Goal: Task Accomplishment & Management: Complete application form

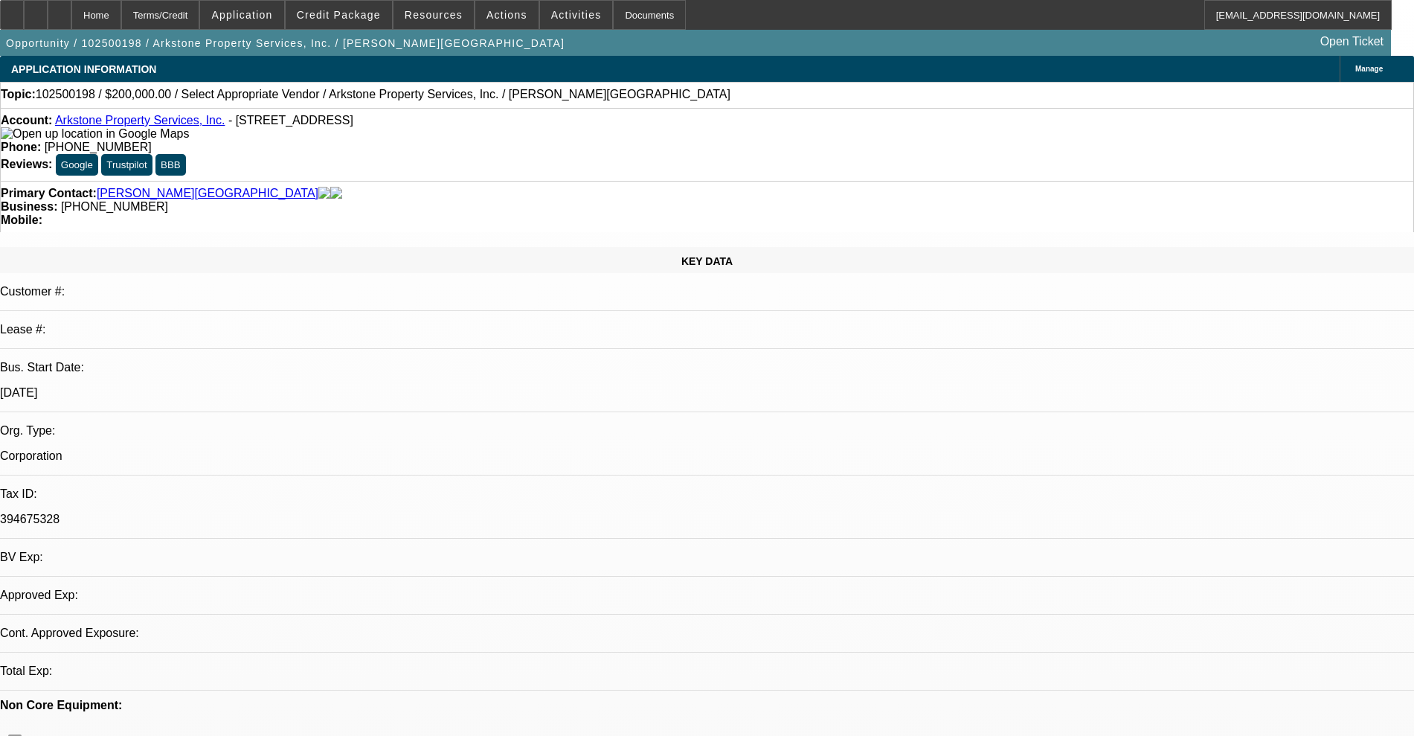
select select "0"
select select "2"
select select "0.1"
select select "4"
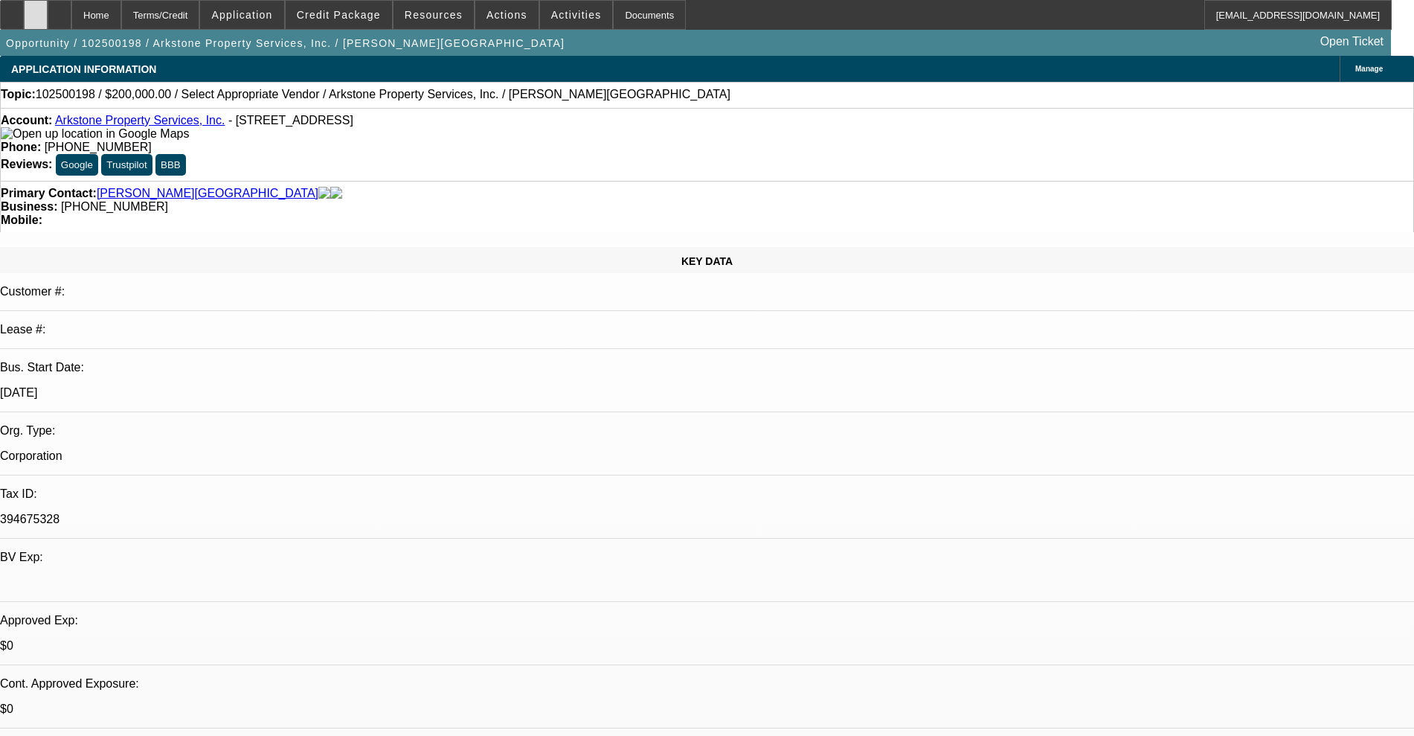
click at [36, 10] on icon at bounding box center [36, 10] width 0 height 0
click at [71, 23] on div at bounding box center [60, 15] width 24 height 30
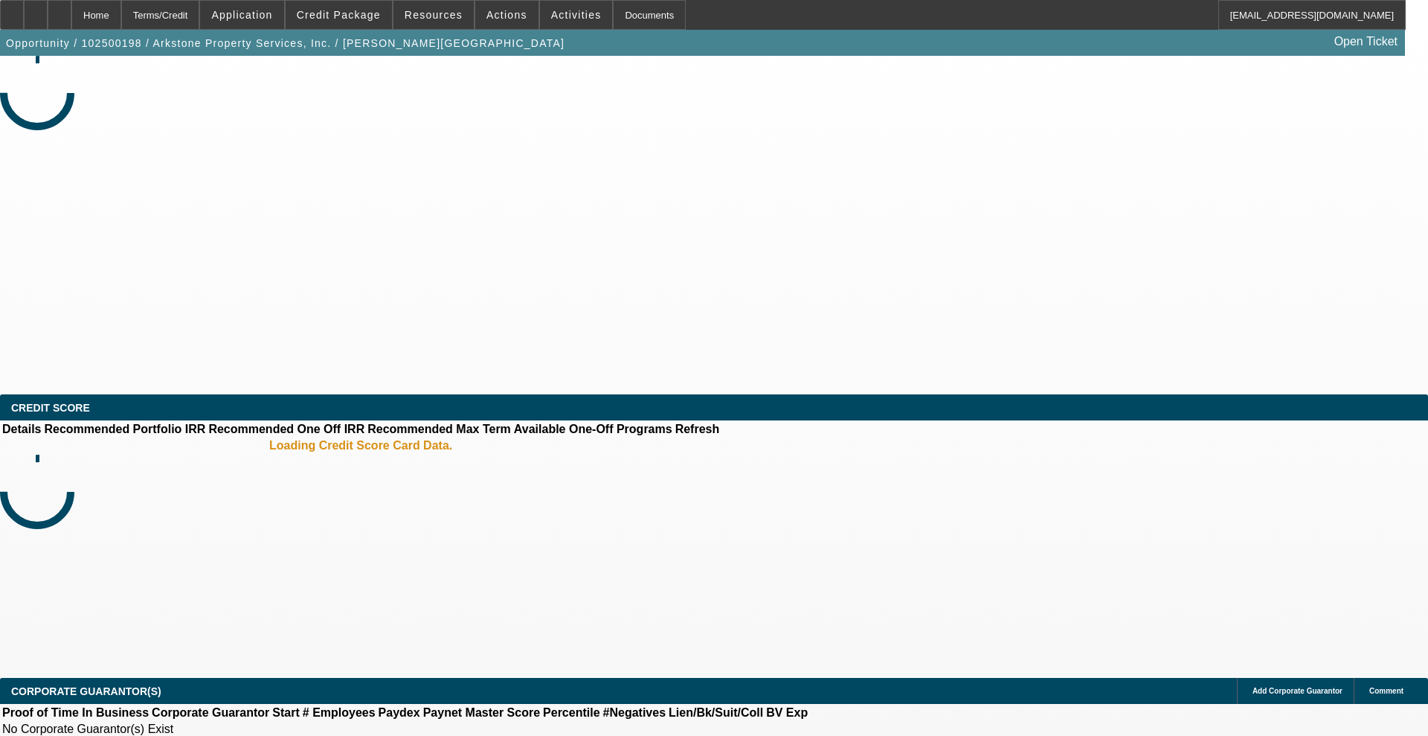
select select "0"
select select "2"
select select "0.1"
select select "4"
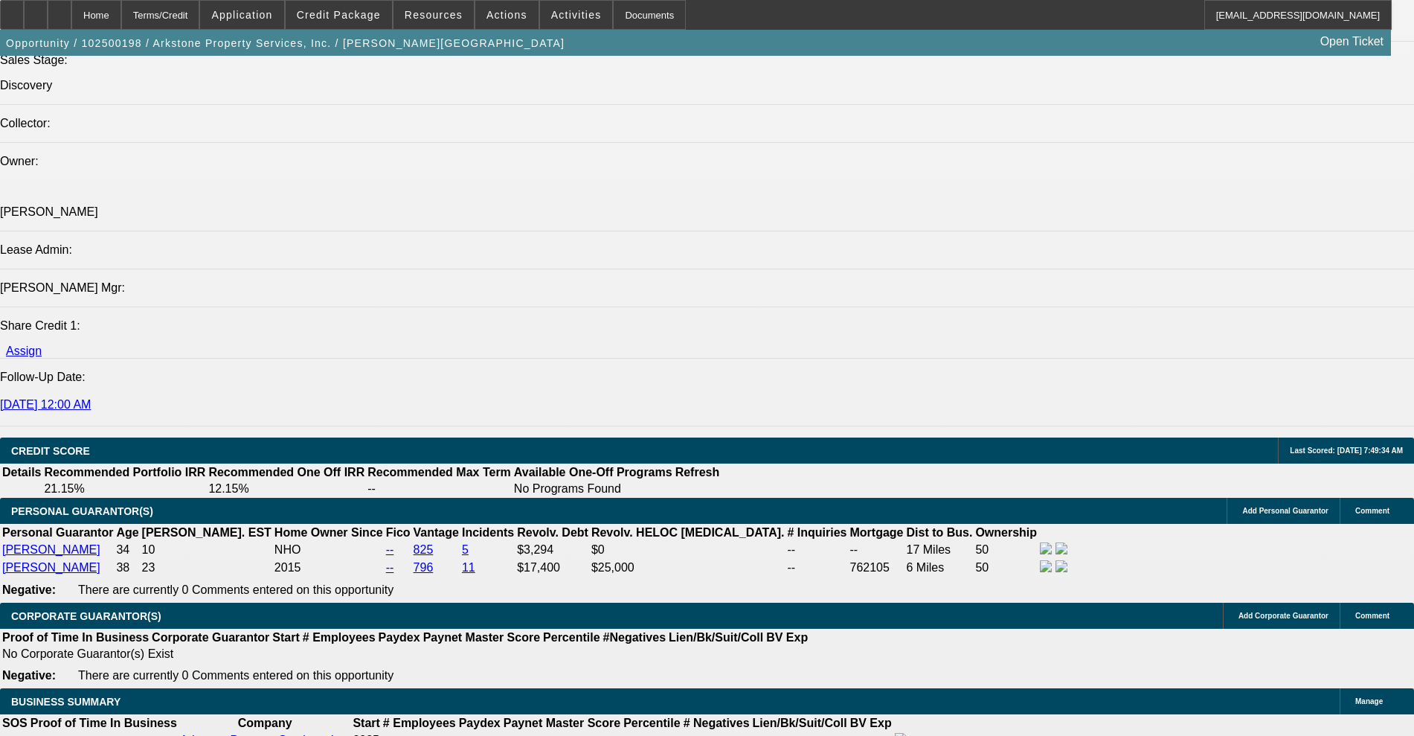
scroll to position [1209, 0]
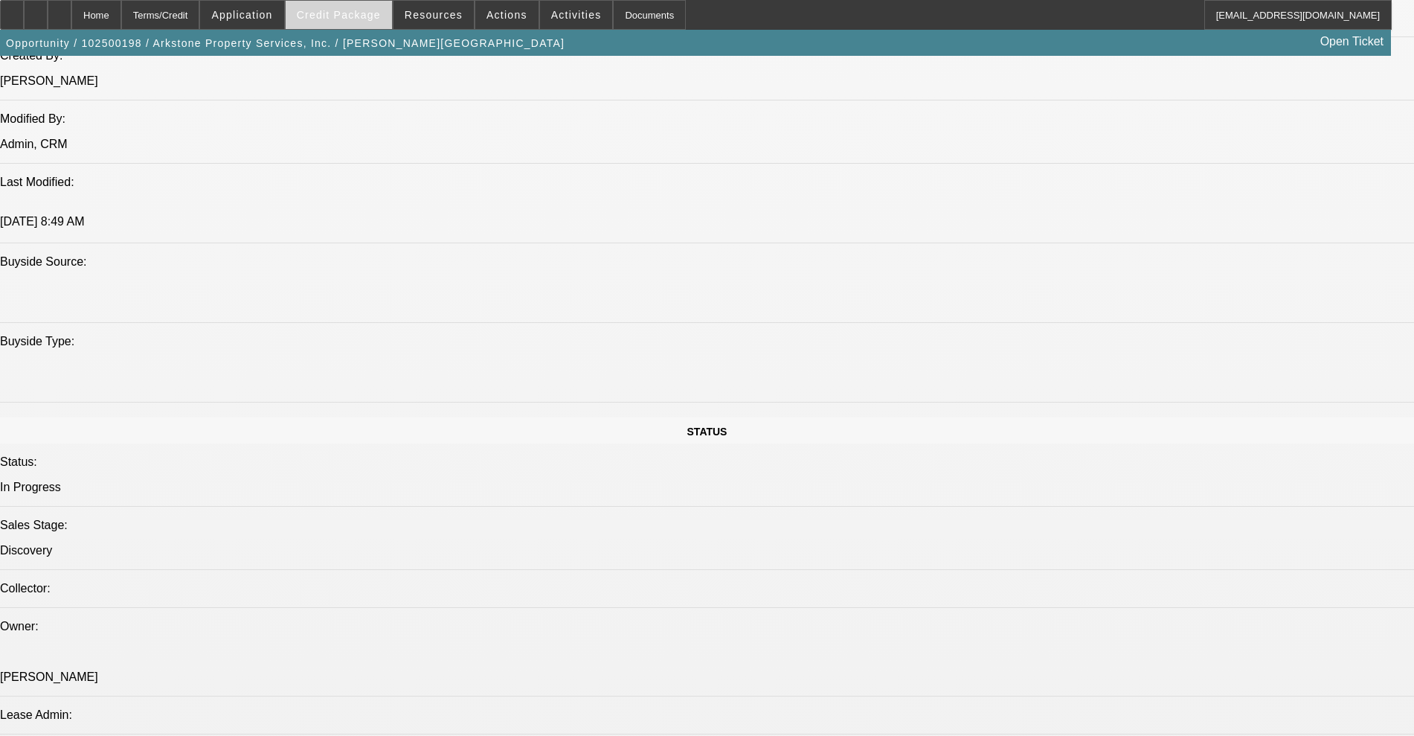
click at [350, 6] on span at bounding box center [339, 15] width 106 height 36
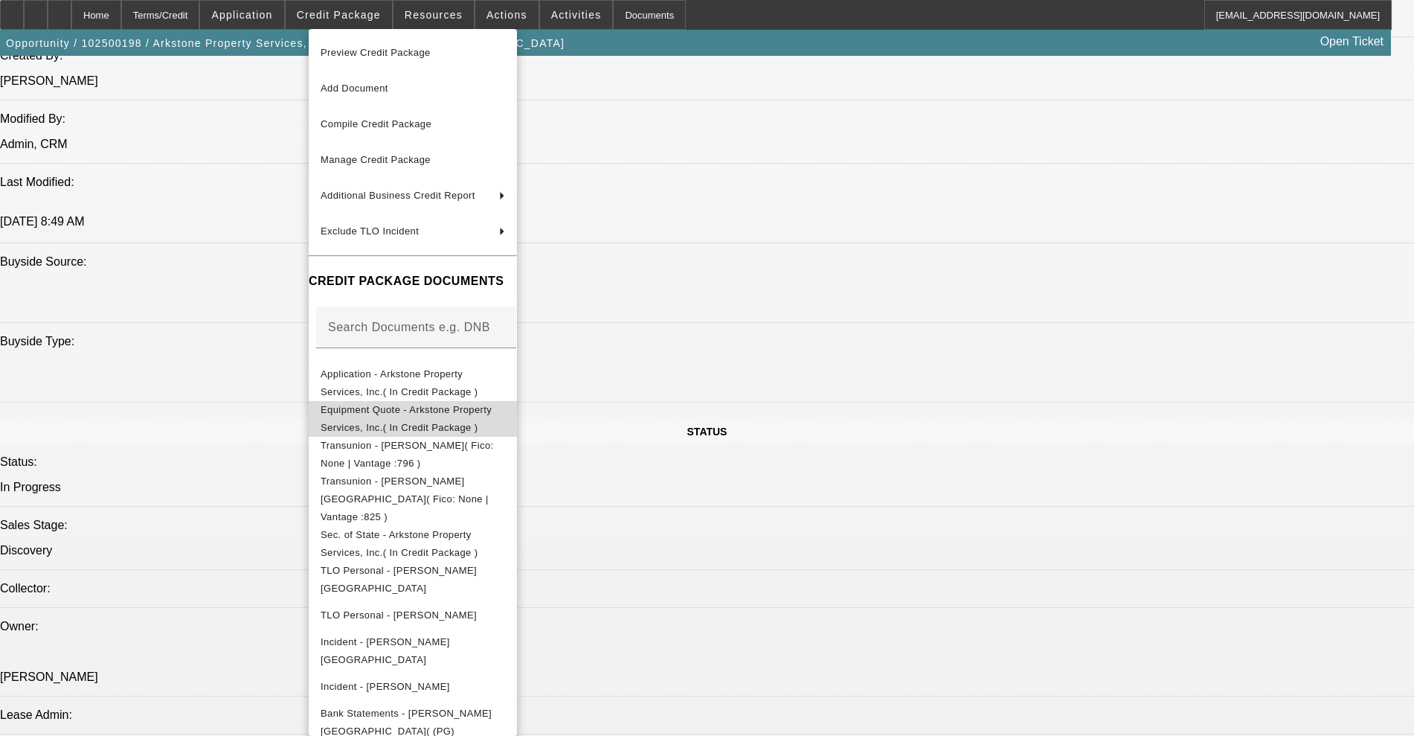
click at [341, 411] on span "Equipment Quote - Arkstone Property Services, Inc.( In Credit Package )" at bounding box center [406, 418] width 171 height 29
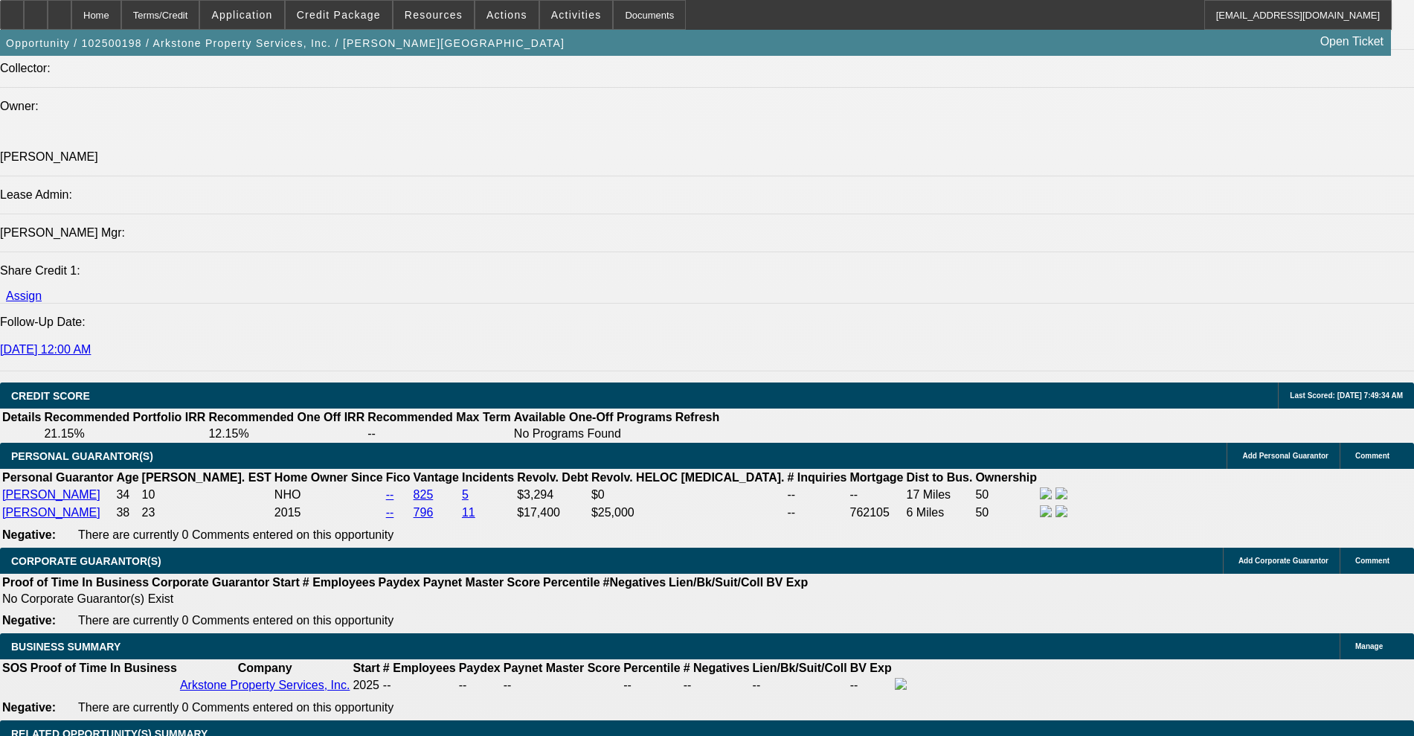
scroll to position [1767, 0]
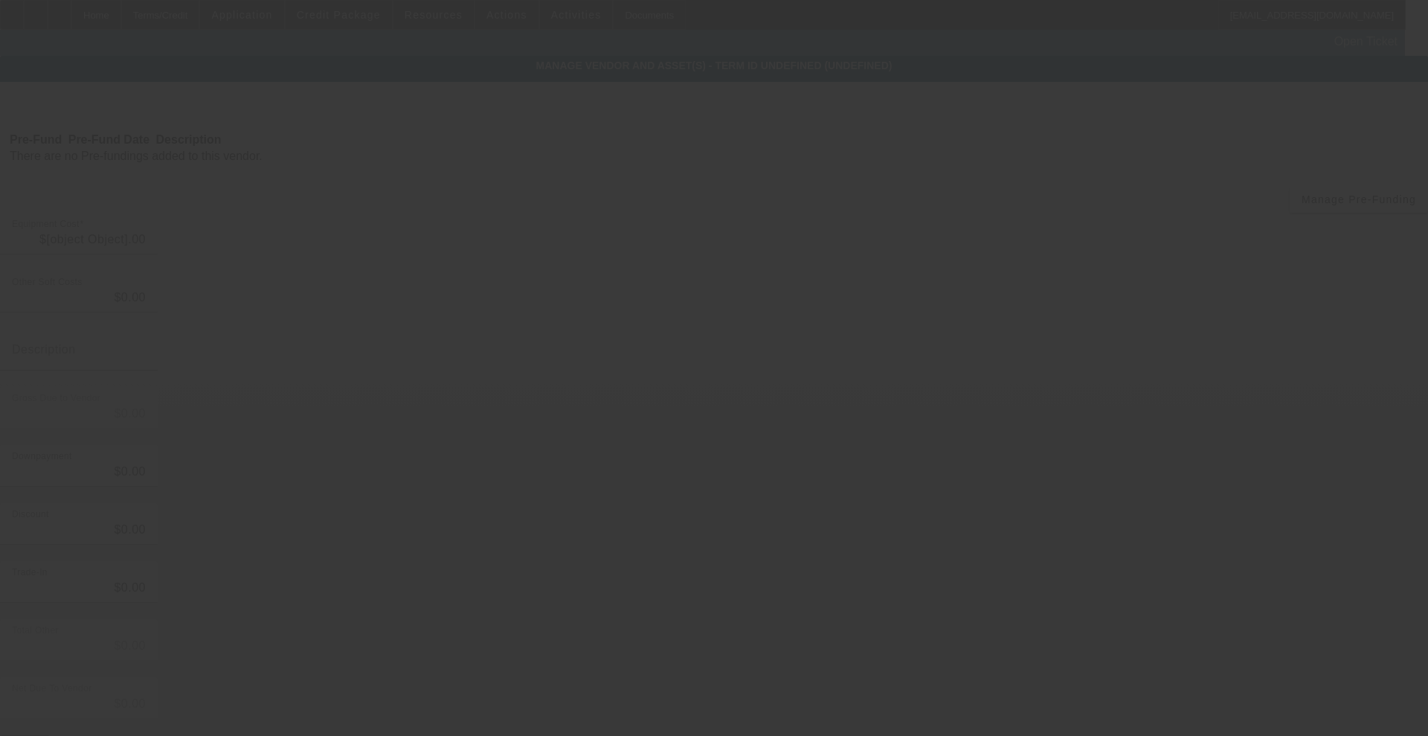
type input "$200,000.00"
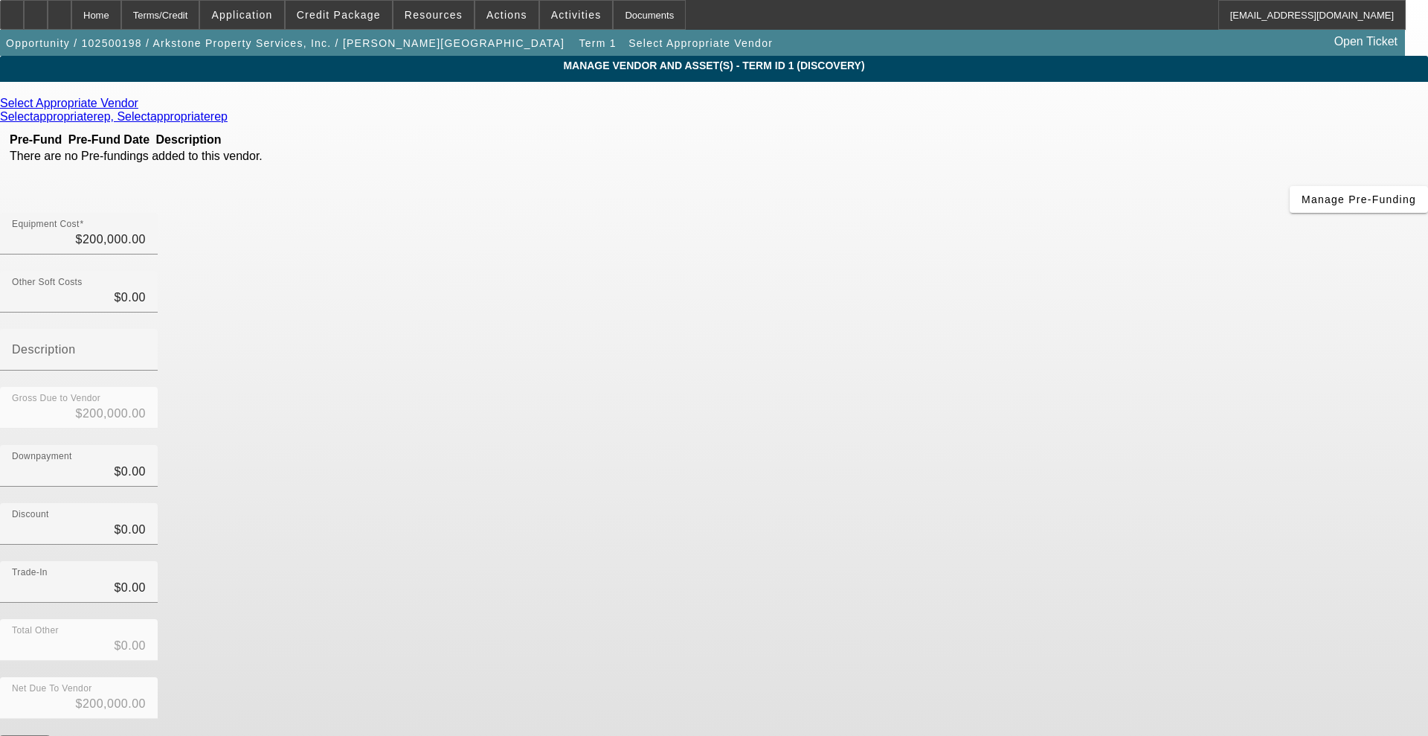
click at [423, 101] on div "Select Appropriate Vendor" at bounding box center [714, 103] width 1428 height 13
click at [142, 101] on icon at bounding box center [142, 103] width 0 height 13
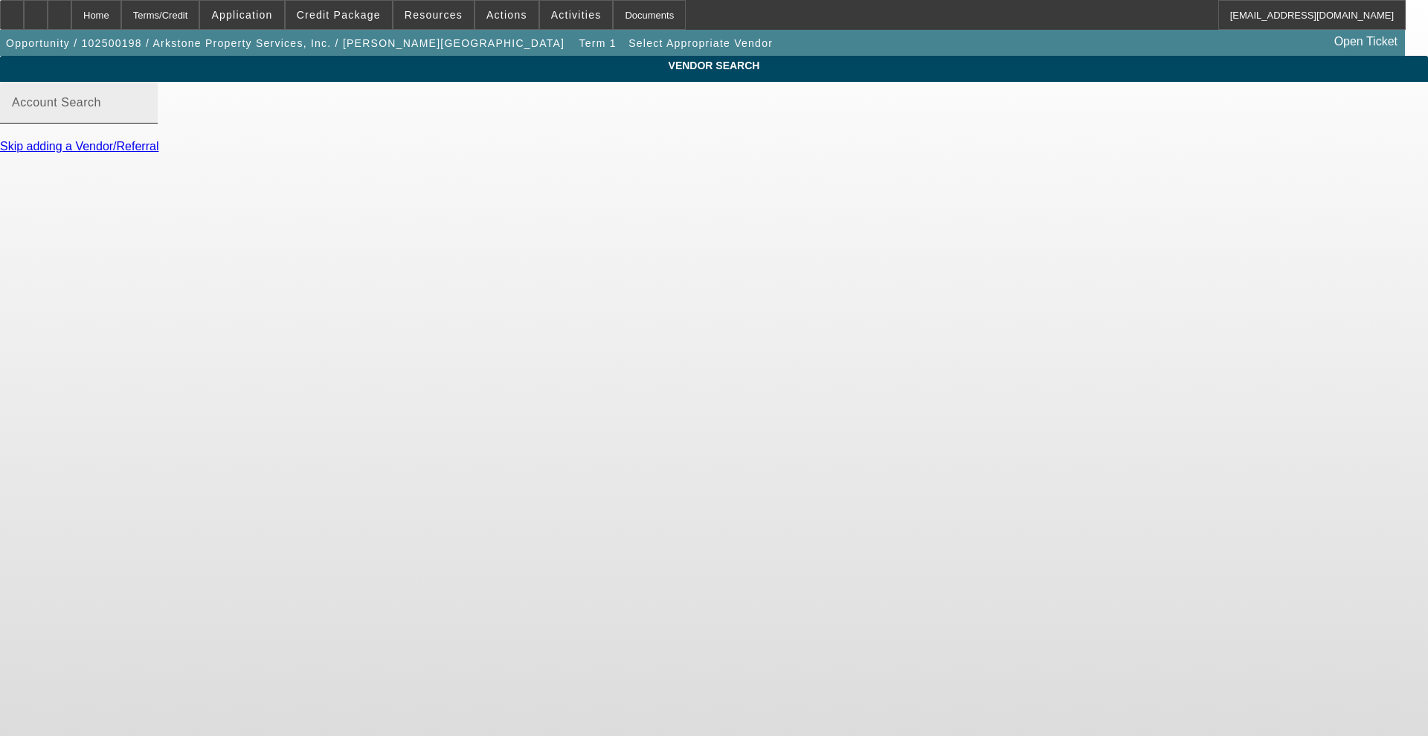
click at [146, 118] on input "Account Search" at bounding box center [79, 109] width 134 height 18
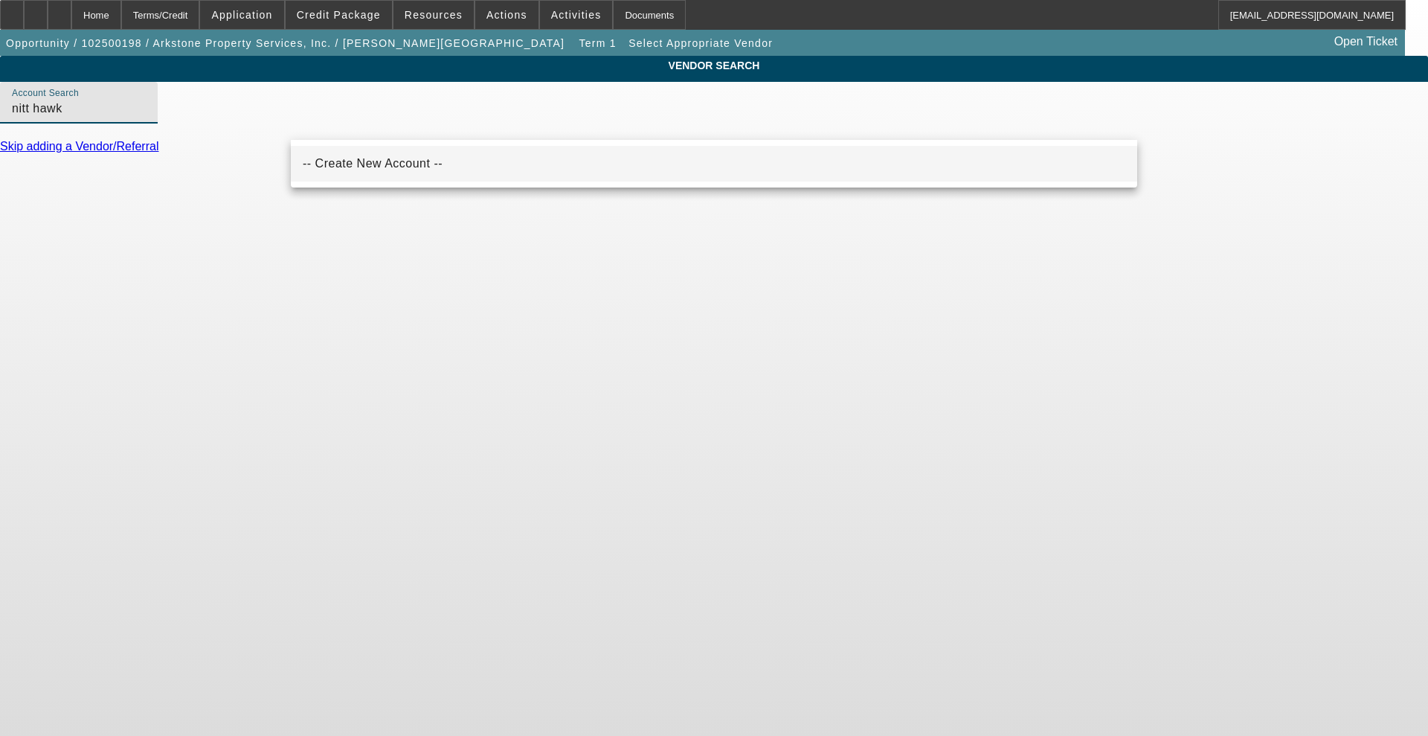
click at [371, 151] on mat-option "-- Create New Account --" at bounding box center [714, 164] width 847 height 36
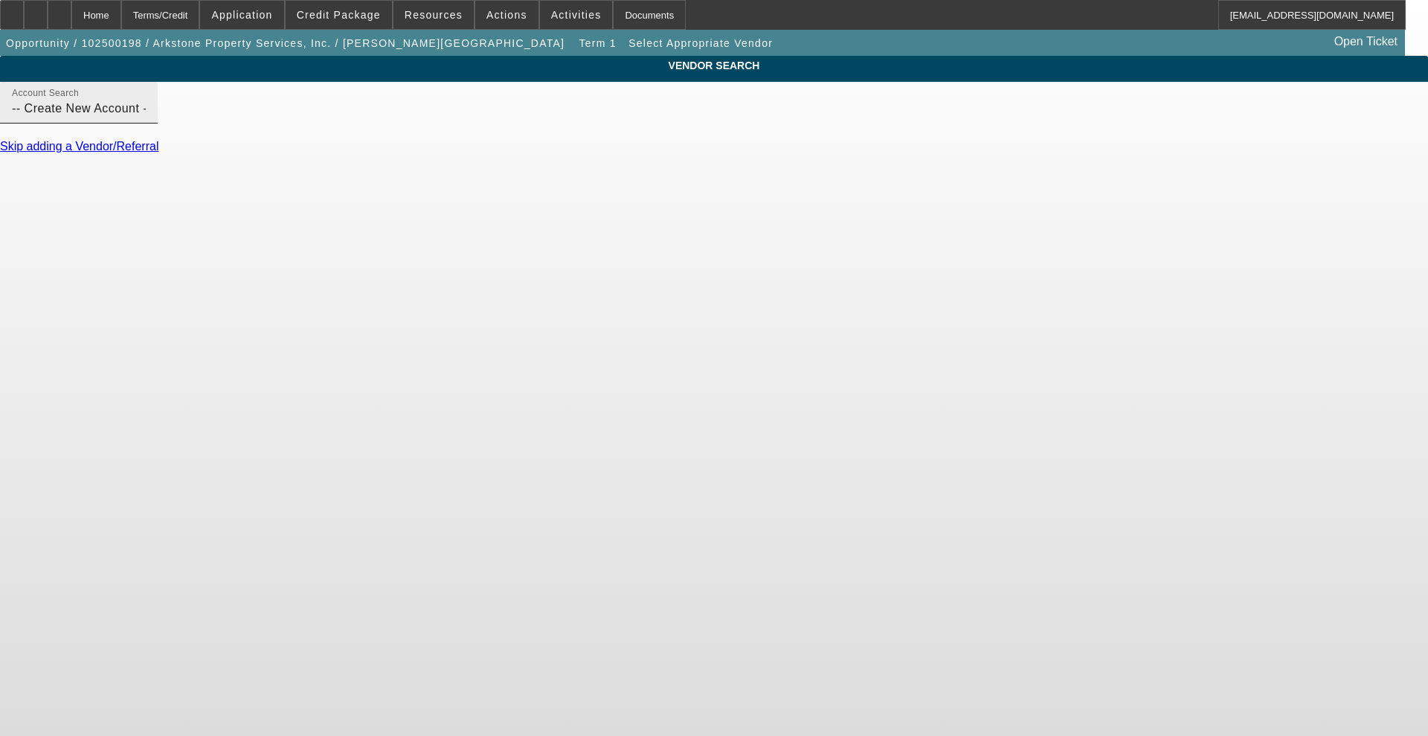
click at [146, 118] on input "-- Create New Account --" at bounding box center [79, 109] width 134 height 18
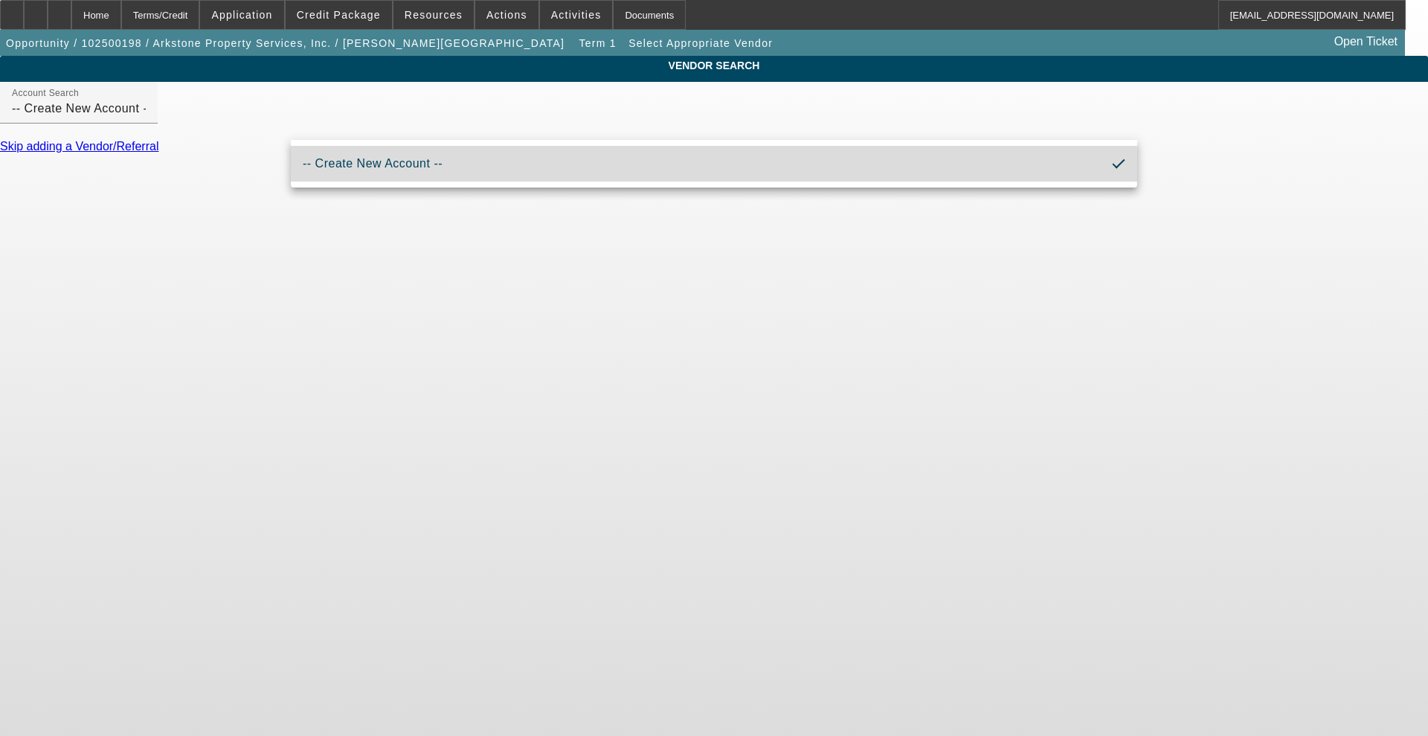
click at [380, 152] on mat-option "-- Create New Account --" at bounding box center [714, 164] width 847 height 36
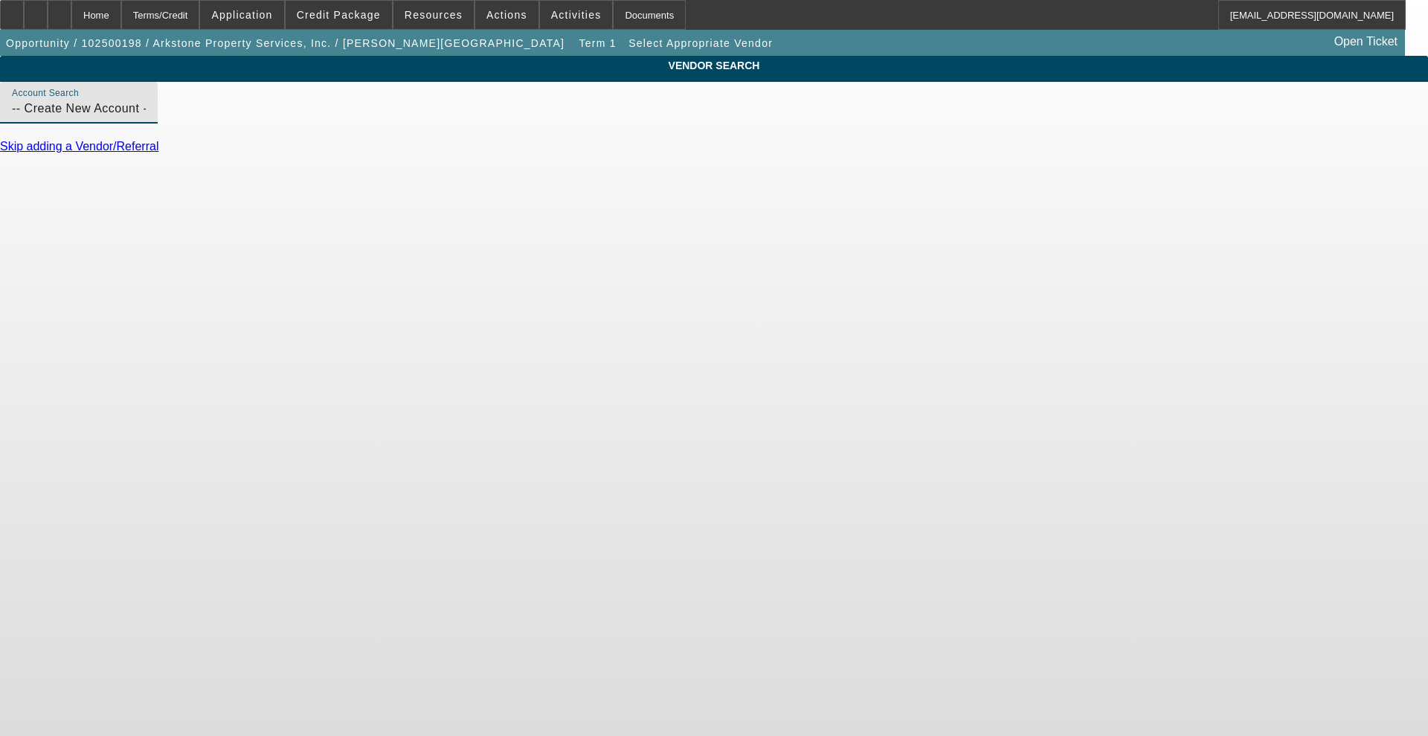
drag, startPoint x: 463, startPoint y: 129, endPoint x: -437, endPoint y: 34, distance: 905.1
click at [0, 34] on html "Home Terms/Credit Application Credit Package Resources Actions Activities Docum…" at bounding box center [714, 368] width 1428 height 736
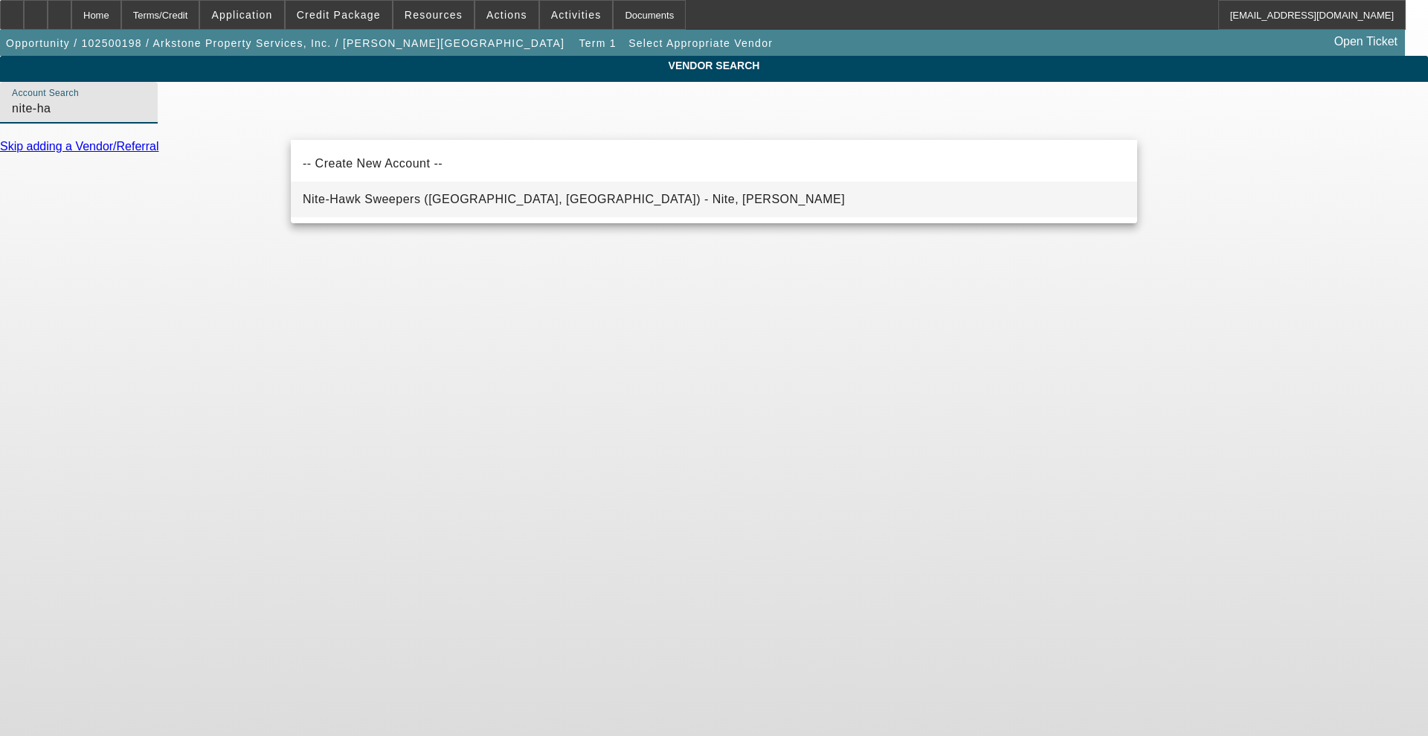
click at [340, 213] on mat-option "Nite-Hawk Sweepers ([GEOGRAPHIC_DATA], [GEOGRAPHIC_DATA]) - Nite, [PERSON_NAME]" at bounding box center [714, 200] width 847 height 36
type input "Nite-Hawk Sweepers ([GEOGRAPHIC_DATA], [GEOGRAPHIC_DATA]) - Nite, [PERSON_NAME]"
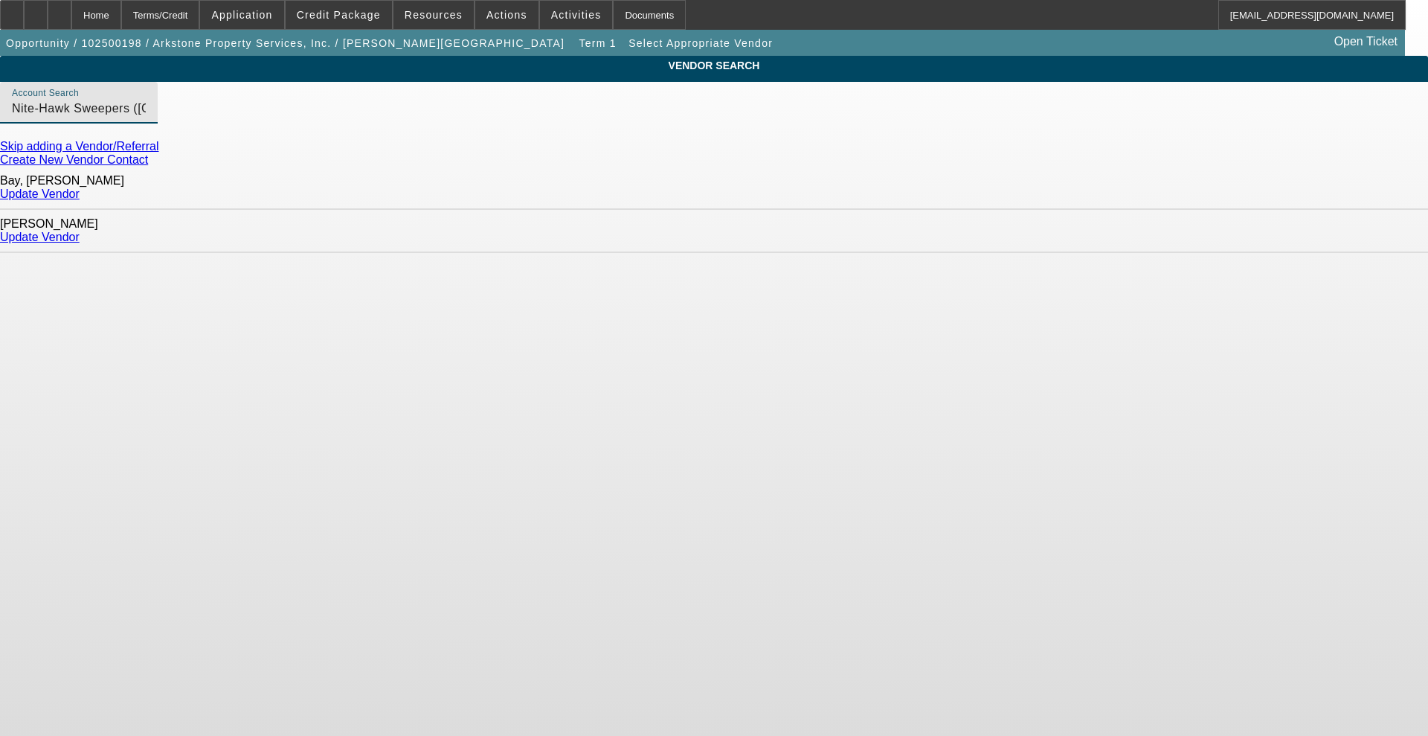
click at [80, 194] on link "Update Vendor" at bounding box center [40, 193] width 80 height 13
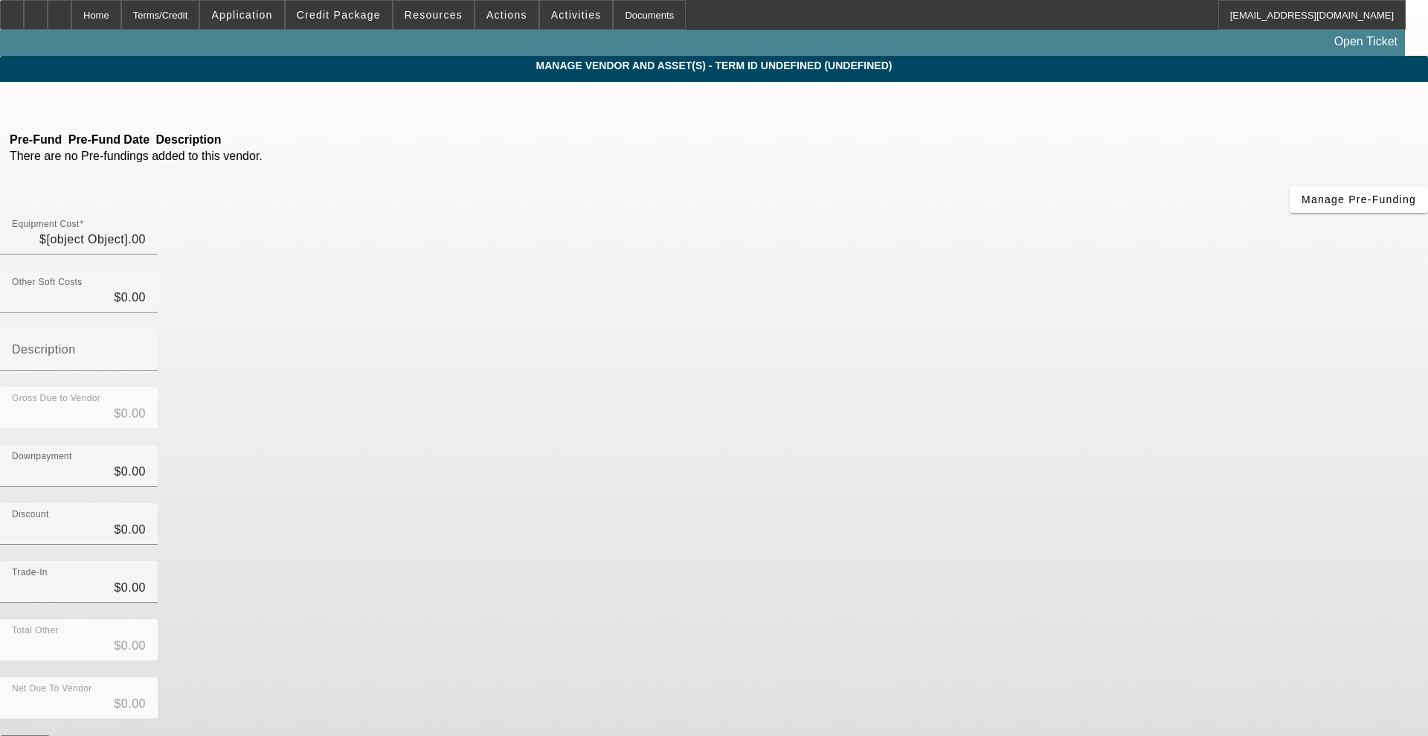
type input "$200,000.00"
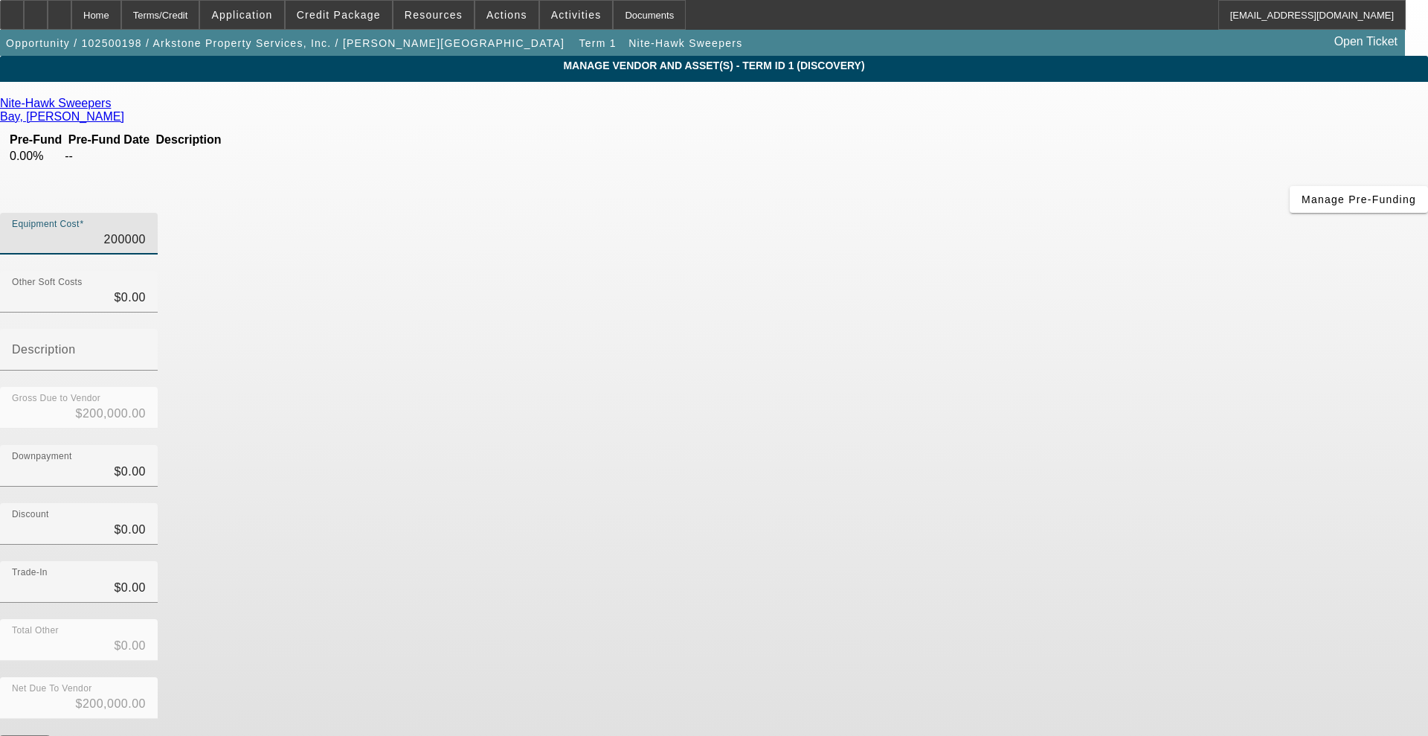
drag, startPoint x: 835, startPoint y: 126, endPoint x: 1178, endPoint y: 116, distance: 343.8
click at [1178, 116] on app-vendor-asset-manage "MANAGE VENDOR AND ASSET(S) - Term ID 1 (Discovery) Remove Vendor Nite-Hawk Swee…" at bounding box center [714, 455] width 1428 height 799
type input "2"
type input "$2.00"
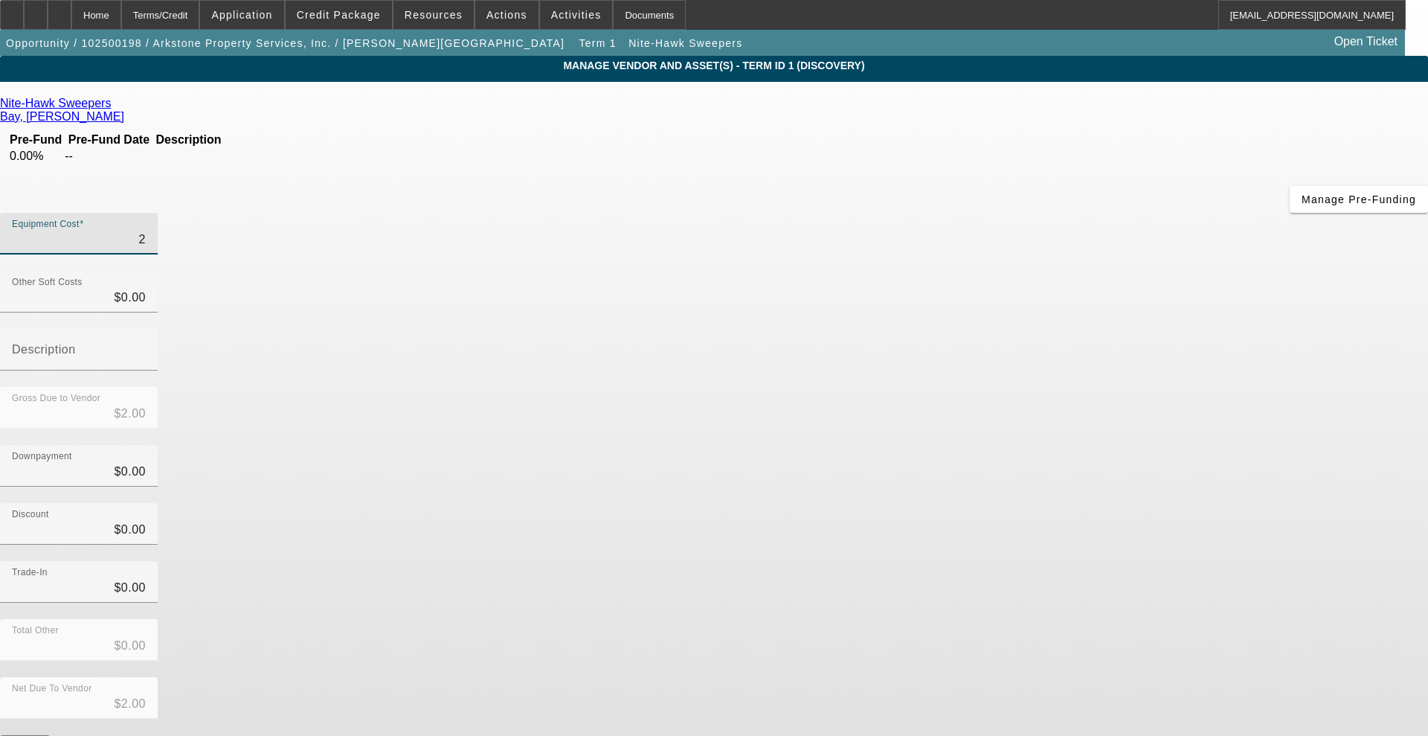
type input "23"
type input "$23.00"
type input "233"
type input "$233.00"
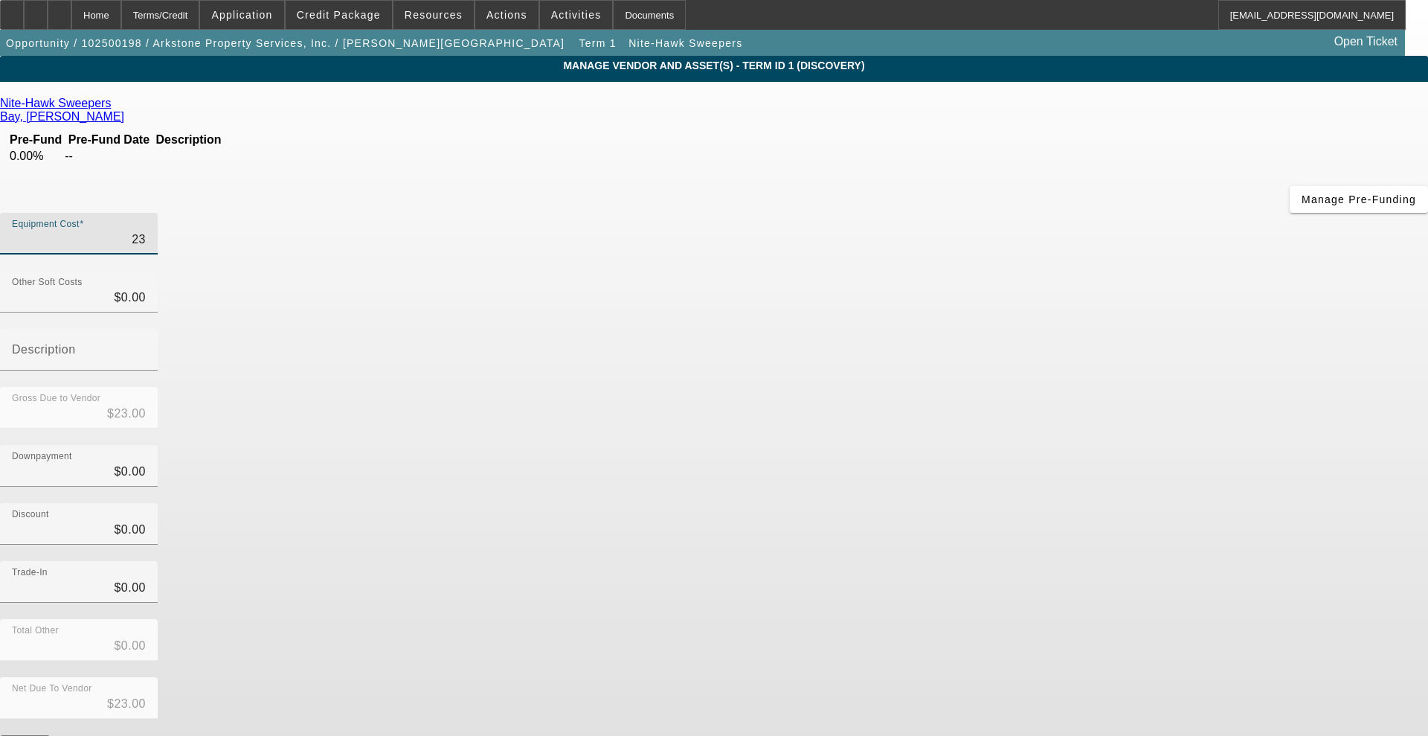
type input "$233.00"
type input "2333"
type input "$2,333.00"
type input "23339"
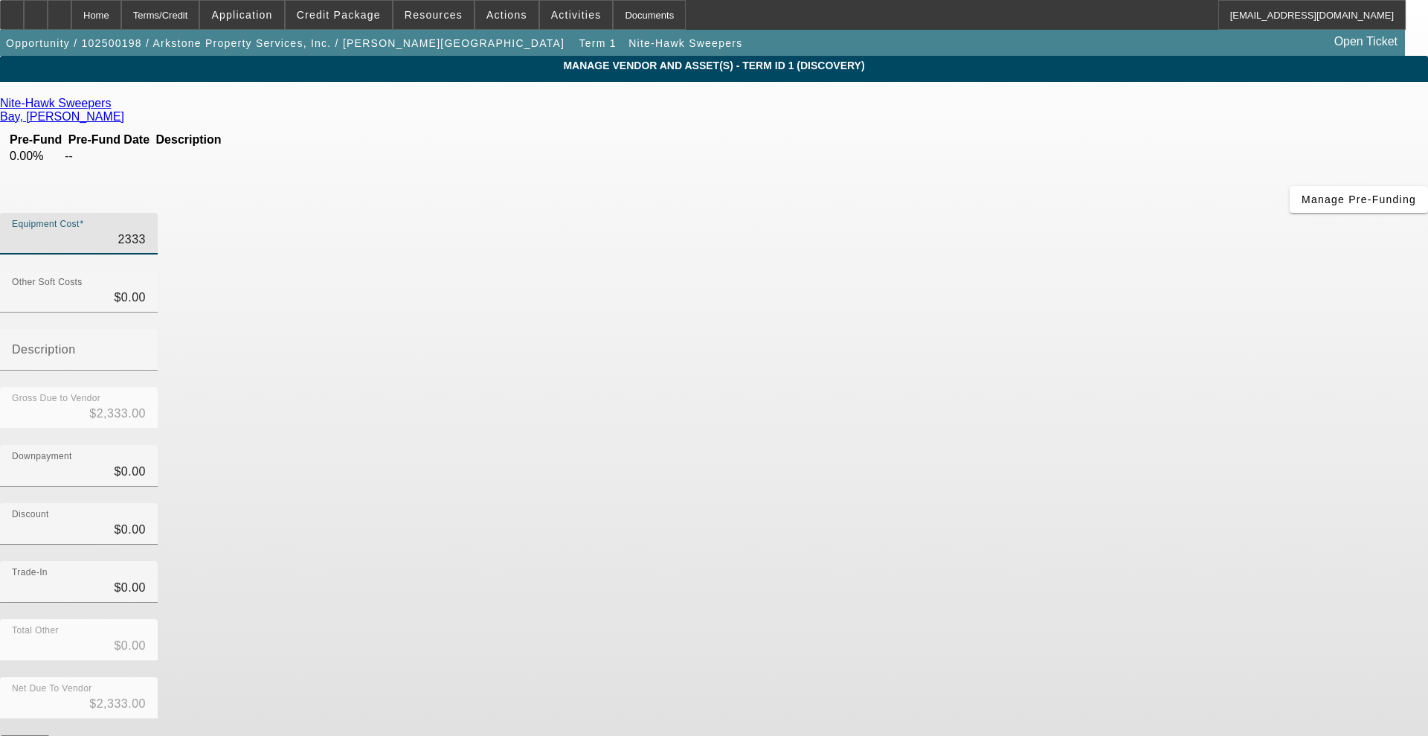
type input "$23,339.00"
type input "233390"
type input "$233,390.00"
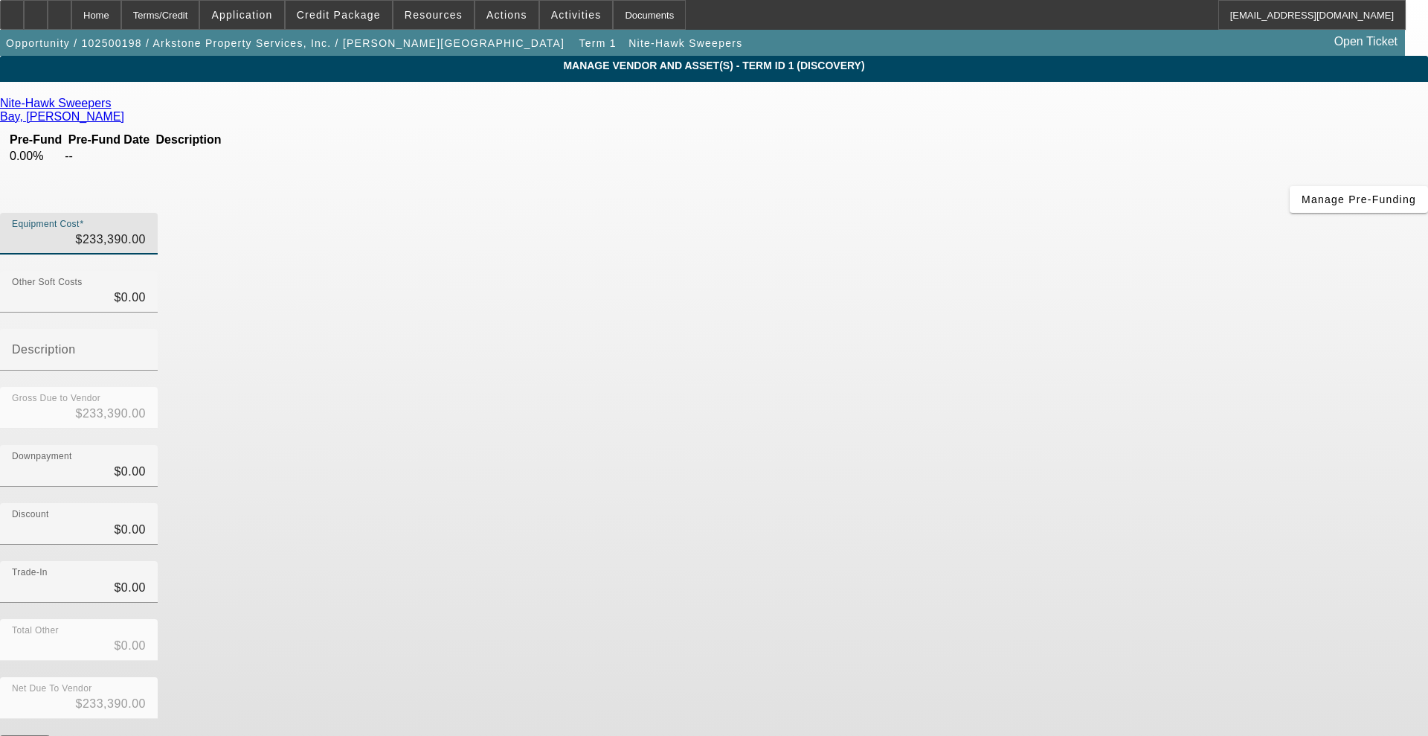
click at [1034, 445] on div "Downpayment $0.00" at bounding box center [714, 474] width 1428 height 58
click at [146, 231] on input "233390" at bounding box center [79, 240] width 134 height 18
drag, startPoint x: 841, startPoint y: 126, endPoint x: 929, endPoint y: 118, distance: 88.2
click at [929, 213] on div "Equipment Cost 233390" at bounding box center [714, 242] width 1428 height 58
type input "1"
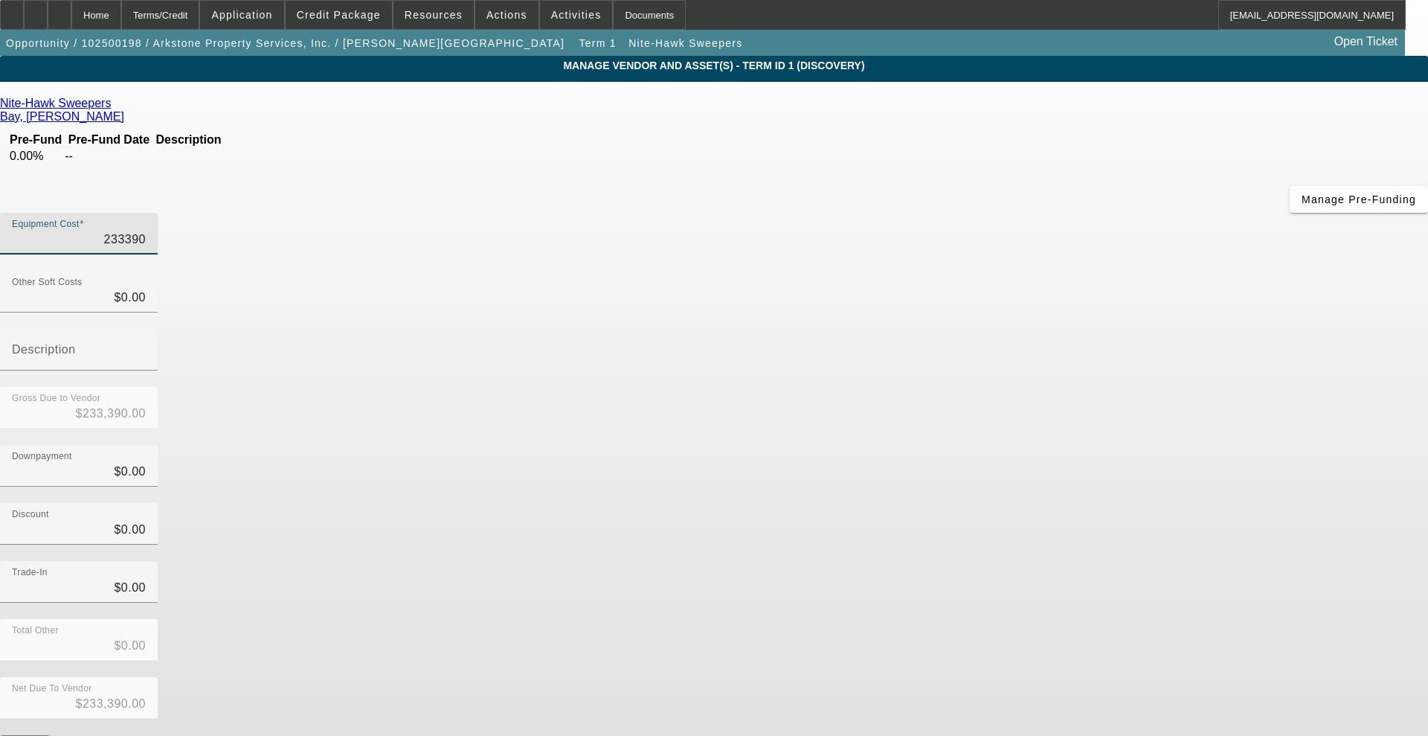
type input "$1.00"
type input "12"
type input "$12.00"
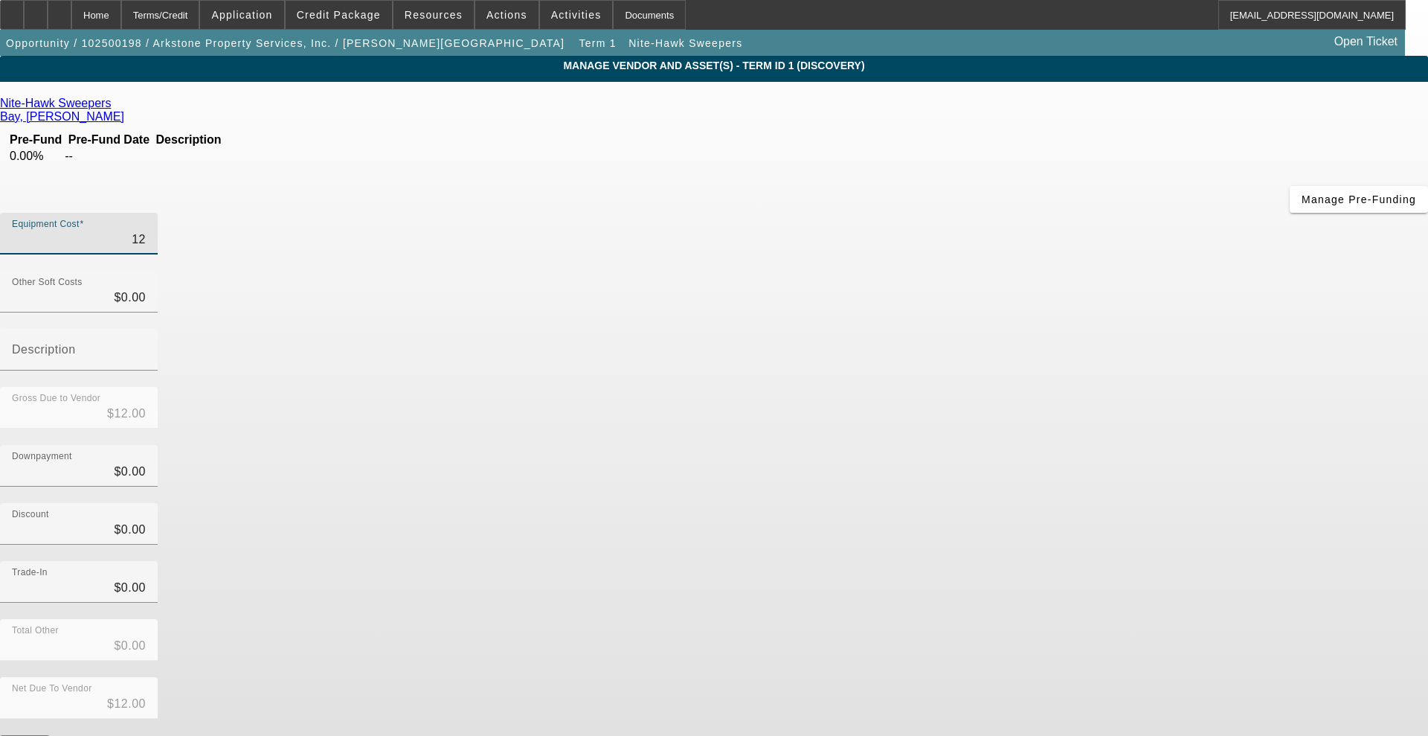
type input "120"
type input "$120.00"
type input "1207"
type input "$1,207.00"
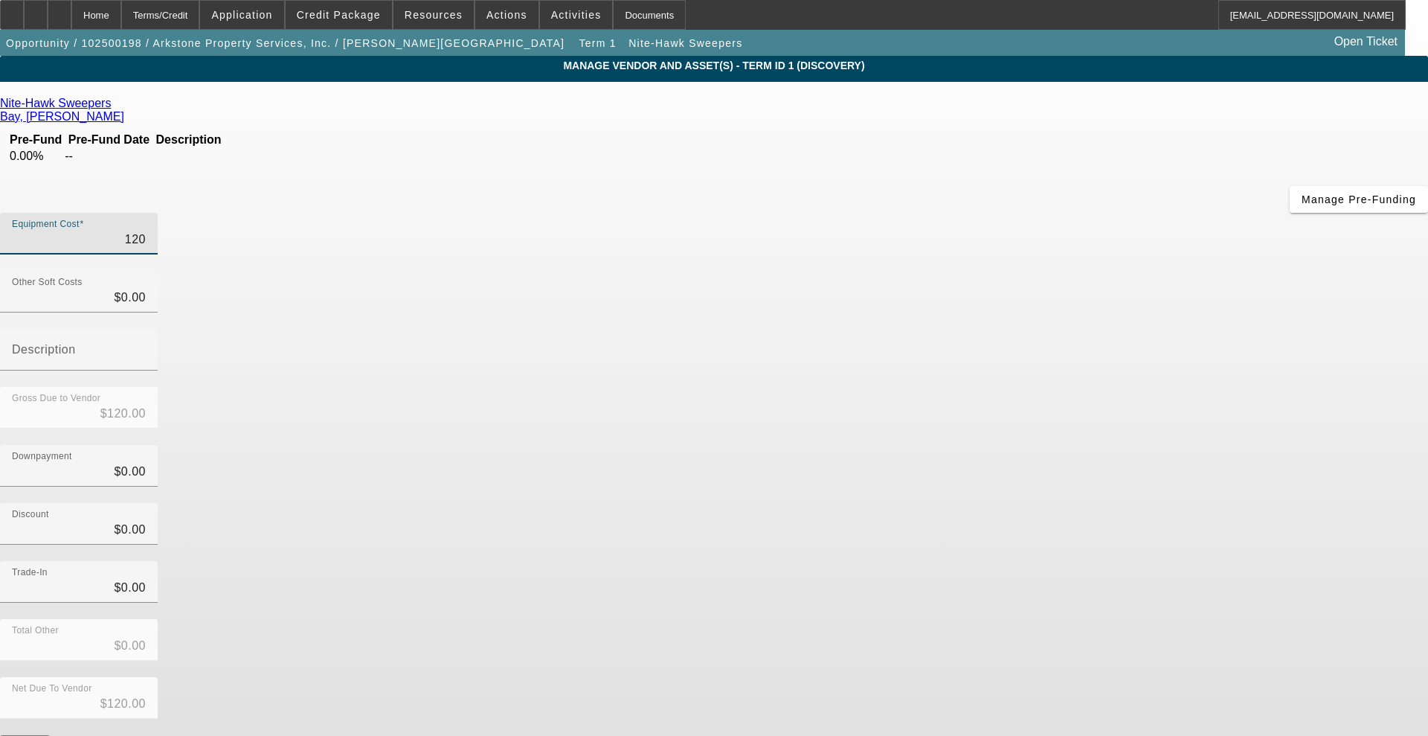
type input "$1,207.00"
type input "12079"
type input "$12,079.00"
type input "1207958"
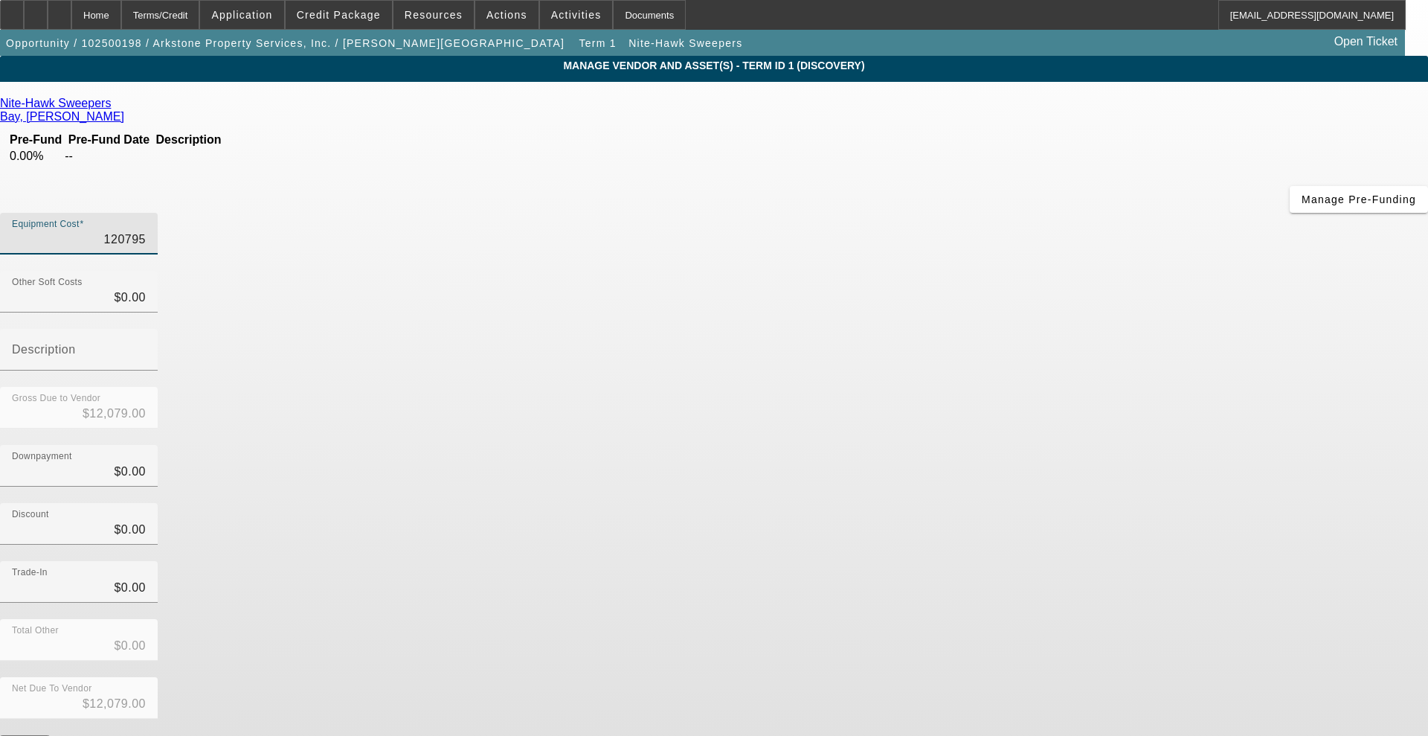
type input "$1,207,958.00"
type input "120795"
type input "$120,795.00"
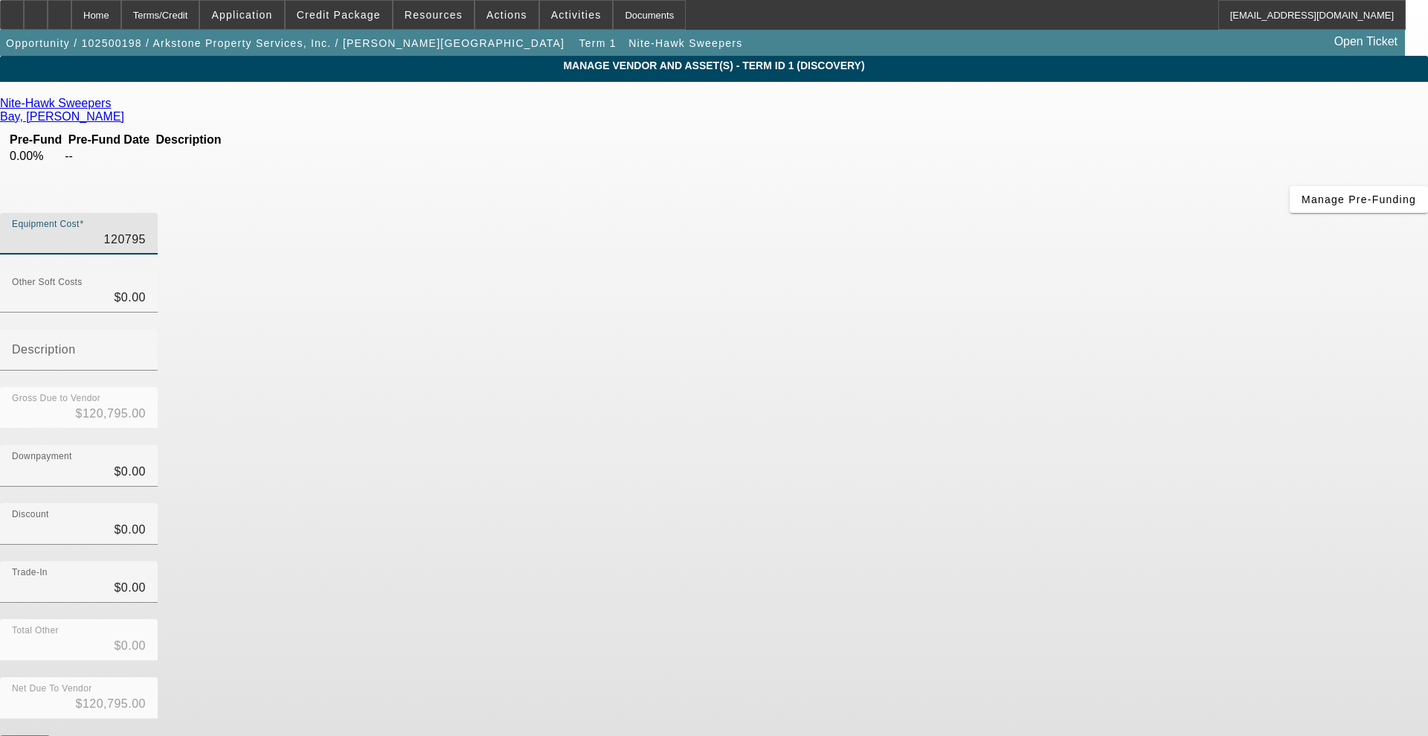
type input "$120,795.00"
click at [946, 387] on div "Gross Due to Vendor $120,795.00" at bounding box center [714, 416] width 1428 height 58
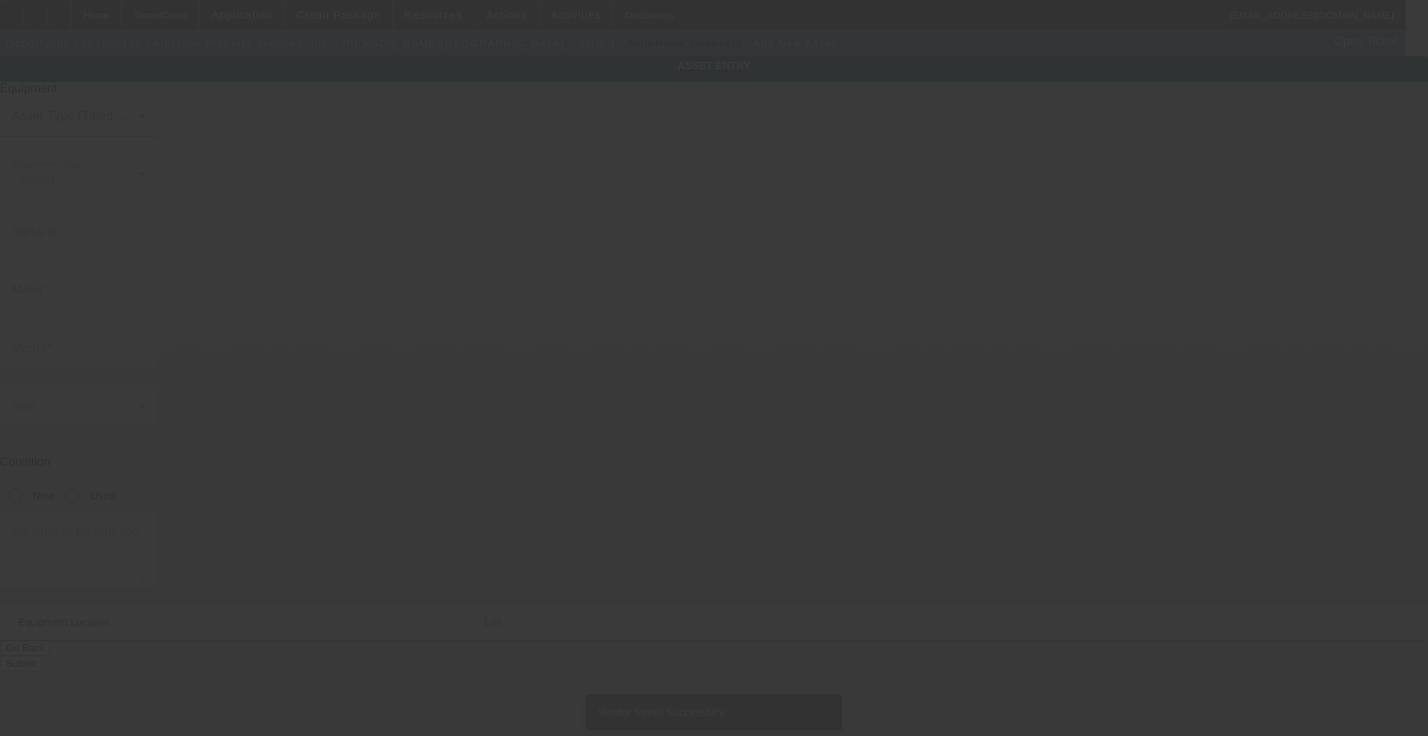
type input "[STREET_ADDRESS]"
type input "Unit 4325"
type input "Orange"
type input "92863"
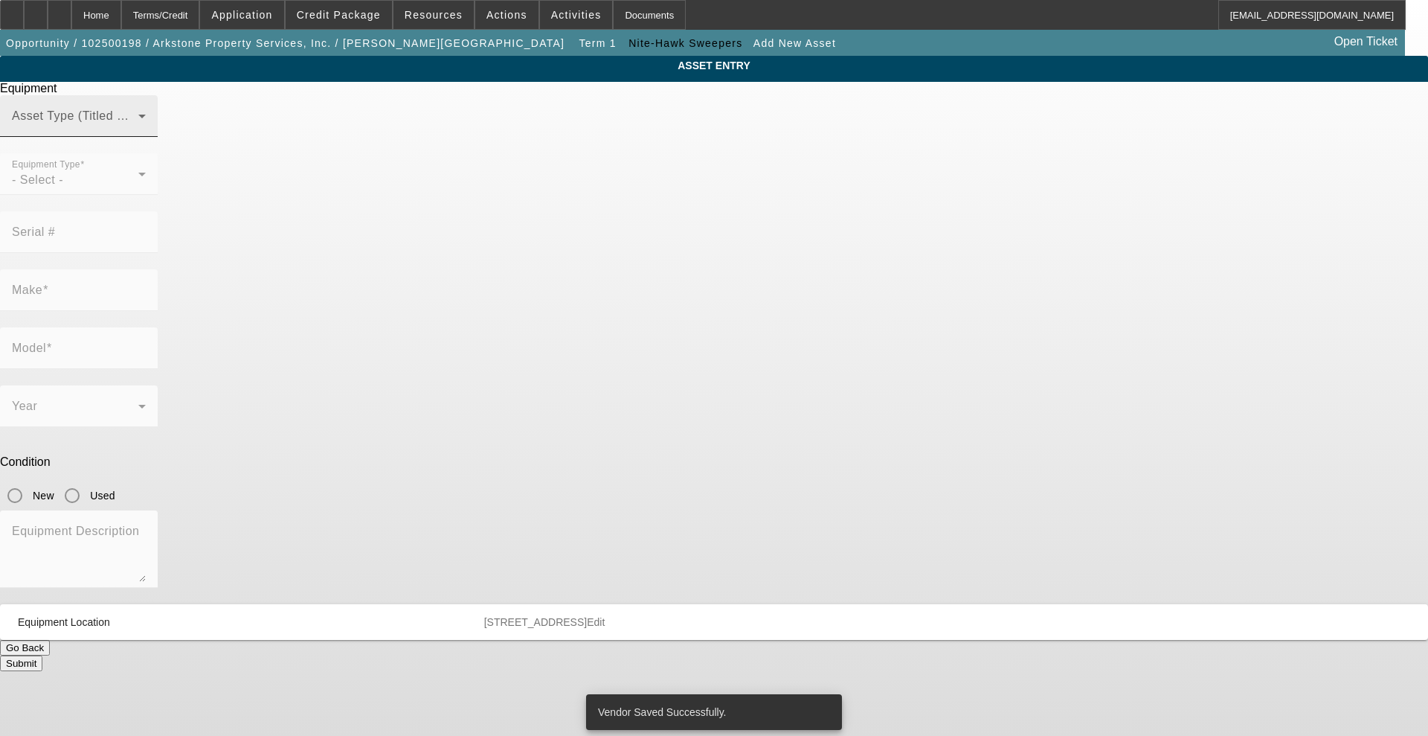
click at [138, 131] on span at bounding box center [75, 122] width 126 height 18
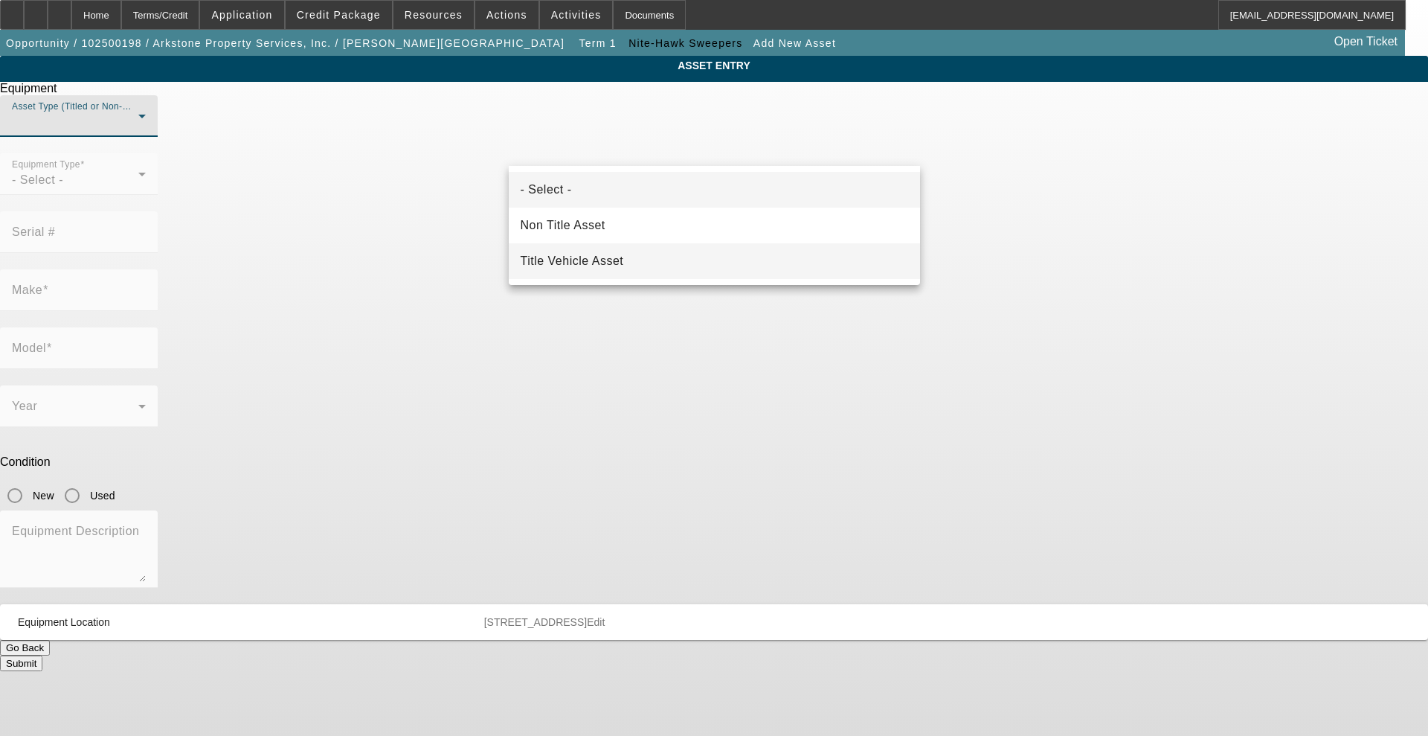
click at [553, 256] on span "Title Vehicle Asset" at bounding box center [572, 261] width 103 height 18
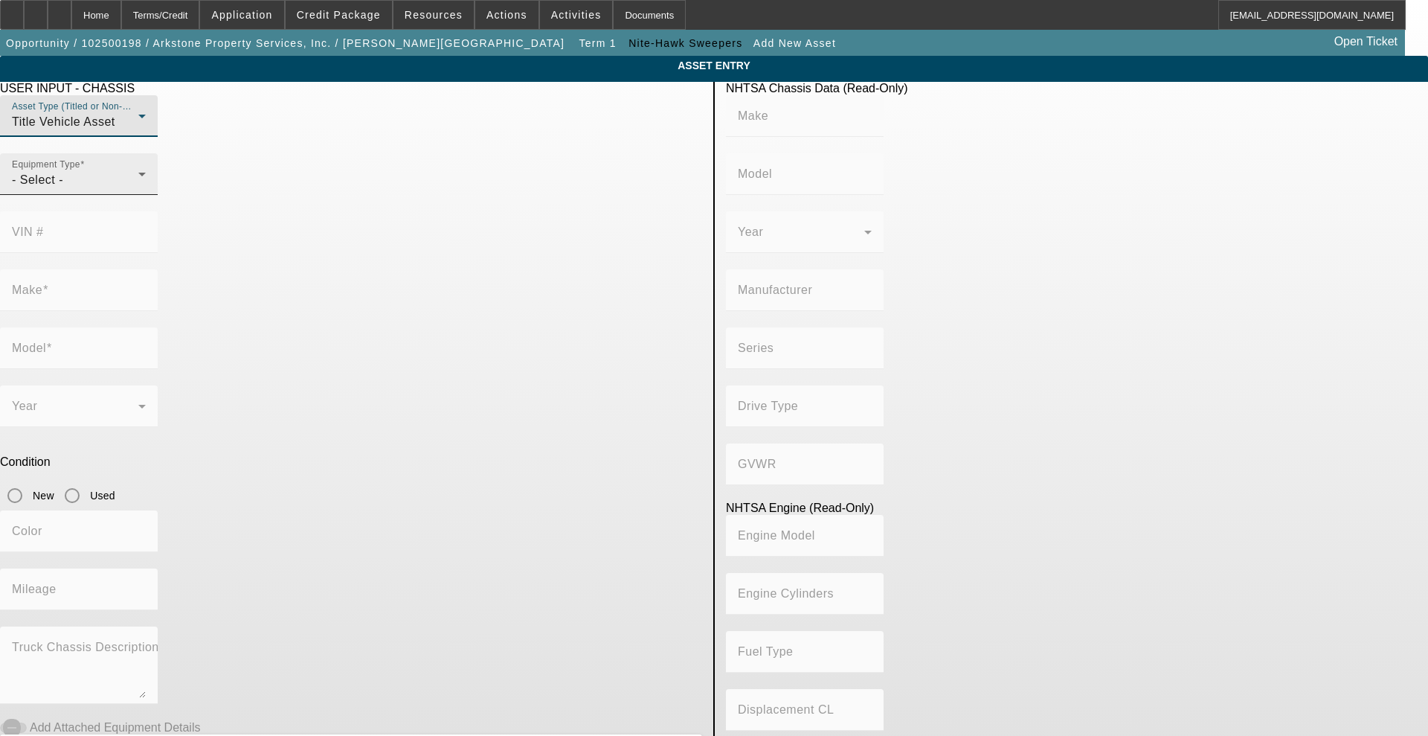
click at [138, 189] on div "- Select -" at bounding box center [75, 180] width 126 height 18
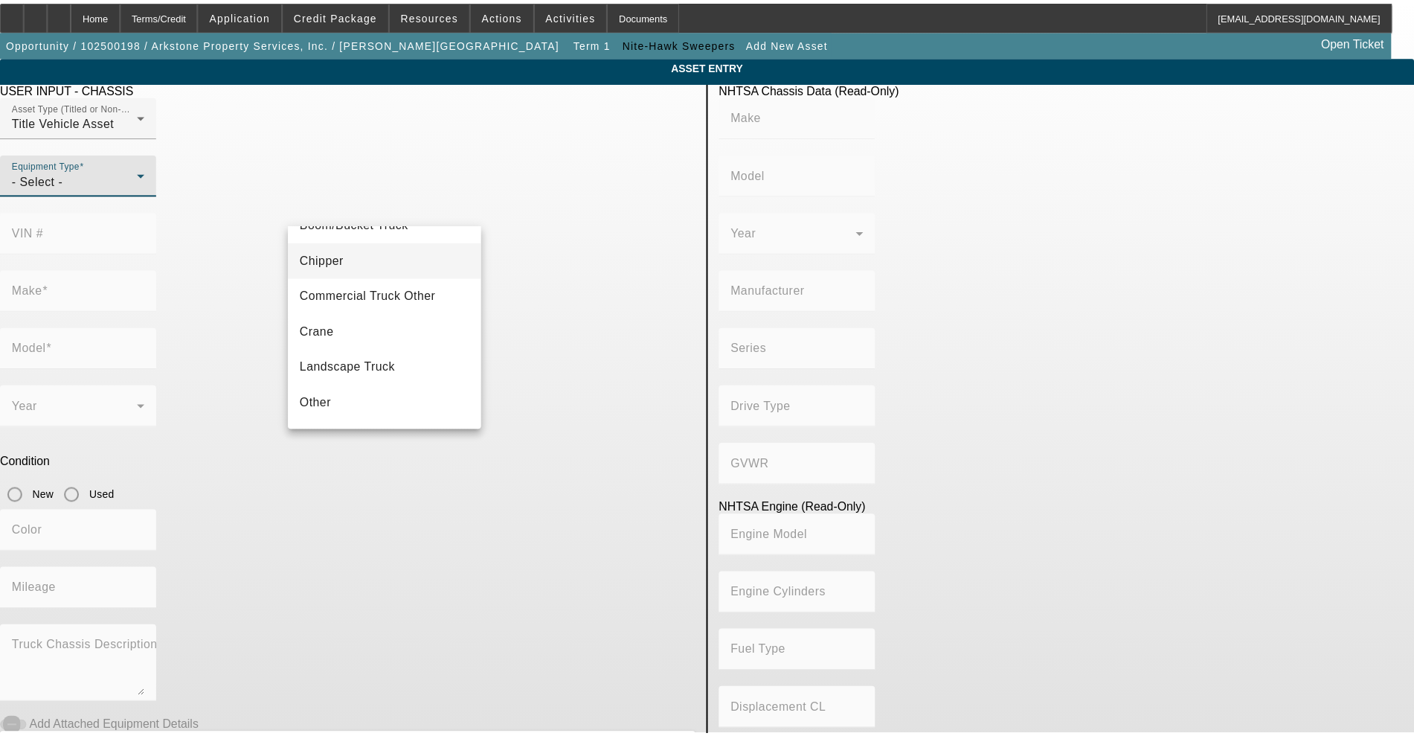
scroll to position [93, 0]
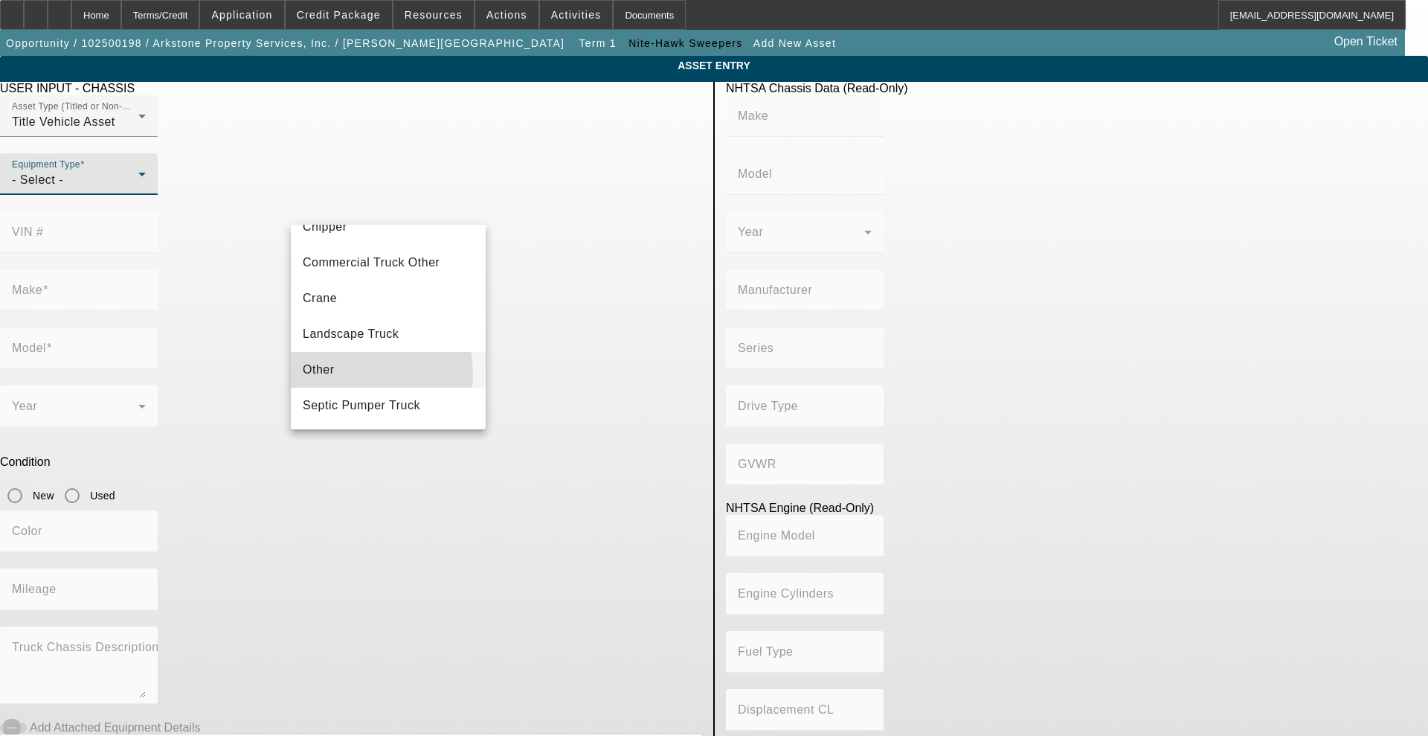
click at [350, 374] on mat-option "Other" at bounding box center [388, 370] width 195 height 36
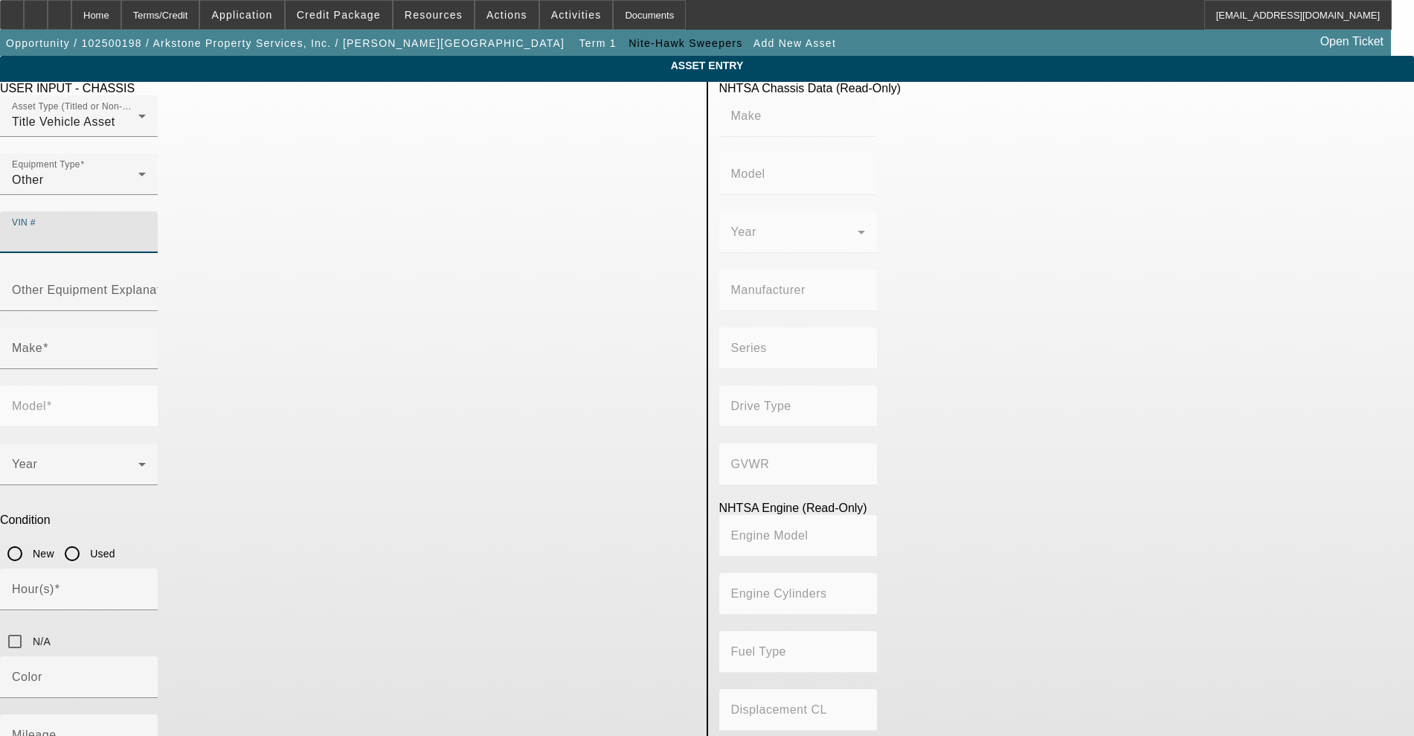
click at [146, 229] on input "VIN #" at bounding box center [79, 238] width 134 height 18
type input "000000000"
click at [146, 287] on input "Other Equipment Explanation" at bounding box center [79, 296] width 134 height 18
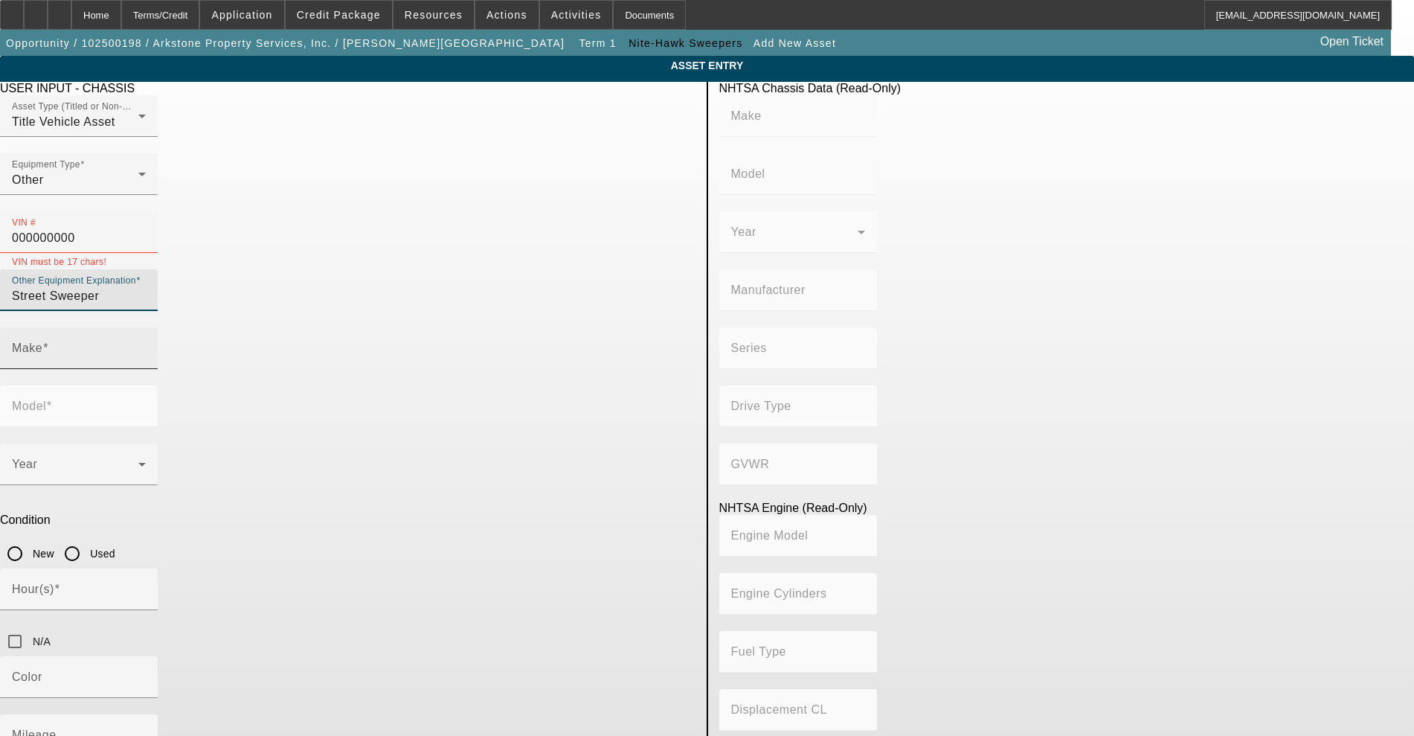
type input "Street Sweeper"
click at [146, 345] on input "Make" at bounding box center [79, 354] width 134 height 18
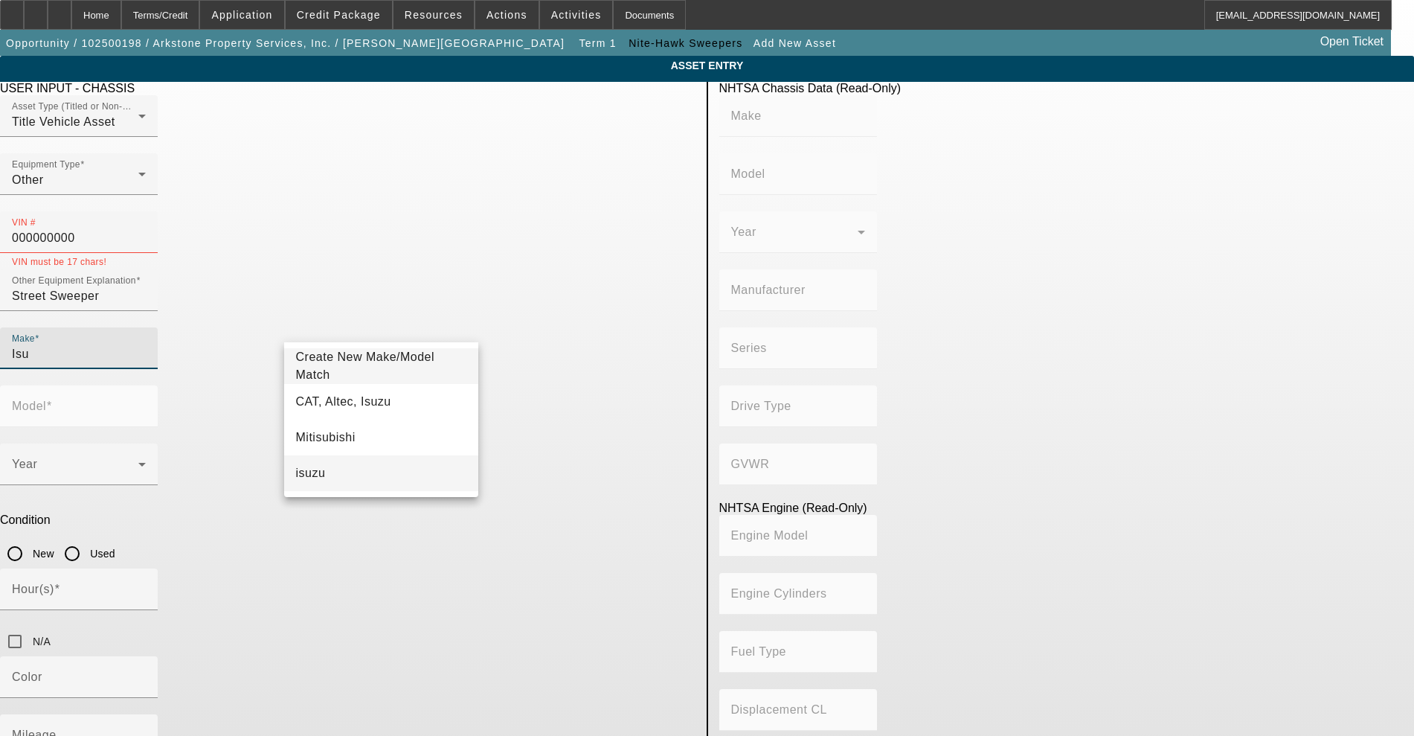
click at [364, 466] on mat-option "isuzu" at bounding box center [381, 473] width 195 height 36
type input "isuzu"
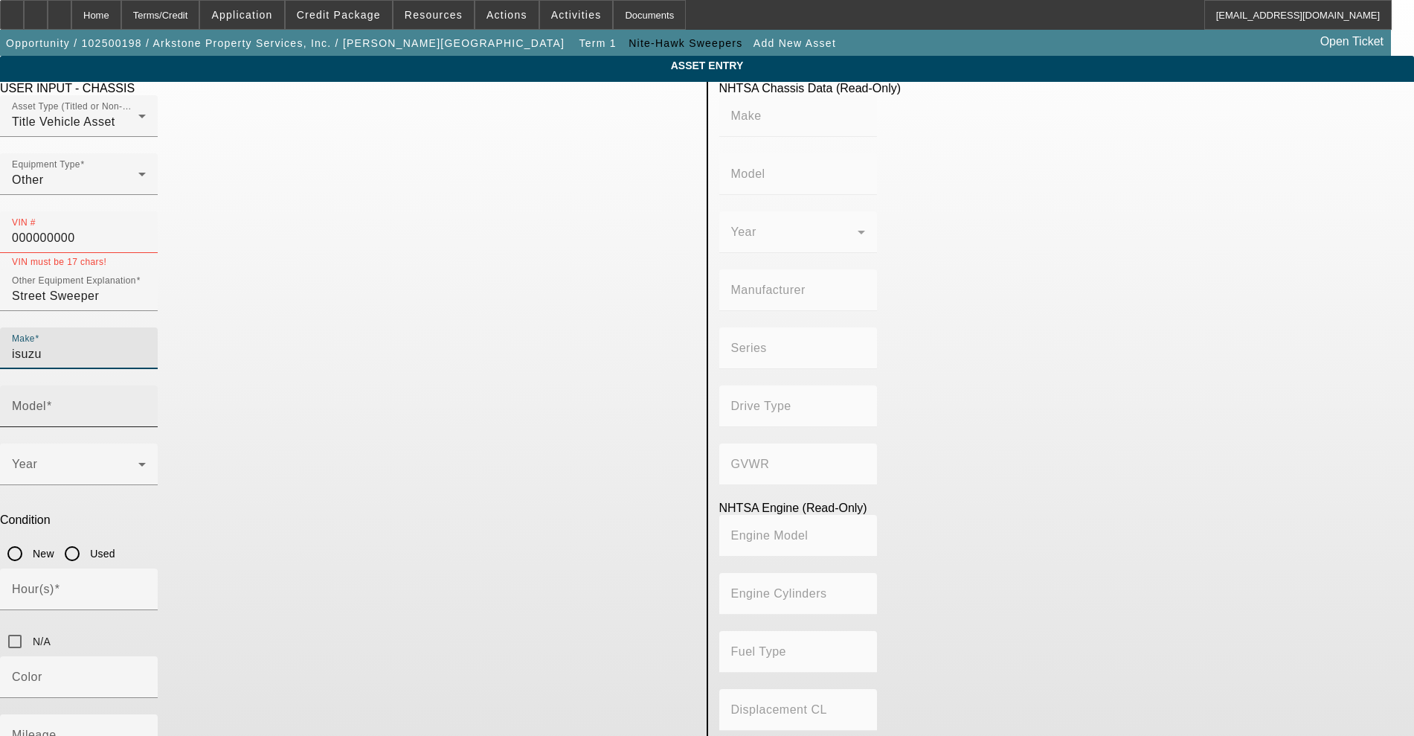
click at [146, 385] on div "Model" at bounding box center [79, 406] width 134 height 42
click at [42, 392] on label "Model" at bounding box center [27, 397] width 30 height 10
click at [146, 403] on input "Model" at bounding box center [79, 412] width 134 height 18
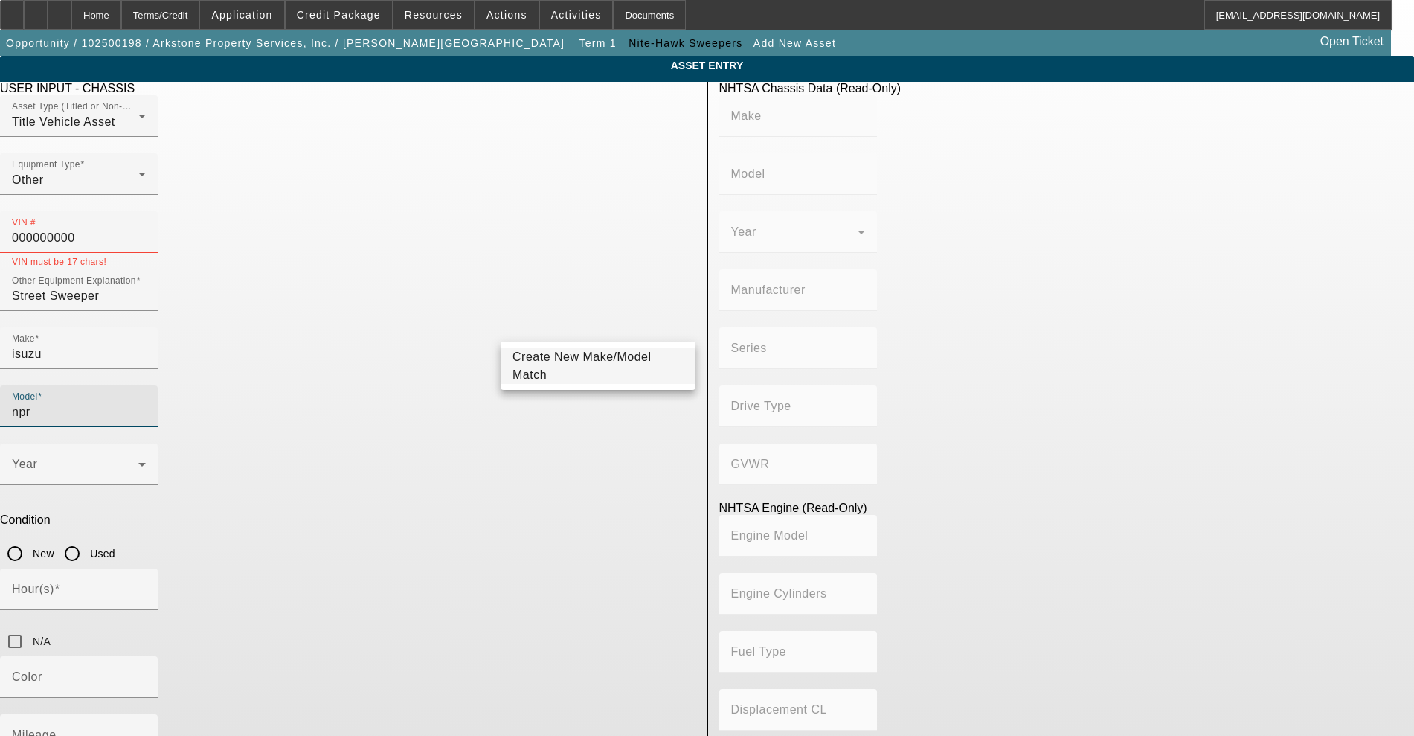
type input "npr"
click at [496, 513] on div "Condition New Used" at bounding box center [348, 540] width 696 height 55
click at [146, 385] on div "Model npr" at bounding box center [79, 406] width 134 height 42
click at [557, 364] on span "Create New Make/Model Match" at bounding box center [582, 365] width 139 height 31
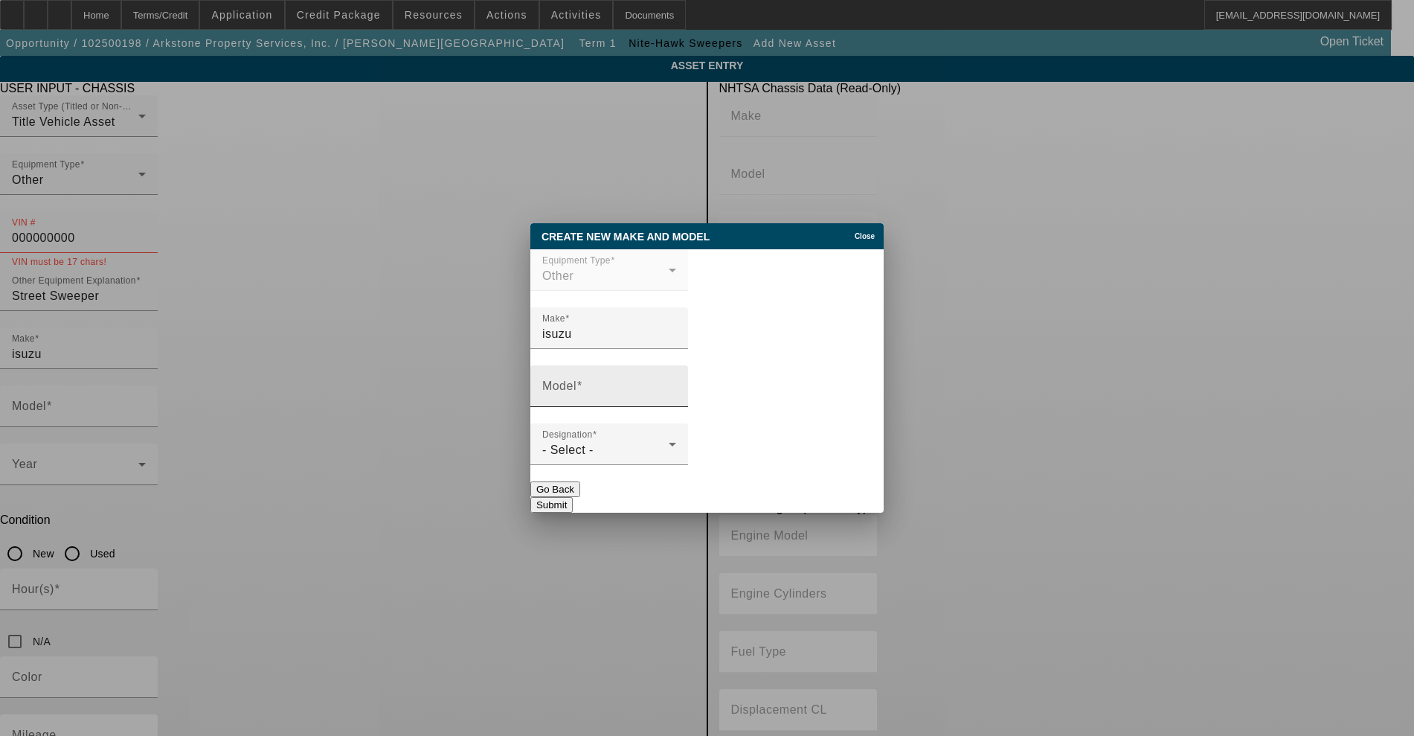
click at [568, 379] on div "Model" at bounding box center [609, 386] width 134 height 42
type input "npr"
click at [573, 500] on button "Submit" at bounding box center [551, 505] width 42 height 16
click at [652, 458] on div "- Select -" at bounding box center [605, 450] width 126 height 18
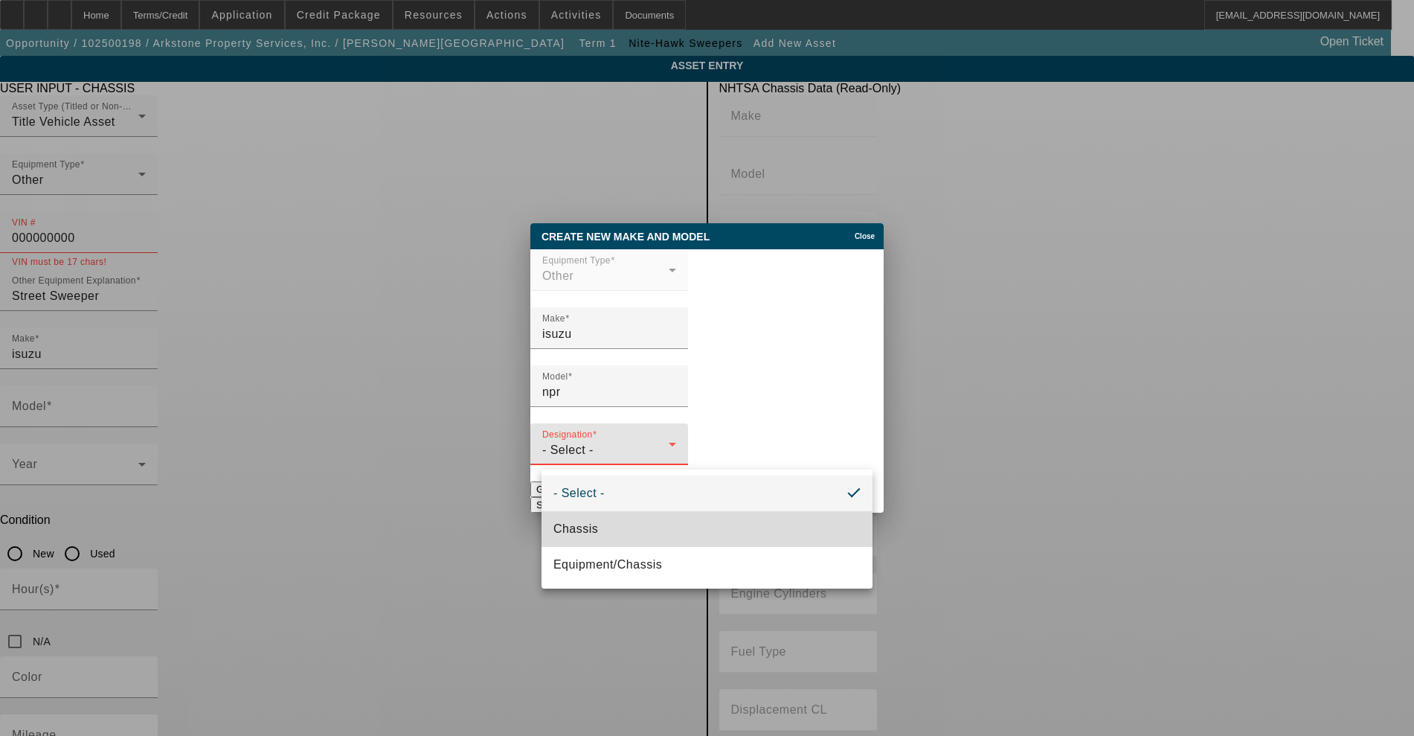
click at [612, 526] on mat-option "Chassis" at bounding box center [707, 529] width 331 height 36
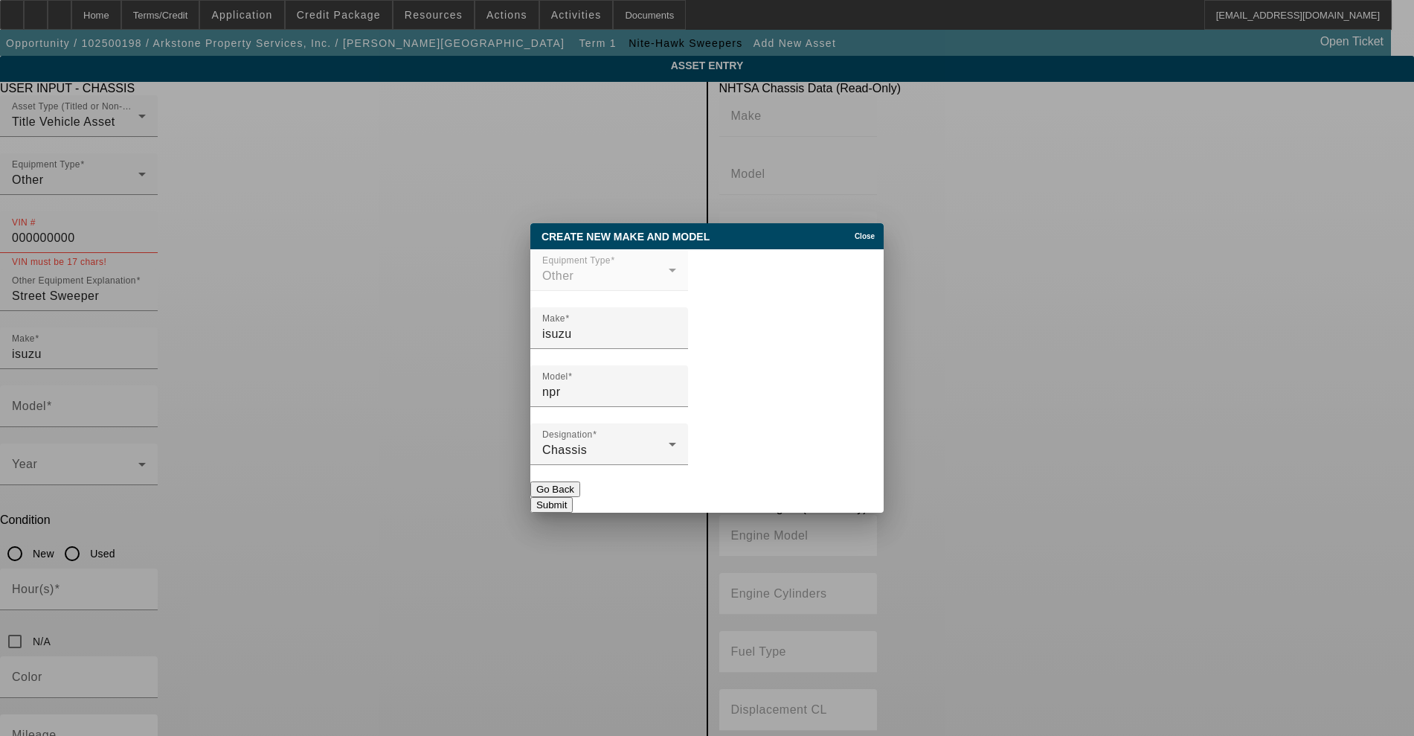
click at [396, 373] on div at bounding box center [707, 368] width 1414 height 736
click at [875, 497] on div "Submit" at bounding box center [706, 505] width 353 height 16
click at [573, 497] on button "Submit" at bounding box center [551, 505] width 42 height 16
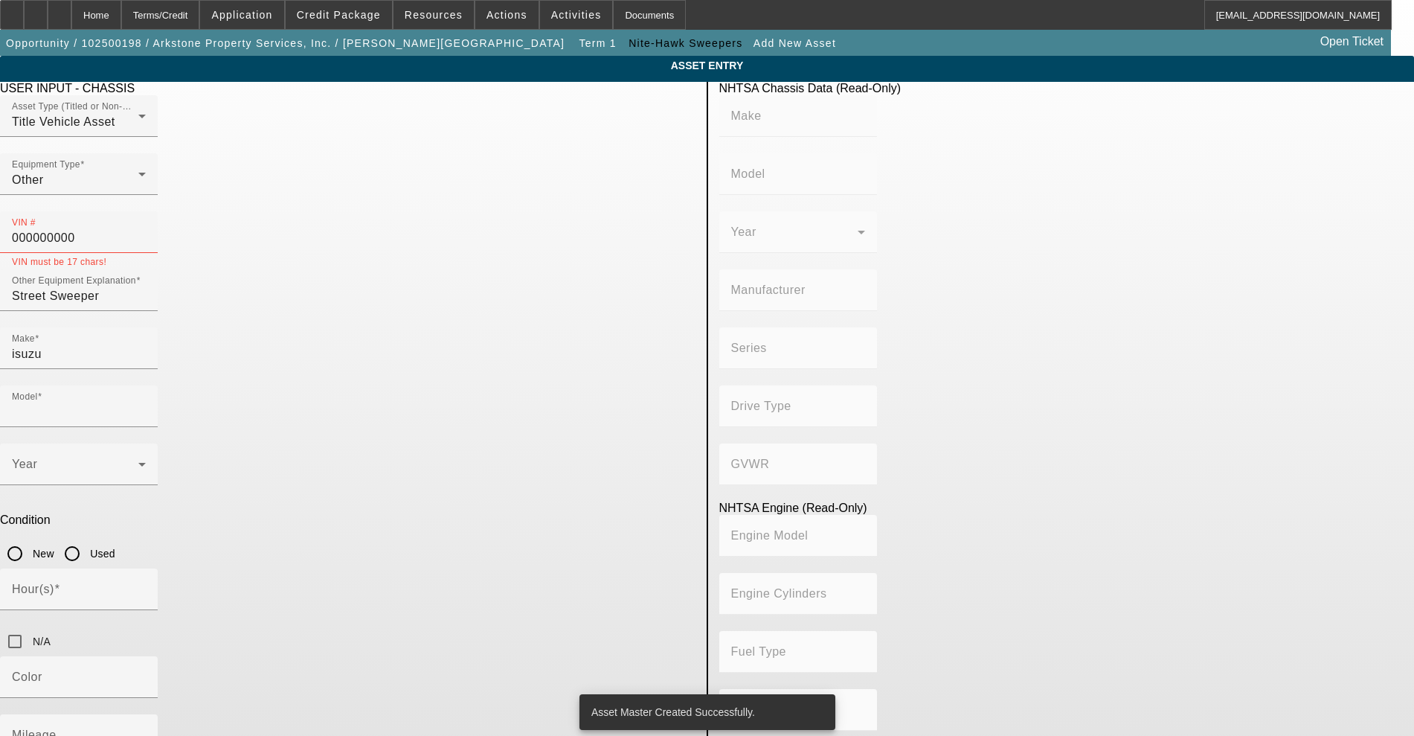
type input "npr"
click at [138, 461] on span at bounding box center [75, 470] width 126 height 18
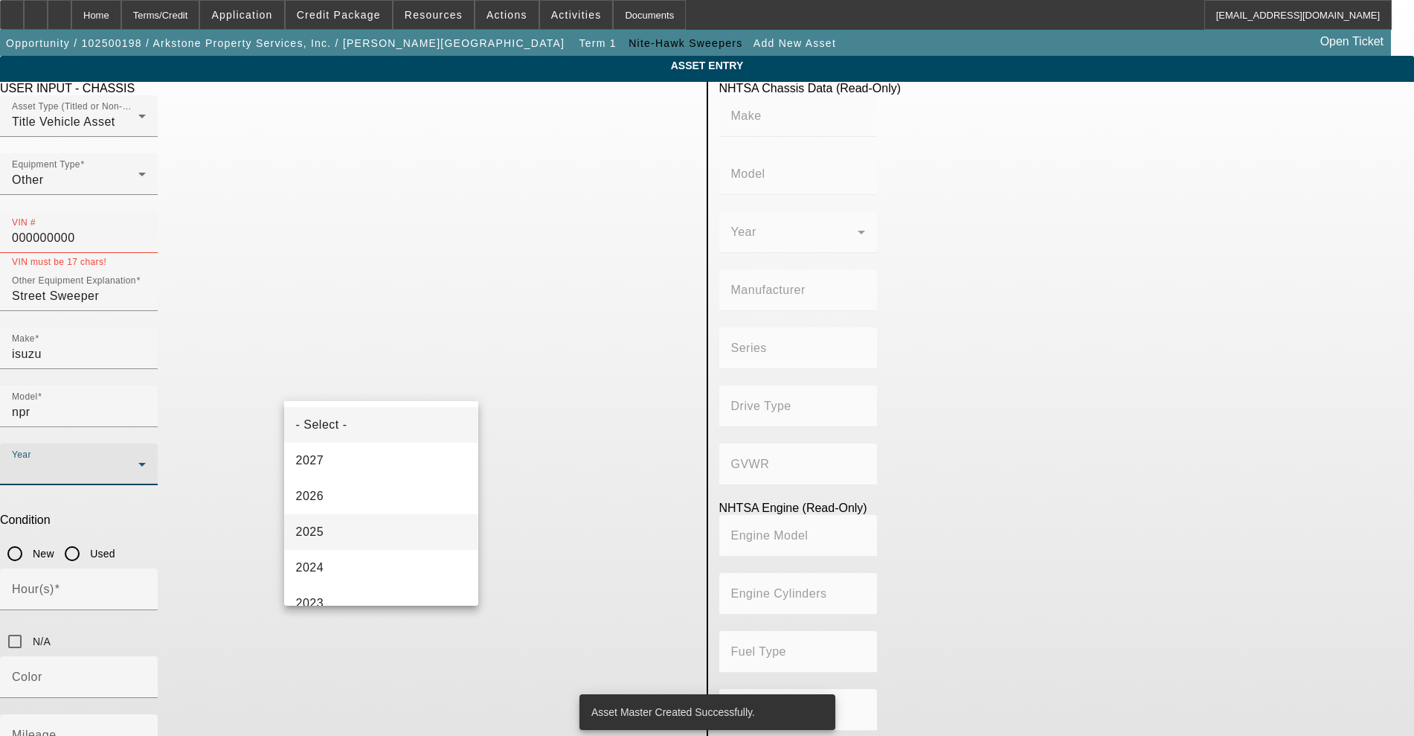
click at [349, 534] on mat-option "2025" at bounding box center [381, 532] width 195 height 36
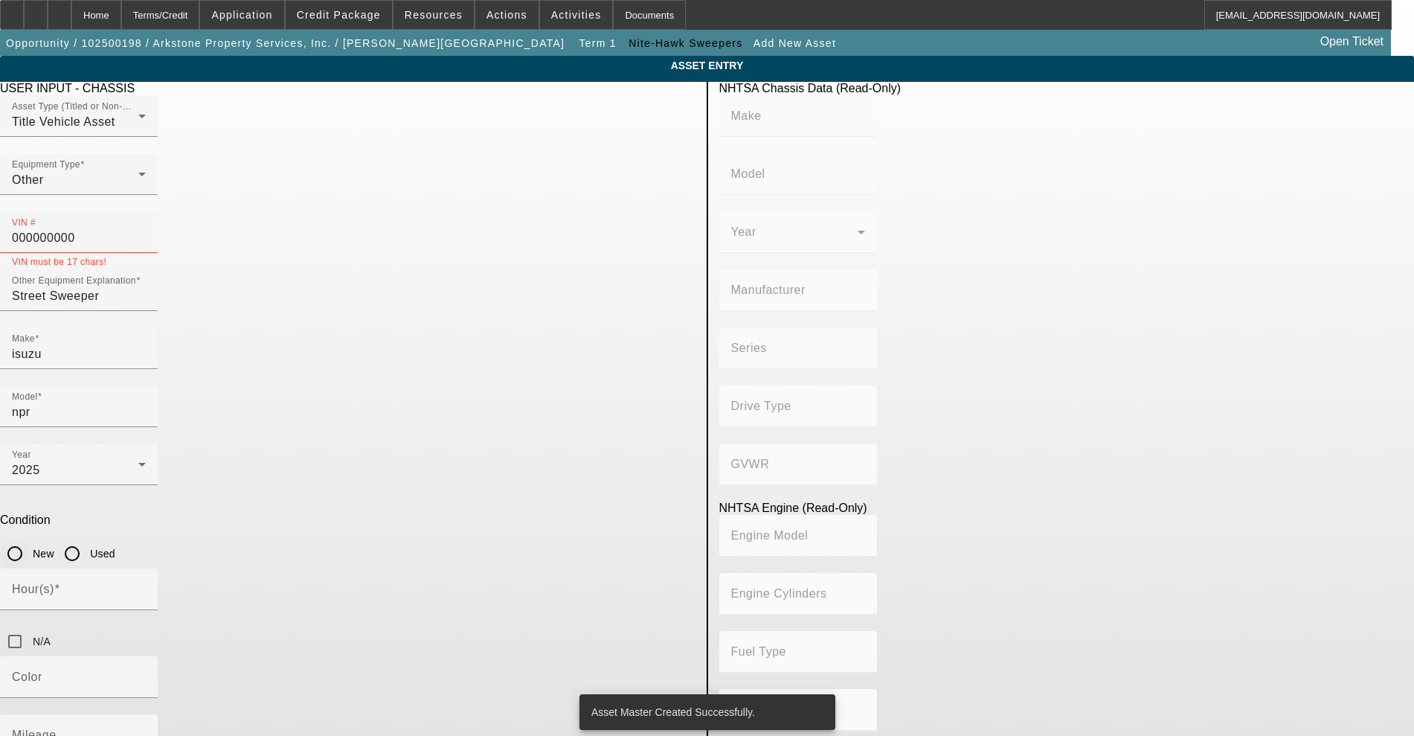
click at [54, 546] on label "New" at bounding box center [42, 553] width 25 height 15
click at [30, 539] on input "New" at bounding box center [15, 554] width 30 height 30
radio input "true"
click at [146, 586] on input "Hour(s)" at bounding box center [79, 595] width 134 height 18
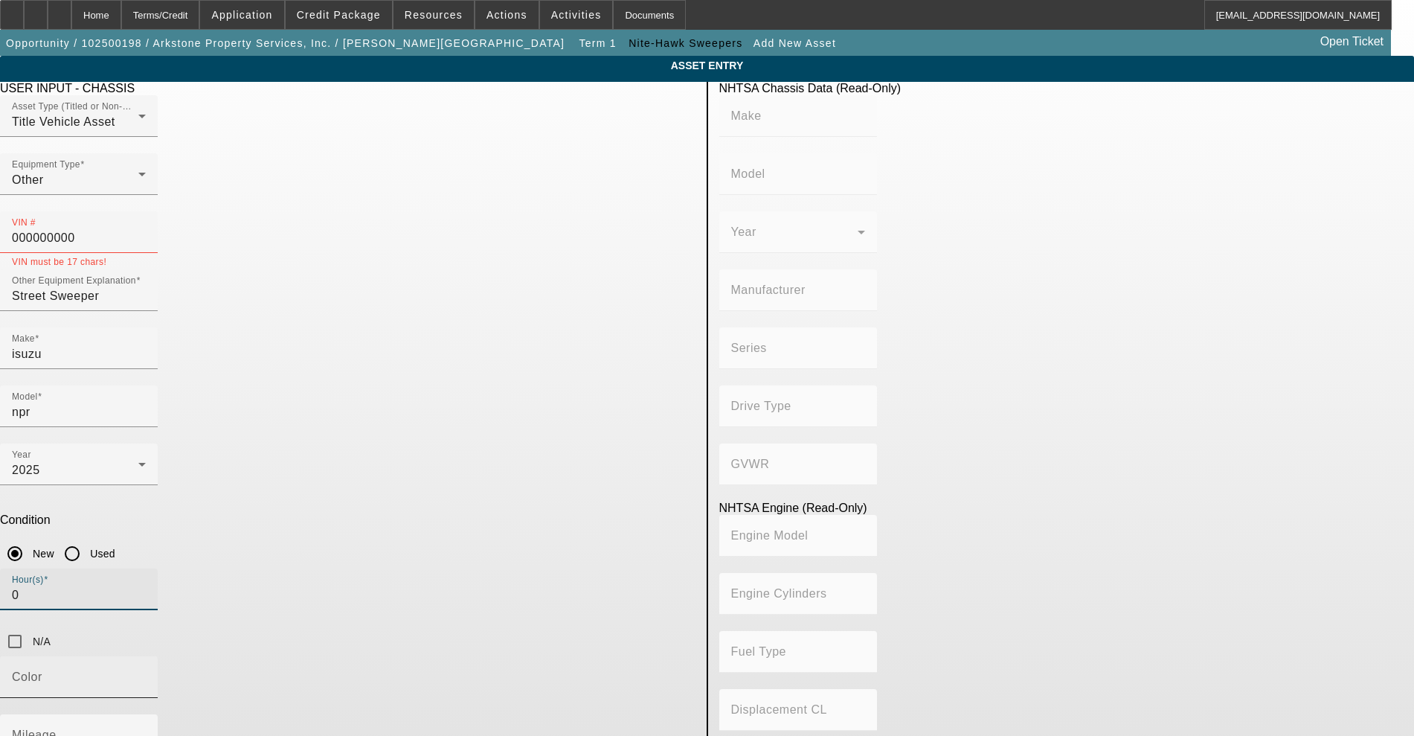
type input "0"
click at [146, 656] on div "Color" at bounding box center [79, 677] width 134 height 42
type input "white"
click at [57, 728] on mat-label "Mileage" at bounding box center [34, 734] width 45 height 13
click at [146, 732] on input "Mileage" at bounding box center [79, 741] width 134 height 18
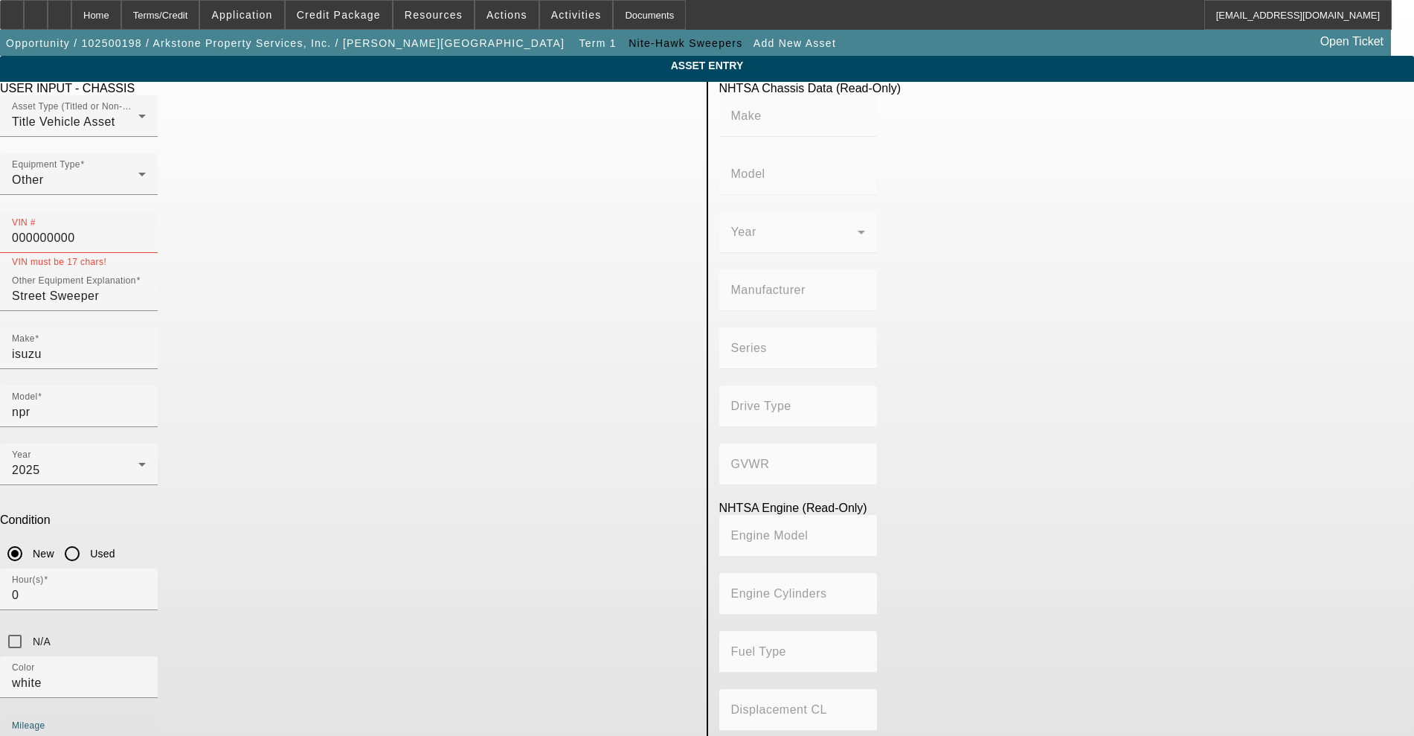
type input "0"
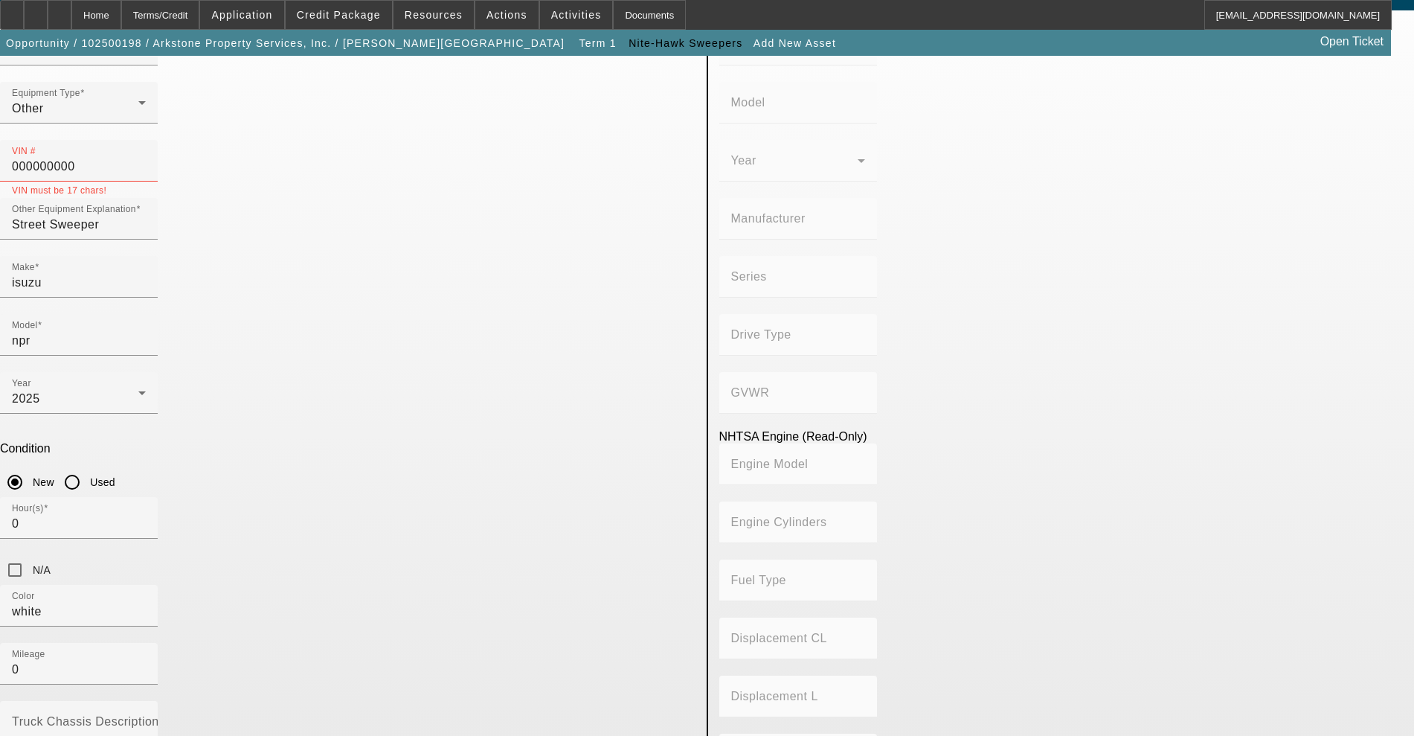
scroll to position [186, 0]
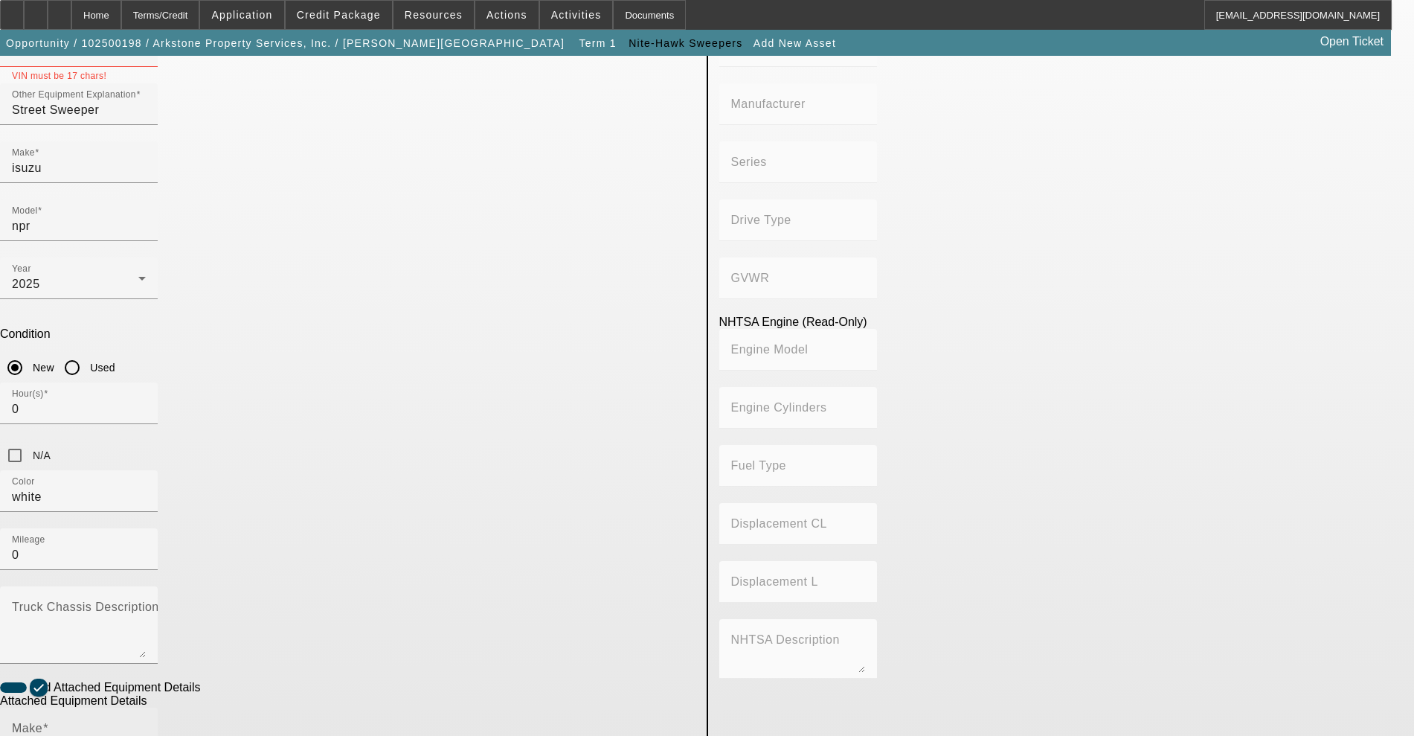
click at [146, 725] on input "Make" at bounding box center [79, 734] width 134 height 18
type input "N"
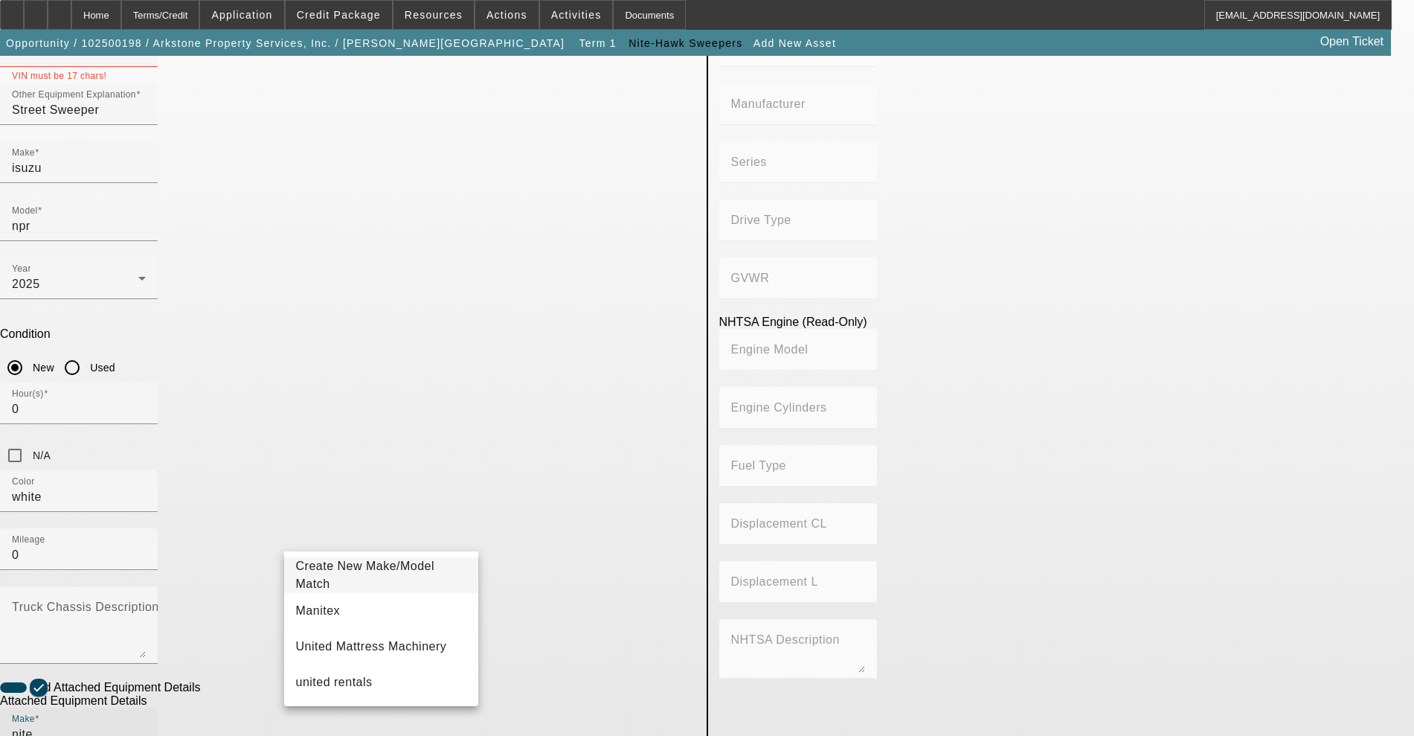
type input "nite"
click at [358, 578] on span "Create New Make/Model Match" at bounding box center [365, 574] width 139 height 31
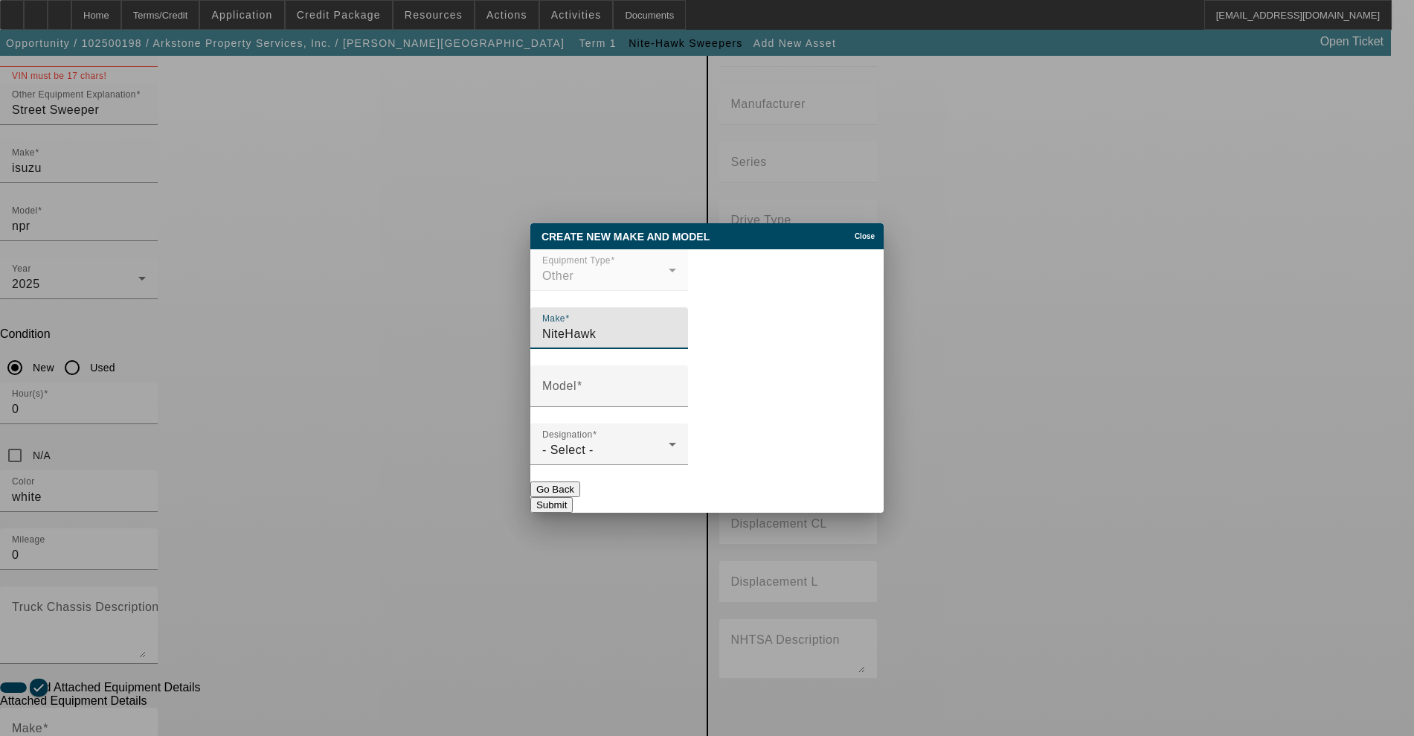
type input "NiteHawk"
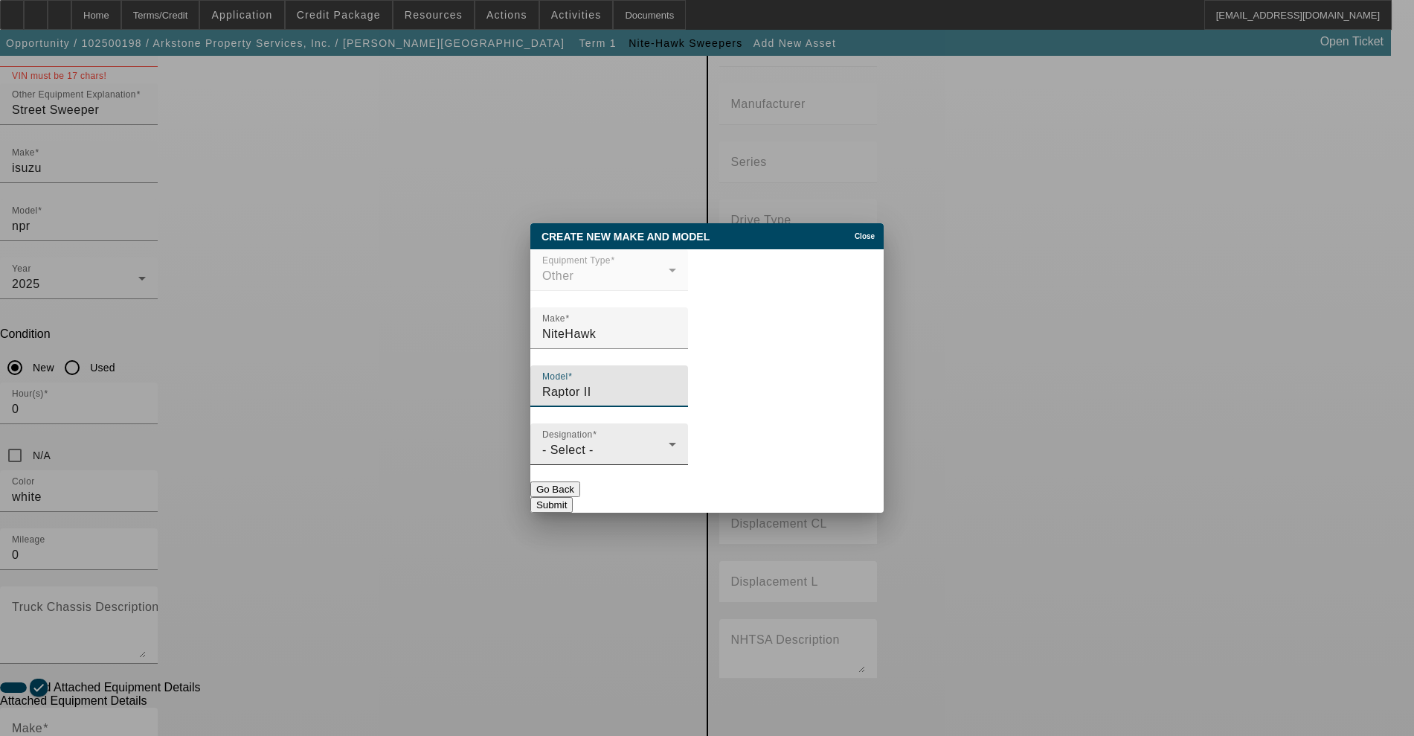
type input "Raptor II"
click at [565, 463] on div "Designation - Select -" at bounding box center [609, 444] width 134 height 42
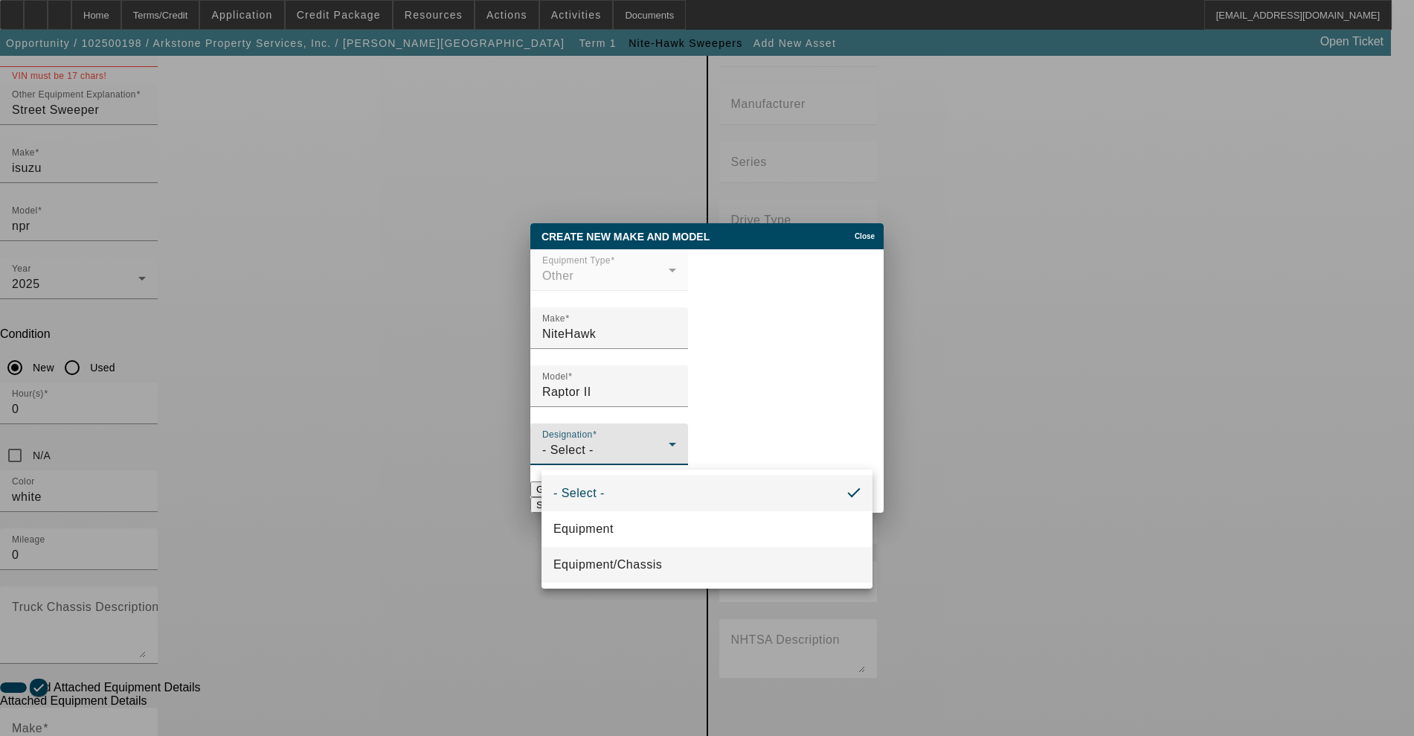
click at [591, 560] on span "Equipment/Chassis" at bounding box center [607, 565] width 109 height 18
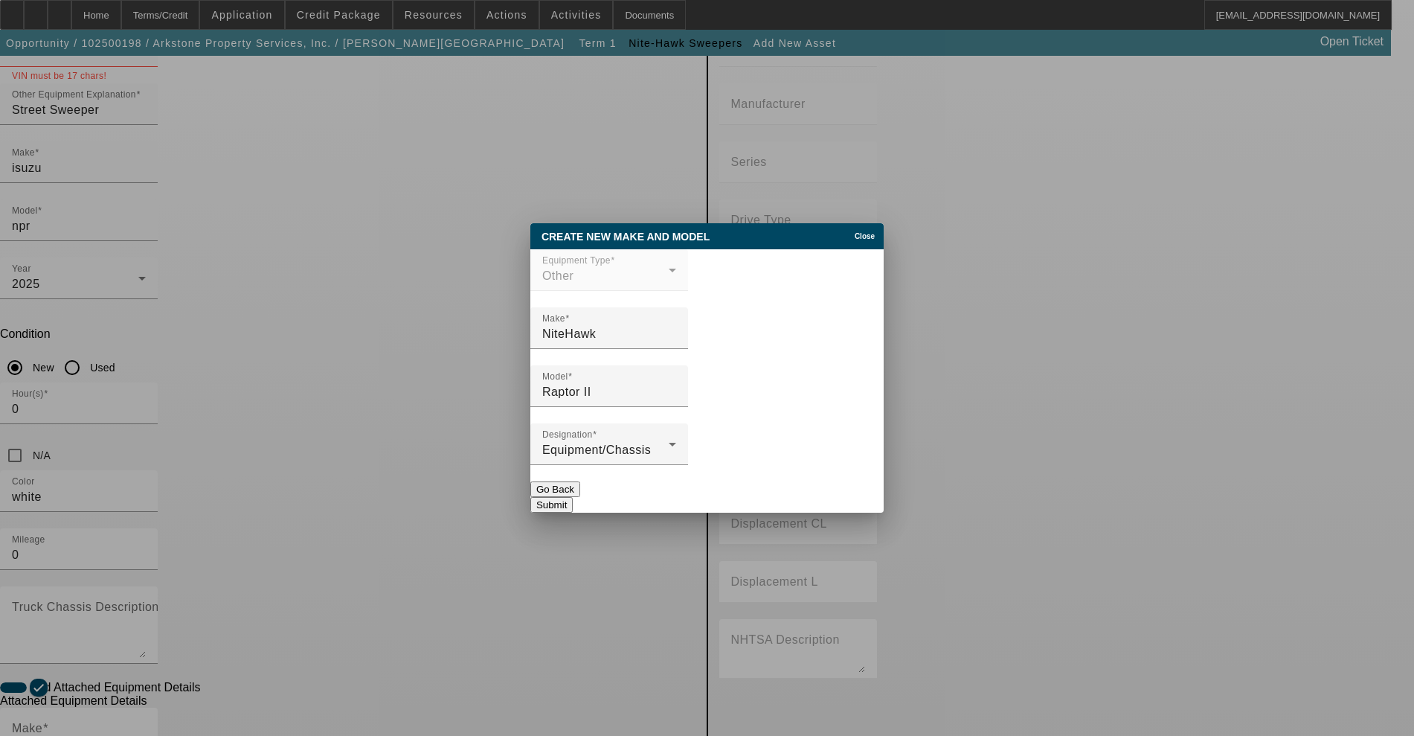
click at [573, 502] on button "Submit" at bounding box center [551, 505] width 42 height 16
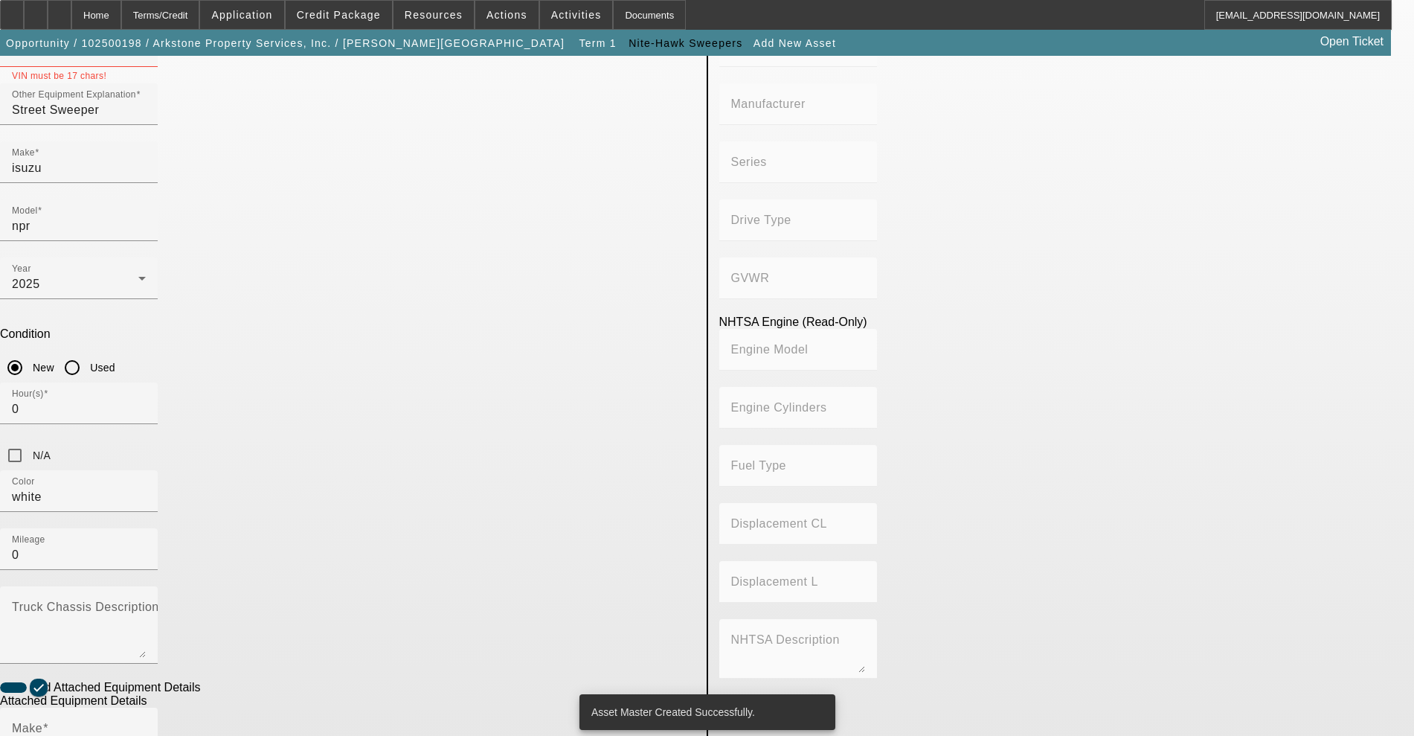
type input "NiteHawk"
type input "Raptor II"
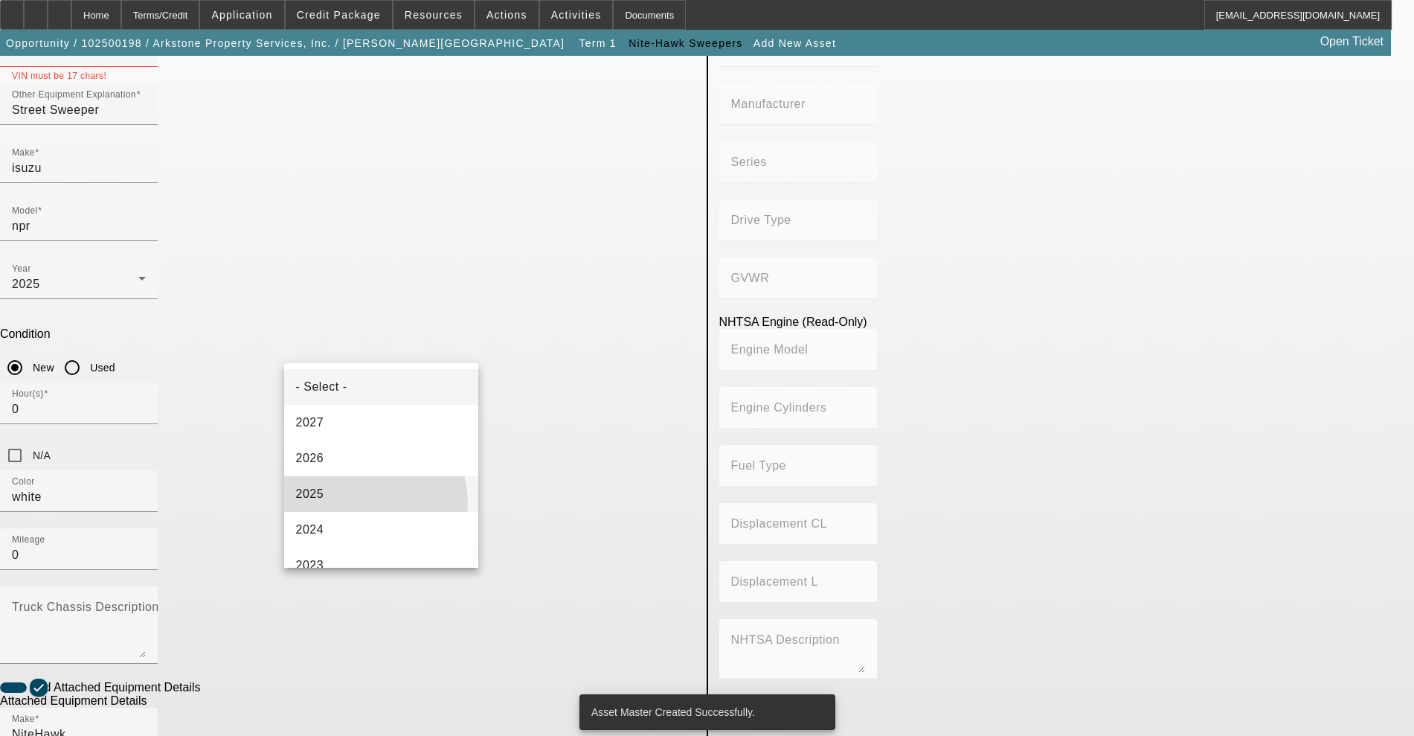
click at [347, 504] on mat-option "2025" at bounding box center [381, 494] width 195 height 36
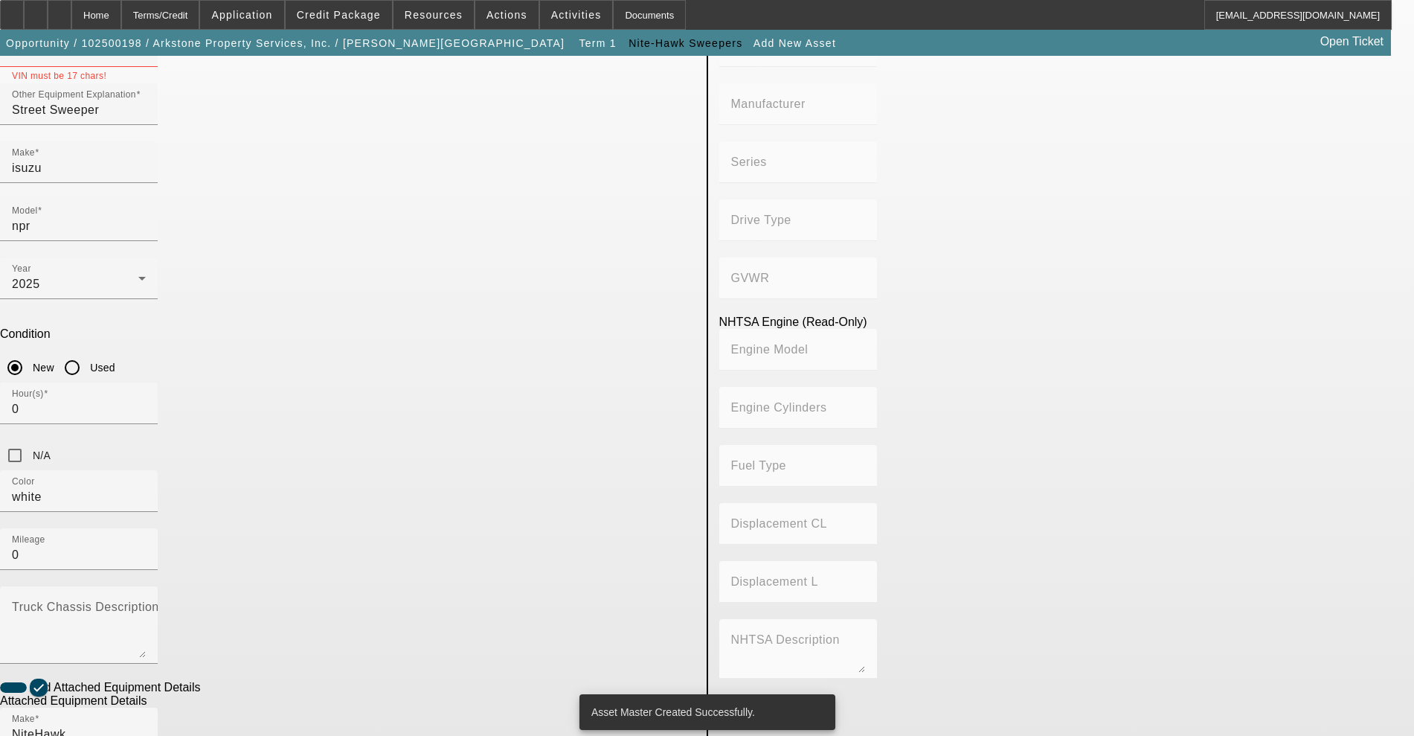
radio input "true"
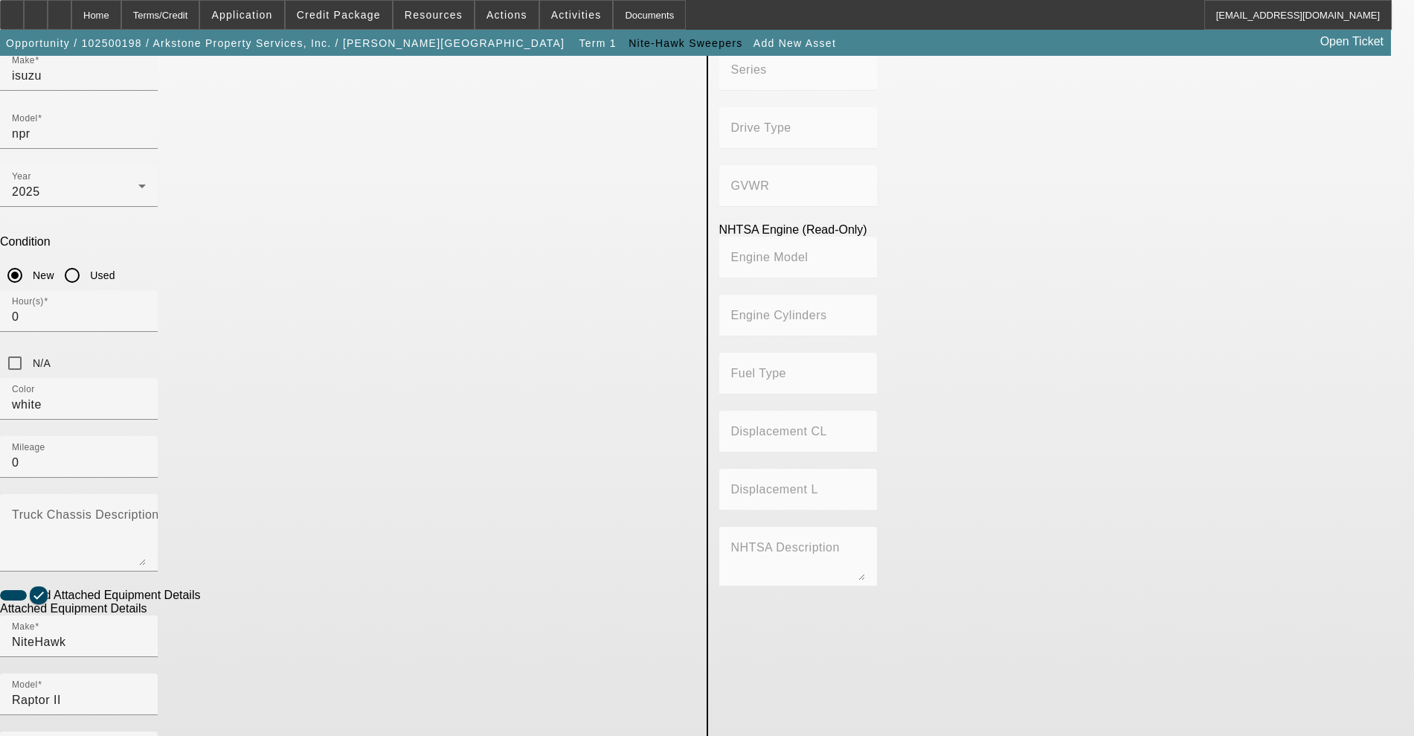
scroll to position [340, 0]
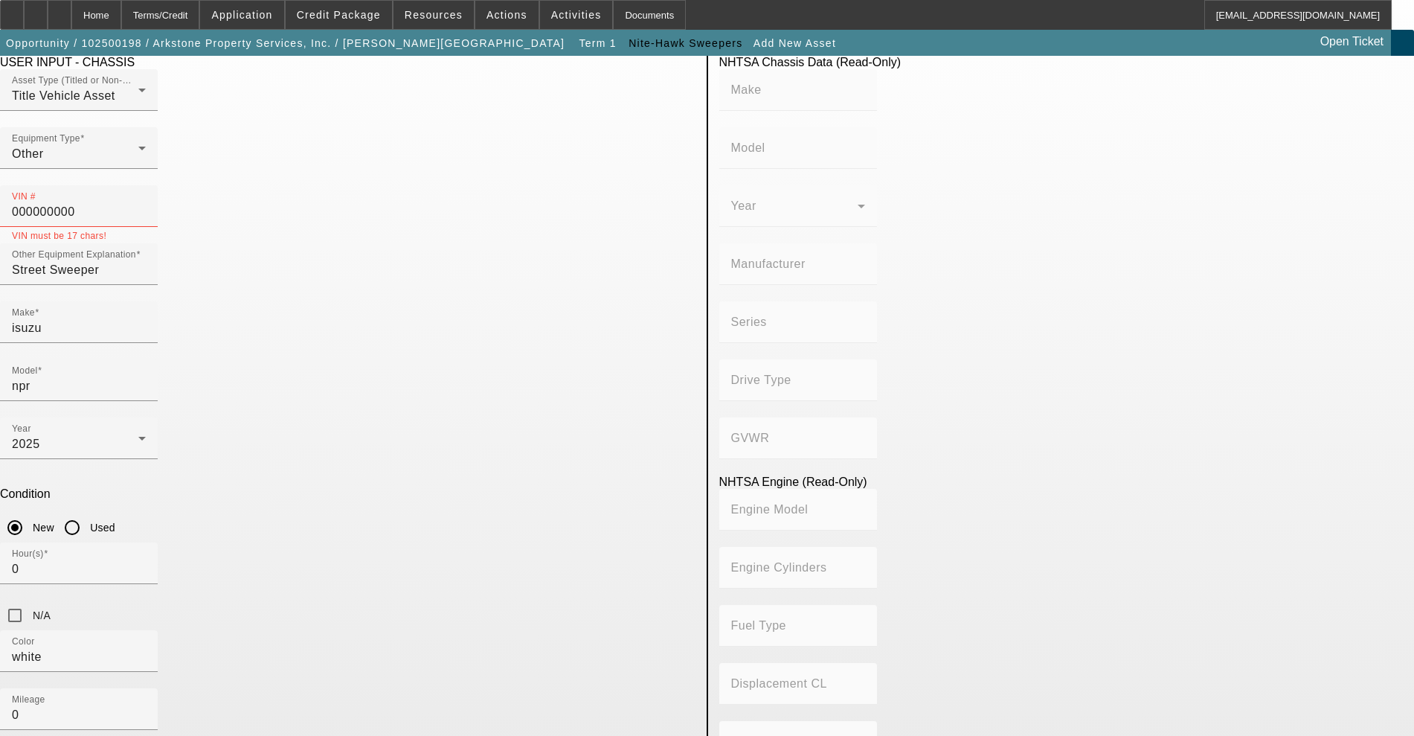
scroll to position [0, 0]
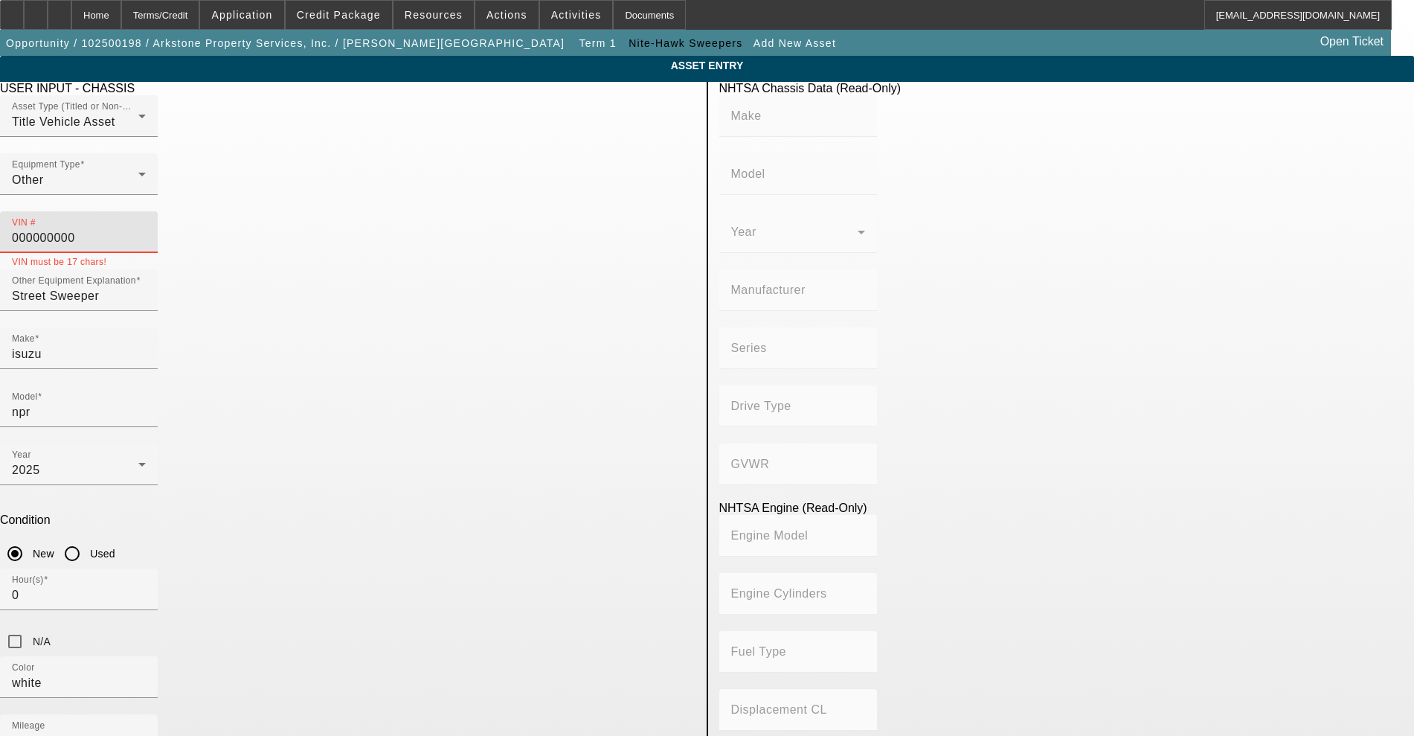
click at [146, 229] on input "000000000" at bounding box center [79, 238] width 134 height 18
type input "0"
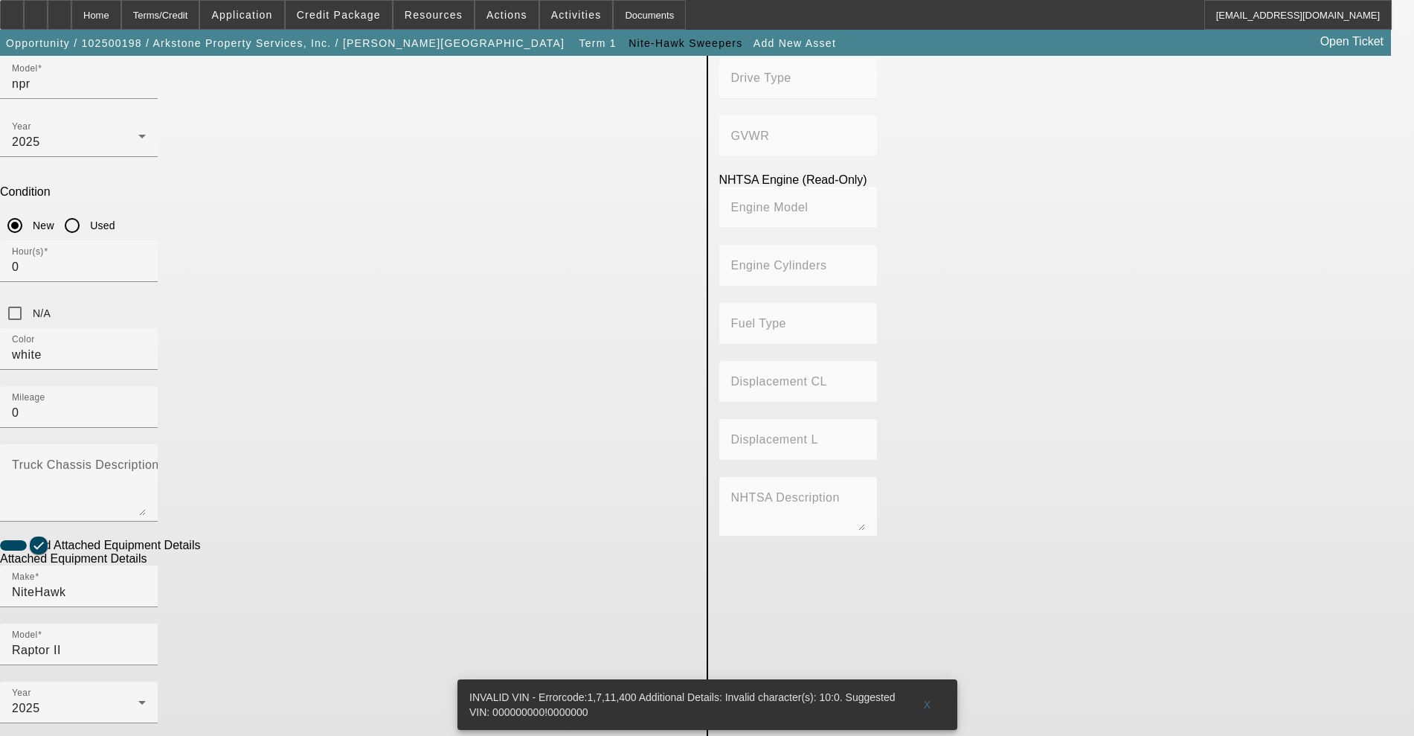
scroll to position [340, 0]
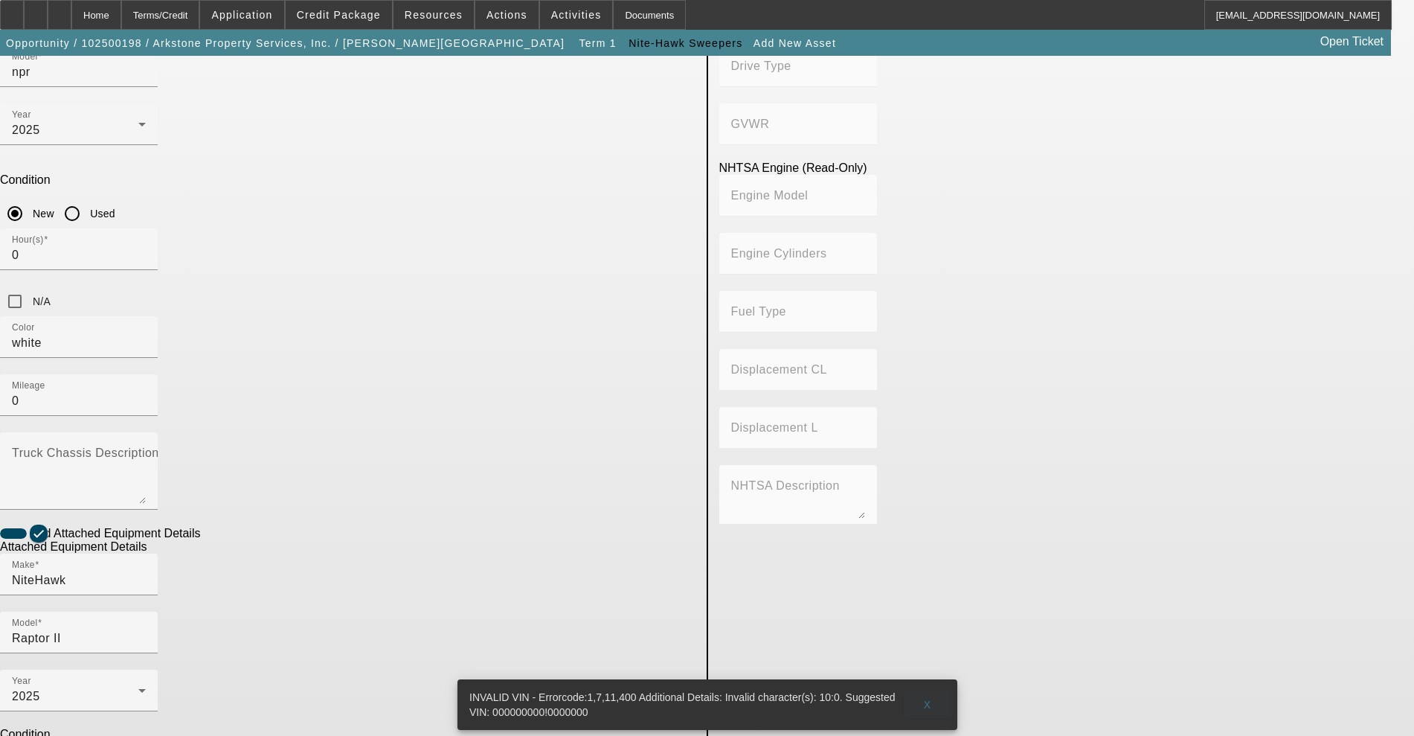
type input "00000000000000000"
click at [921, 691] on span at bounding box center [928, 705] width 48 height 36
click at [925, 699] on span "X" at bounding box center [927, 705] width 8 height 12
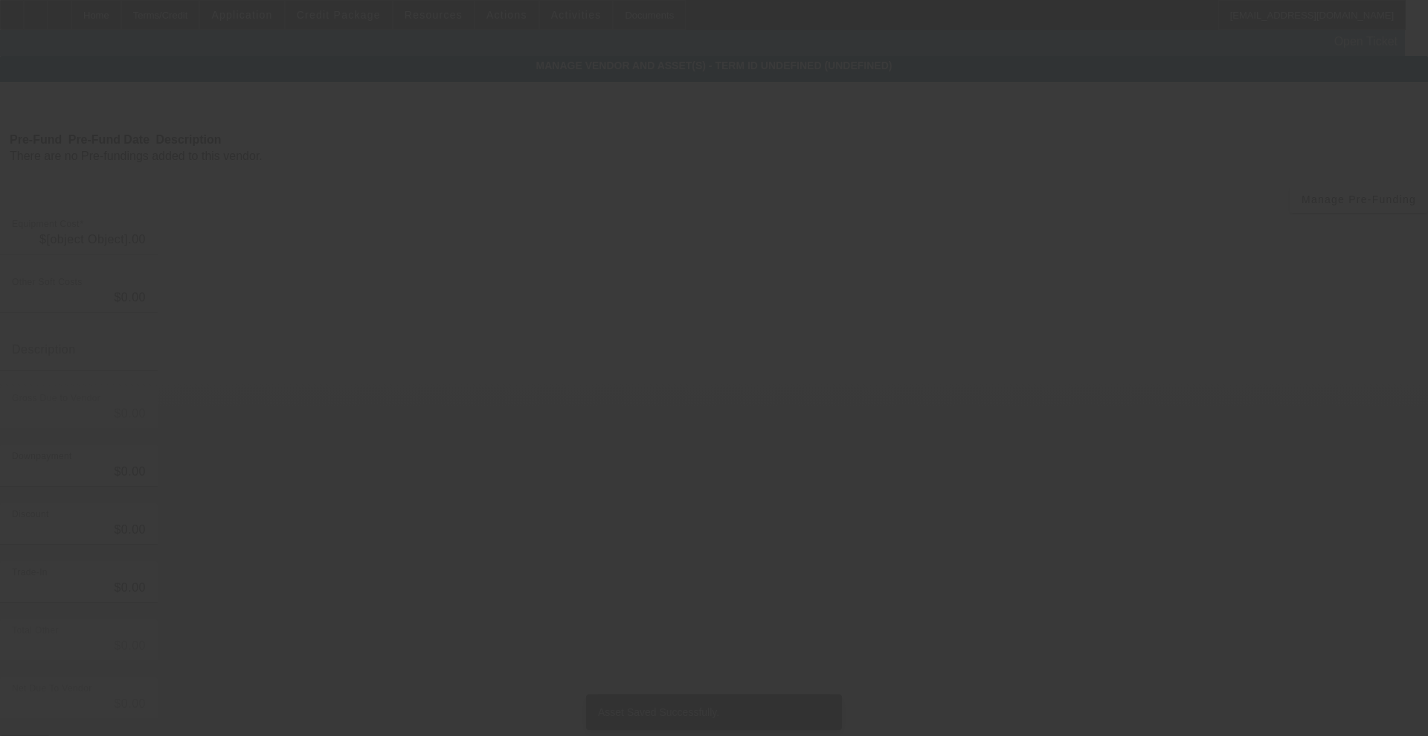
type input "$120,795.00"
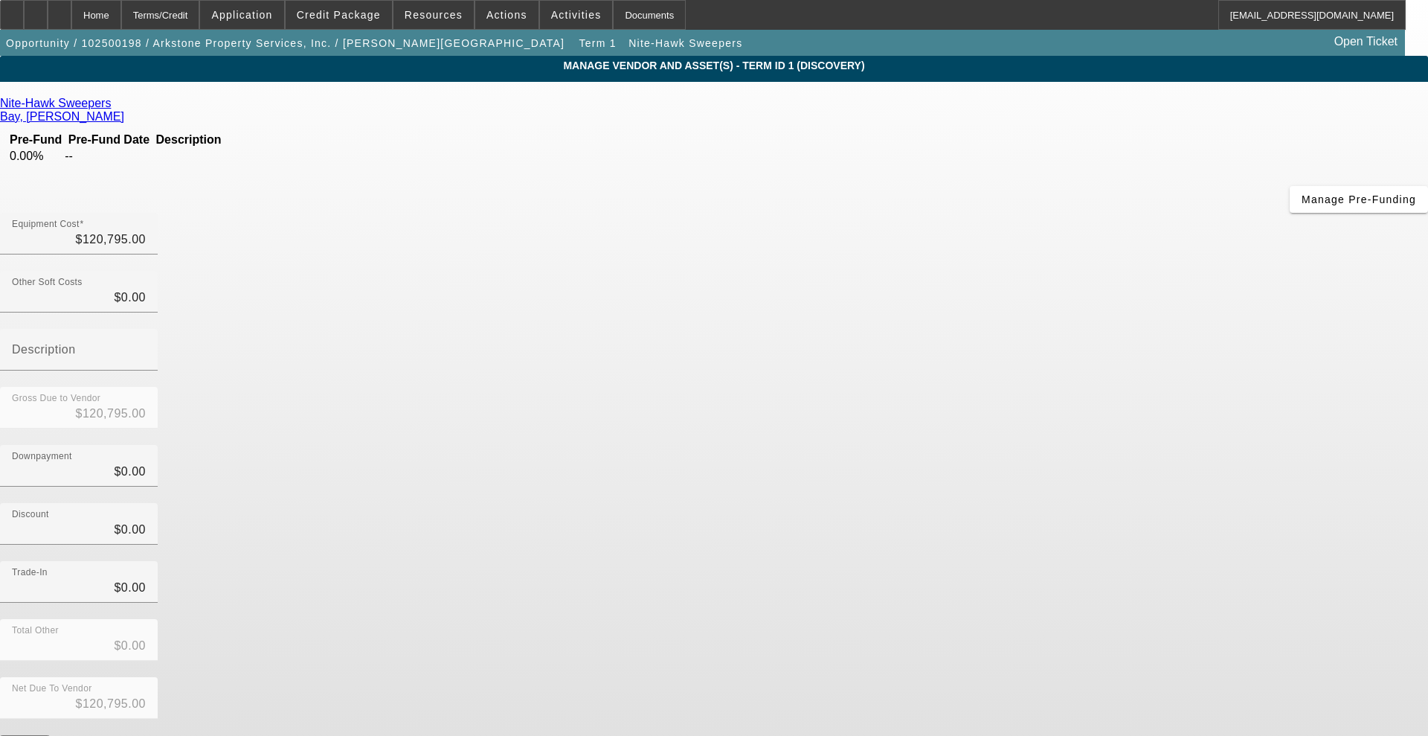
click at [1020, 600] on form "Nite-Hawk Sweepers [PERSON_NAME][GEOGRAPHIC_DATA] Pre-Fund Pre-Fund Date Descri…" at bounding box center [714, 468] width 1428 height 743
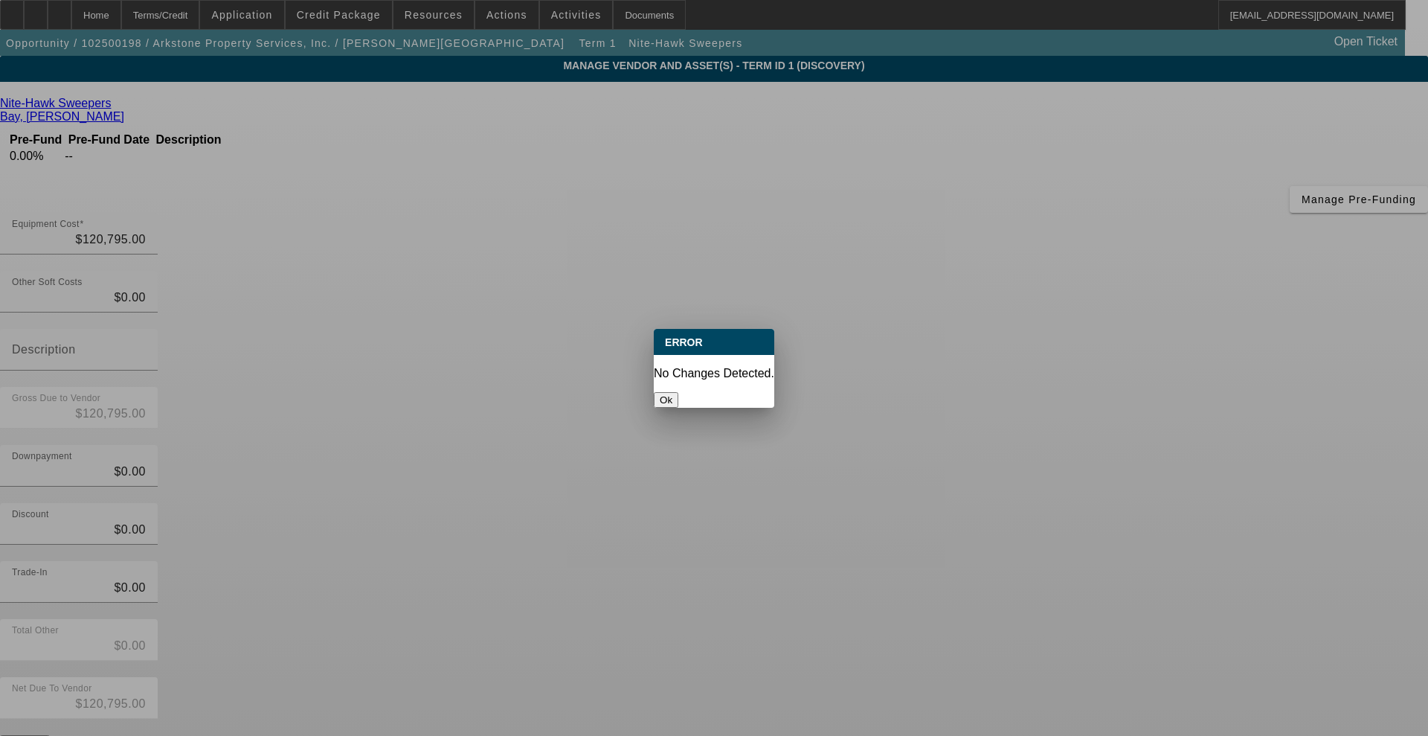
click at [678, 392] on button "Ok" at bounding box center [666, 400] width 25 height 16
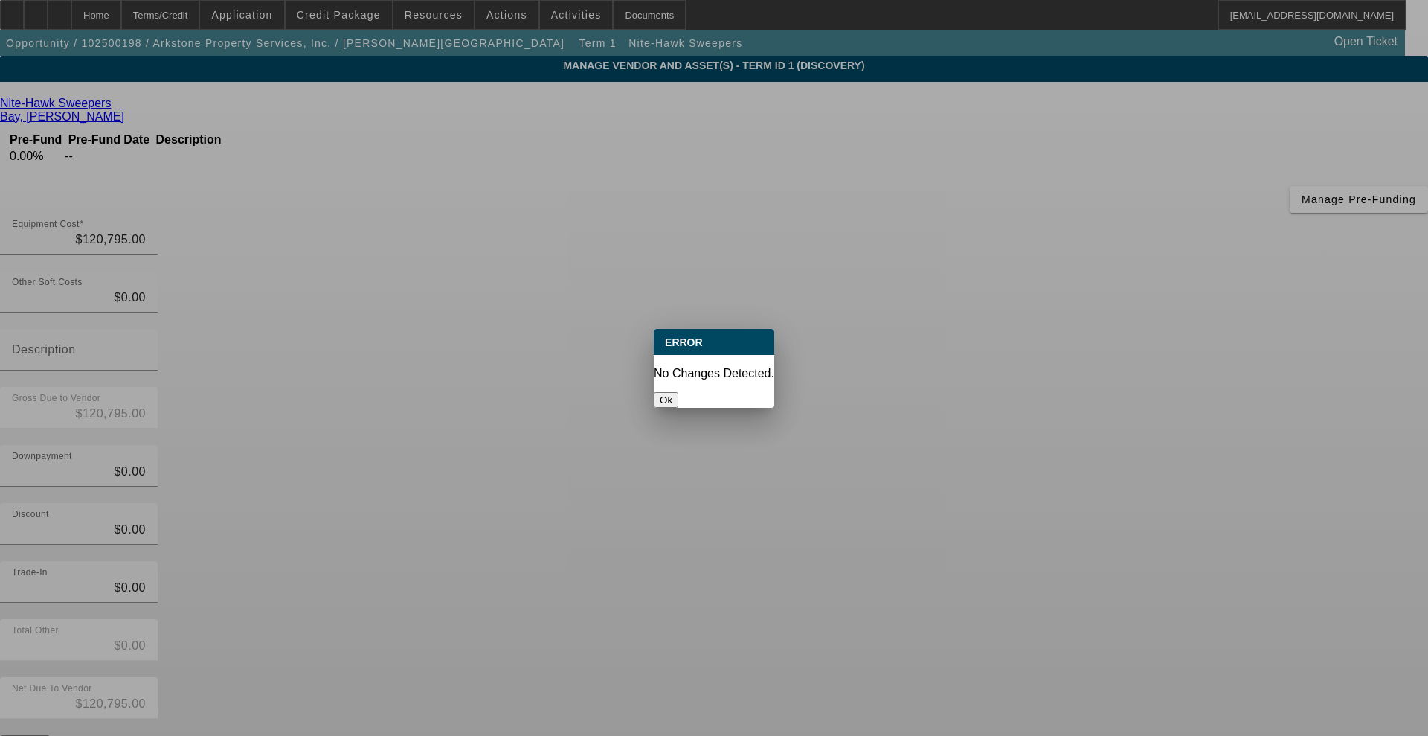
click at [678, 392] on button "Ok" at bounding box center [666, 400] width 25 height 16
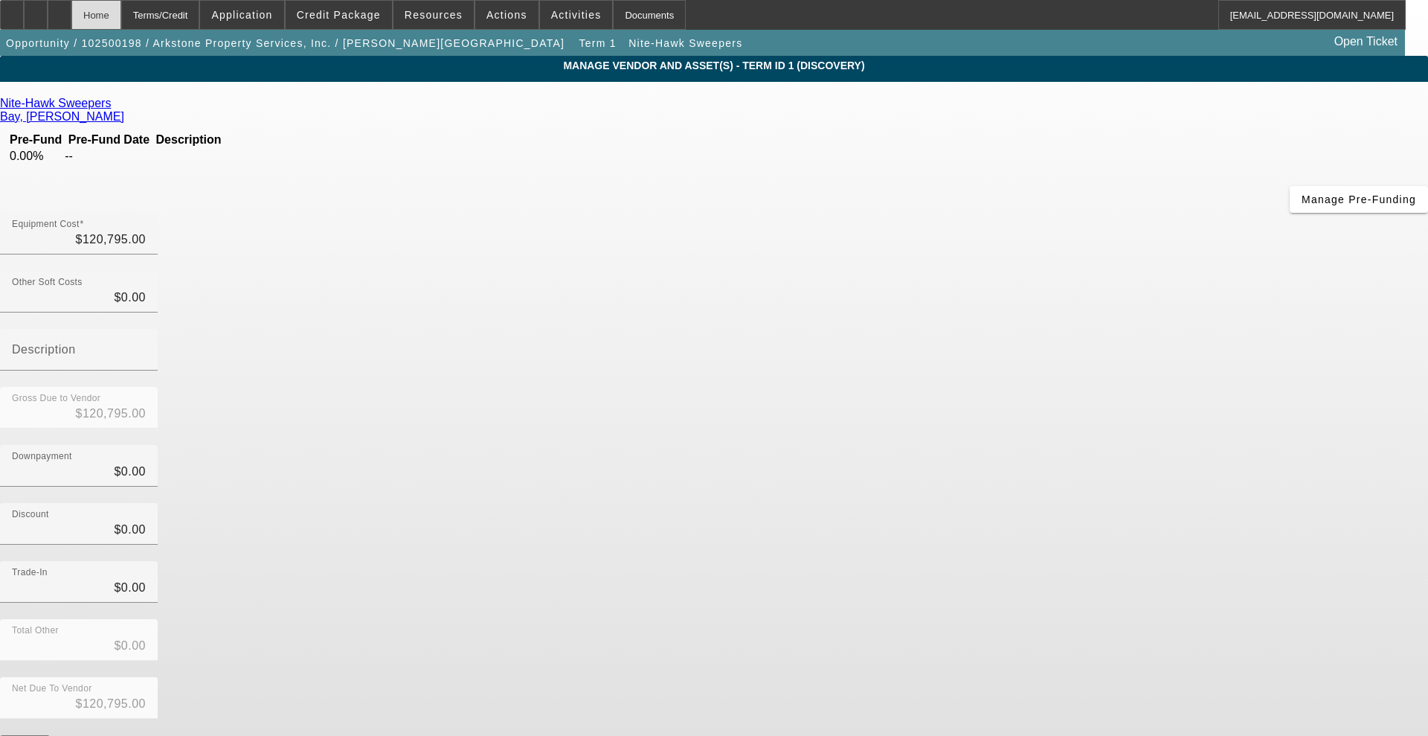
click at [121, 0] on div "Home" at bounding box center [96, 15] width 50 height 30
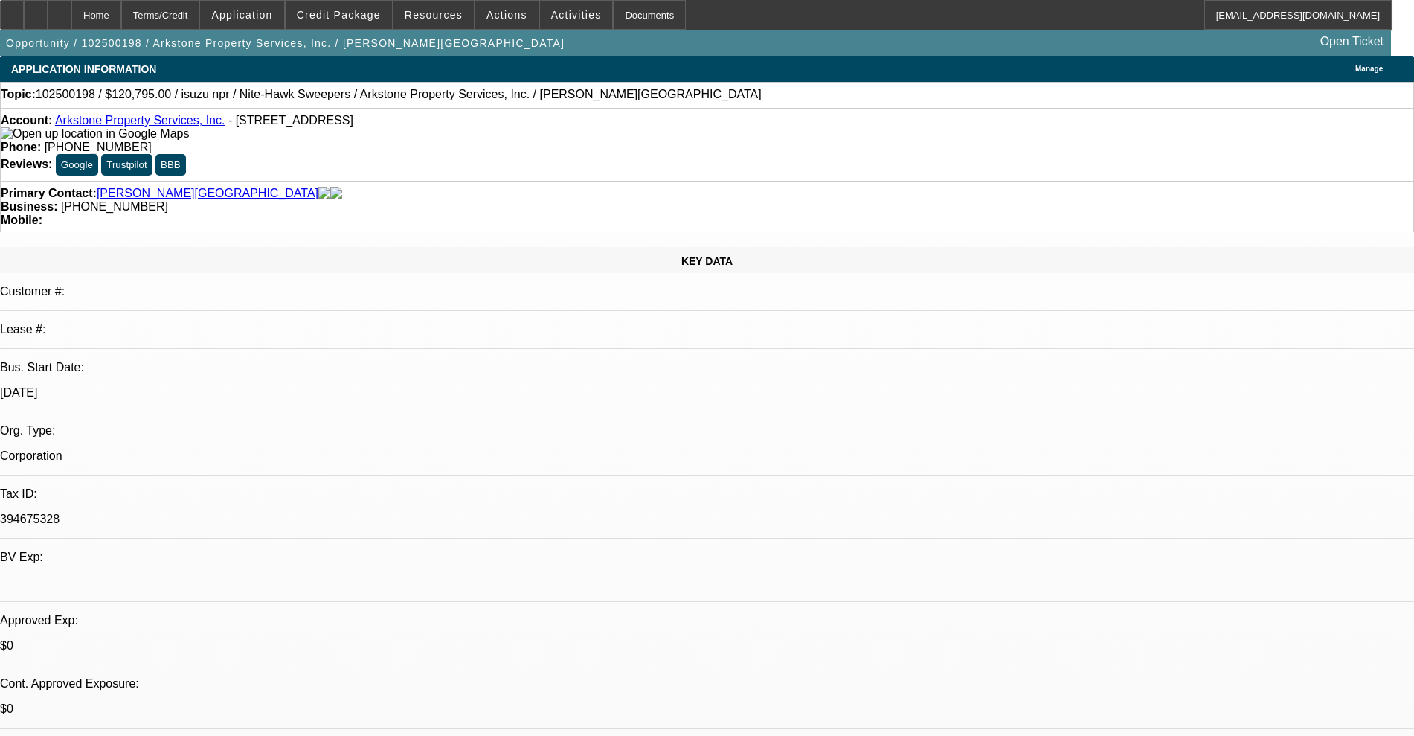
select select "0"
select select "2"
select select "0.1"
select select "4"
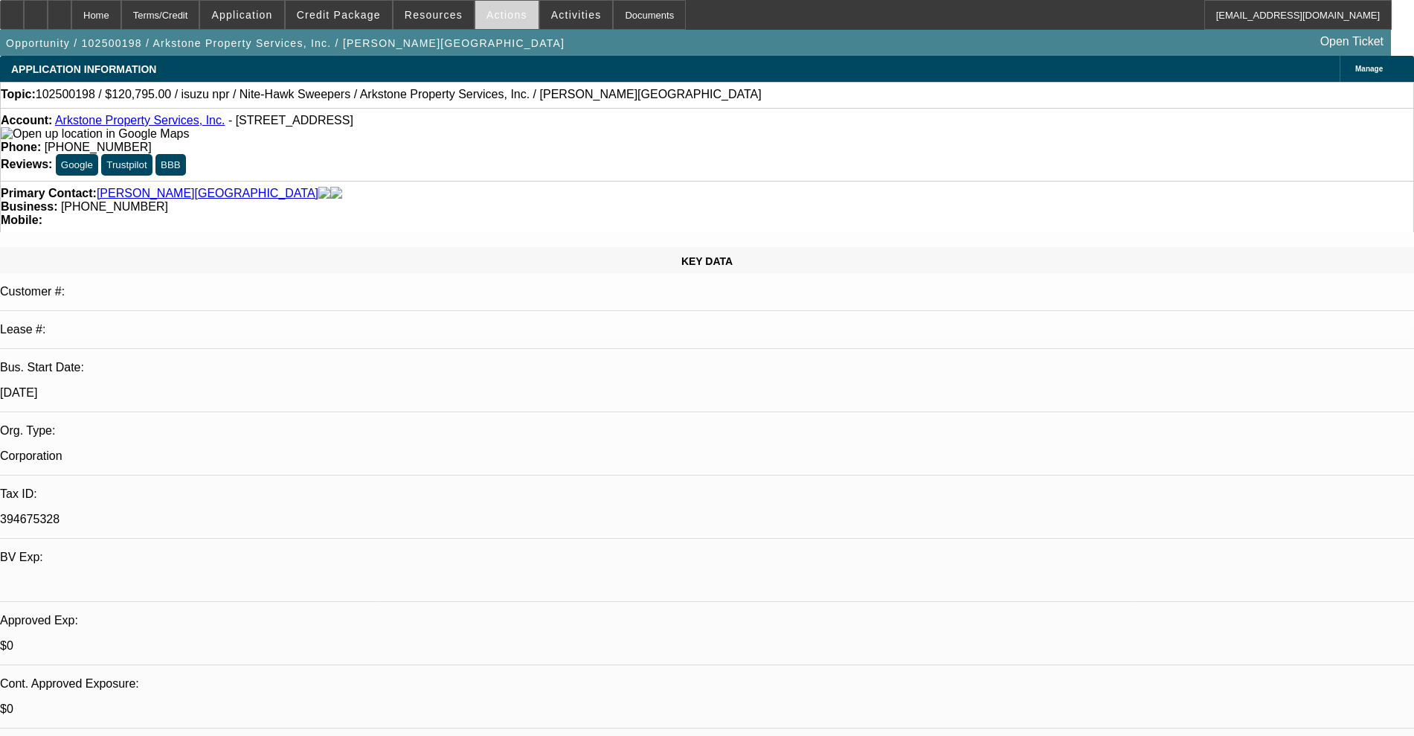
click at [498, 24] on span at bounding box center [506, 15] width 63 height 36
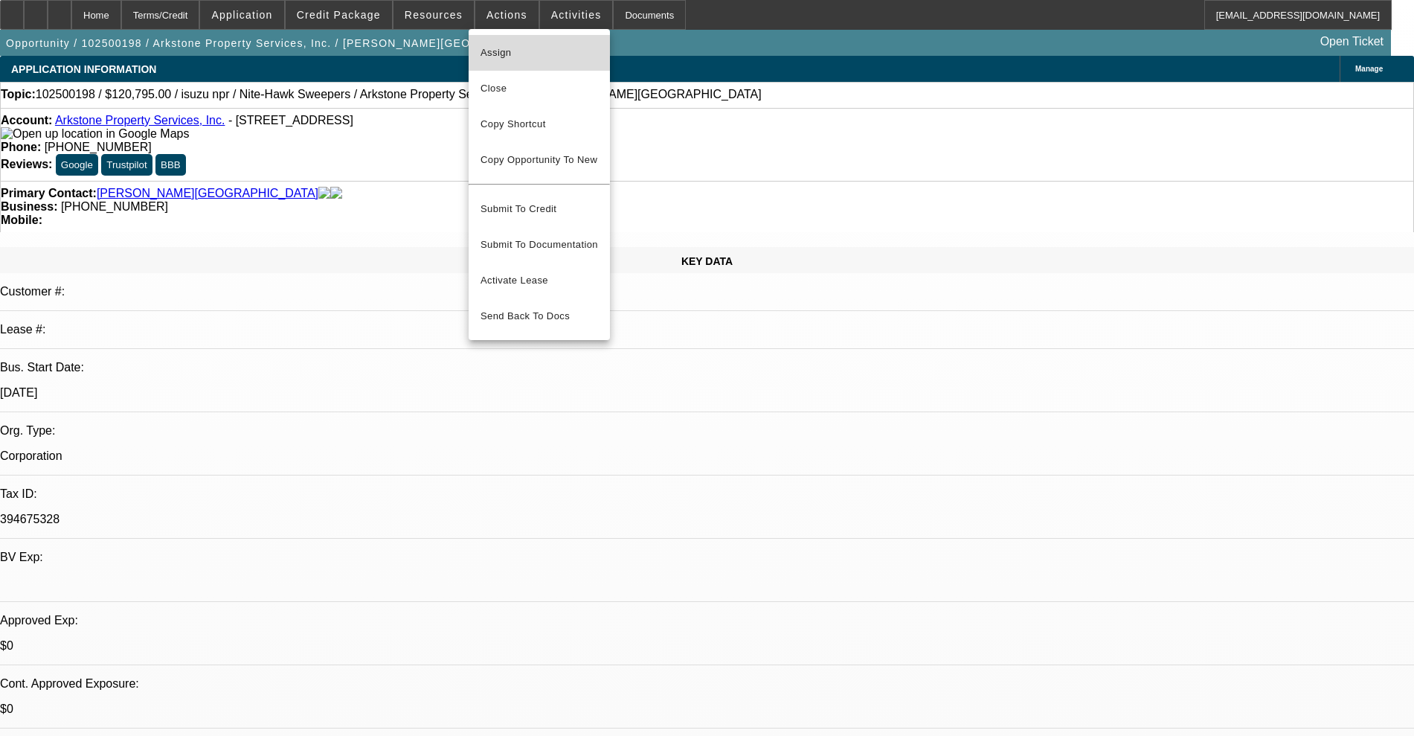
click at [503, 57] on span "Assign" at bounding box center [540, 53] width 118 height 18
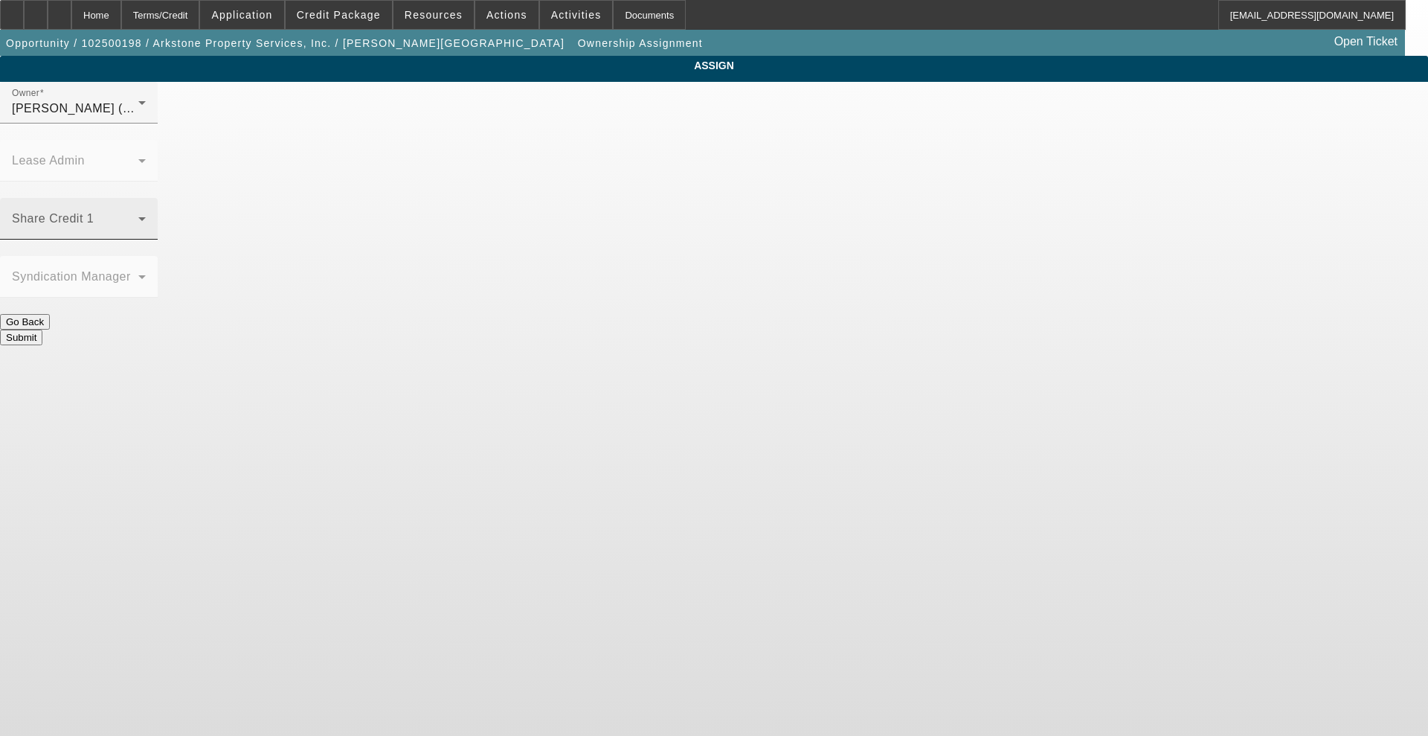
click at [146, 198] on div "Share Credit 1" at bounding box center [79, 219] width 134 height 42
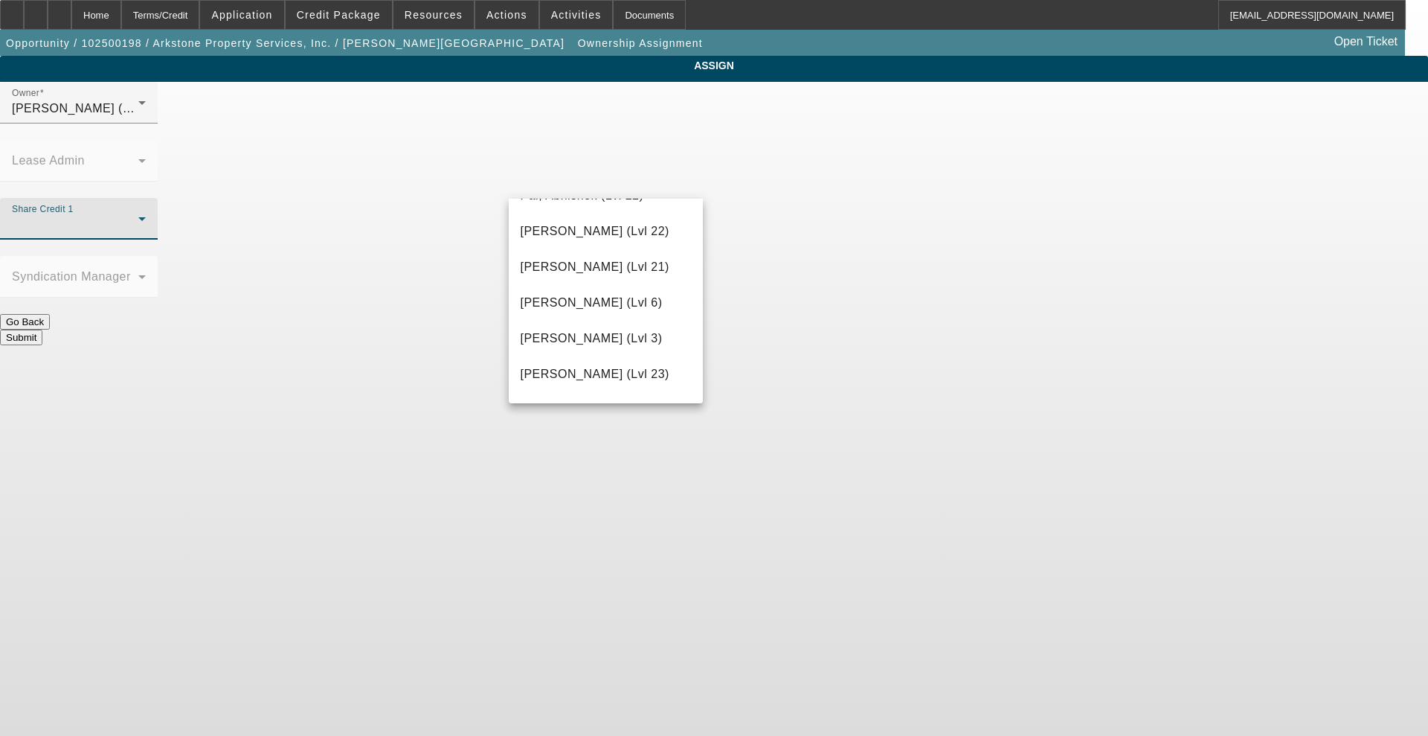
scroll to position [1488, 0]
click at [592, 315] on span "[PERSON_NAME] (Lvl 3)" at bounding box center [592, 306] width 142 height 18
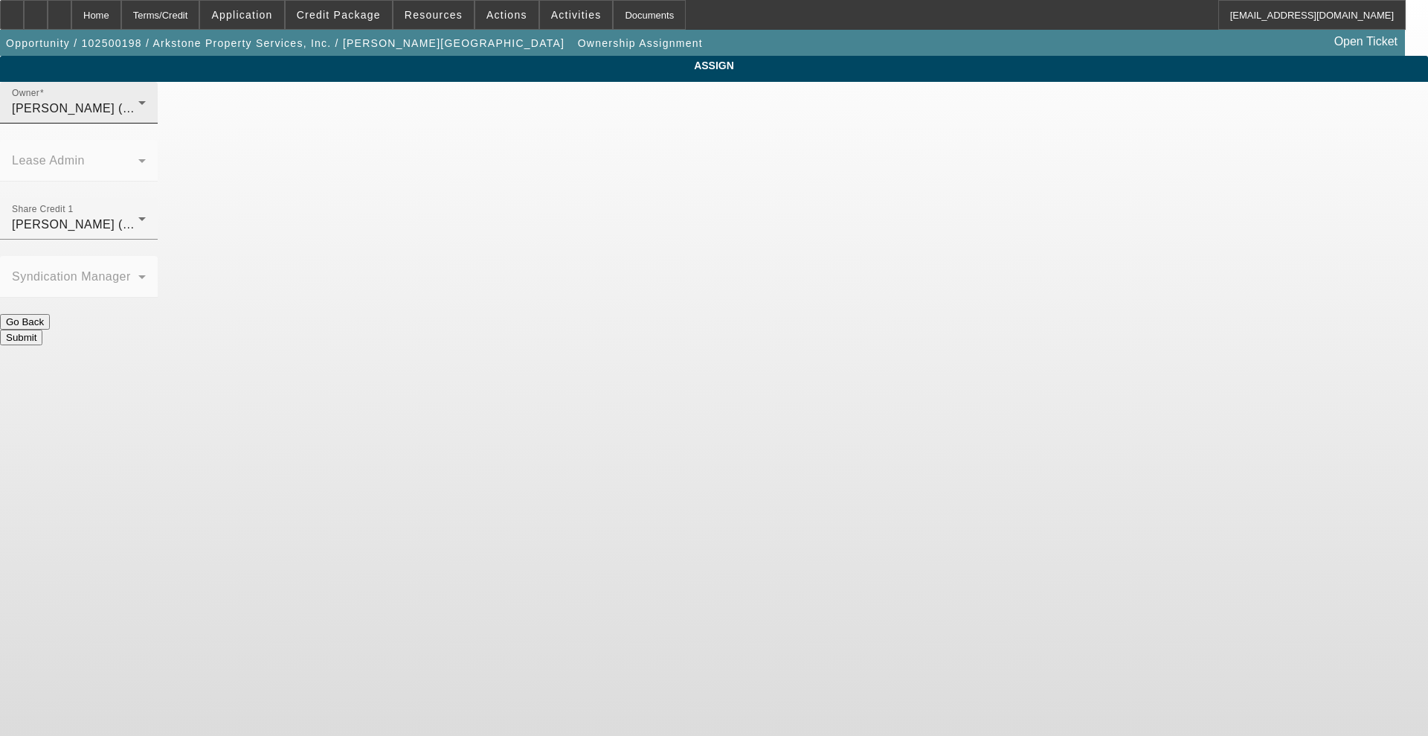
click at [146, 106] on div "Owner [PERSON_NAME] (Lvl 3)" at bounding box center [79, 103] width 134 height 42
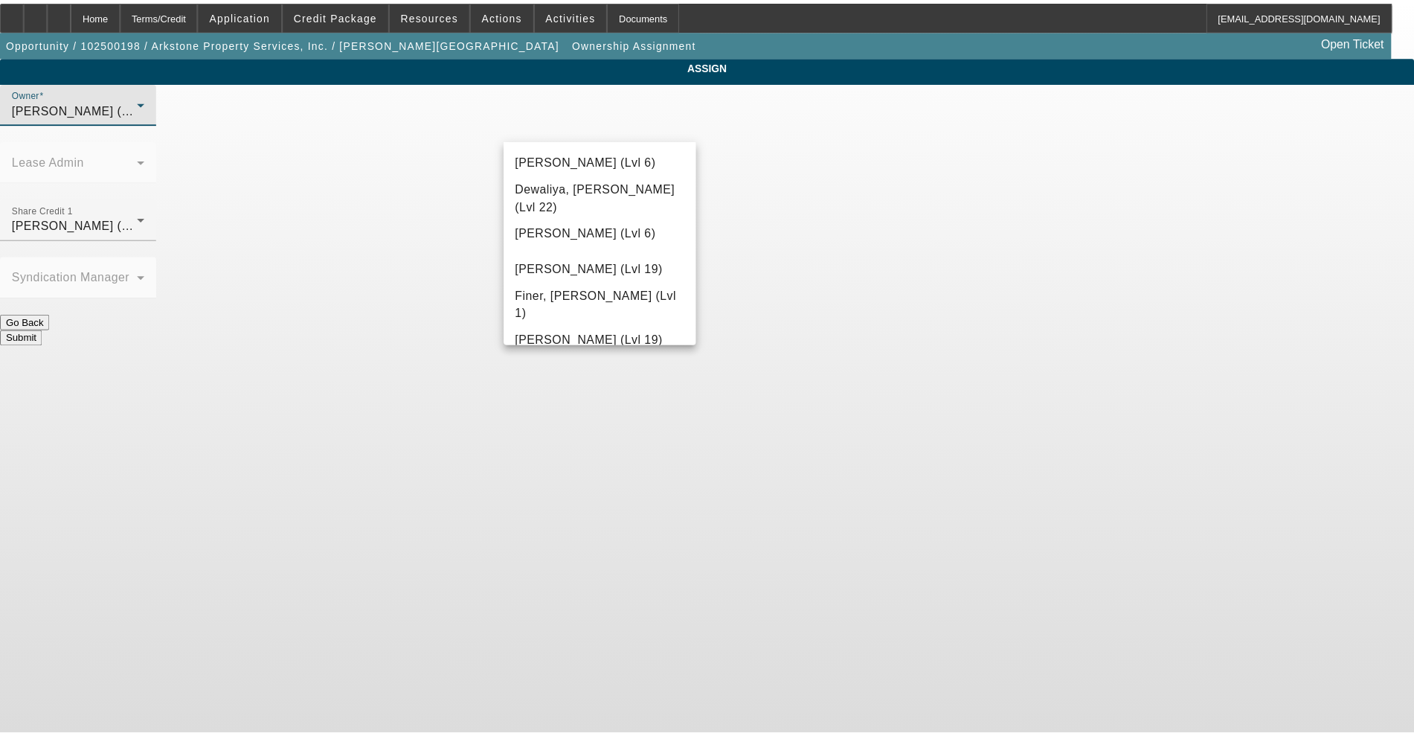
scroll to position [321, 0]
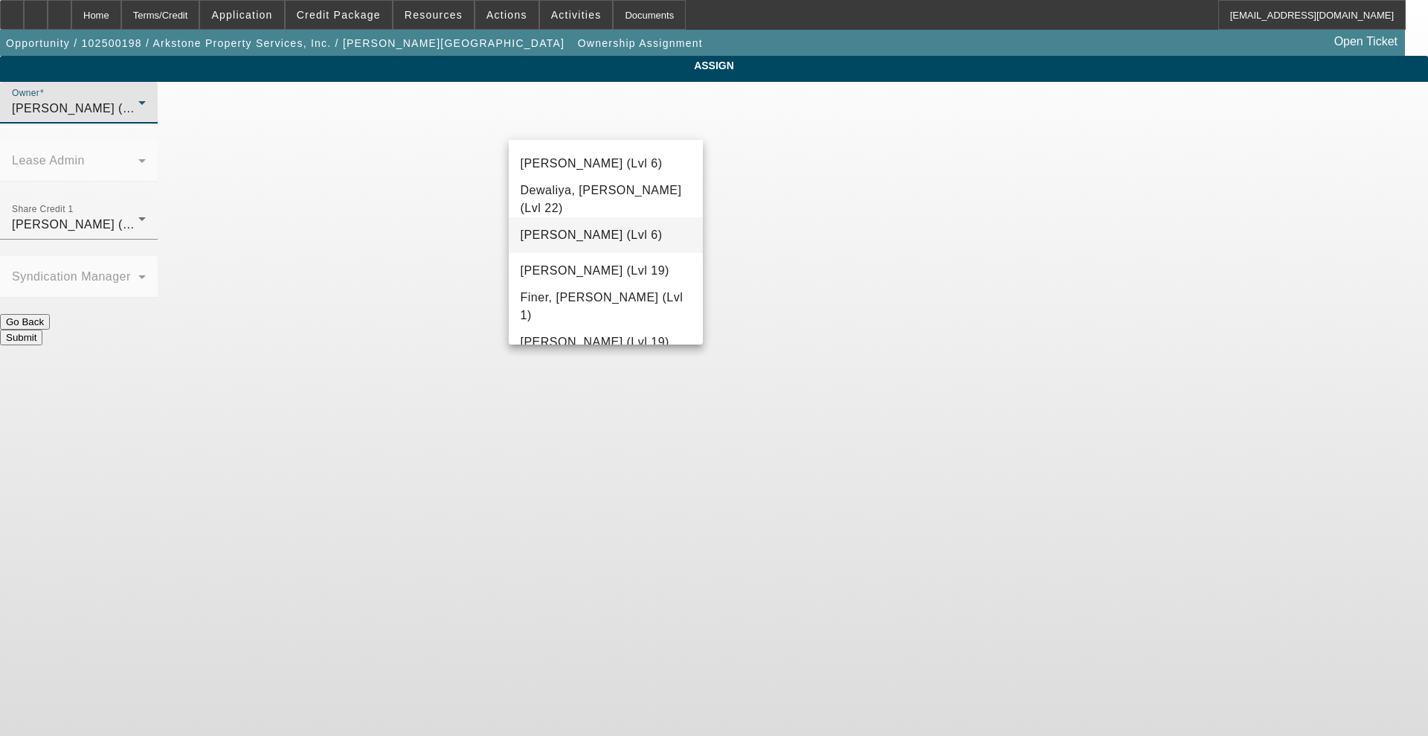
click at [546, 228] on span "[PERSON_NAME] (Lvl 6)" at bounding box center [592, 235] width 142 height 18
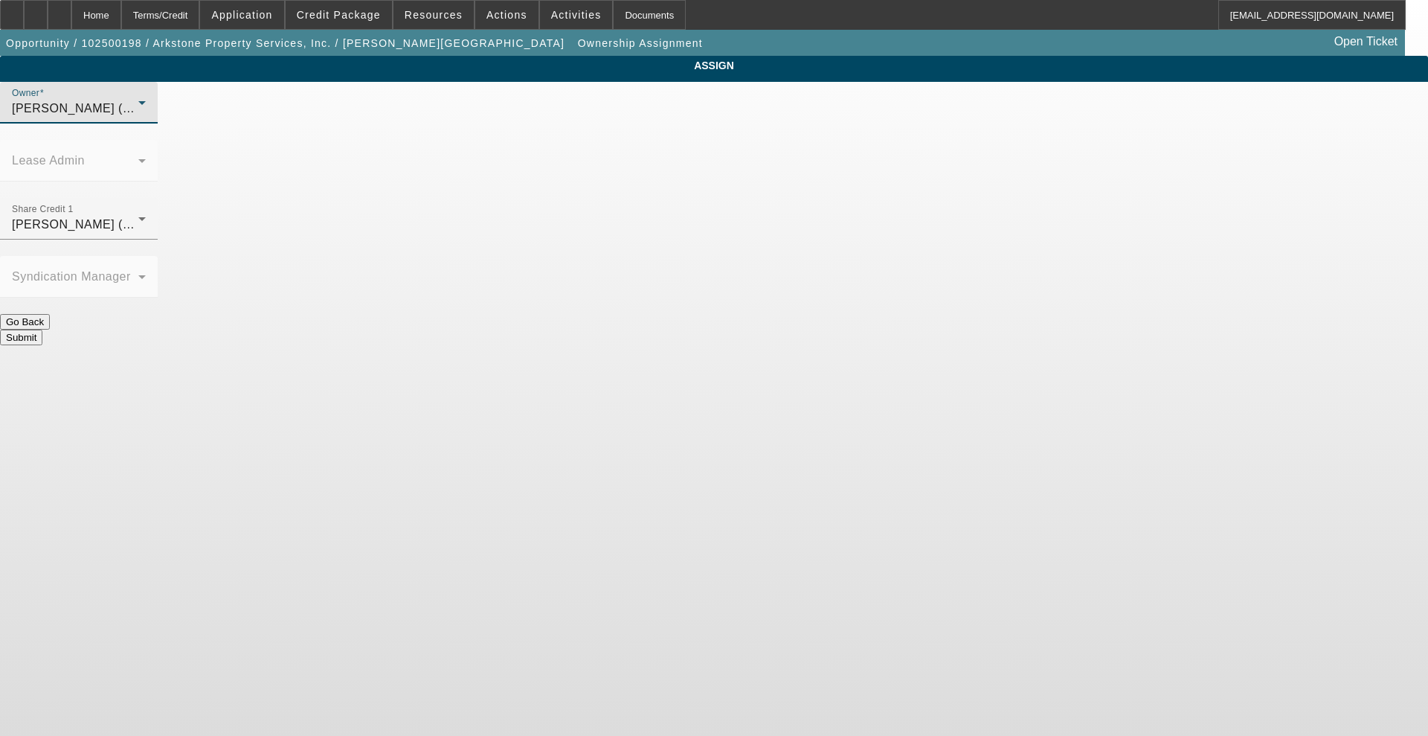
click at [42, 330] on button "Submit" at bounding box center [21, 338] width 42 height 16
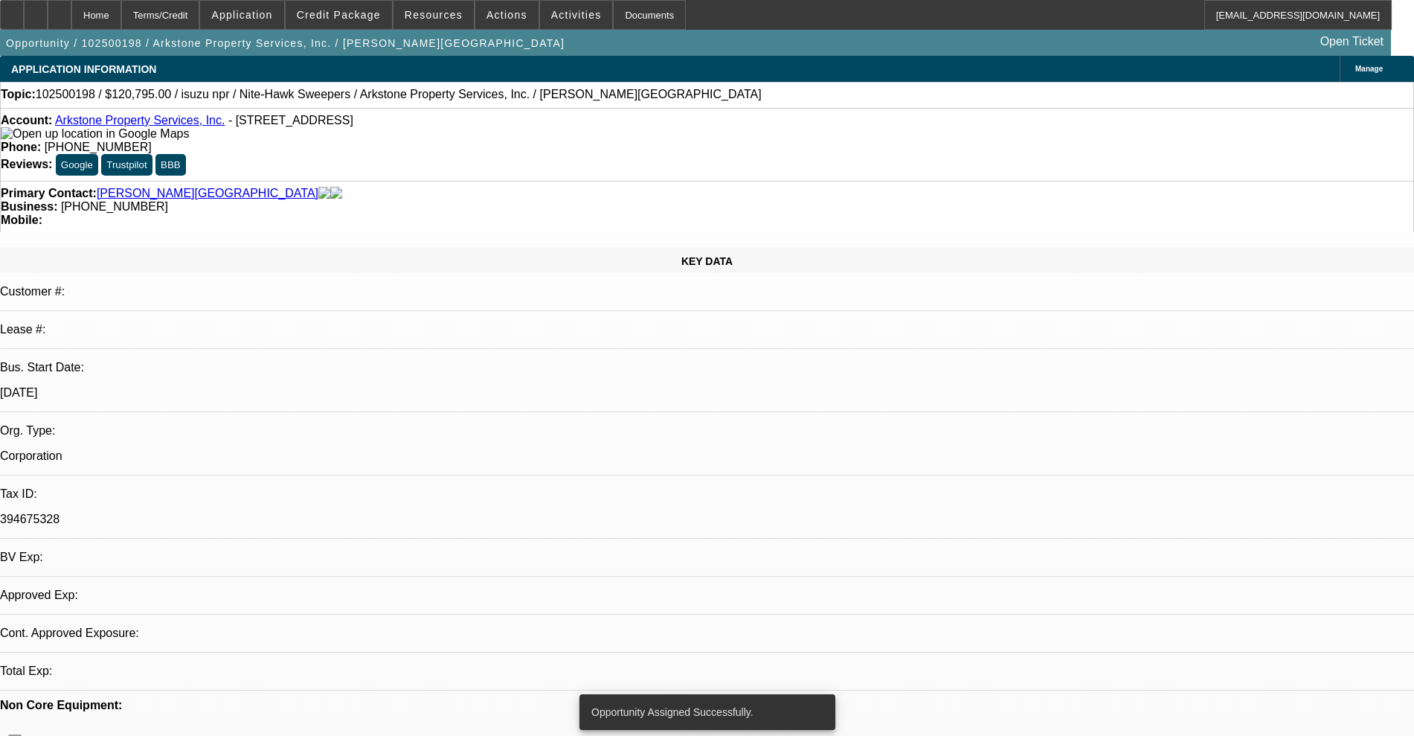
select select "0"
select select "2"
select select "0.1"
select select "4"
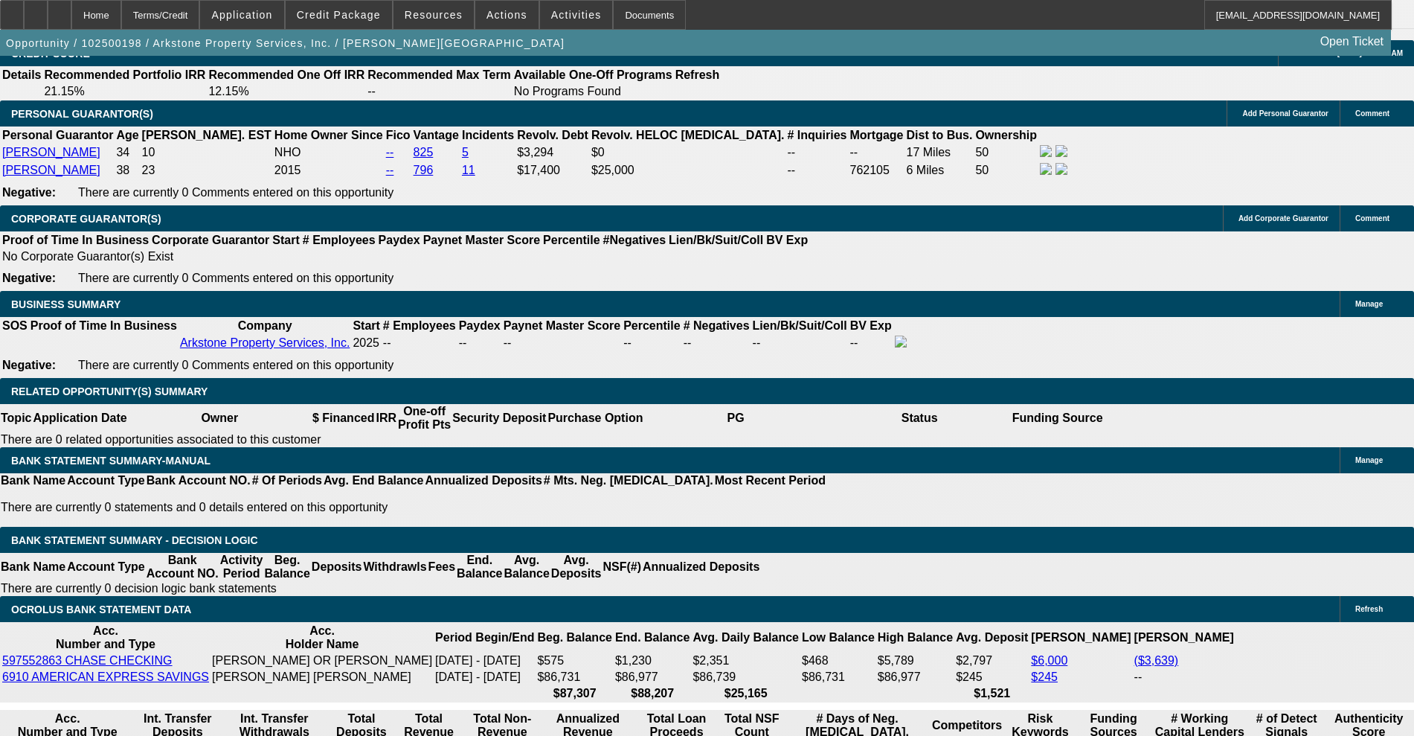
scroll to position [2232, 0]
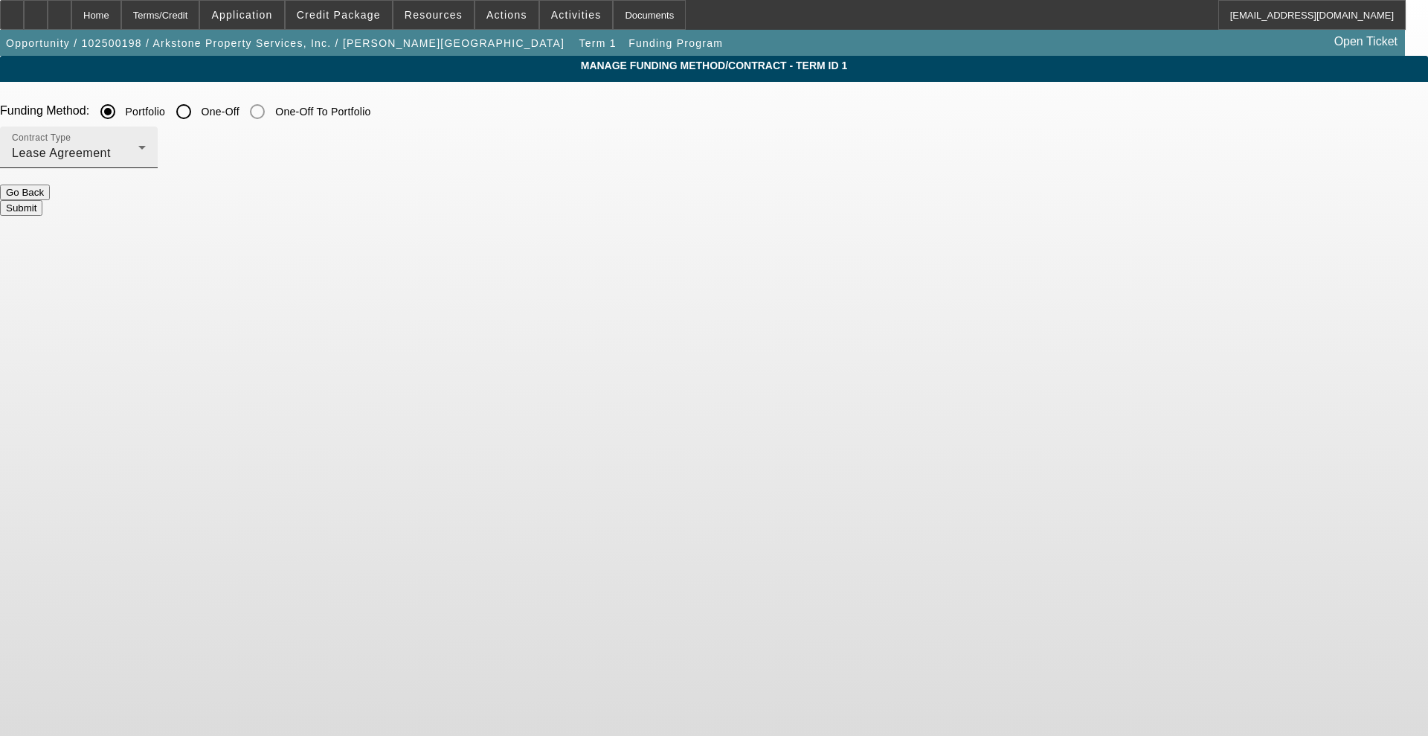
click at [146, 167] on div "Contract Type Lease Agreement" at bounding box center [79, 147] width 134 height 42
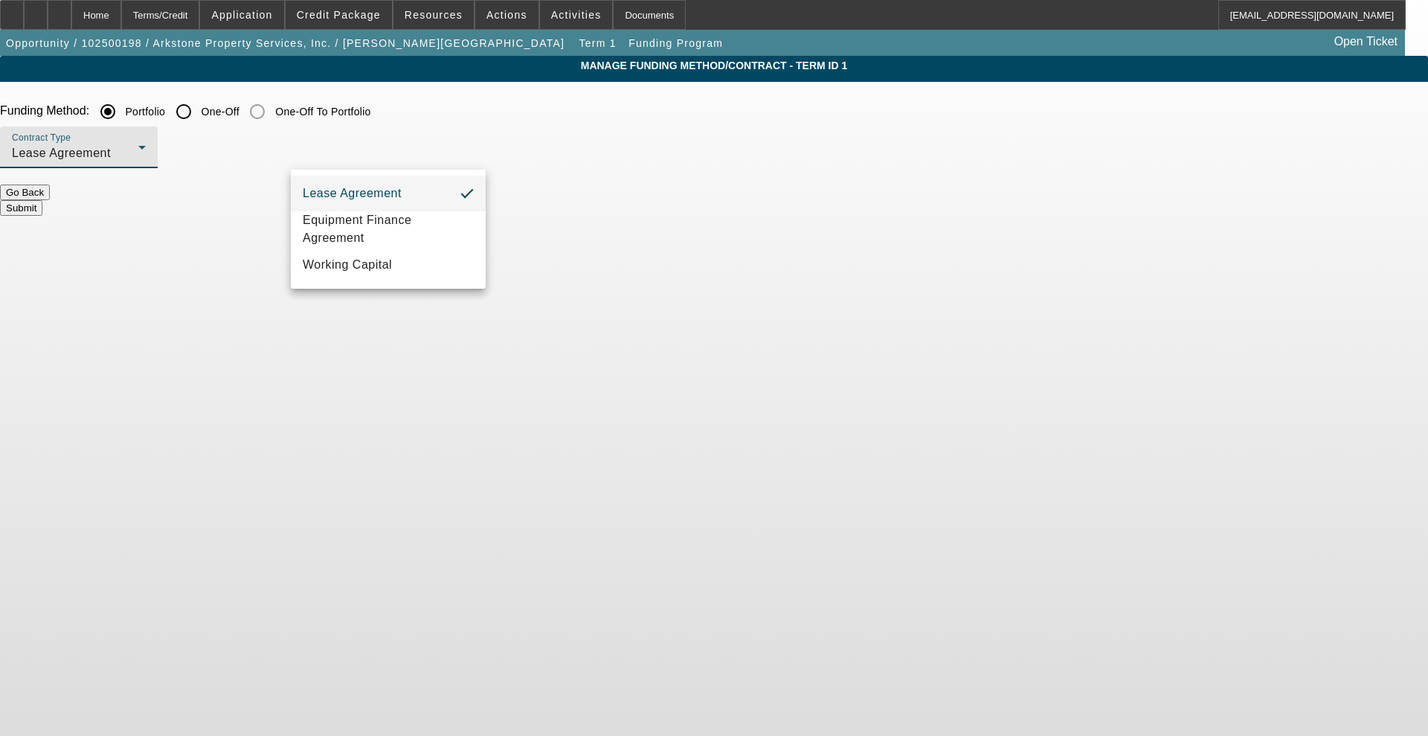
click at [423, 156] on div at bounding box center [714, 368] width 1428 height 736
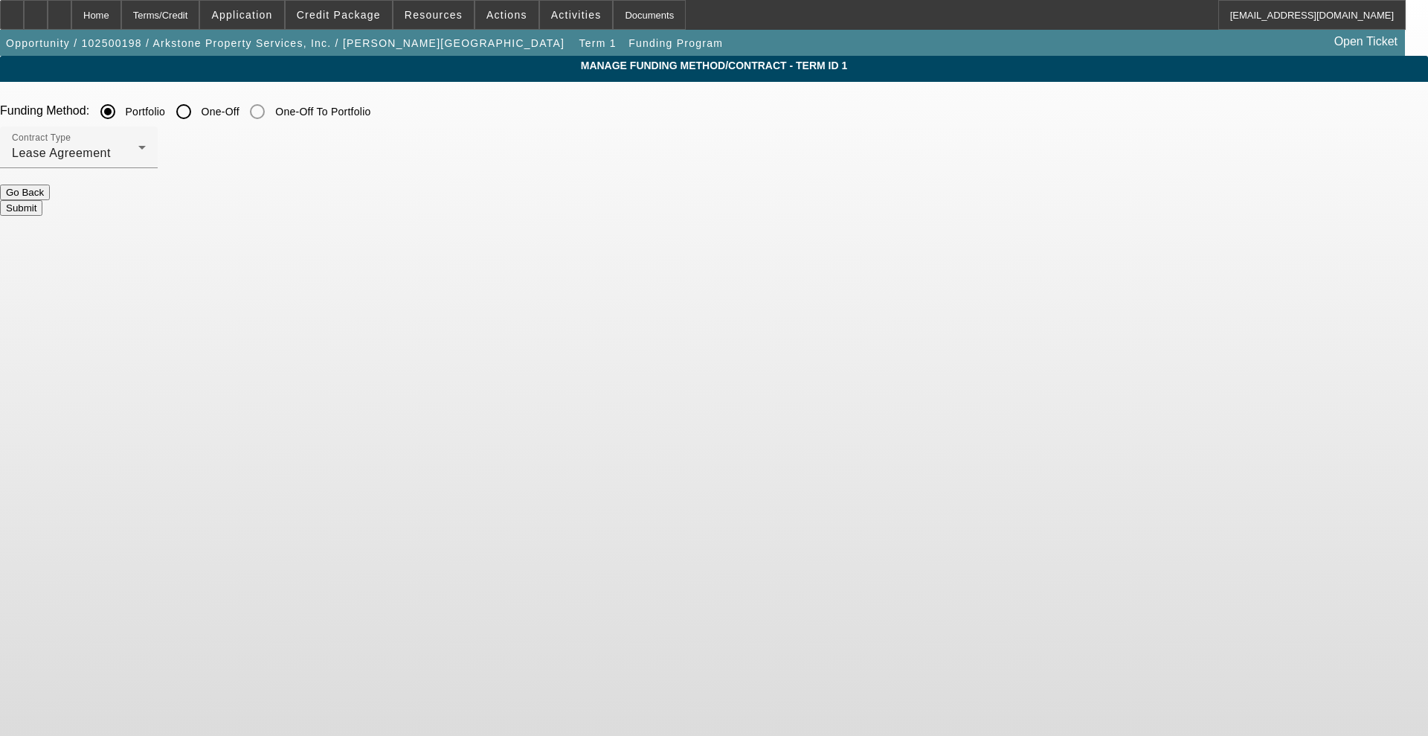
click at [240, 120] on div "One-Off" at bounding box center [204, 112] width 71 height 30
click at [199, 110] on input "One-Off" at bounding box center [184, 112] width 30 height 30
radio input "true"
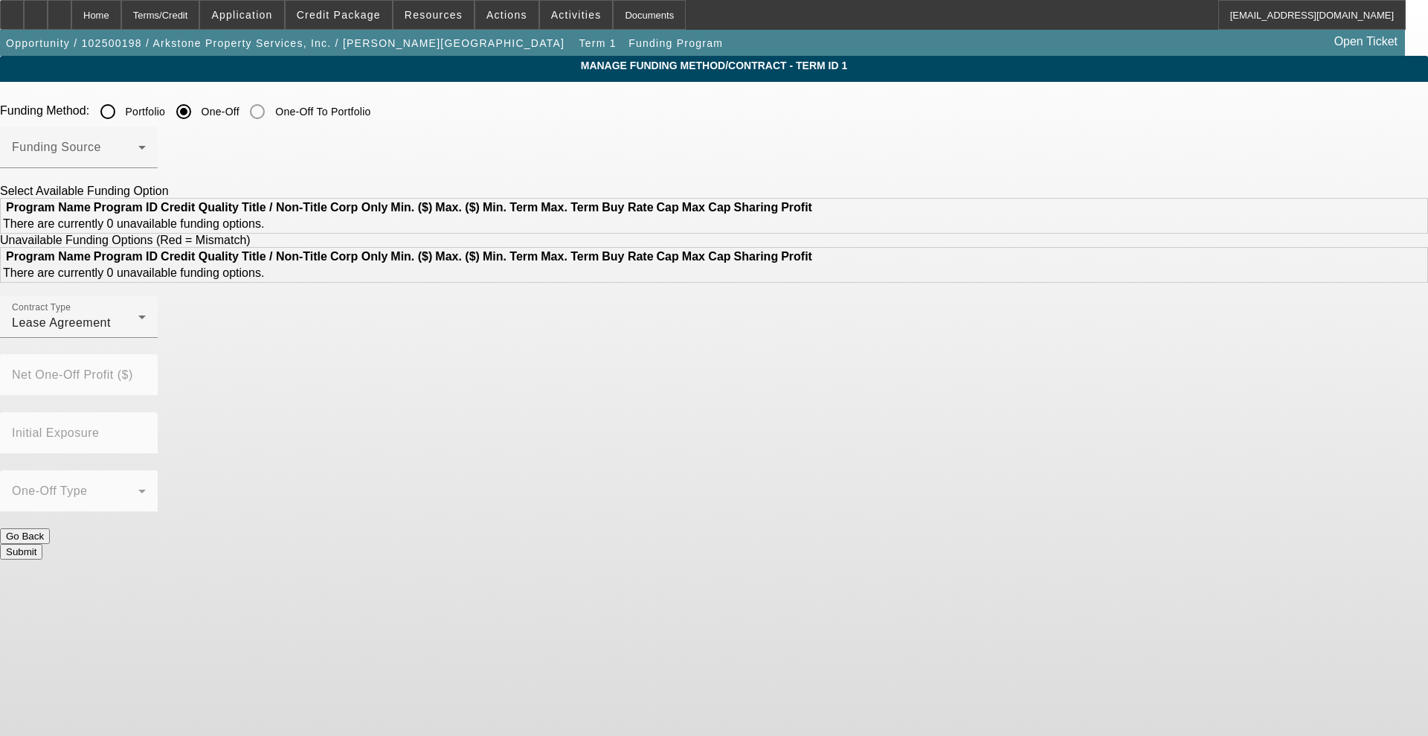
click at [158, 171] on div at bounding box center [79, 176] width 158 height 16
click at [138, 155] on span at bounding box center [75, 153] width 126 height 18
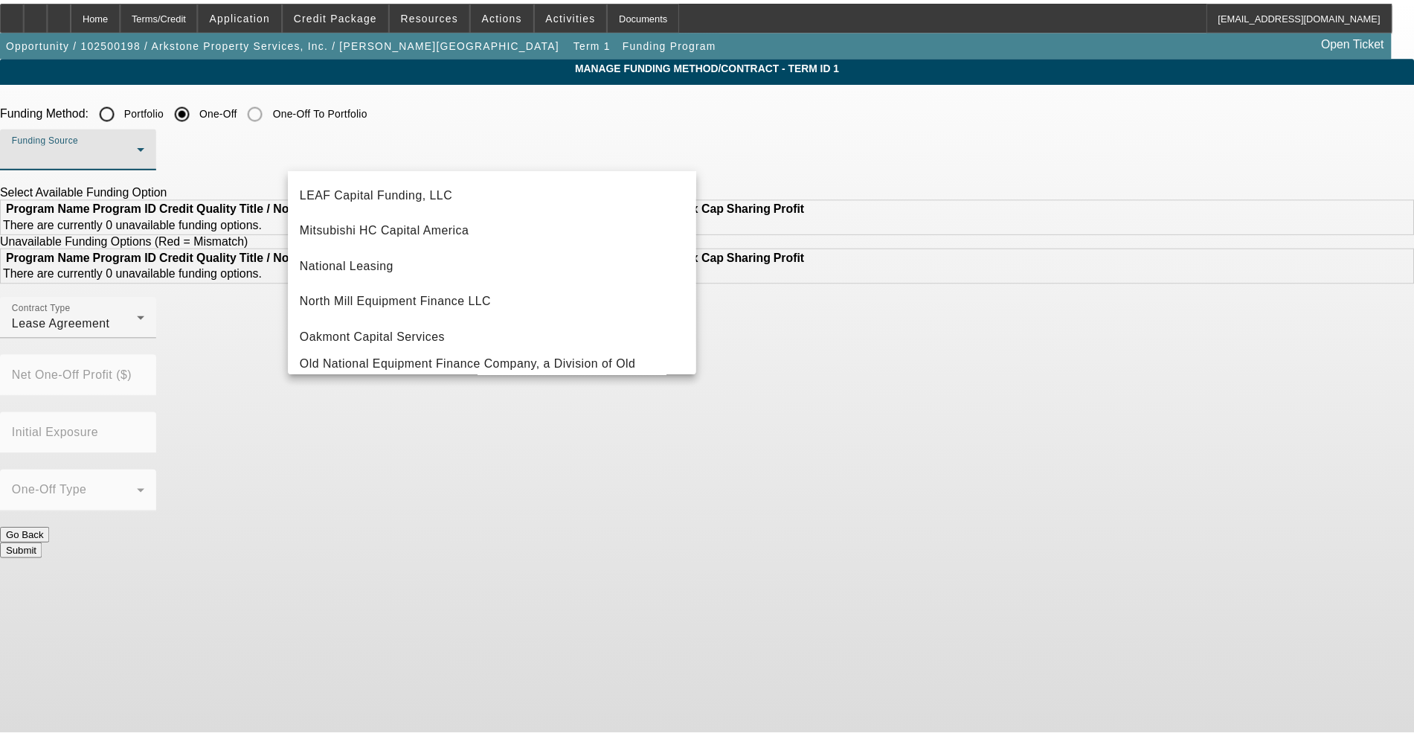
scroll to position [372, 0]
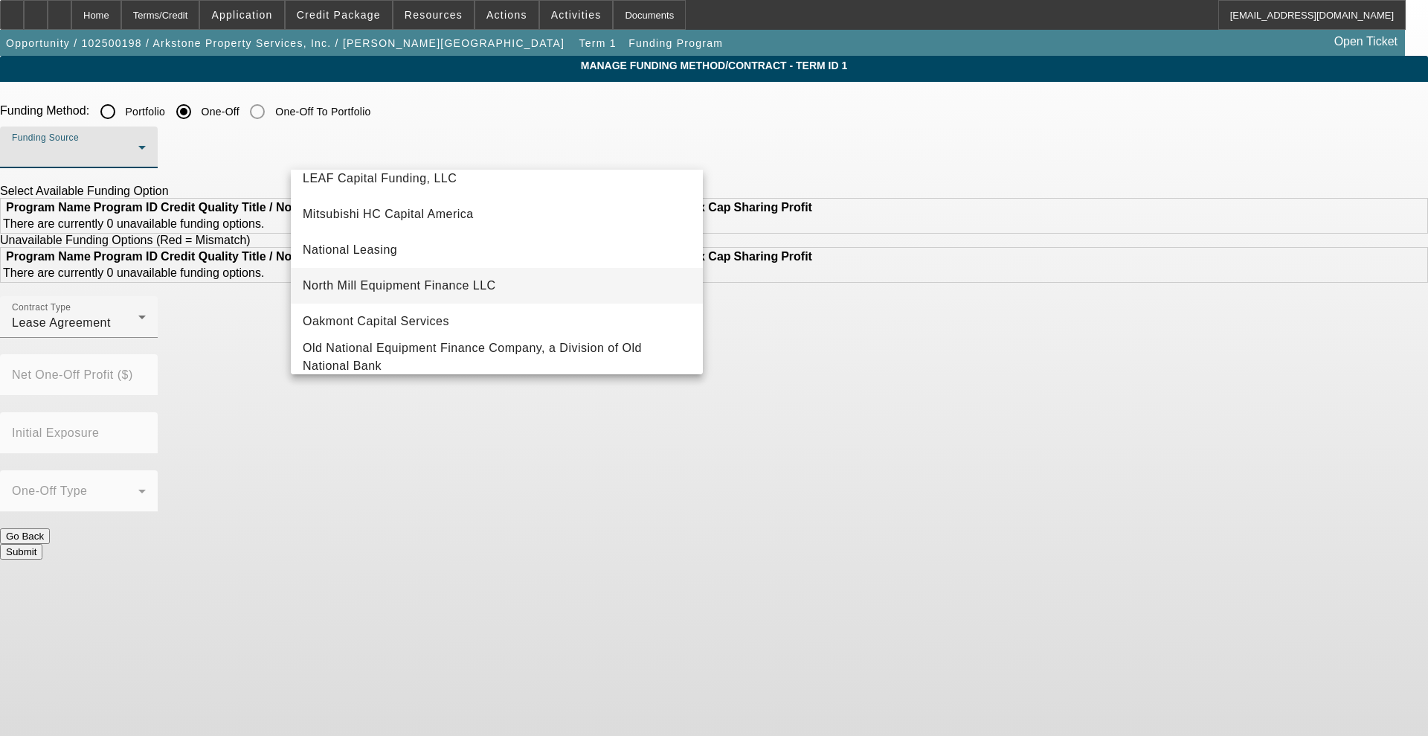
click at [431, 287] on span "North Mill Equipment Finance LLC" at bounding box center [399, 286] width 193 height 18
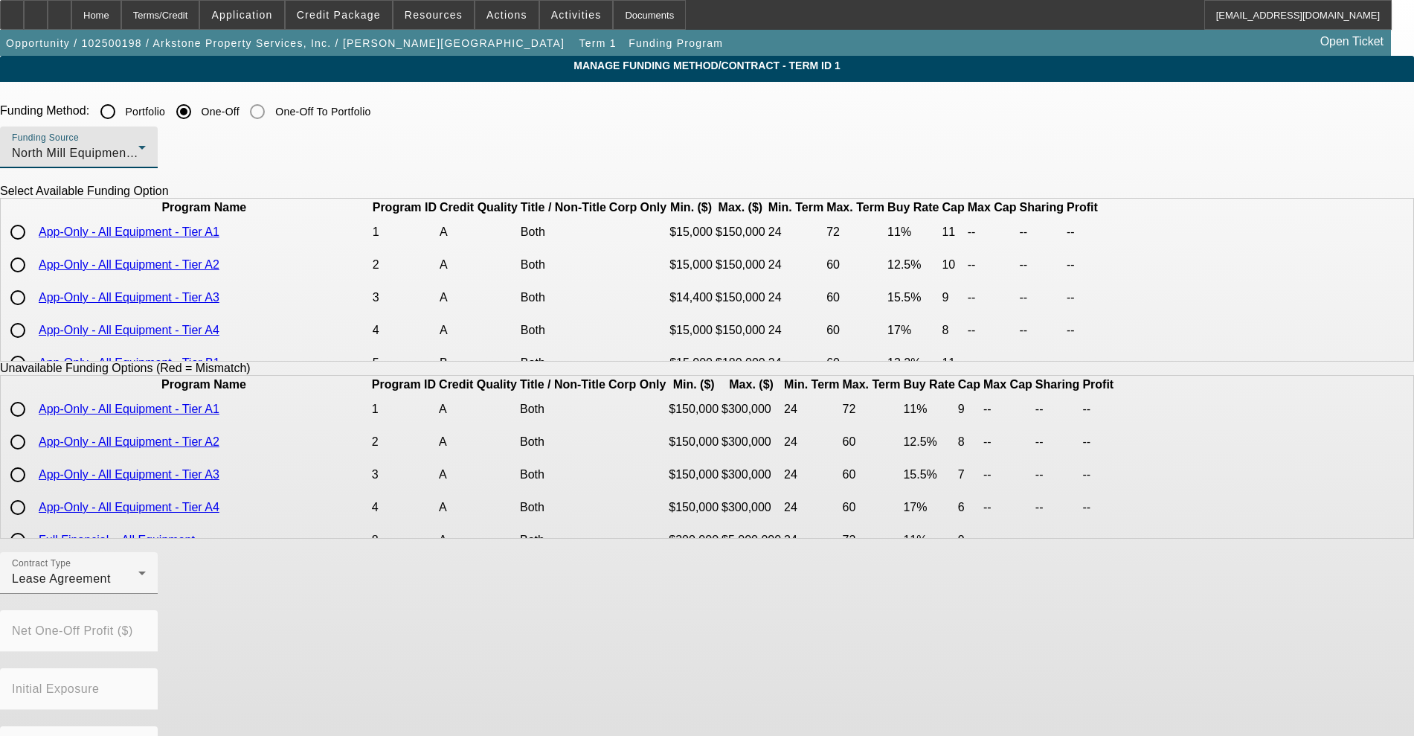
scroll to position [93, 0]
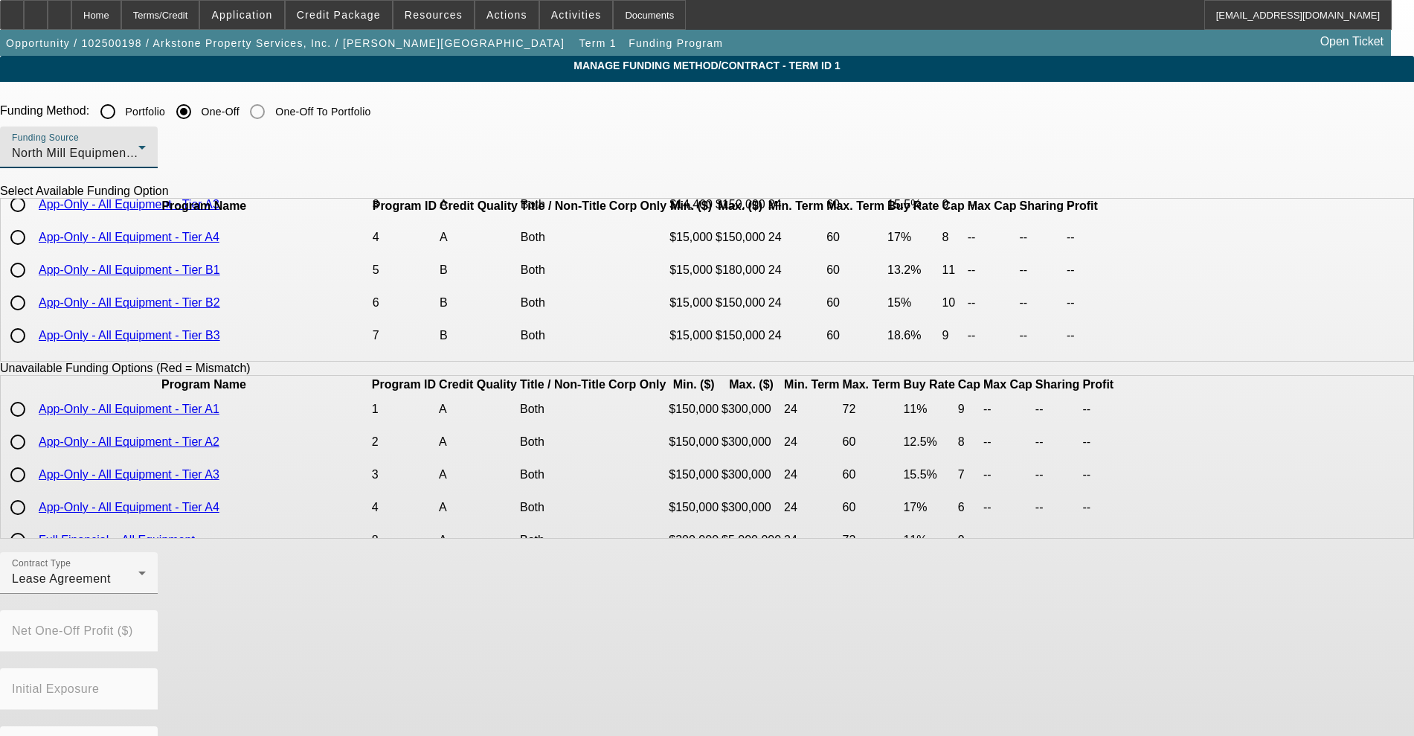
click at [33, 285] on input "radio" at bounding box center [18, 270] width 30 height 30
radio input "true"
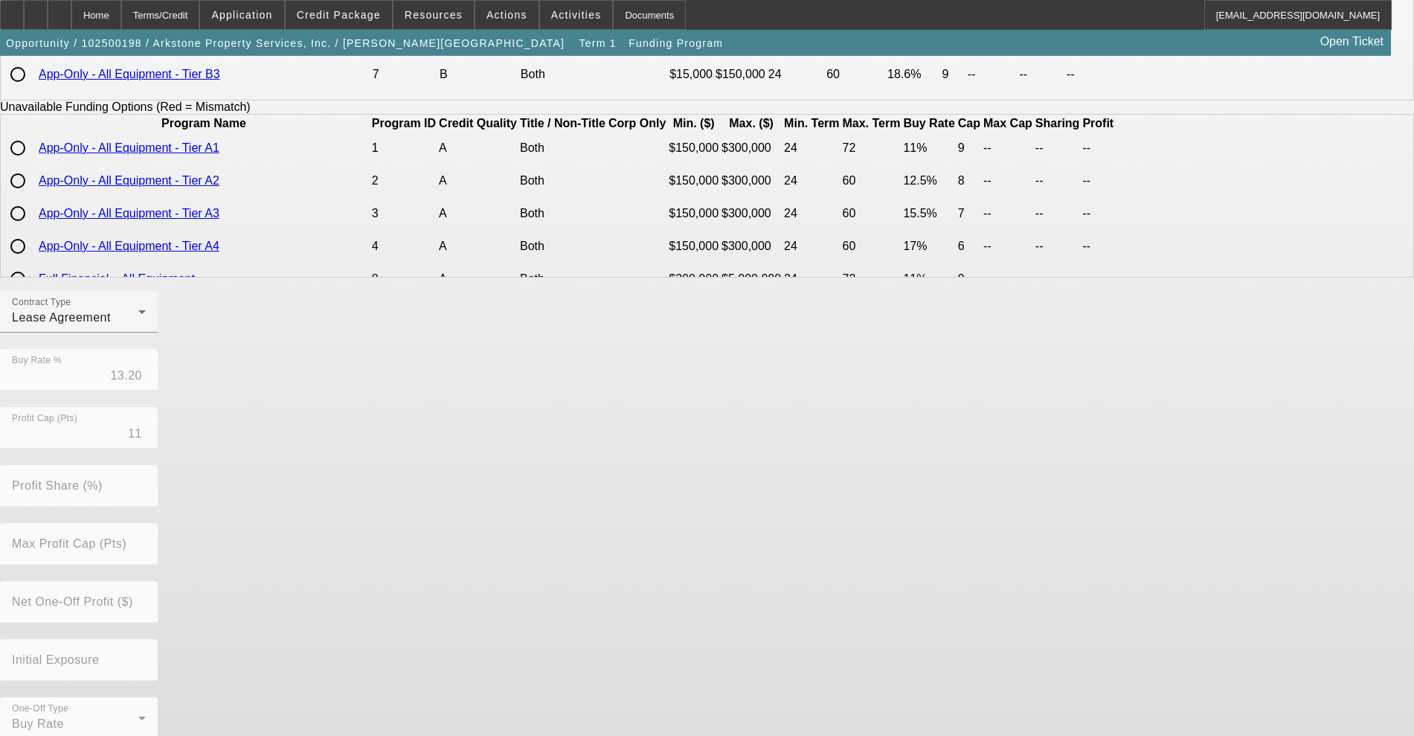
scroll to position [279, 0]
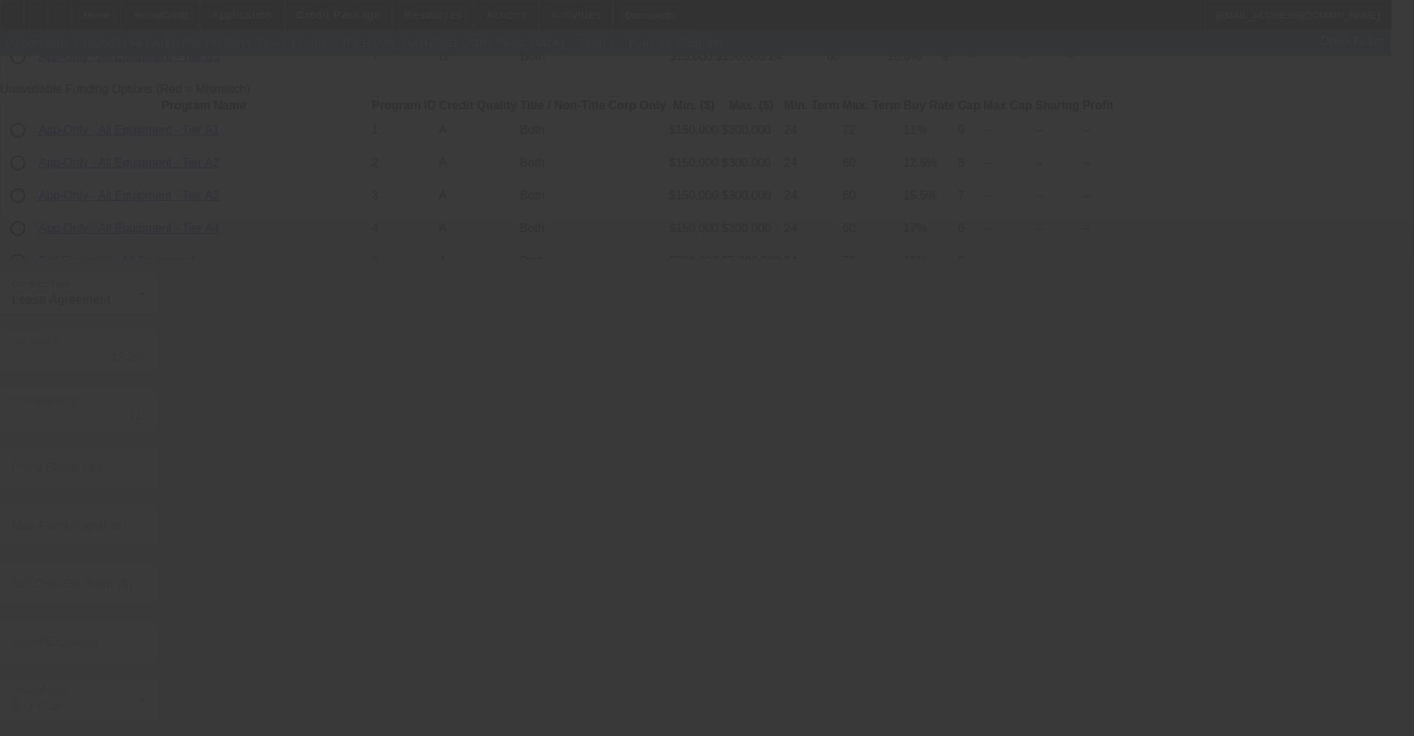
radio input "true"
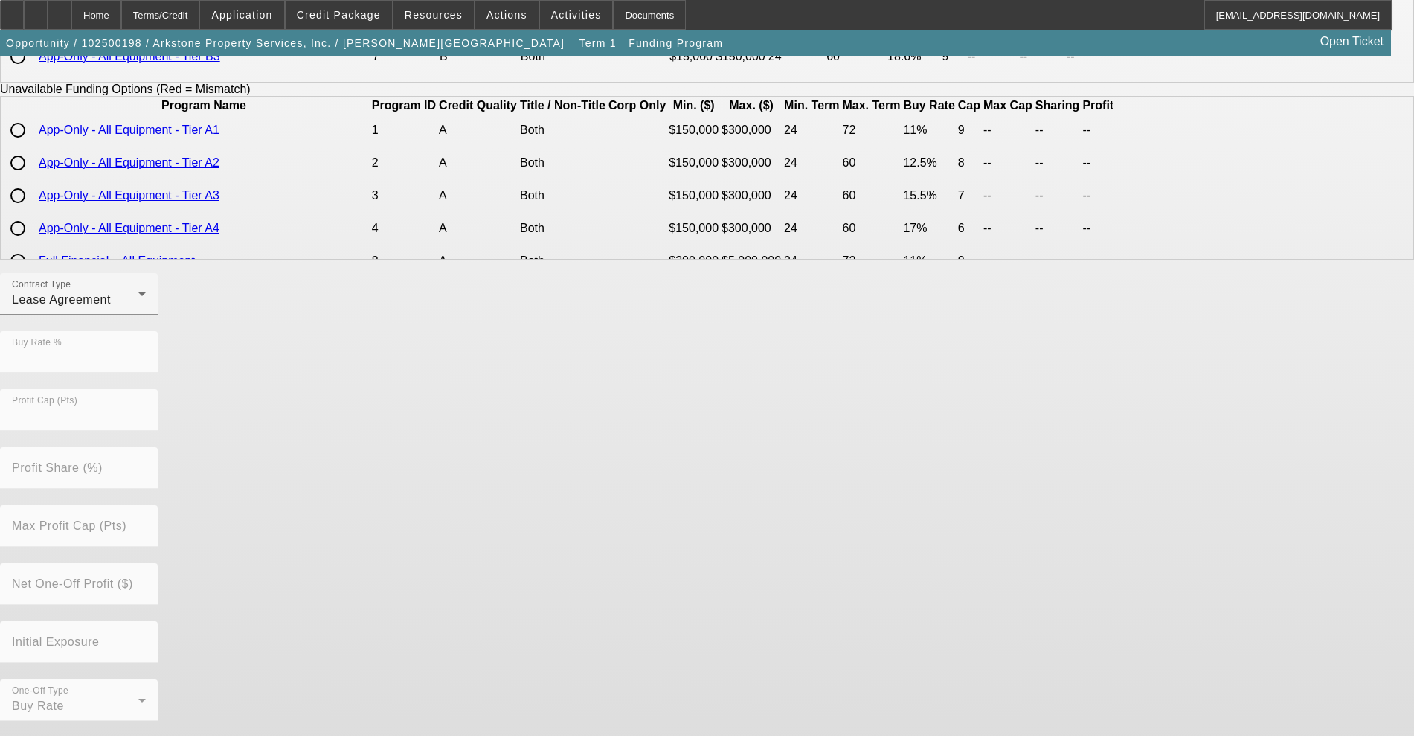
scroll to position [0, 0]
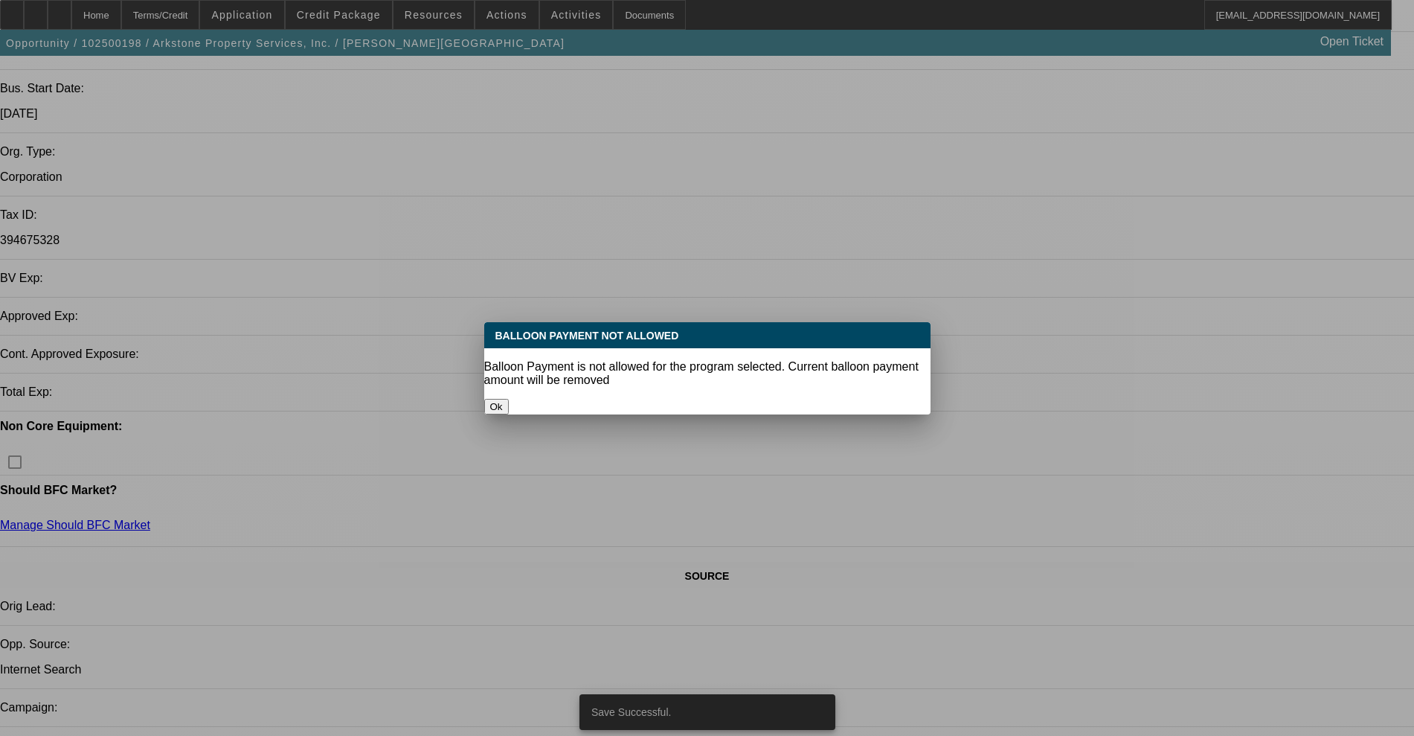
select select "0"
select select "2"
select select "0.1"
select select "4"
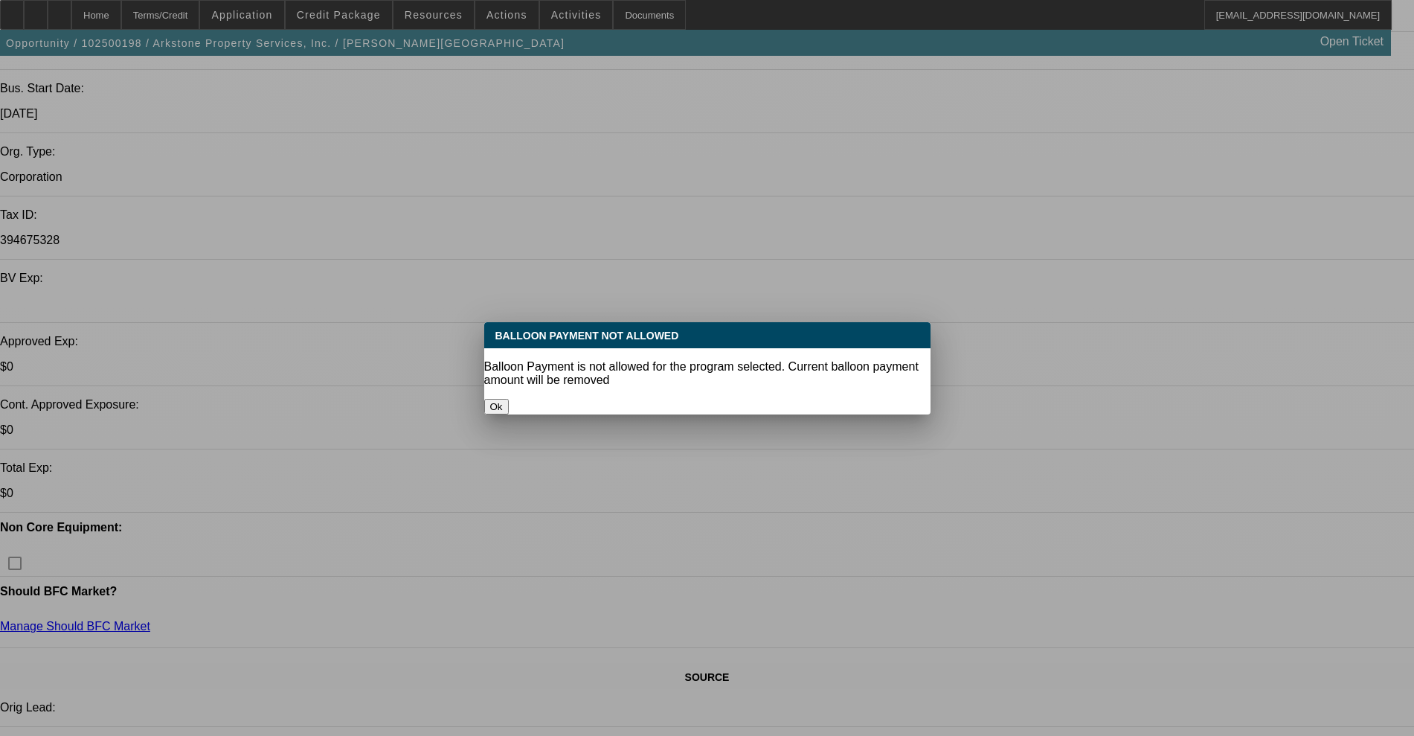
click at [509, 399] on button "Ok" at bounding box center [496, 407] width 25 height 16
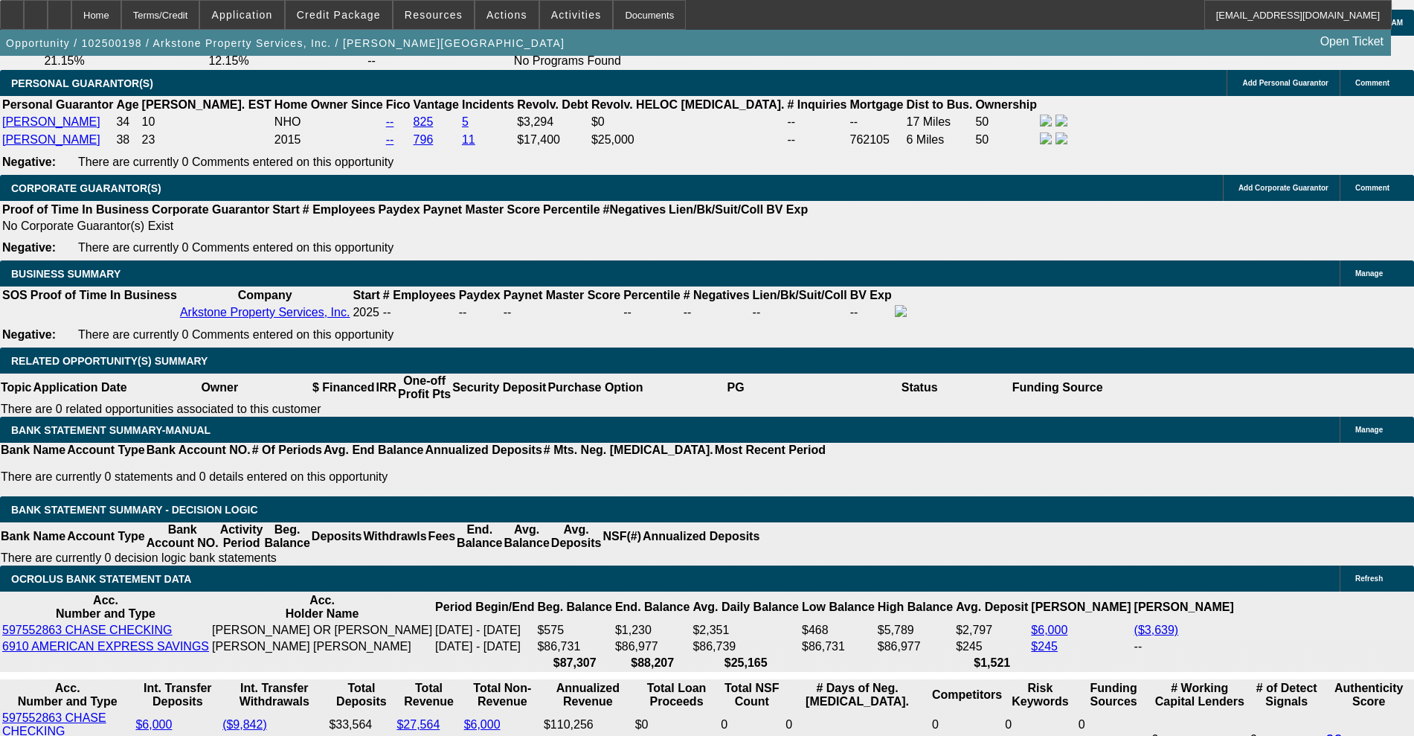
scroll to position [2224, 0]
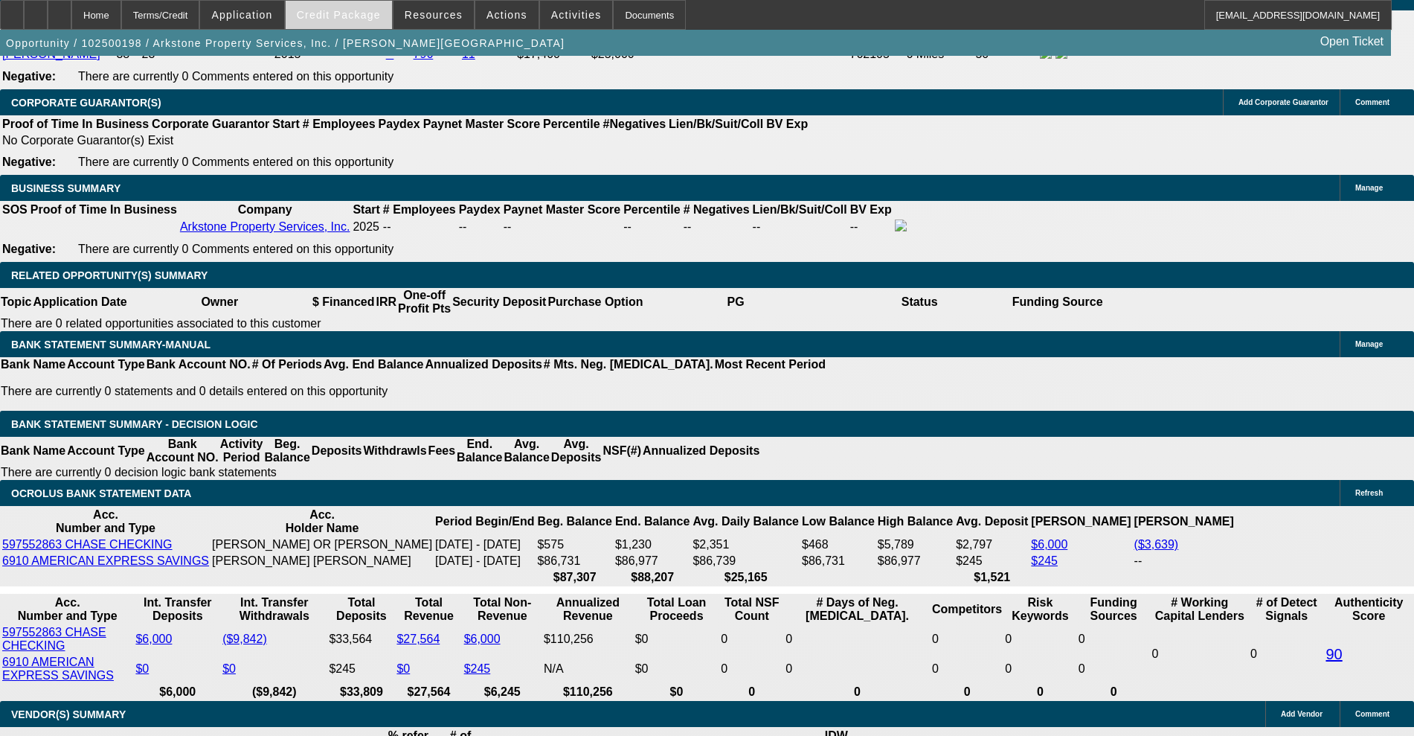
click at [341, 17] on span "Credit Package" at bounding box center [339, 15] width 84 height 12
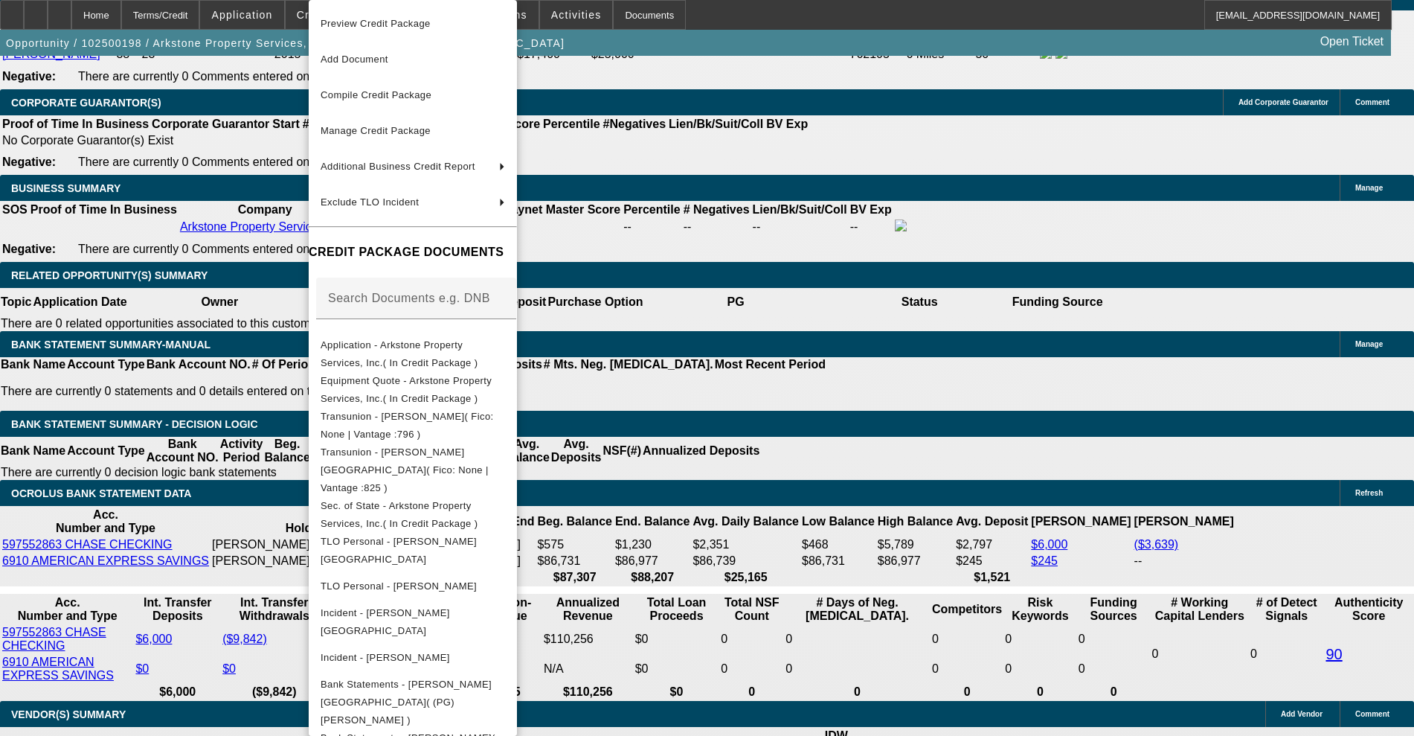
click at [269, 298] on div at bounding box center [707, 368] width 1414 height 736
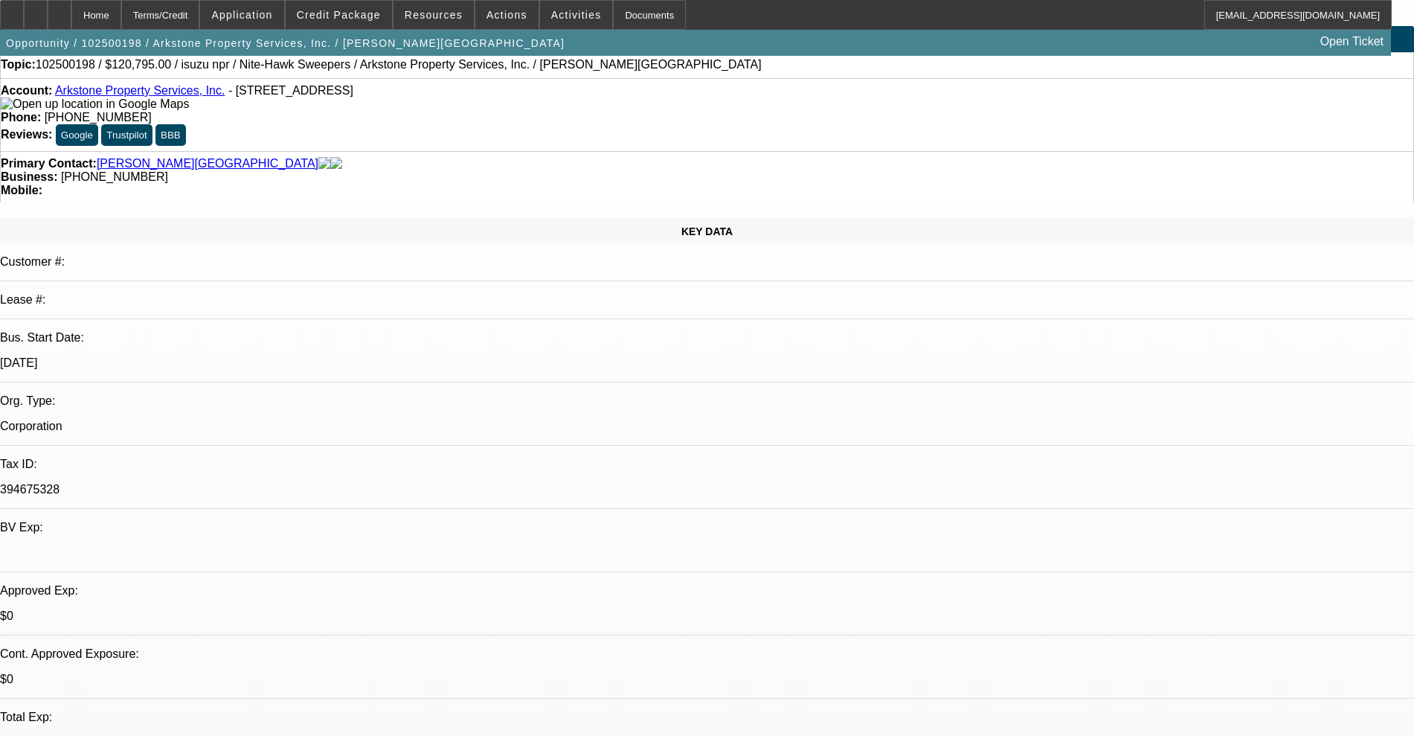
scroll to position [0, 0]
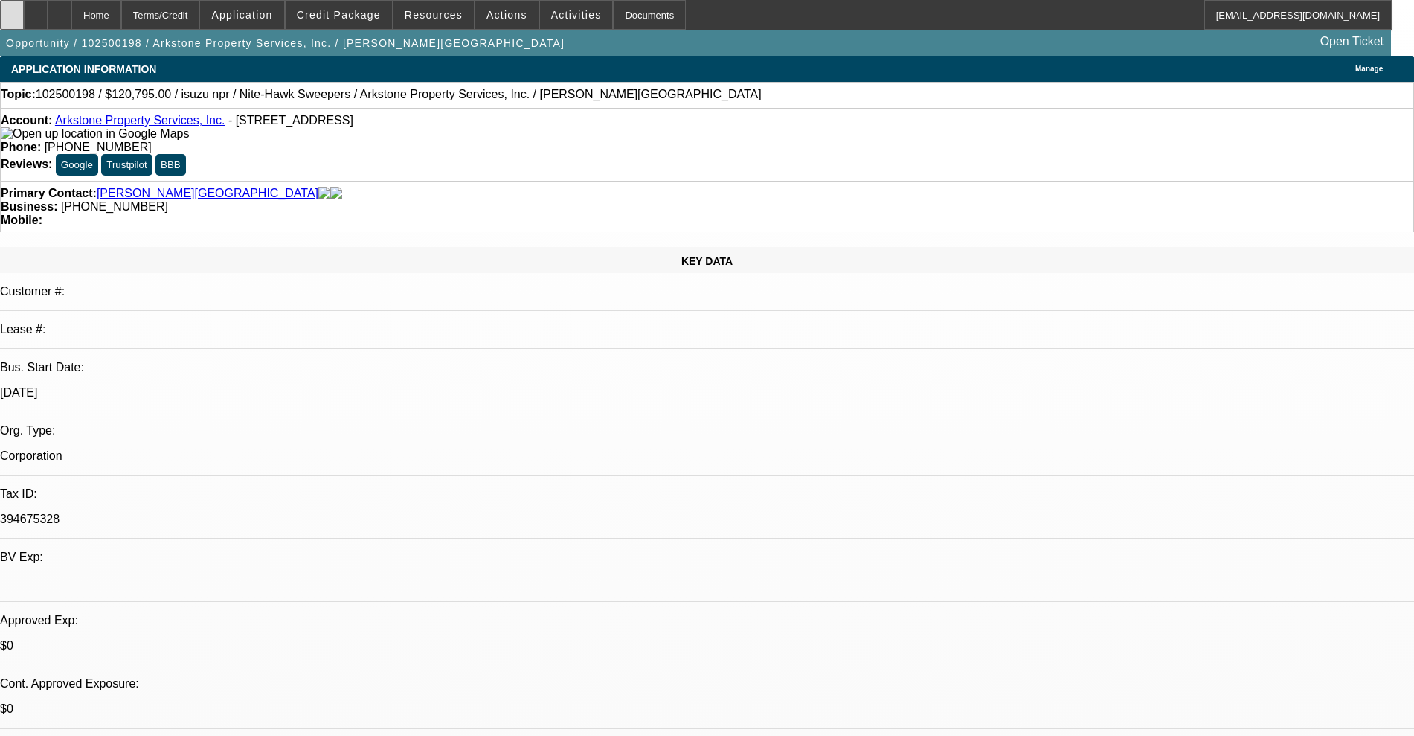
type input "$0.00"
click at [21, 16] on div at bounding box center [12, 15] width 24 height 30
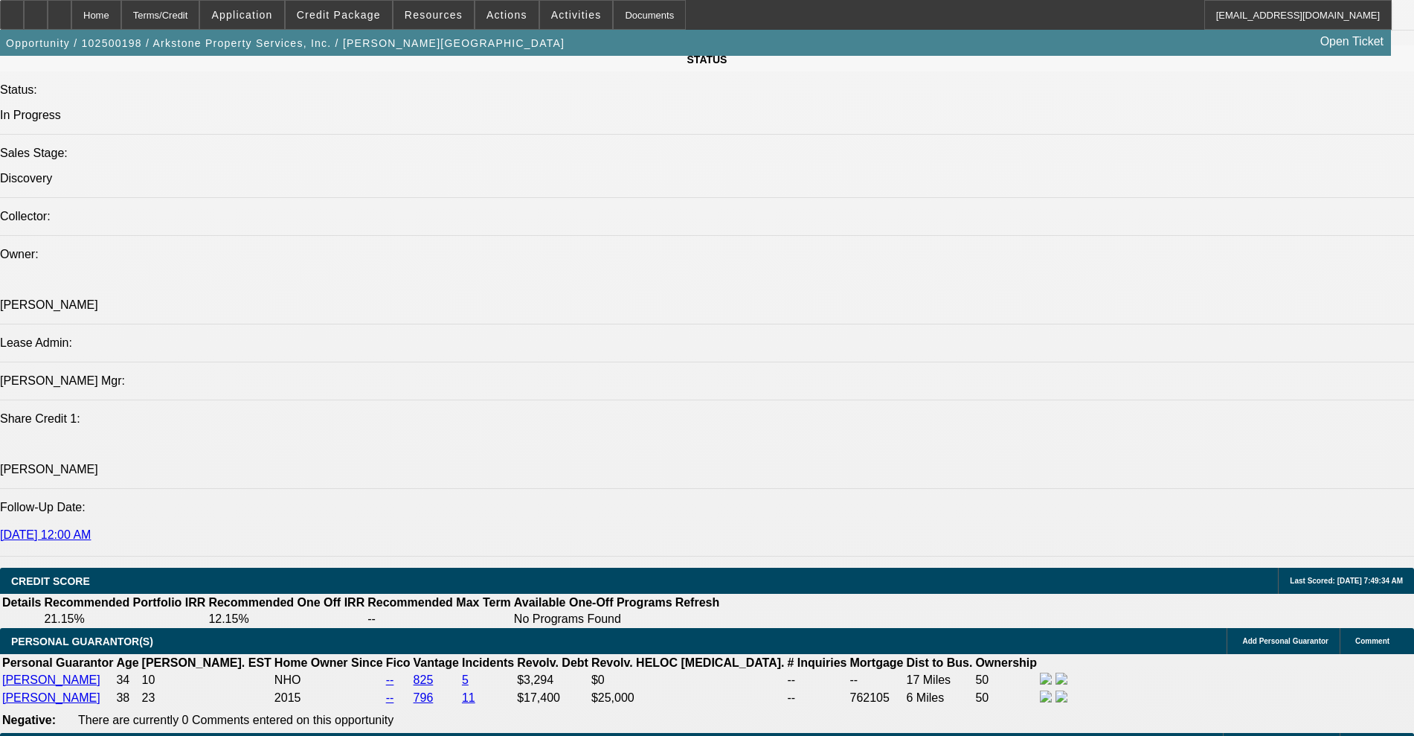
scroll to position [2046, 0]
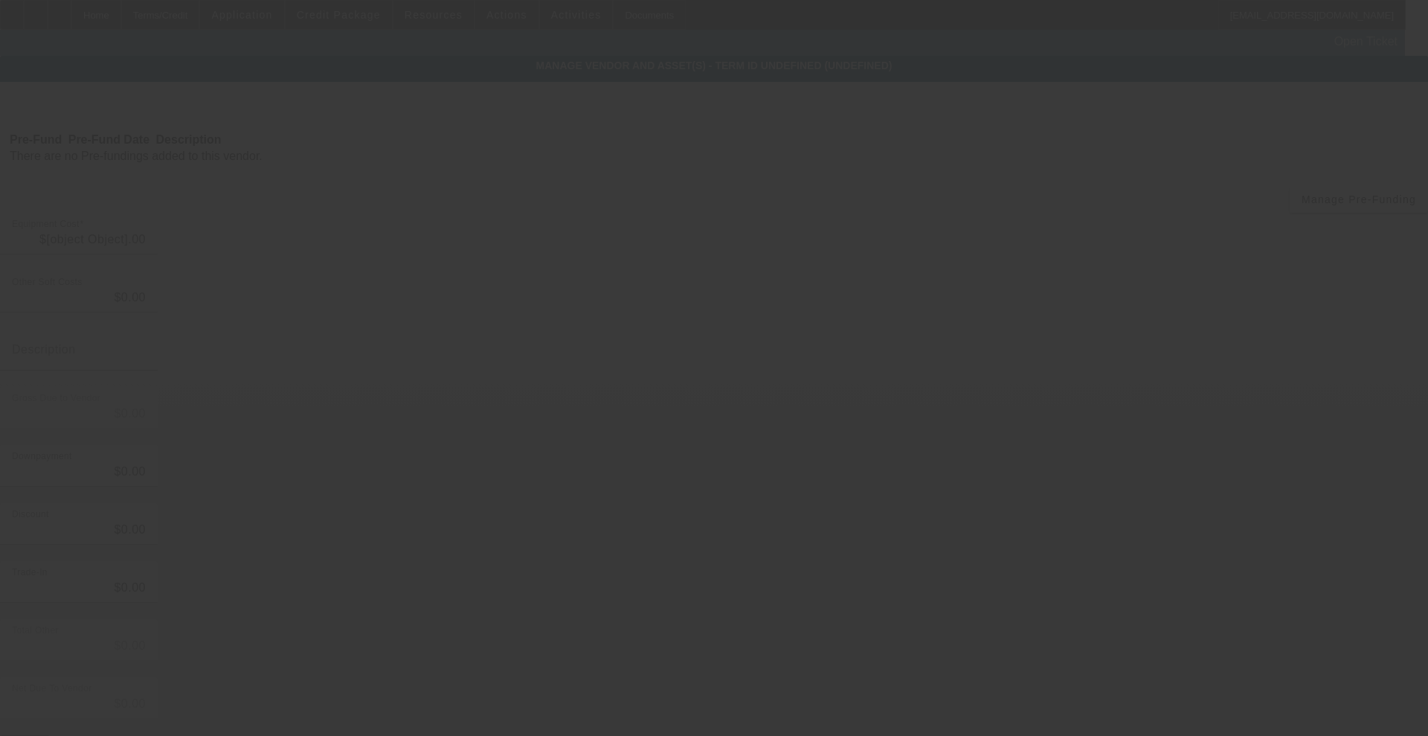
type input "$120,795.00"
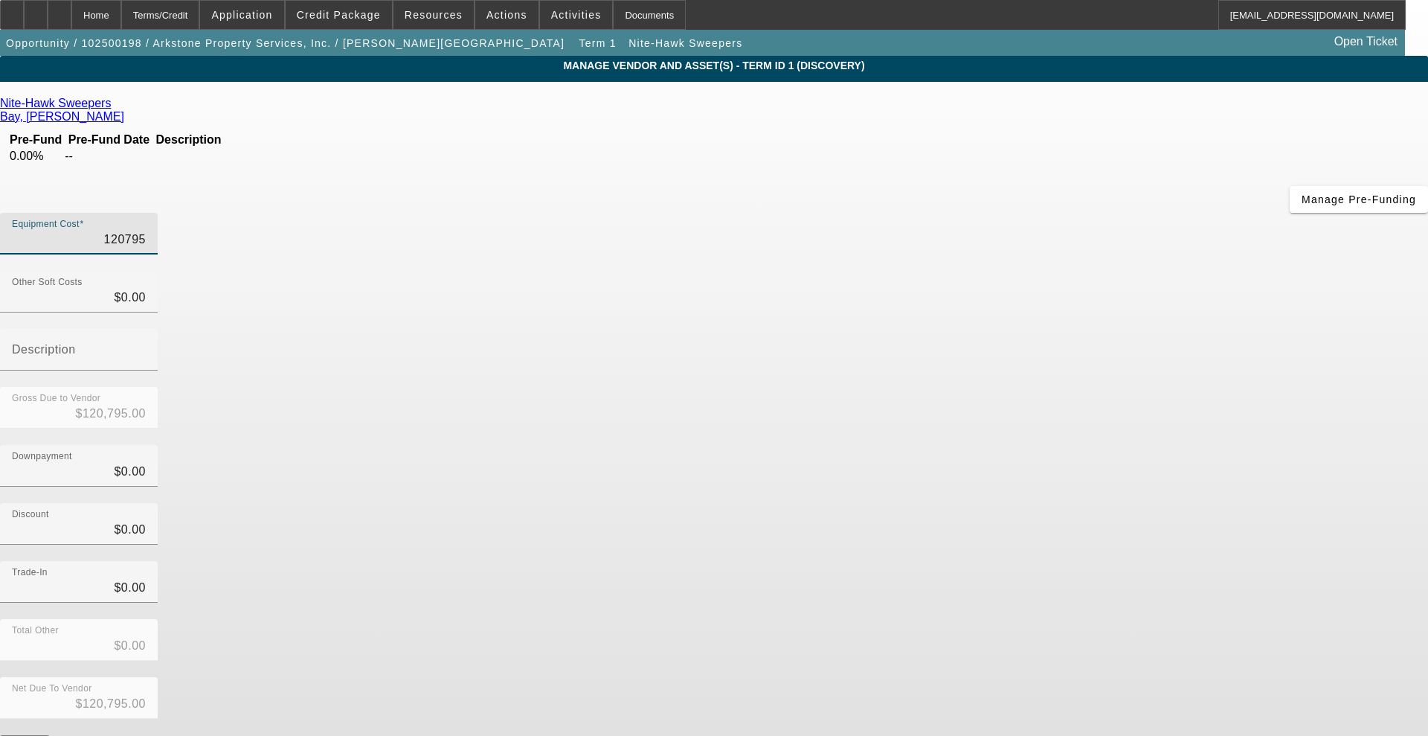
drag, startPoint x: 789, startPoint y: 128, endPoint x: 1146, endPoint y: 142, distance: 358.1
click at [1146, 213] on div "Equipment Cost 120795" at bounding box center [714, 242] width 1428 height 58
type input "2"
type input "$2.00"
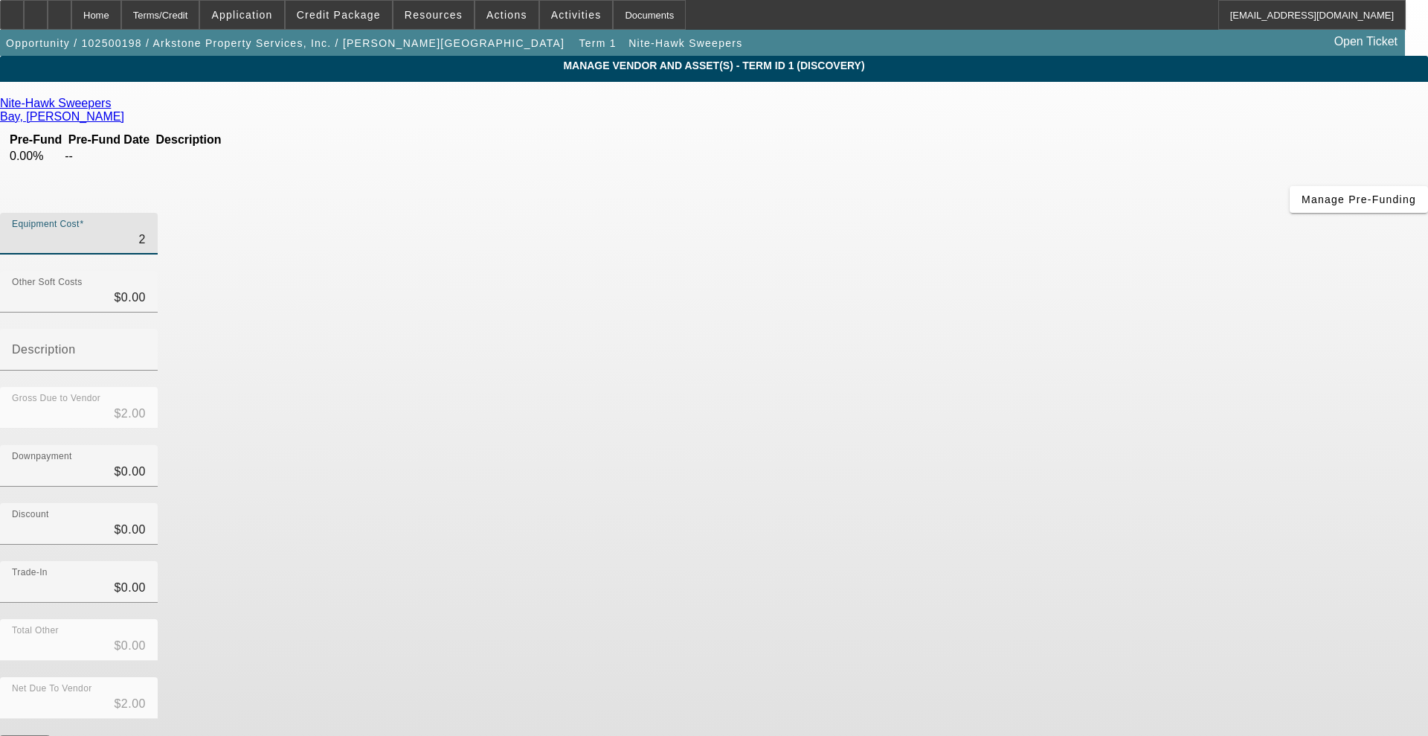
type input "23"
type input "$23.00"
type input "233"
type input "$233.00"
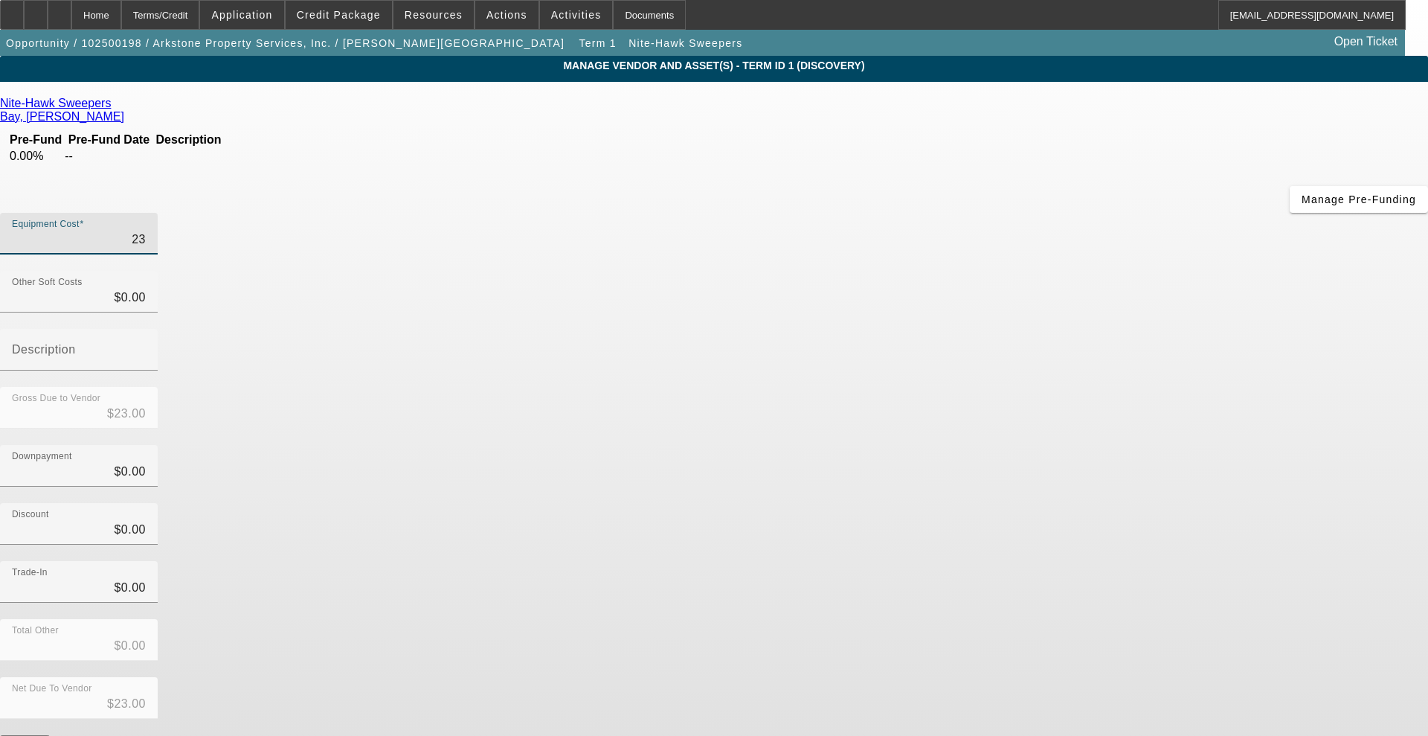
type input "$233.00"
type input "2333"
type input "$2,333.00"
type input "23339"
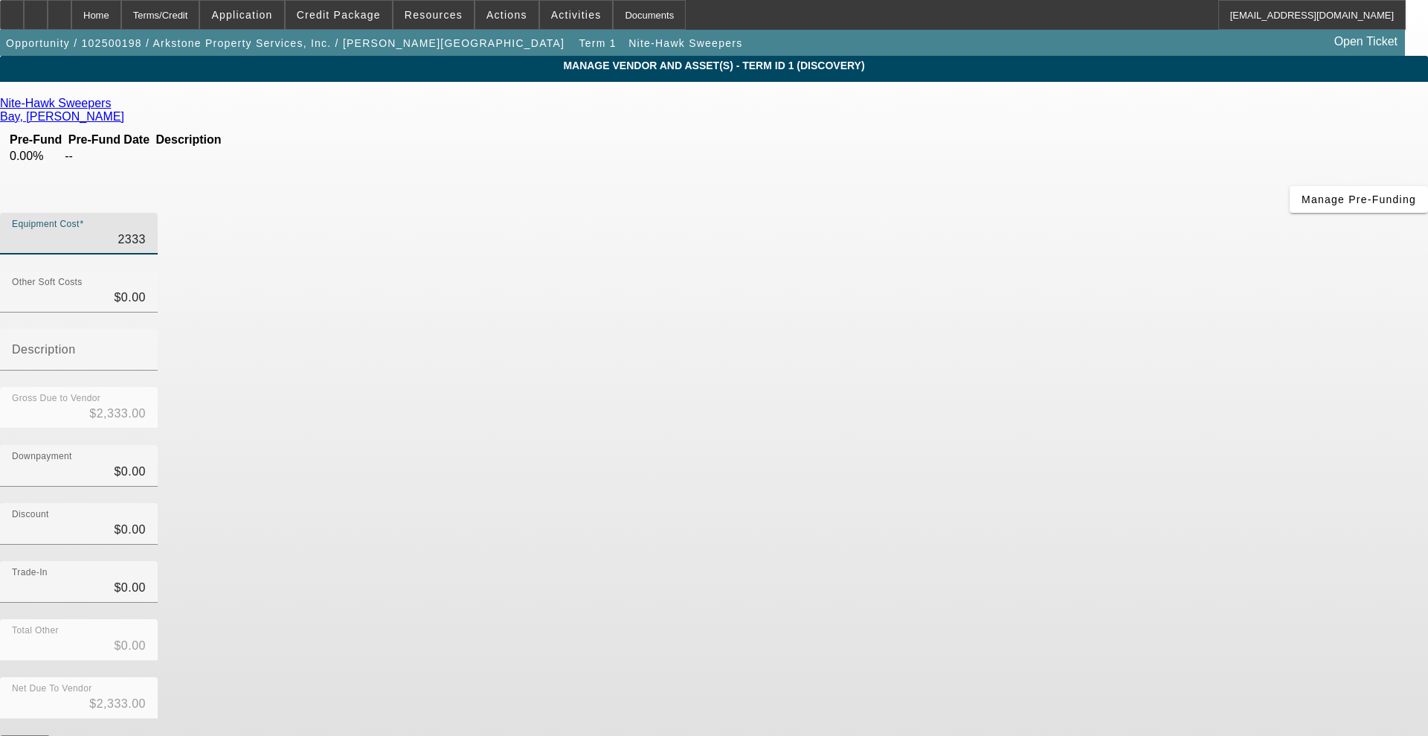
type input "$23,339.00"
type input "233390"
type input "$233,390.00"
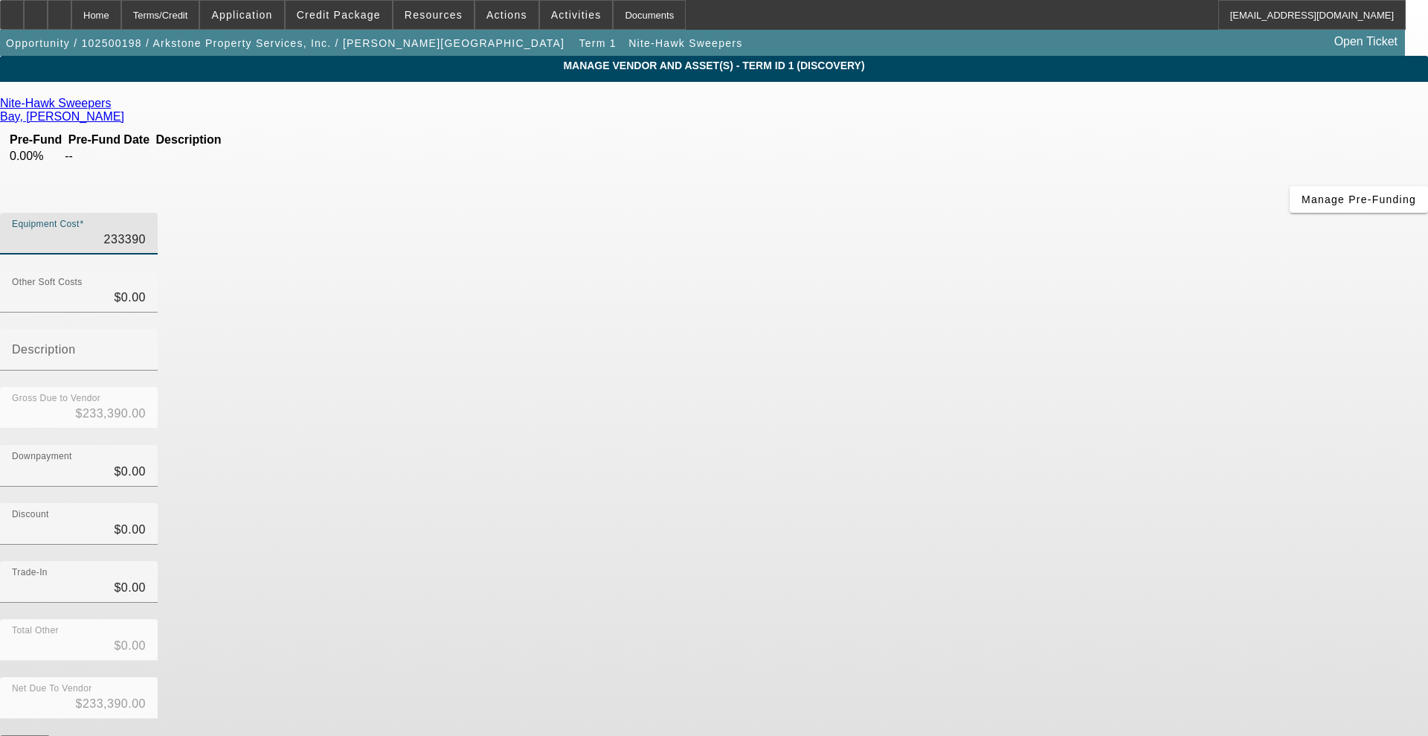
type input "$233,390.00"
click at [1068, 387] on div "Gross Due to Vendor $233,390.00" at bounding box center [714, 416] width 1428 height 58
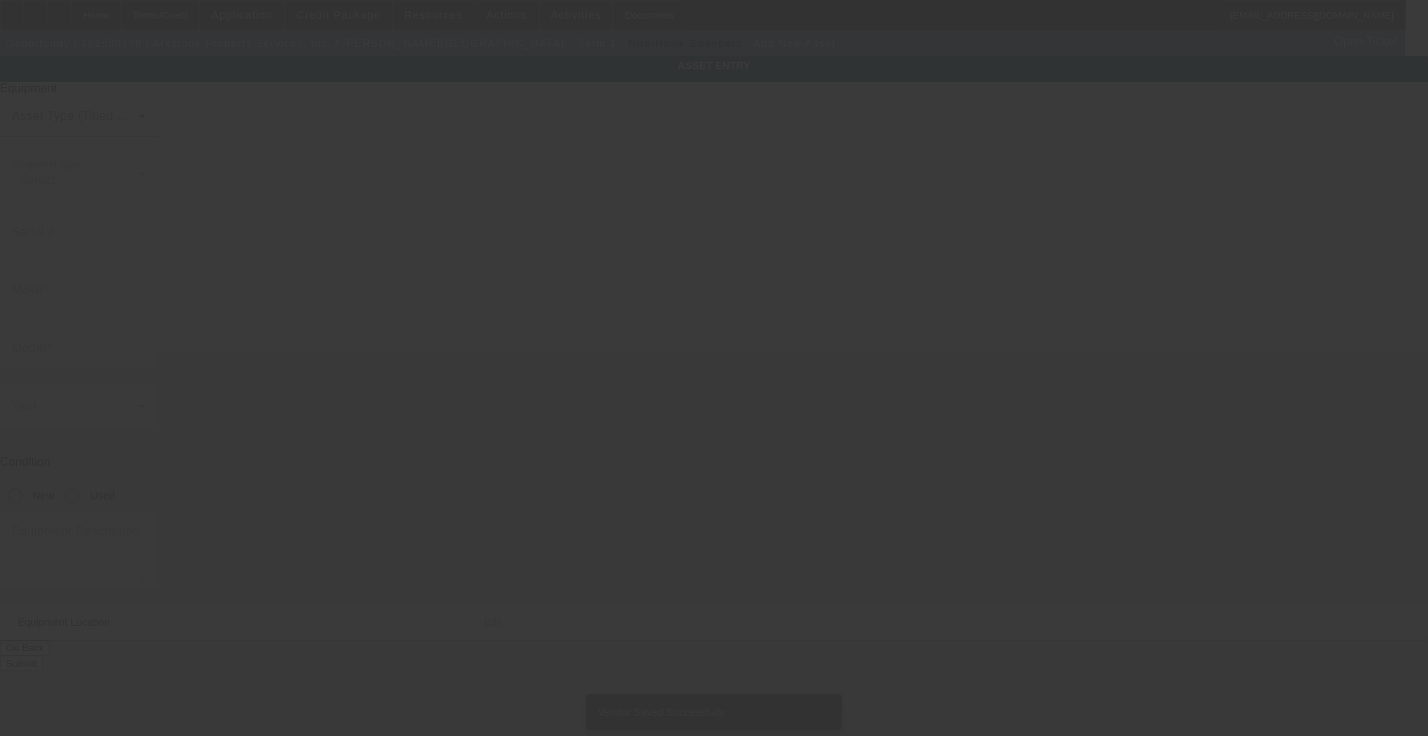
type input "[STREET_ADDRESS]"
type input "Unit 4325"
type input "Orange"
type input "92863"
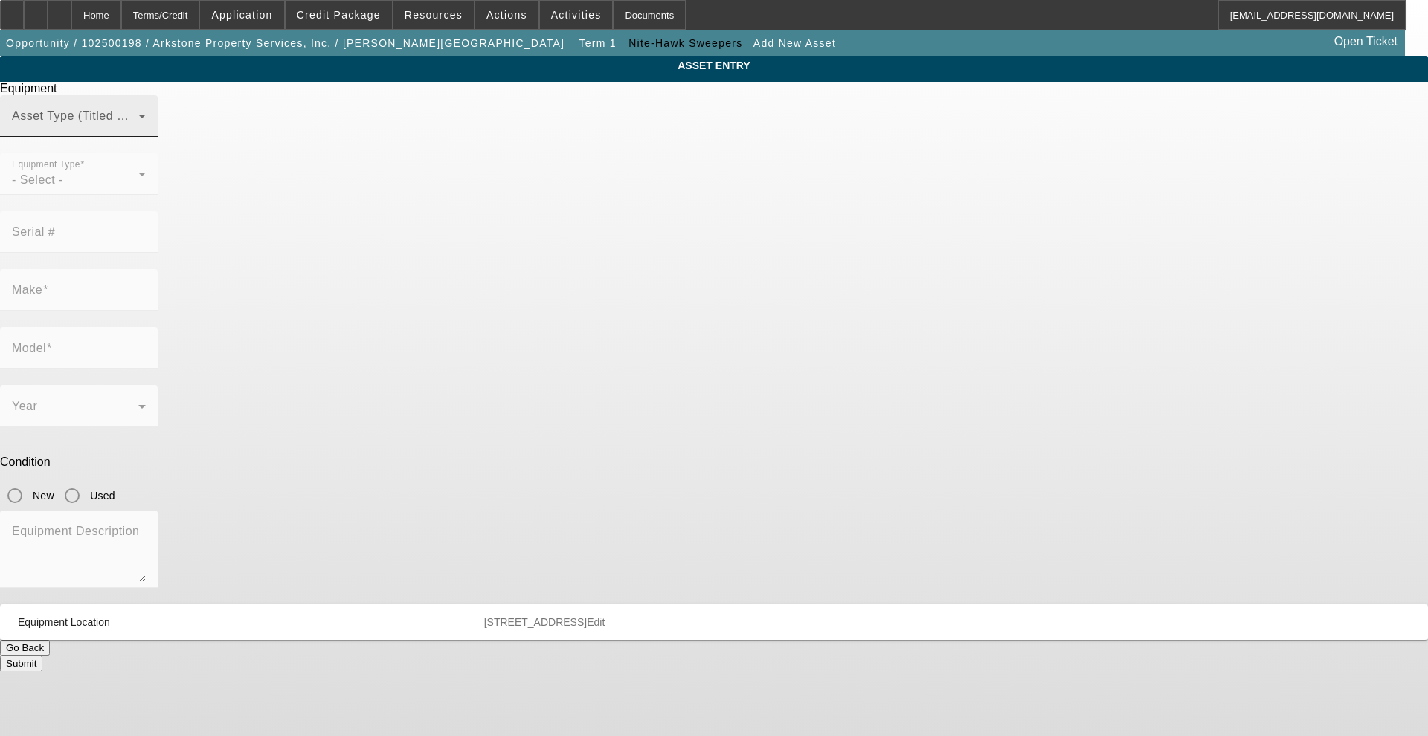
click at [138, 131] on span at bounding box center [75, 122] width 126 height 18
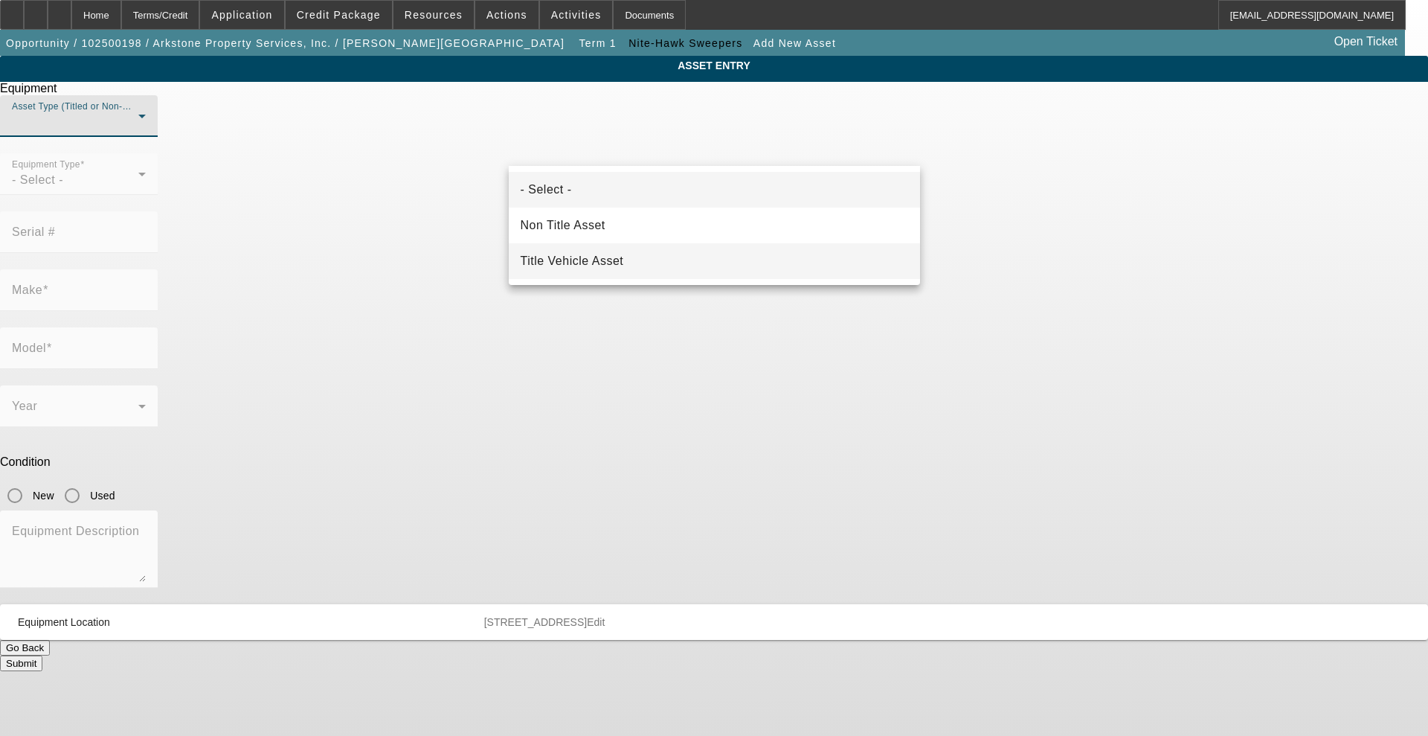
click at [627, 251] on mat-option "Title Vehicle Asset" at bounding box center [714, 261] width 411 height 36
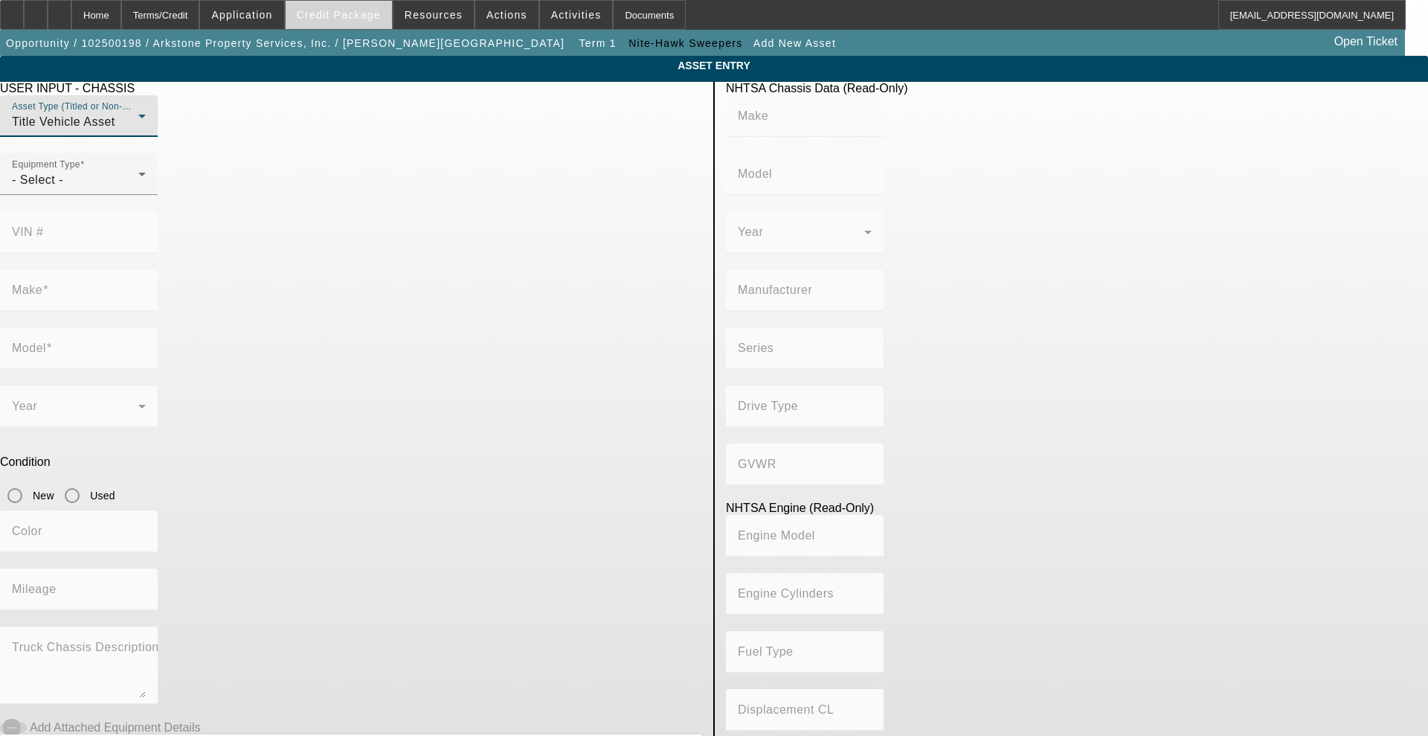
click at [365, 24] on span at bounding box center [339, 15] width 106 height 36
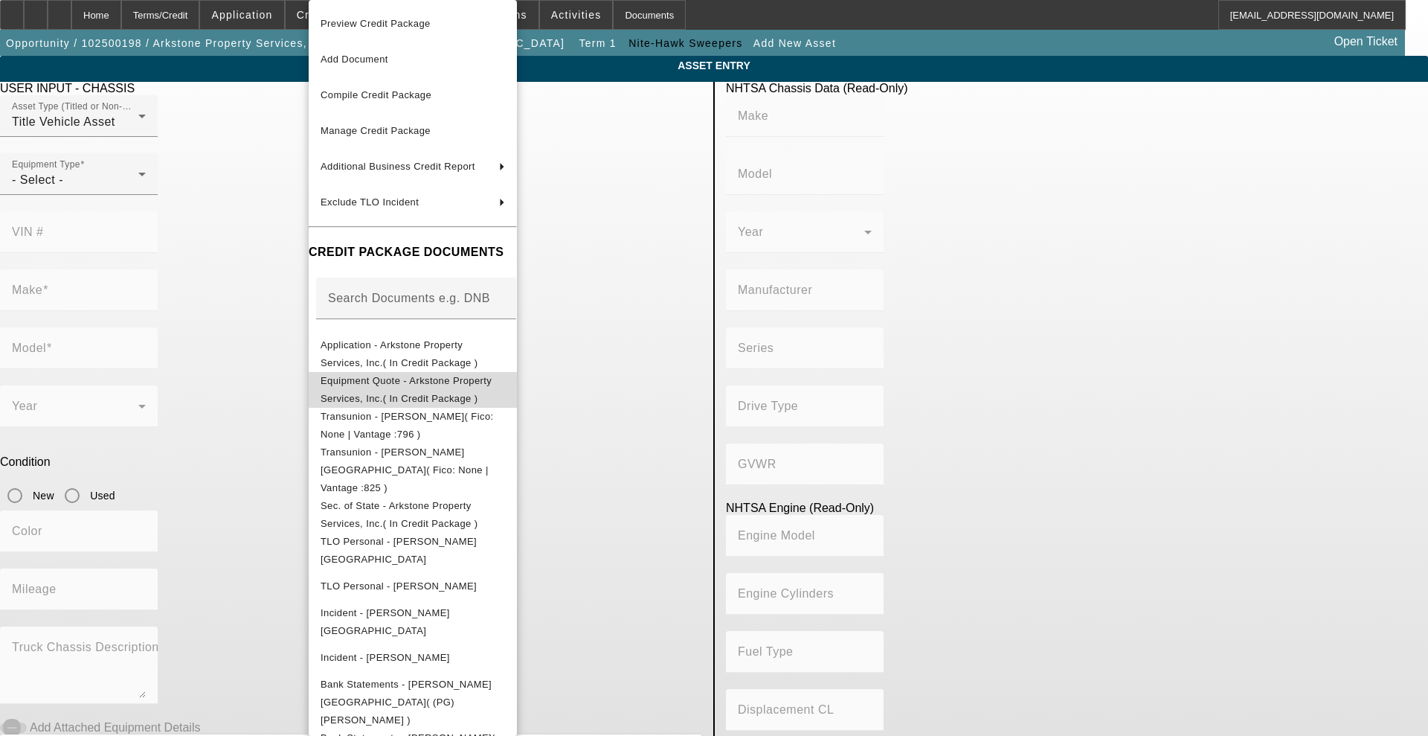
click at [419, 390] on span "Equipment Quote - Arkstone Property Services, Inc.( In Credit Package )" at bounding box center [413, 390] width 184 height 36
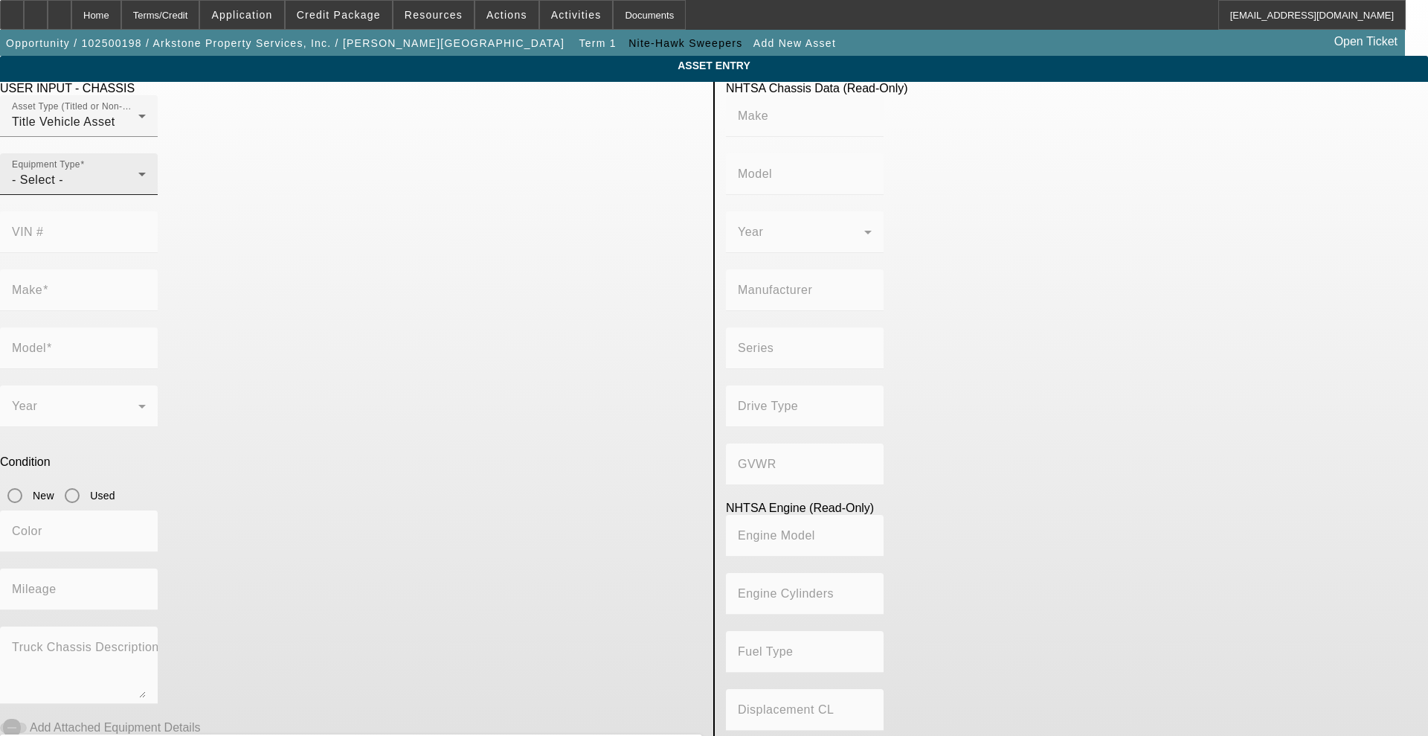
click at [138, 189] on div "- Select -" at bounding box center [75, 180] width 126 height 18
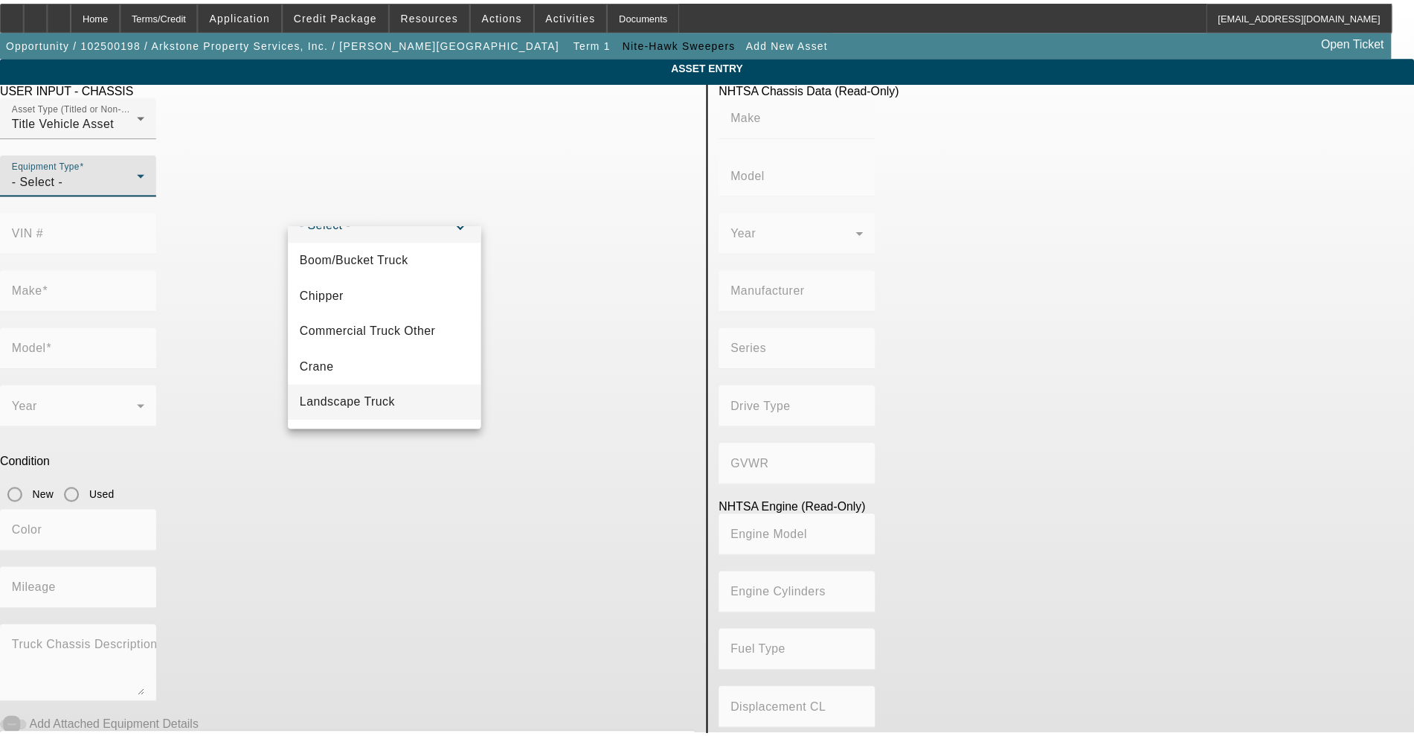
scroll to position [93, 0]
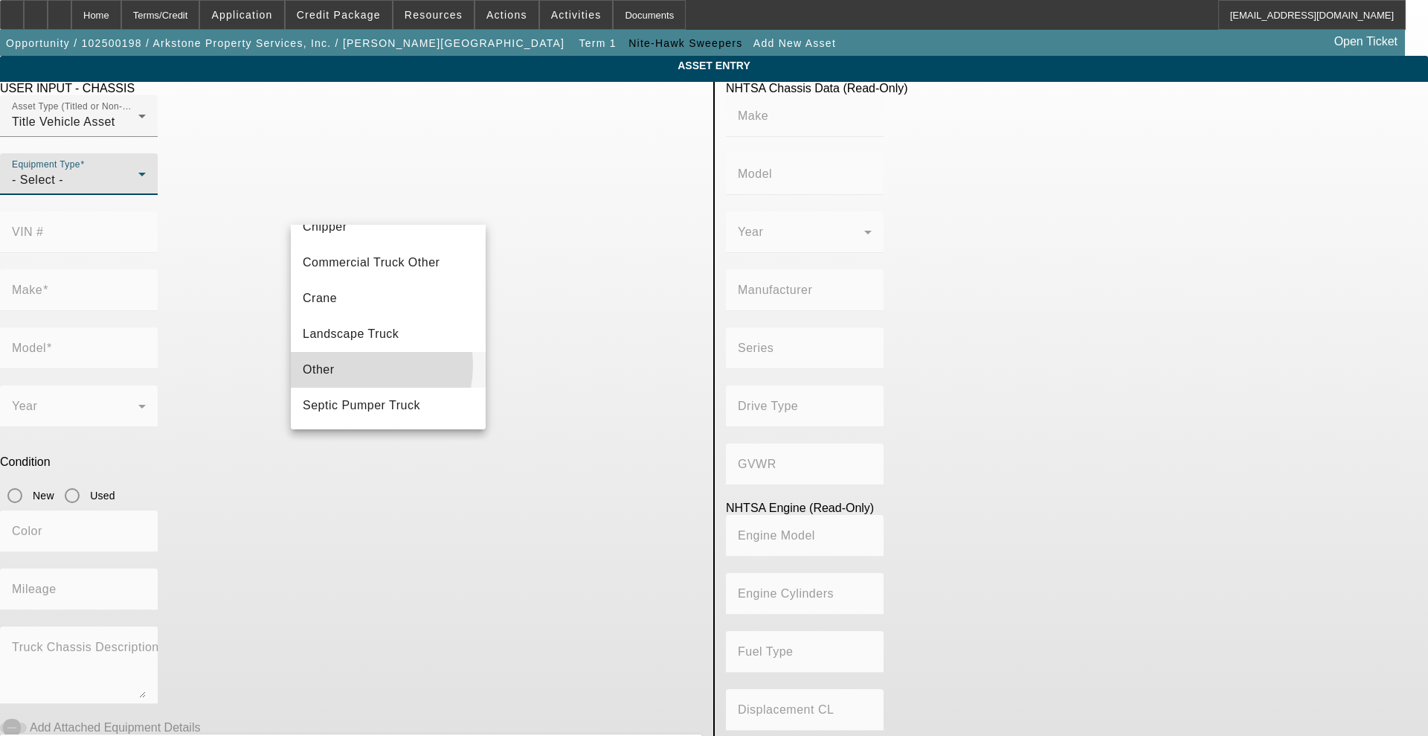
drag, startPoint x: 348, startPoint y: 365, endPoint x: 356, endPoint y: 356, distance: 12.7
click at [348, 366] on mat-option "Other" at bounding box center [388, 370] width 195 height 36
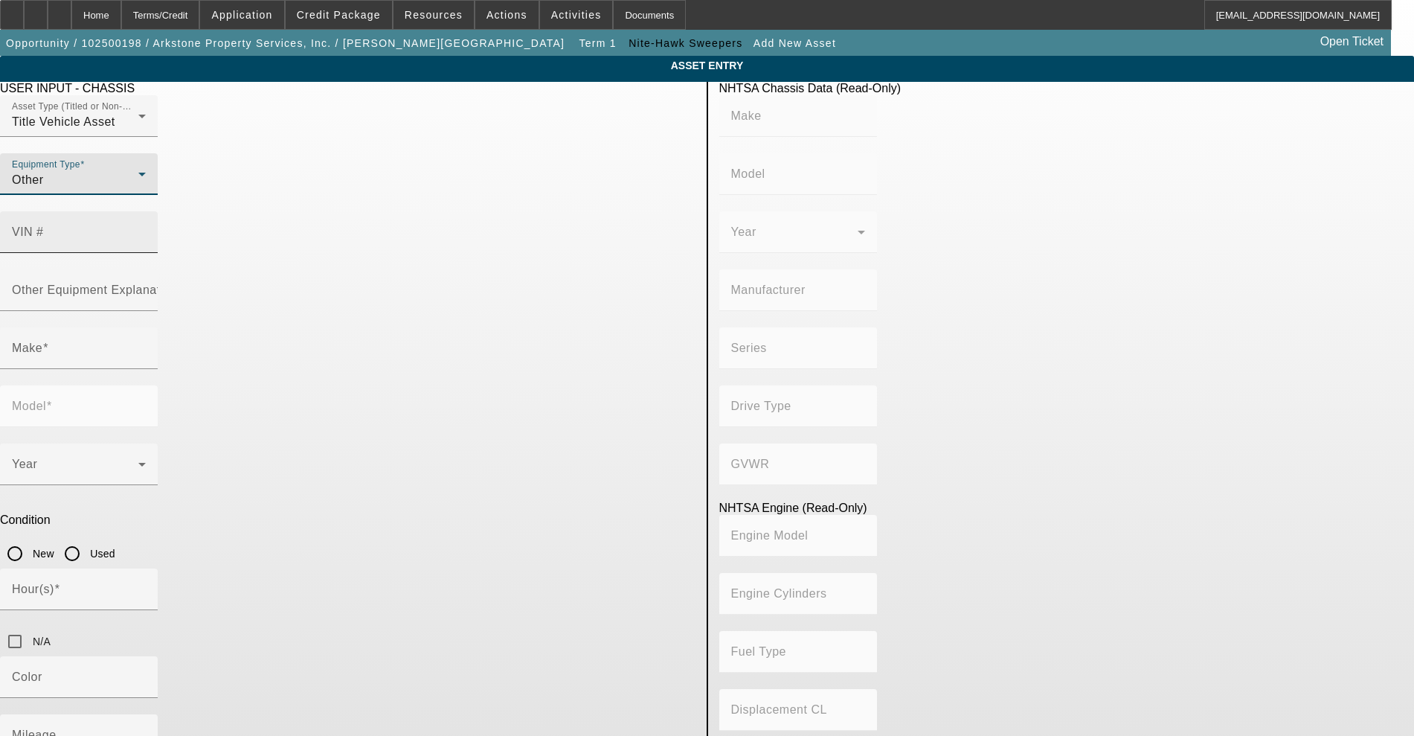
click at [146, 229] on input "VIN #" at bounding box center [79, 238] width 134 height 18
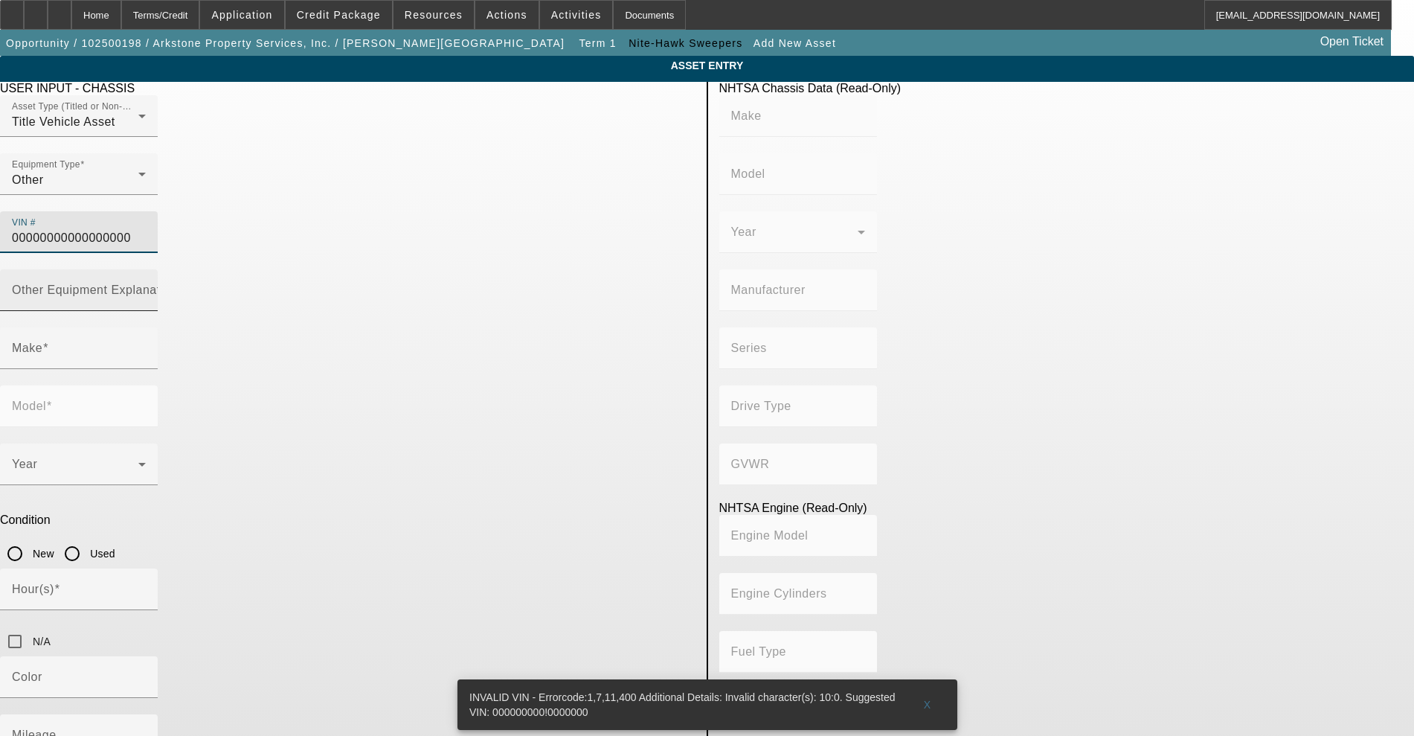
type input "00000000000000000"
click at [146, 269] on div "Other Equipment Explanation" at bounding box center [79, 290] width 134 height 42
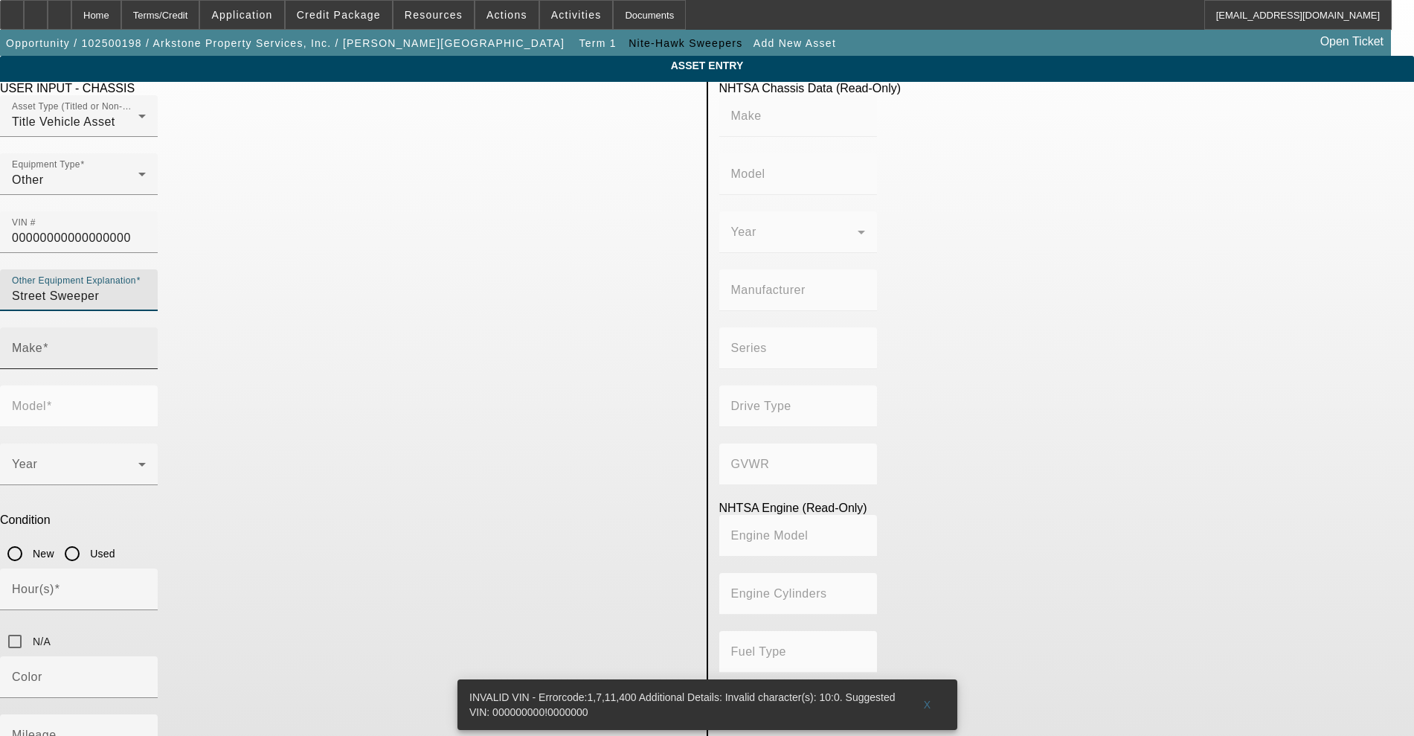
type input "Street Sweeper"
click at [146, 345] on input "Make" at bounding box center [79, 354] width 134 height 18
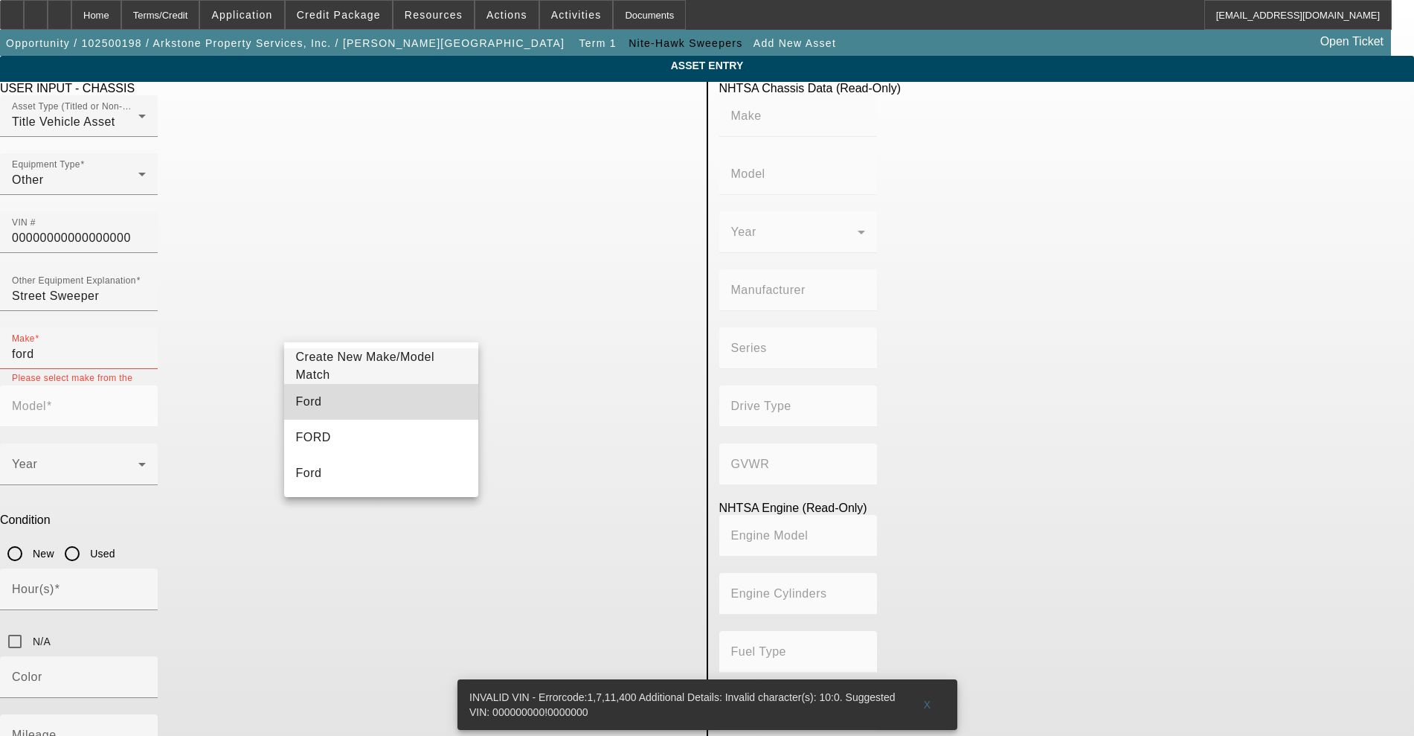
click at [353, 397] on mat-option "Ford" at bounding box center [381, 402] width 195 height 36
type input "Ford"
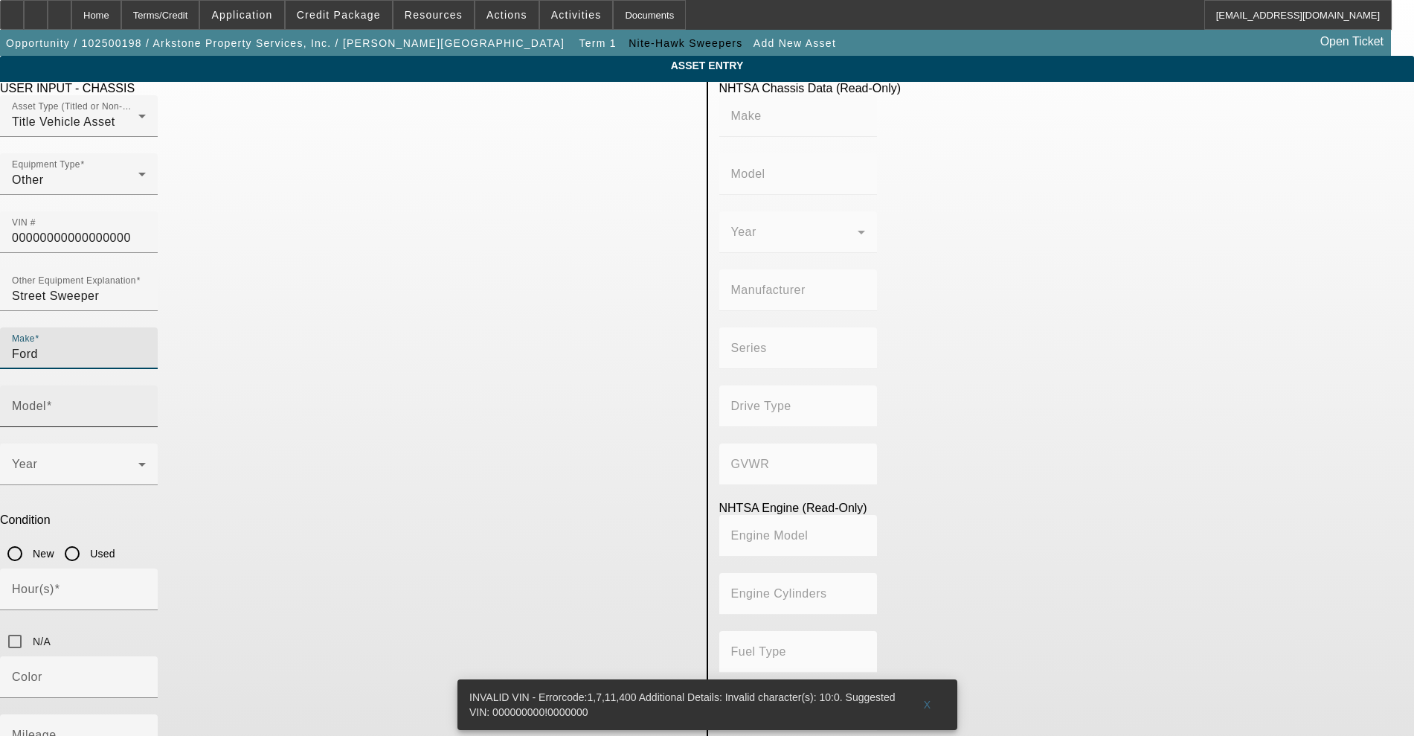
click at [46, 399] on mat-label "Model" at bounding box center [29, 405] width 34 height 13
click at [146, 403] on input "Model" at bounding box center [79, 412] width 134 height 18
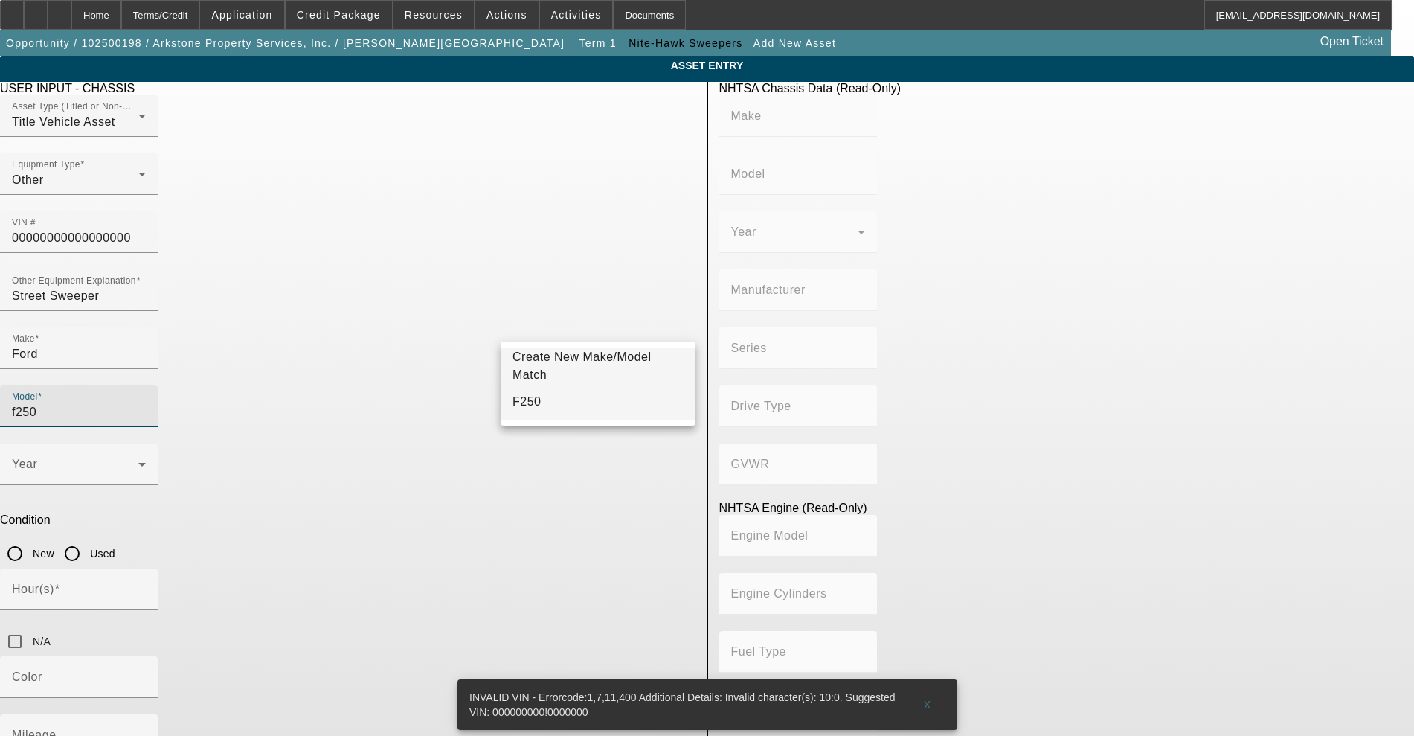
click at [547, 408] on mat-option "F250" at bounding box center [598, 402] width 195 height 36
type input "F250"
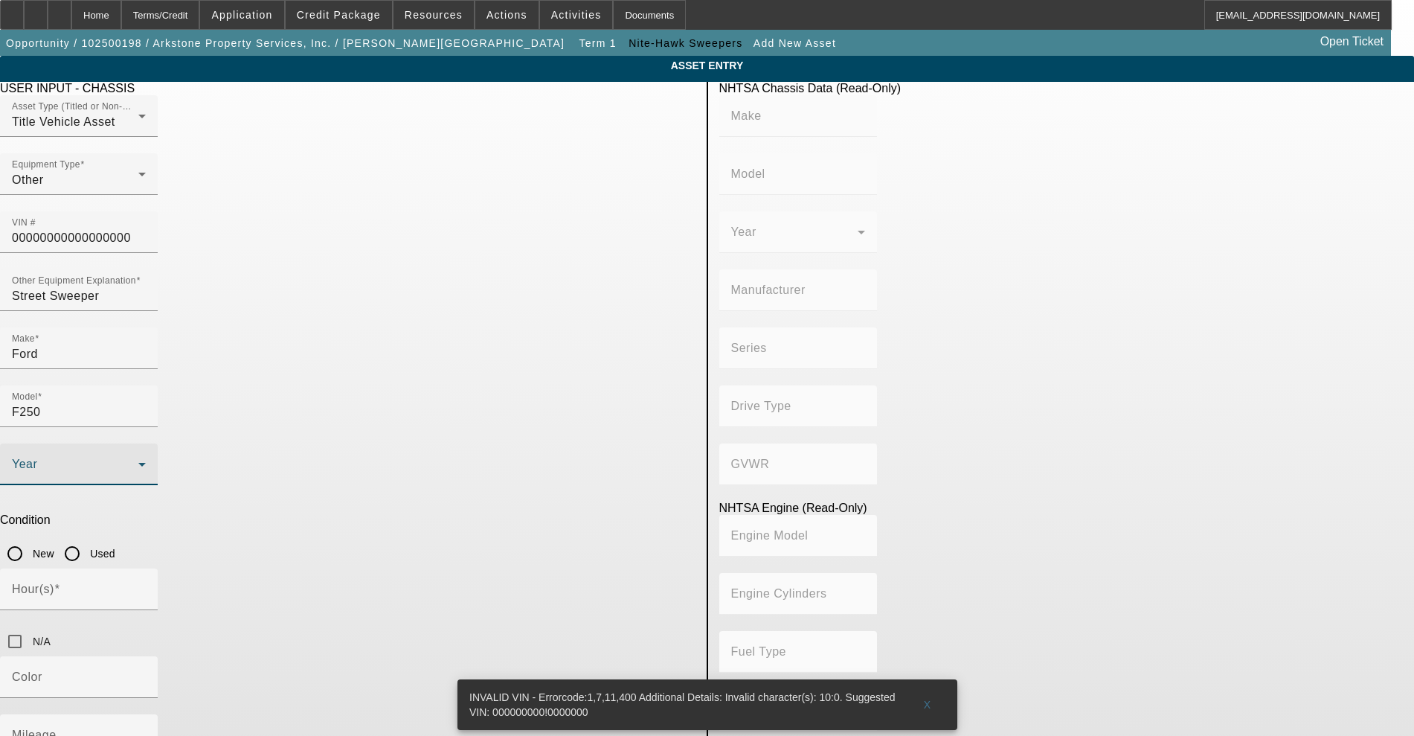
click at [138, 461] on span at bounding box center [75, 470] width 126 height 18
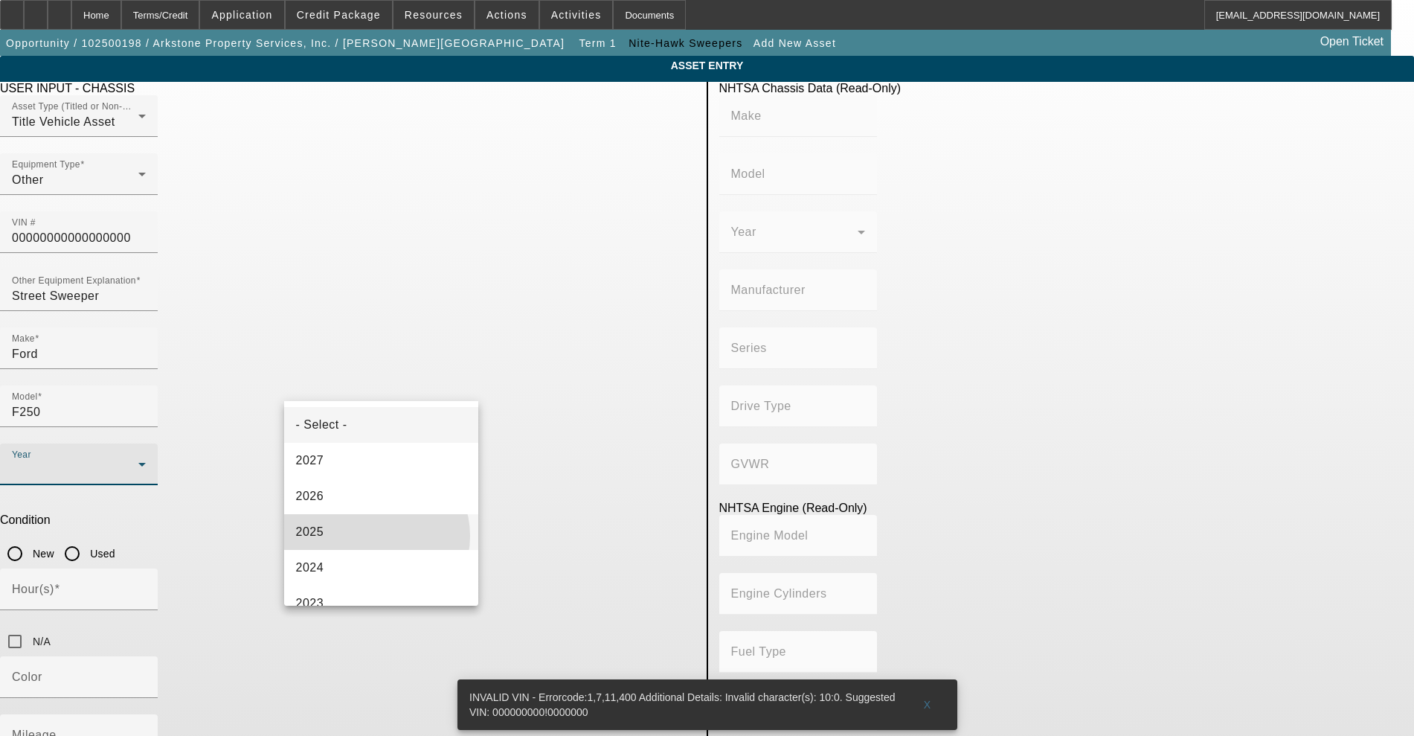
click at [376, 536] on mat-option "2025" at bounding box center [381, 532] width 195 height 36
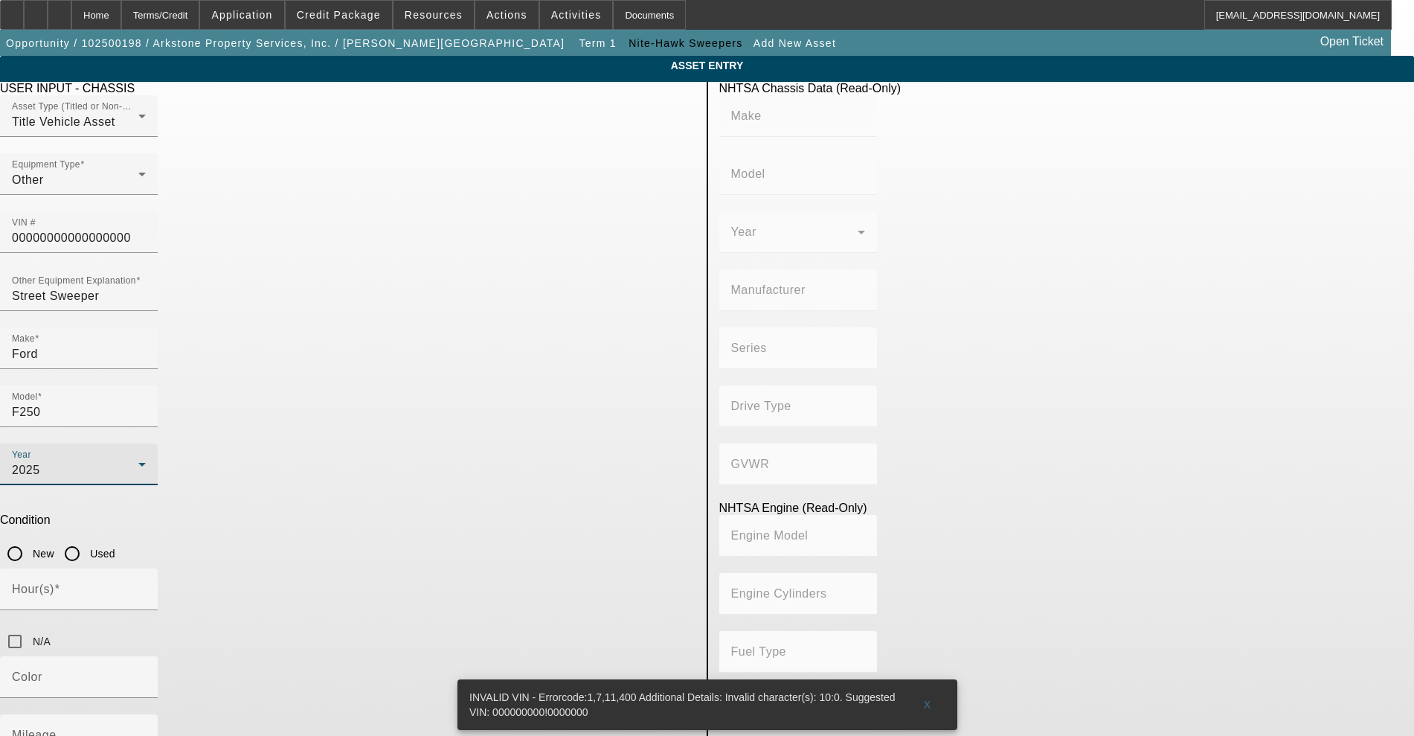
click at [30, 539] on input "New" at bounding box center [15, 554] width 30 height 30
radio input "true"
click at [146, 586] on input "Hour(s)" at bounding box center [79, 595] width 134 height 18
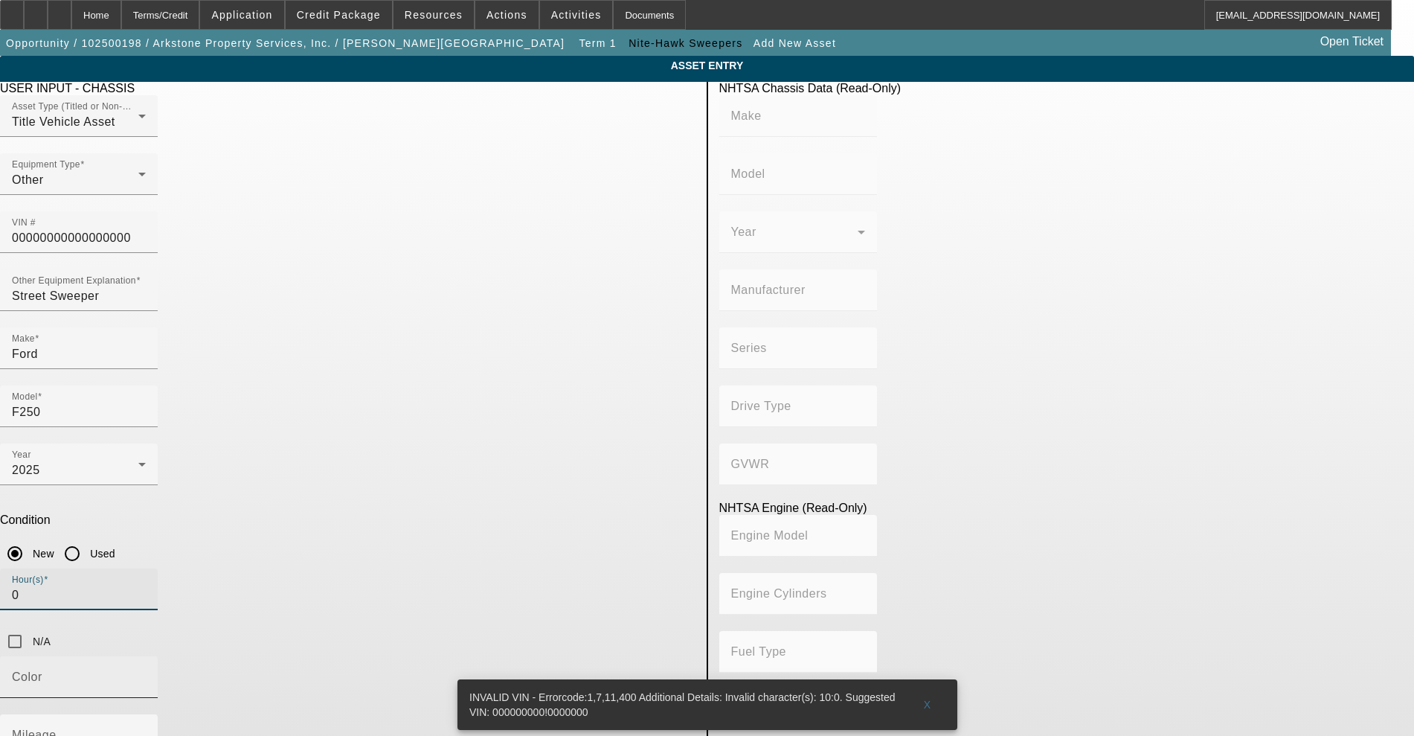
type input "0"
click at [146, 656] on div "Color" at bounding box center [79, 677] width 134 height 42
type input "white"
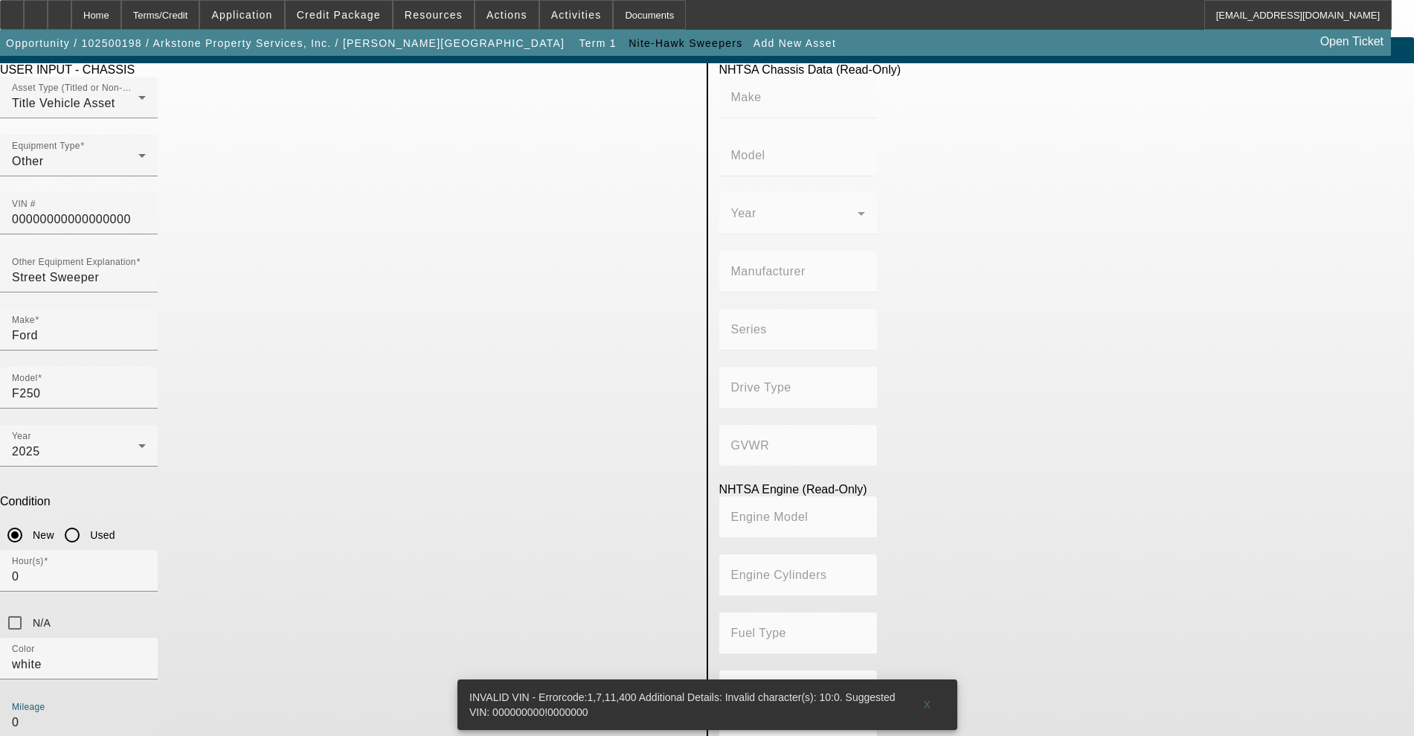
scroll to position [29, 0]
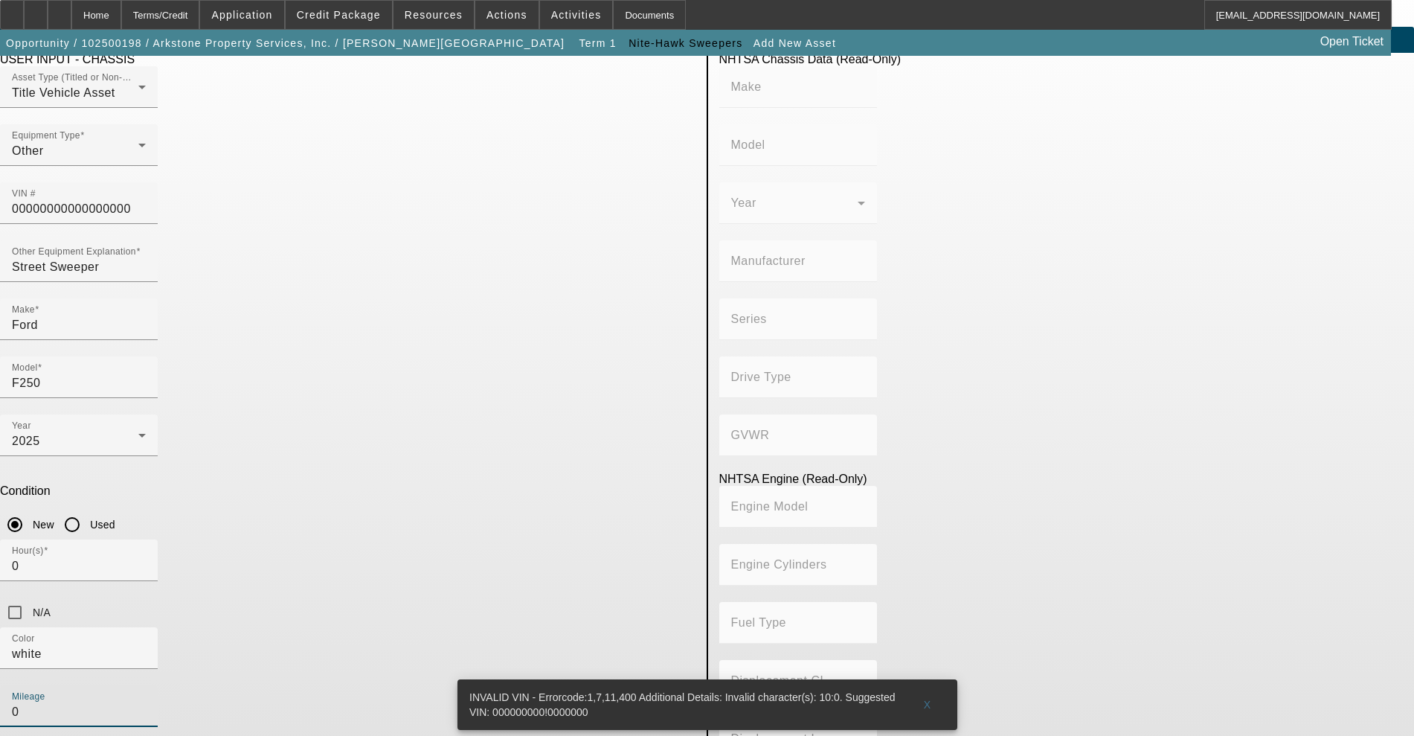
type input "0"
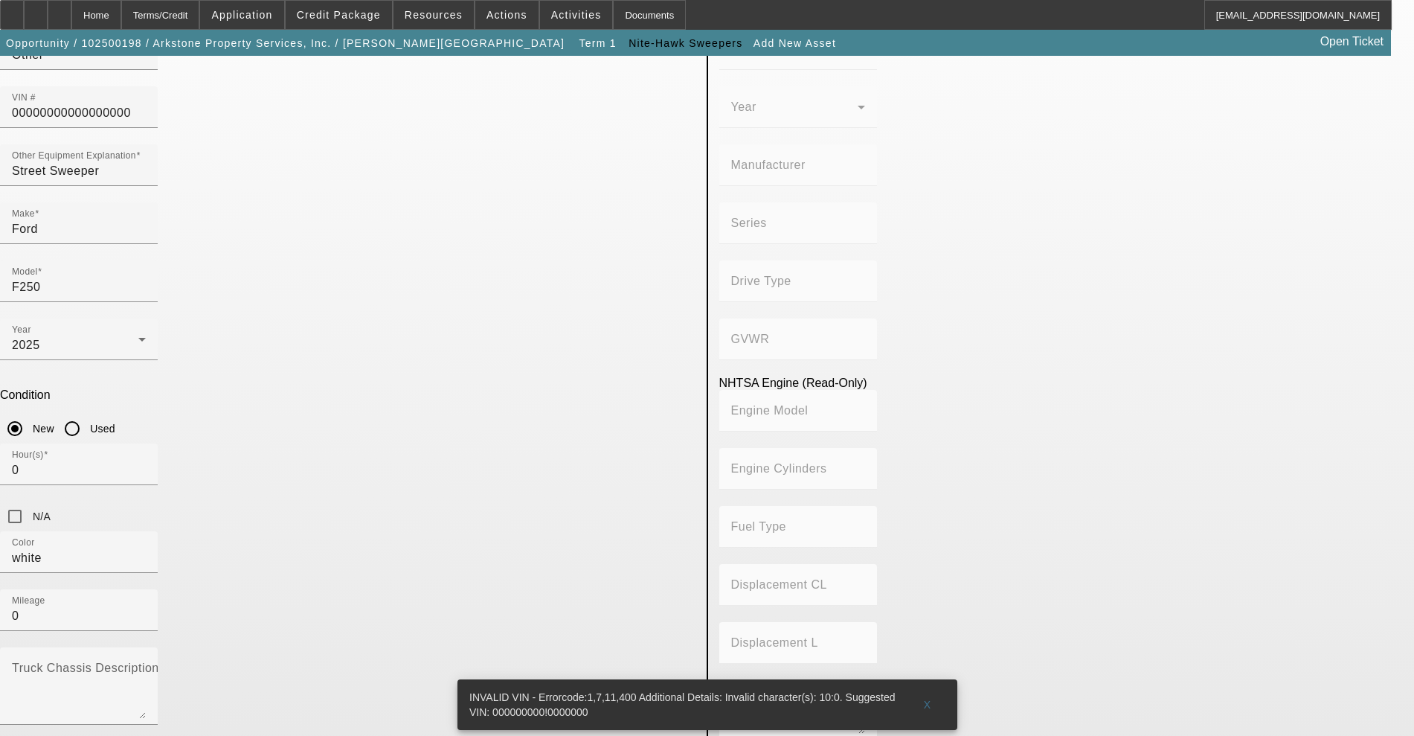
scroll to position [215, 0]
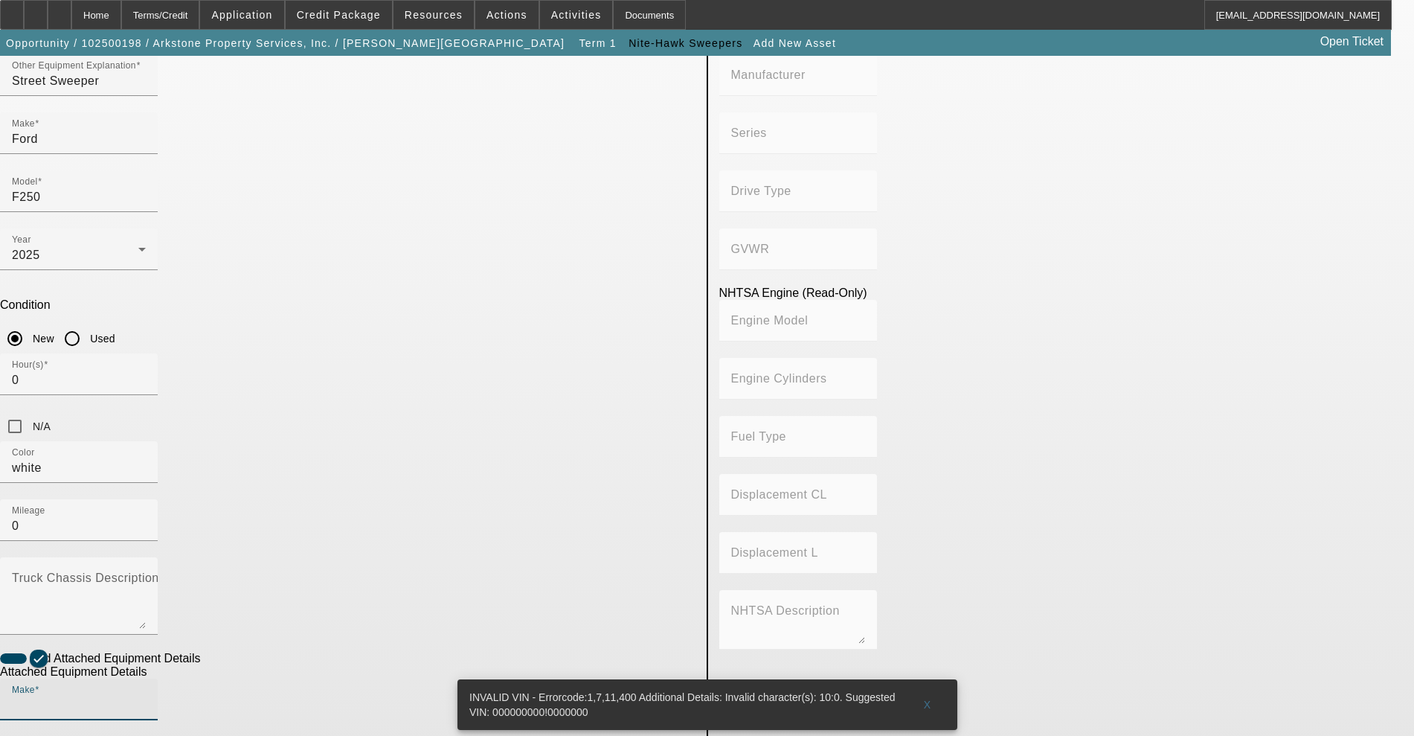
click at [146, 696] on input "Make" at bounding box center [79, 705] width 134 height 18
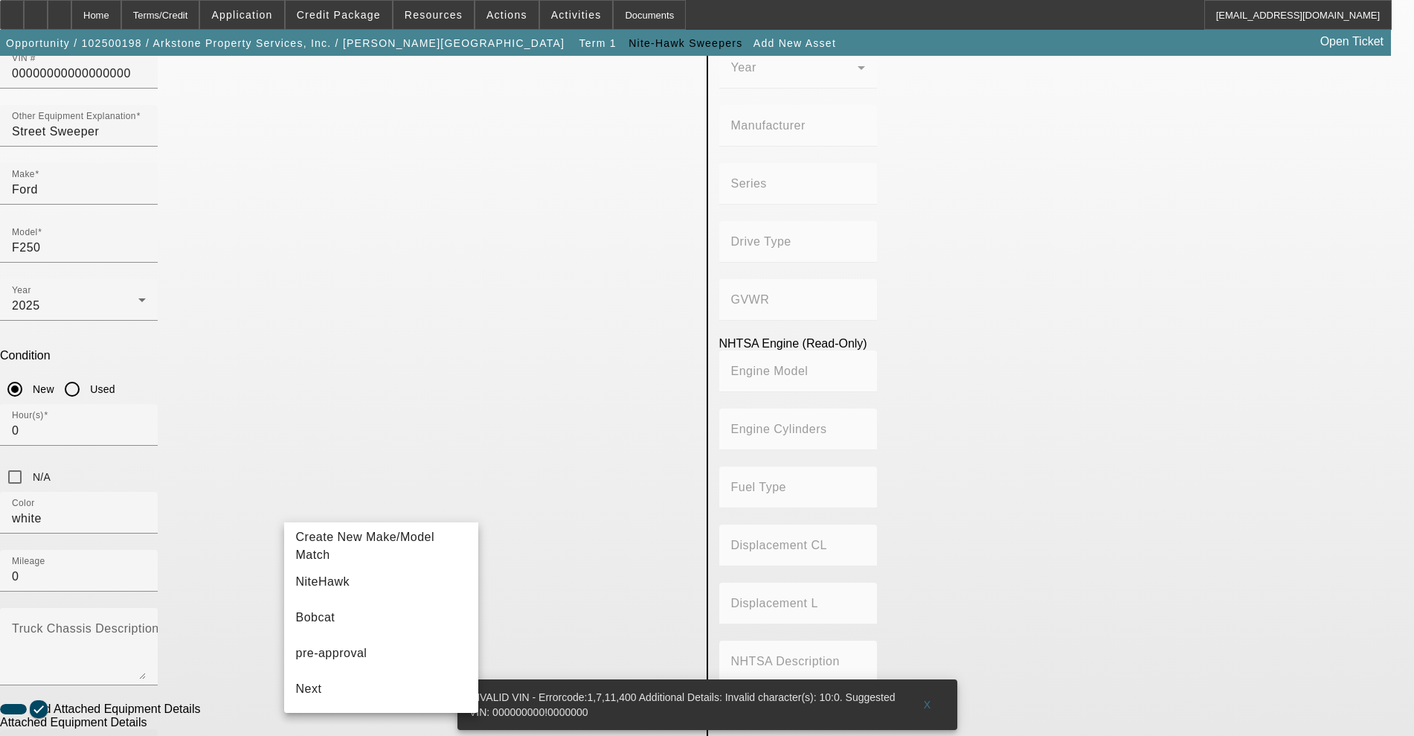
scroll to position [122, 0]
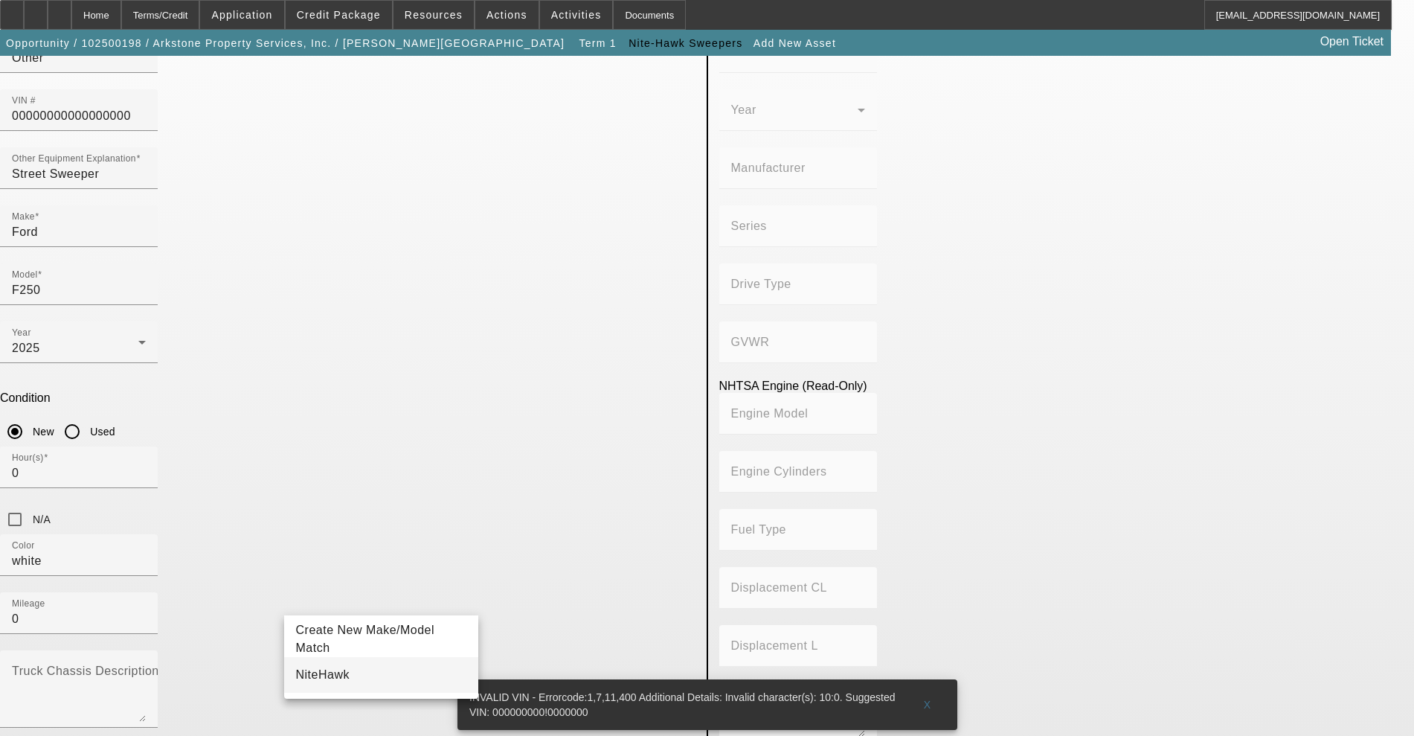
click at [362, 673] on mat-option "NiteHawk" at bounding box center [381, 675] width 195 height 36
type input "NiteHawk"
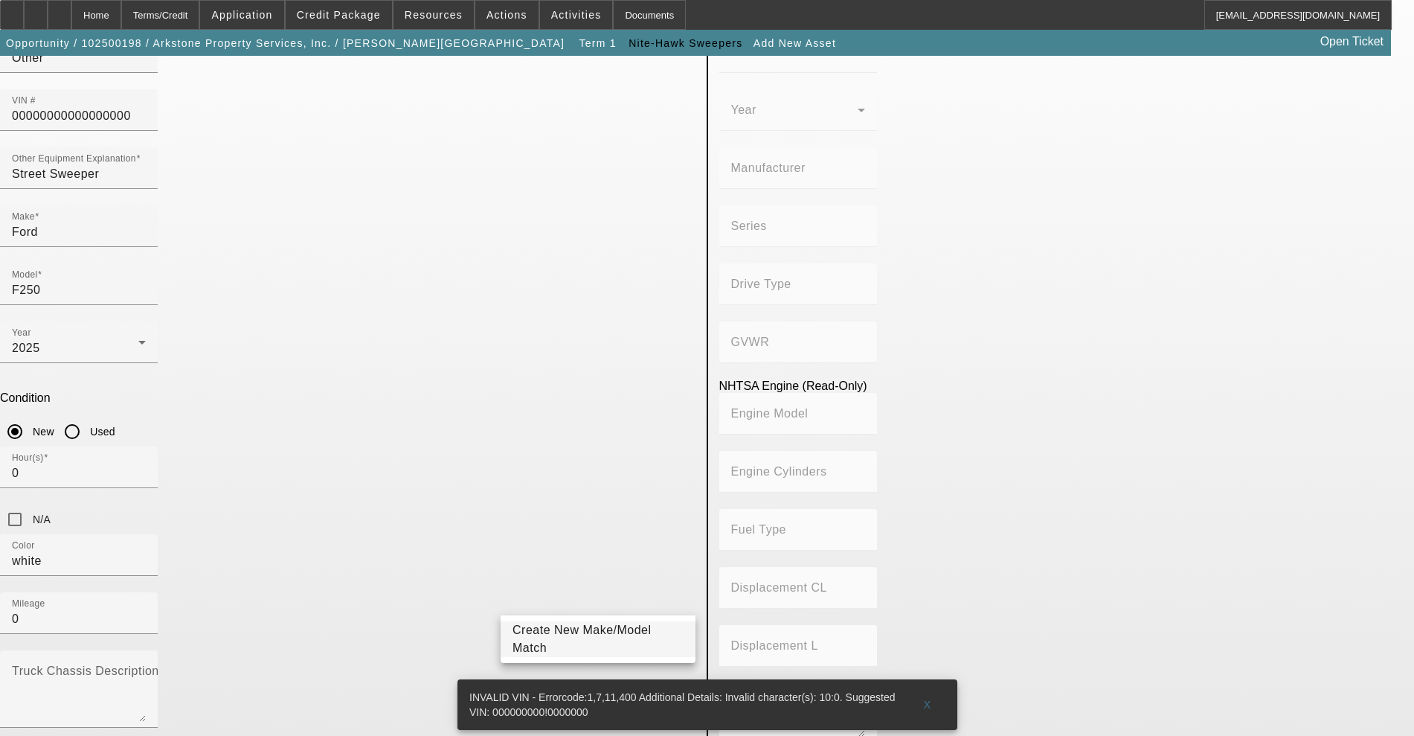
type input "ospr"
click at [544, 640] on span "Create New Make/Model Match" at bounding box center [582, 638] width 139 height 31
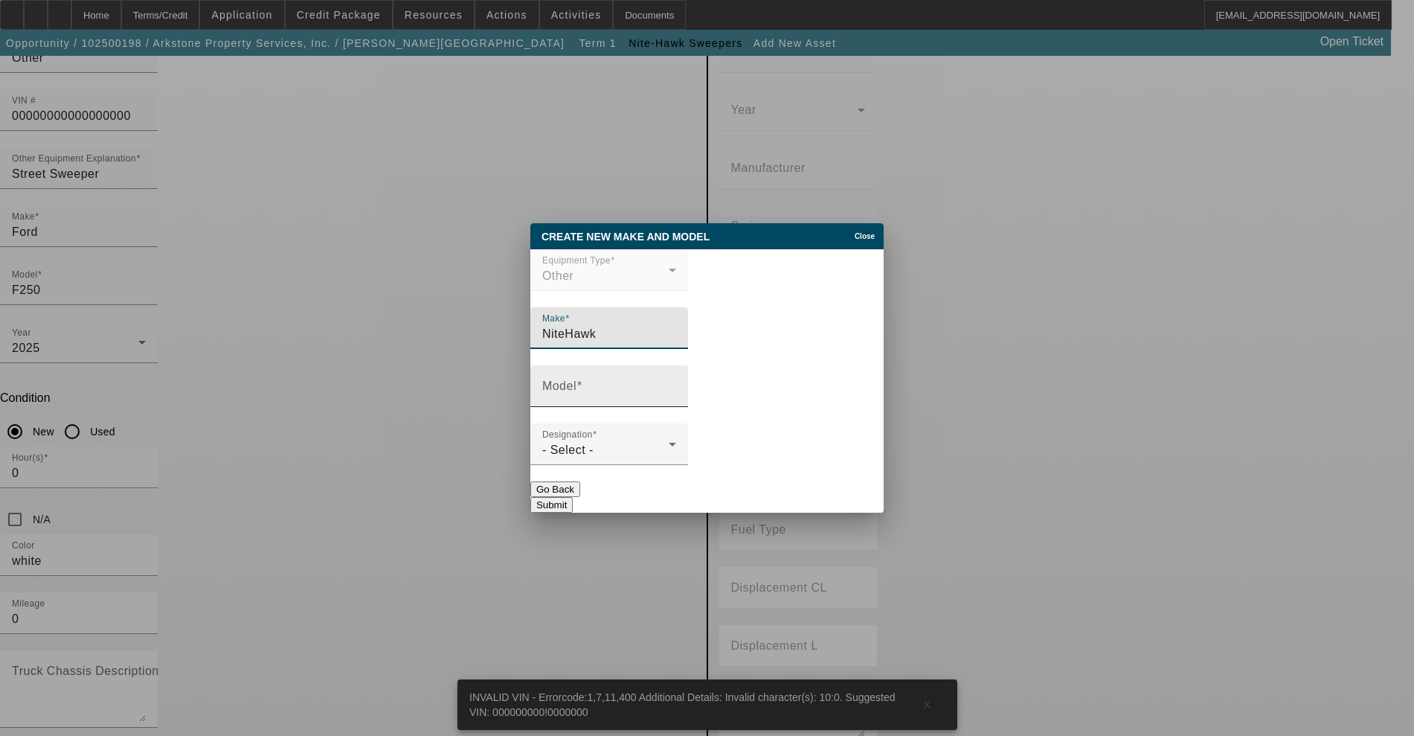
click at [582, 388] on span at bounding box center [580, 385] width 6 height 13
click at [591, 388] on input "Model" at bounding box center [609, 392] width 134 height 18
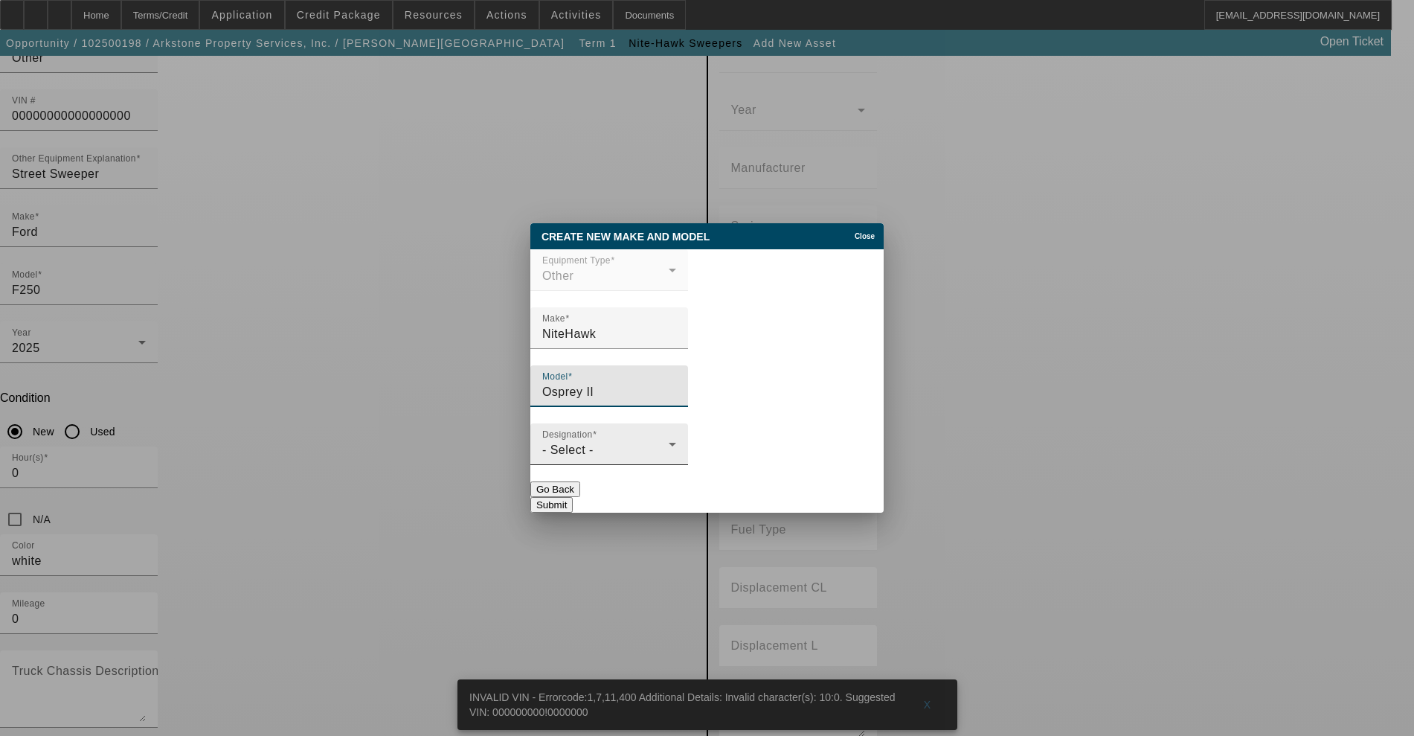
type input "Osprey II"
click at [669, 444] on div "- Select -" at bounding box center [605, 450] width 126 height 18
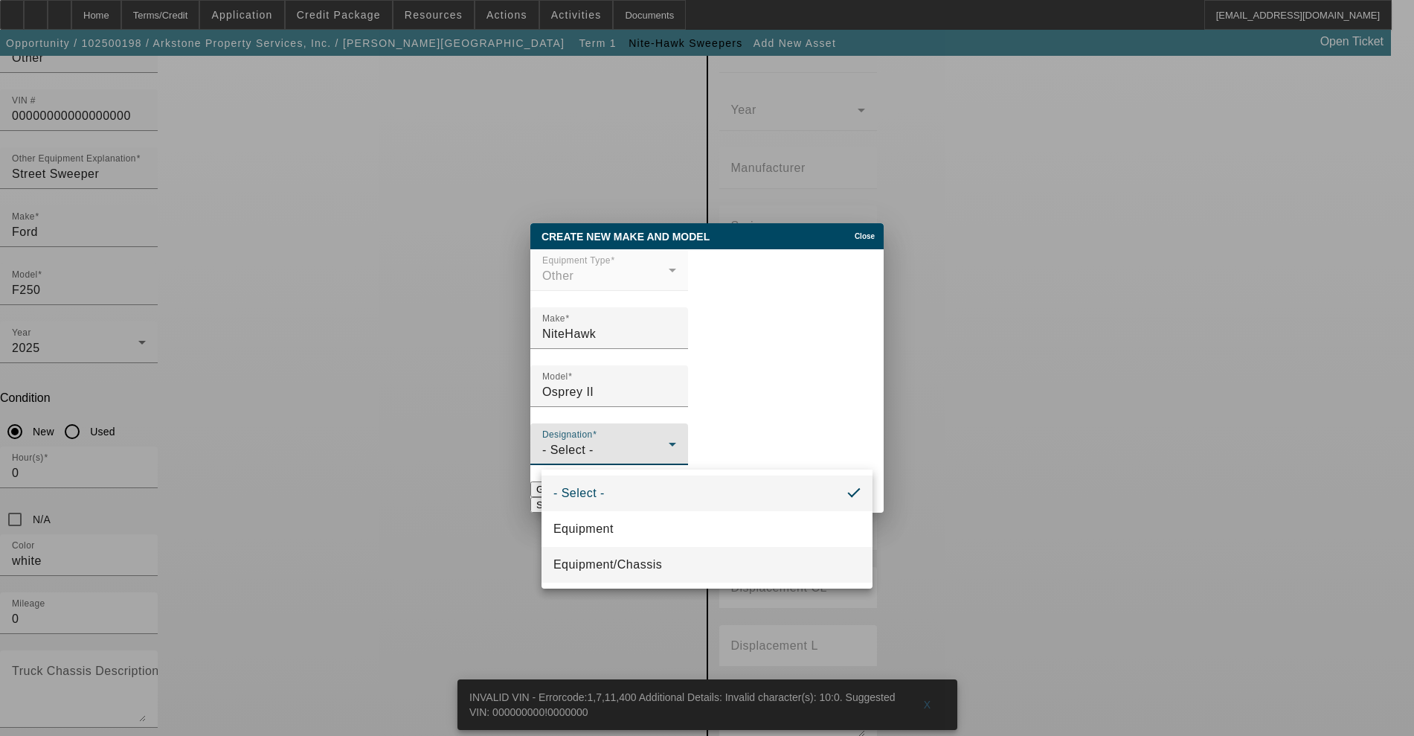
click at [650, 553] on mat-option "Equipment/Chassis" at bounding box center [707, 565] width 331 height 36
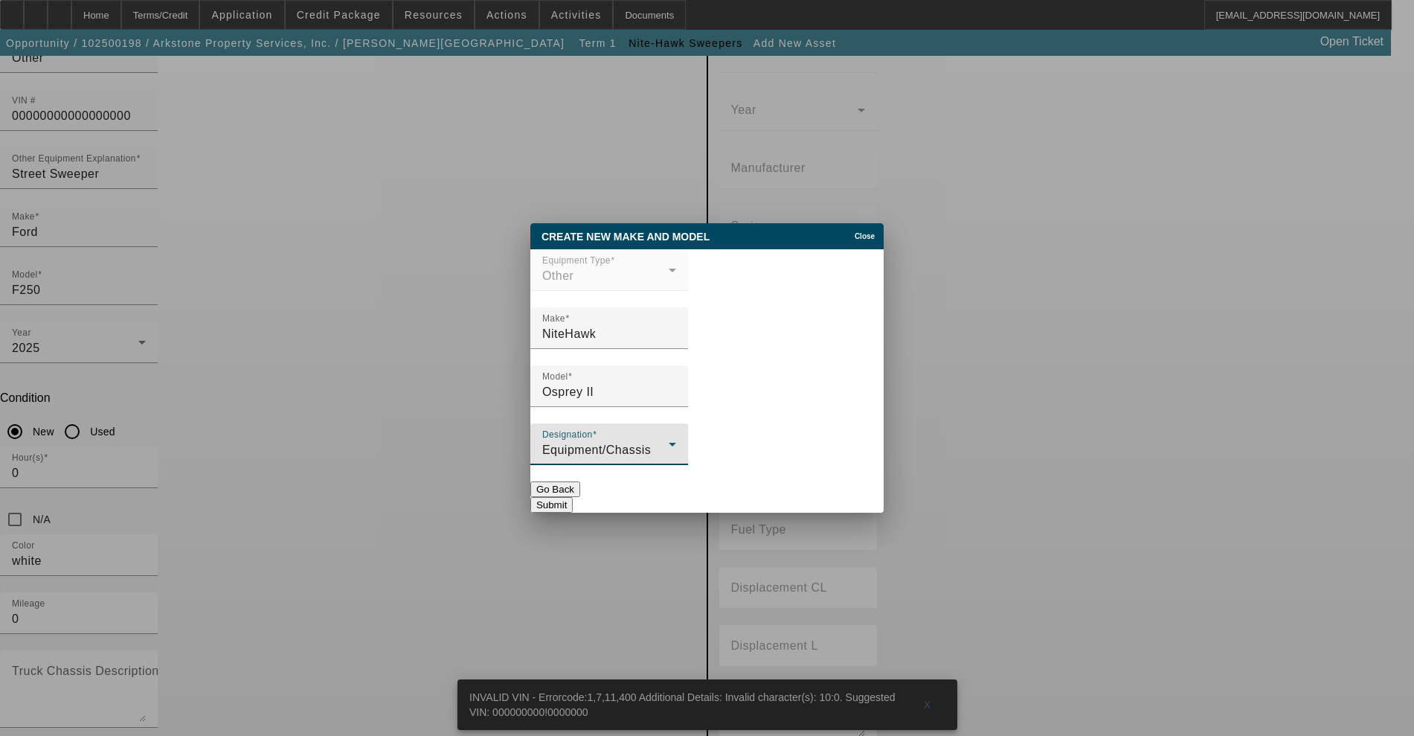
click at [573, 497] on button "Submit" at bounding box center [551, 505] width 42 height 16
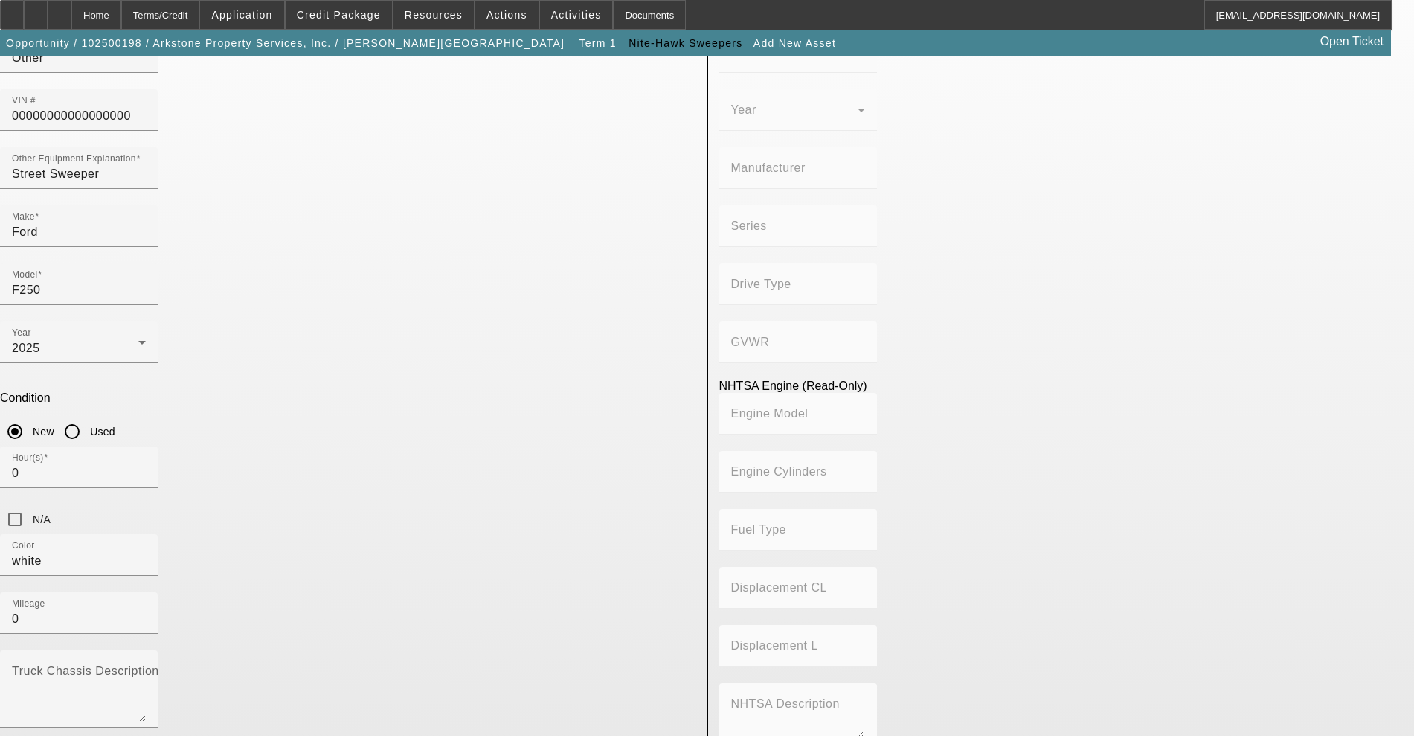
type input "Osprey II"
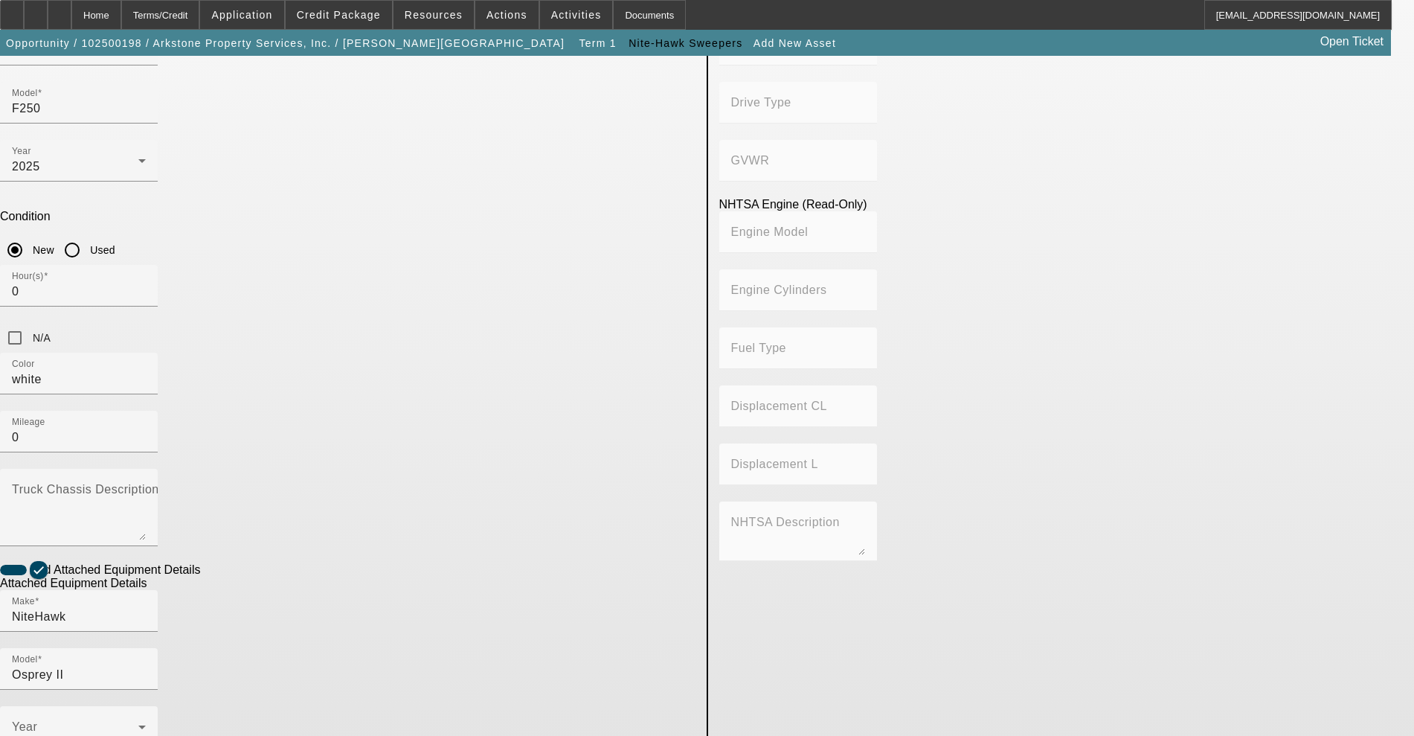
scroll to position [340, 0]
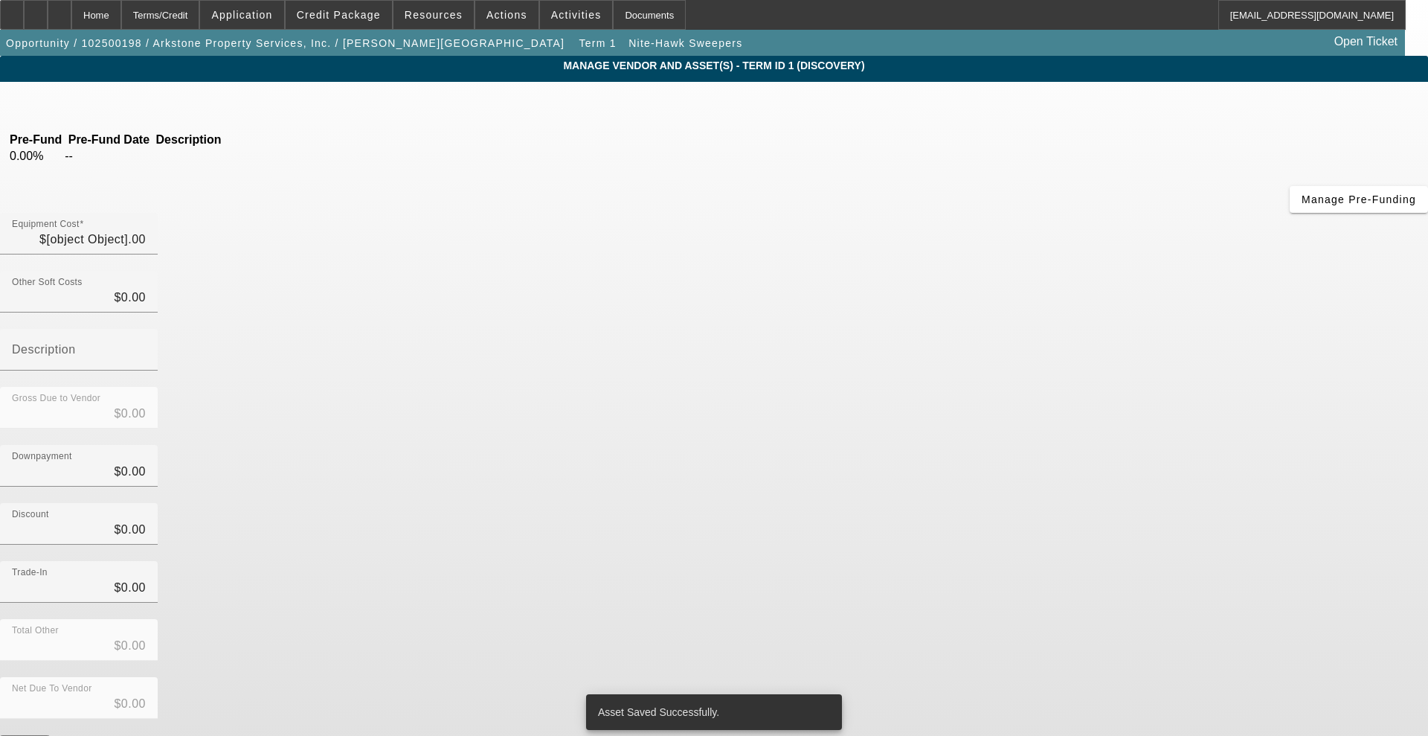
type input "$233,390.00"
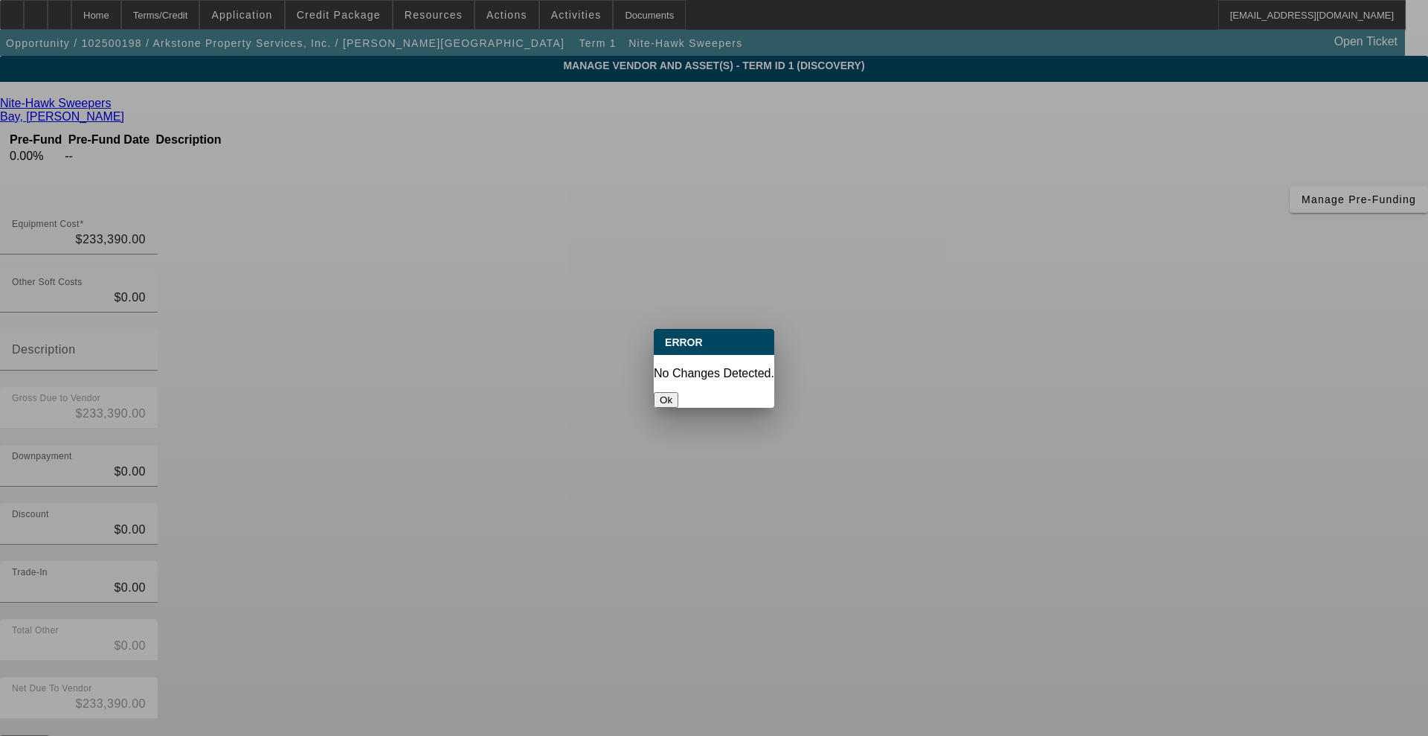
click at [678, 394] on button "Ok" at bounding box center [666, 400] width 25 height 16
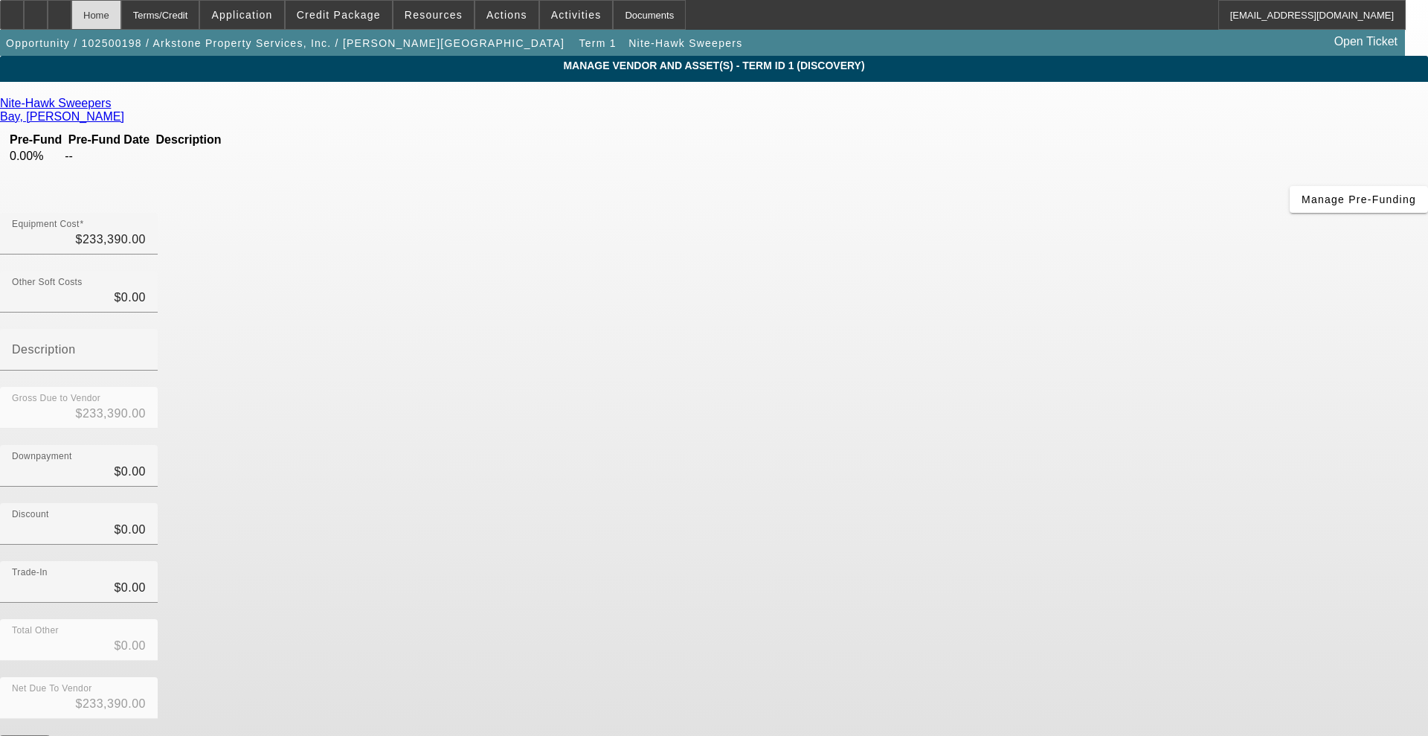
click at [121, 25] on div "Home" at bounding box center [96, 15] width 50 height 30
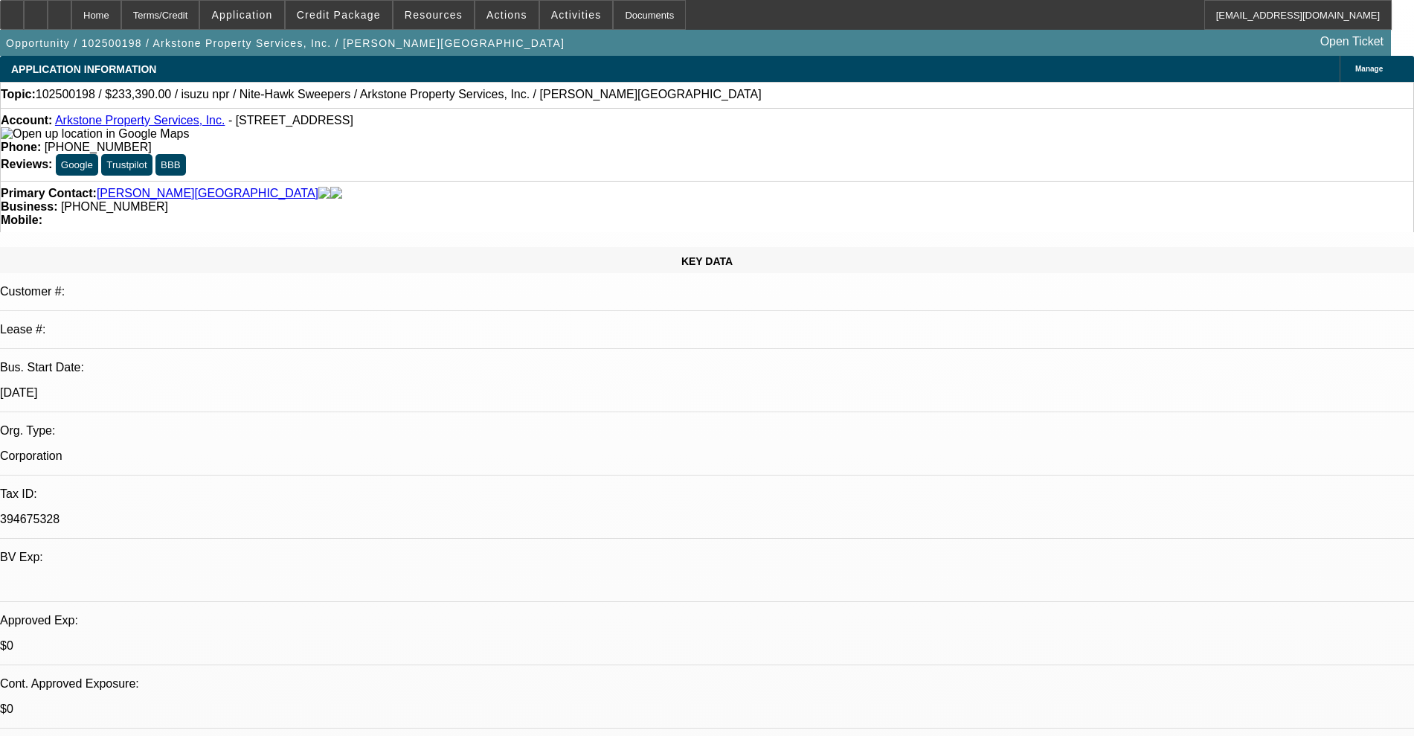
select select "0"
select select "2"
select select "0.1"
select select "4"
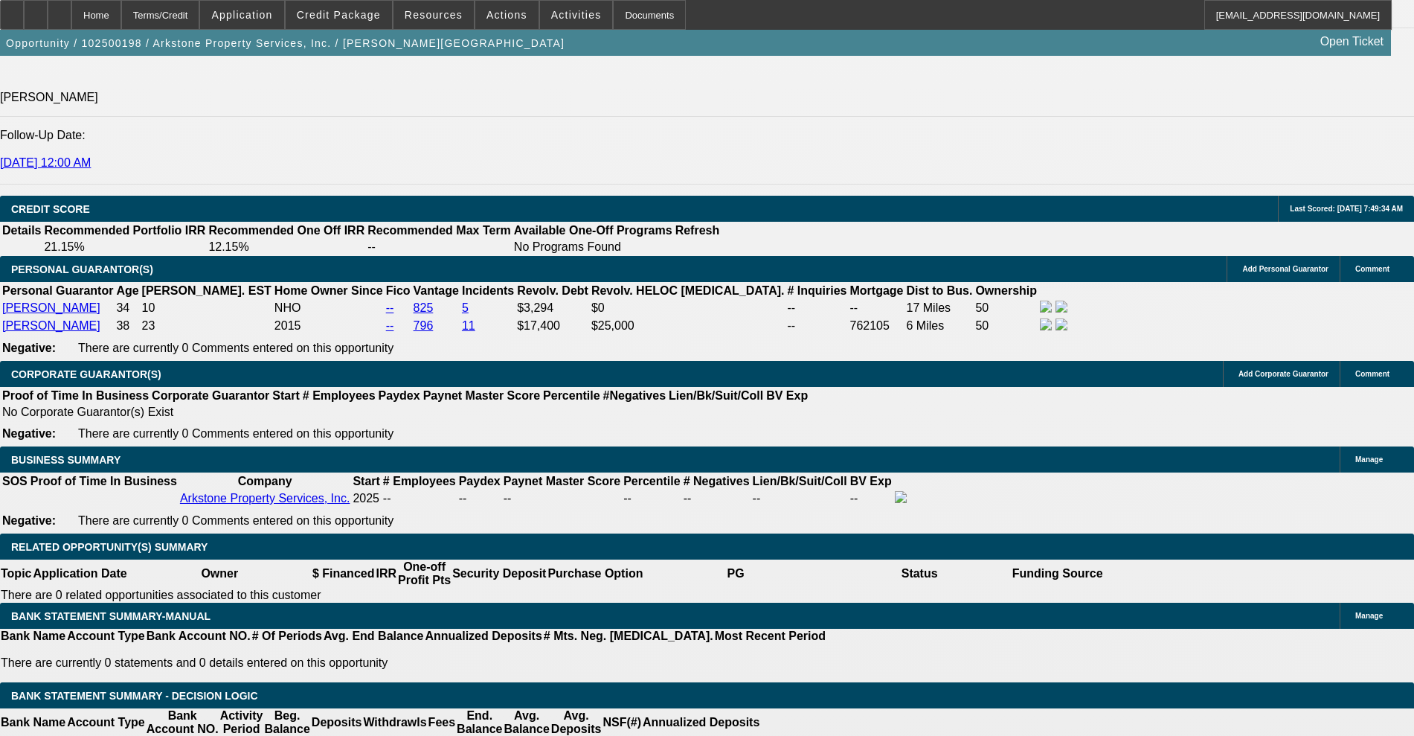
scroll to position [2038, 0]
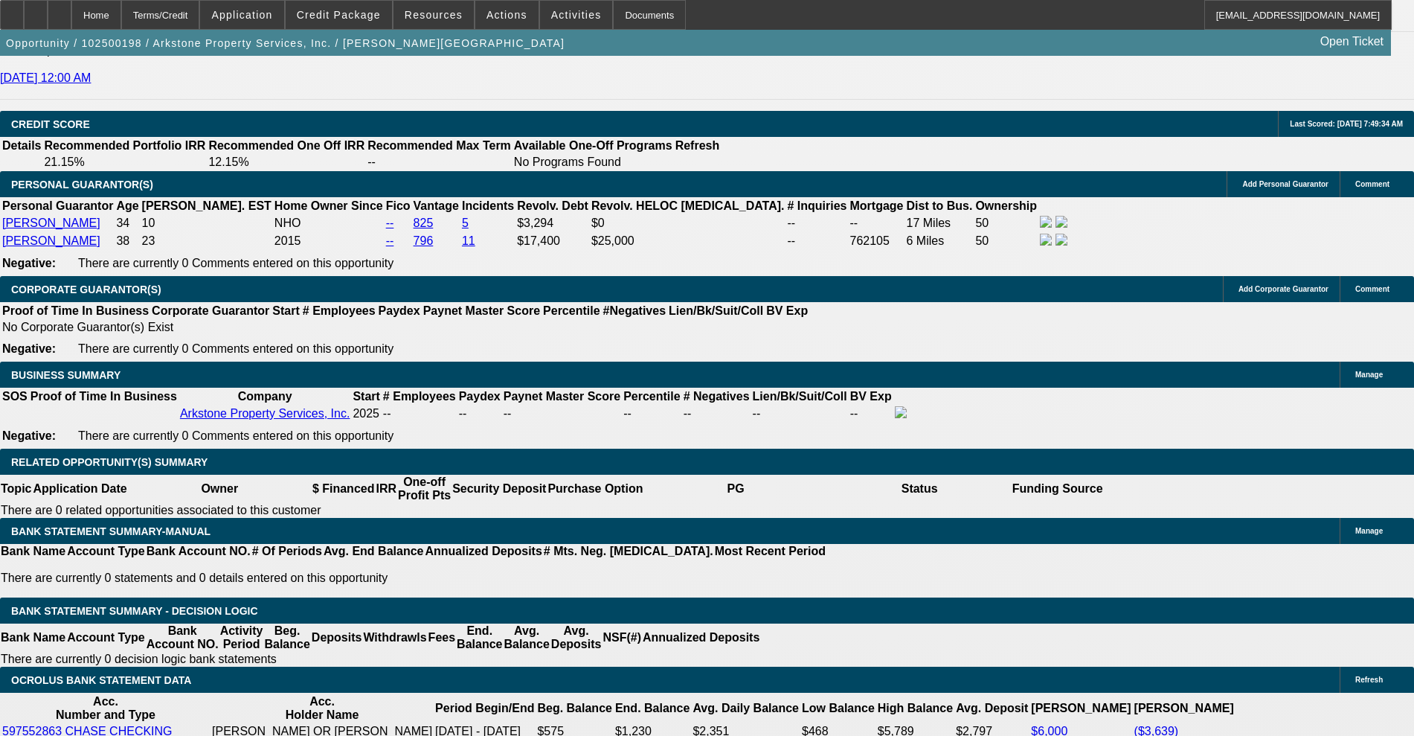
type input "$53,390.00"
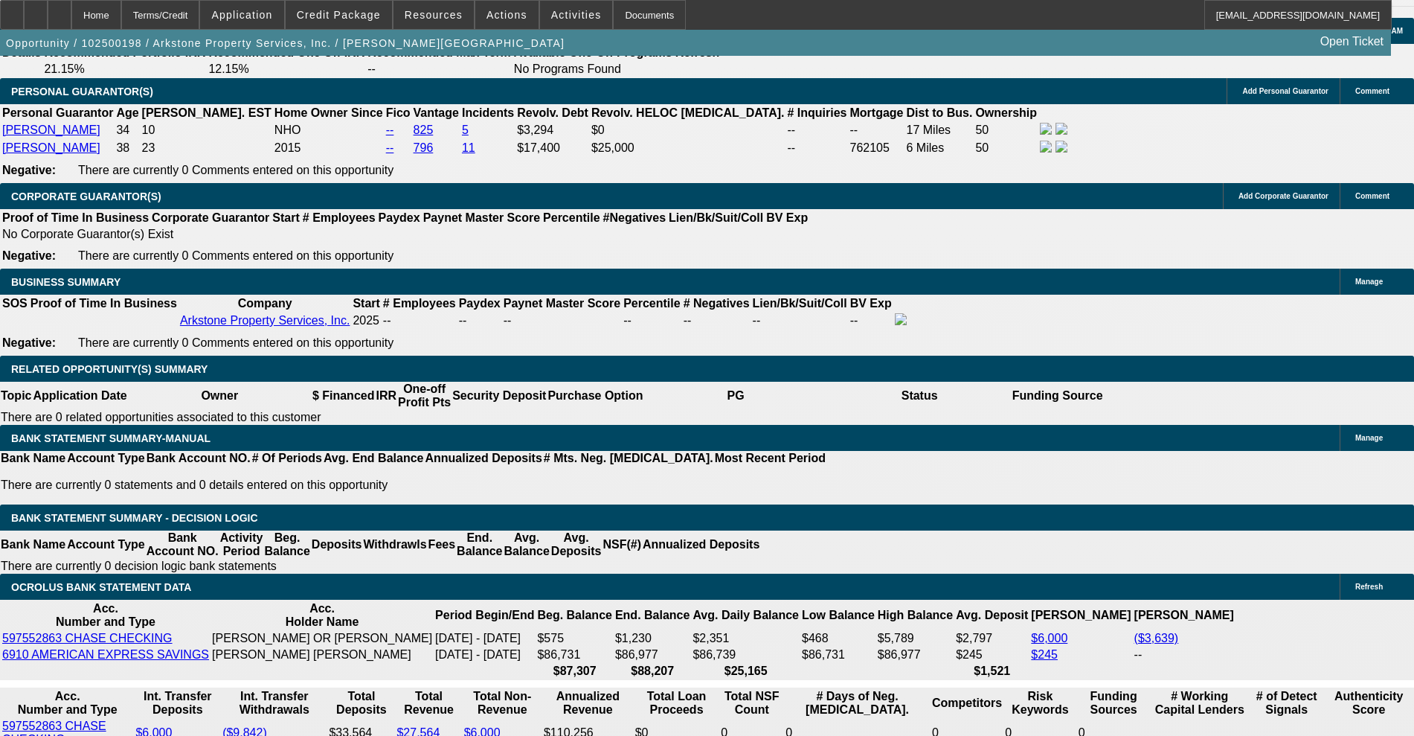
type input "60"
type input "10"
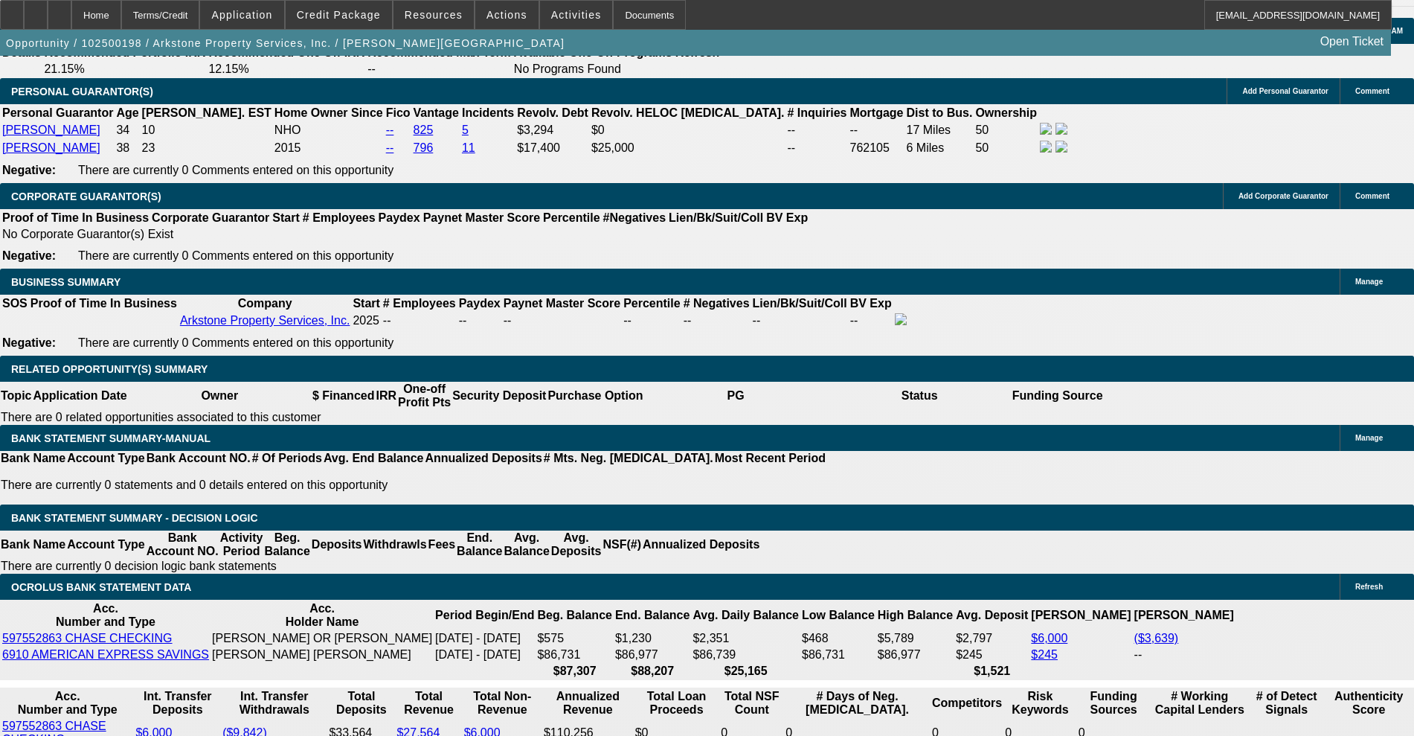
type input "$6,153.74"
type input "$3,076.87"
type input "$7,648.94"
type input "$3,824.47"
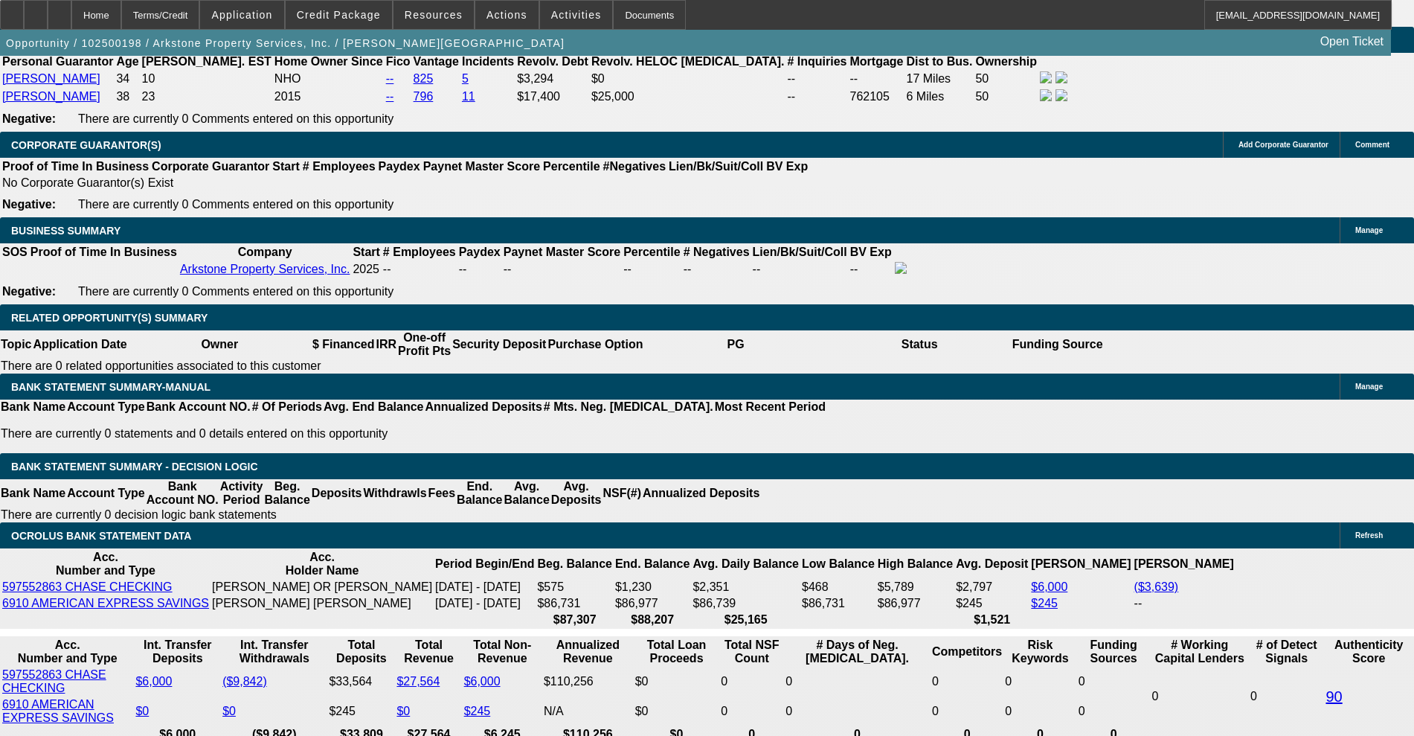
scroll to position [2224, 0]
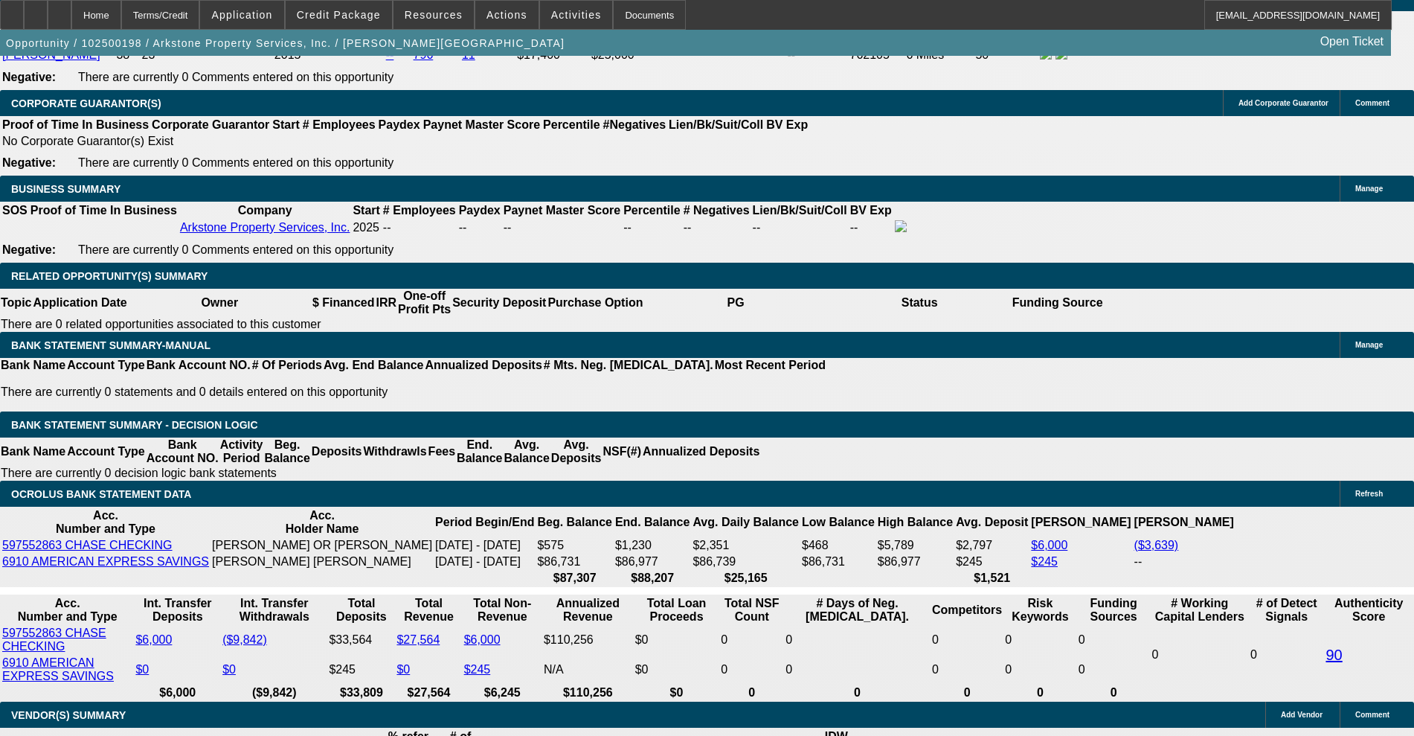
type input "10"
select select "0"
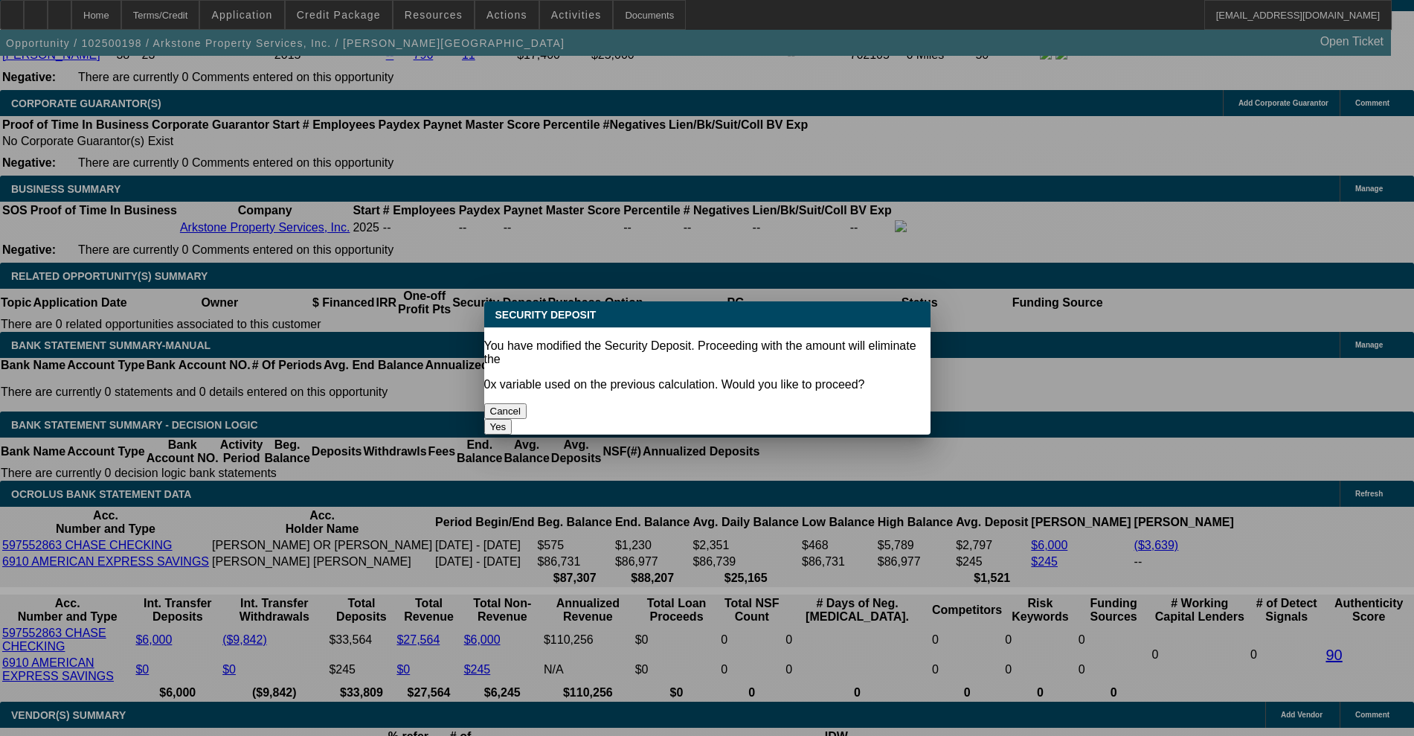
click at [513, 419] on button "Yes" at bounding box center [498, 427] width 28 height 16
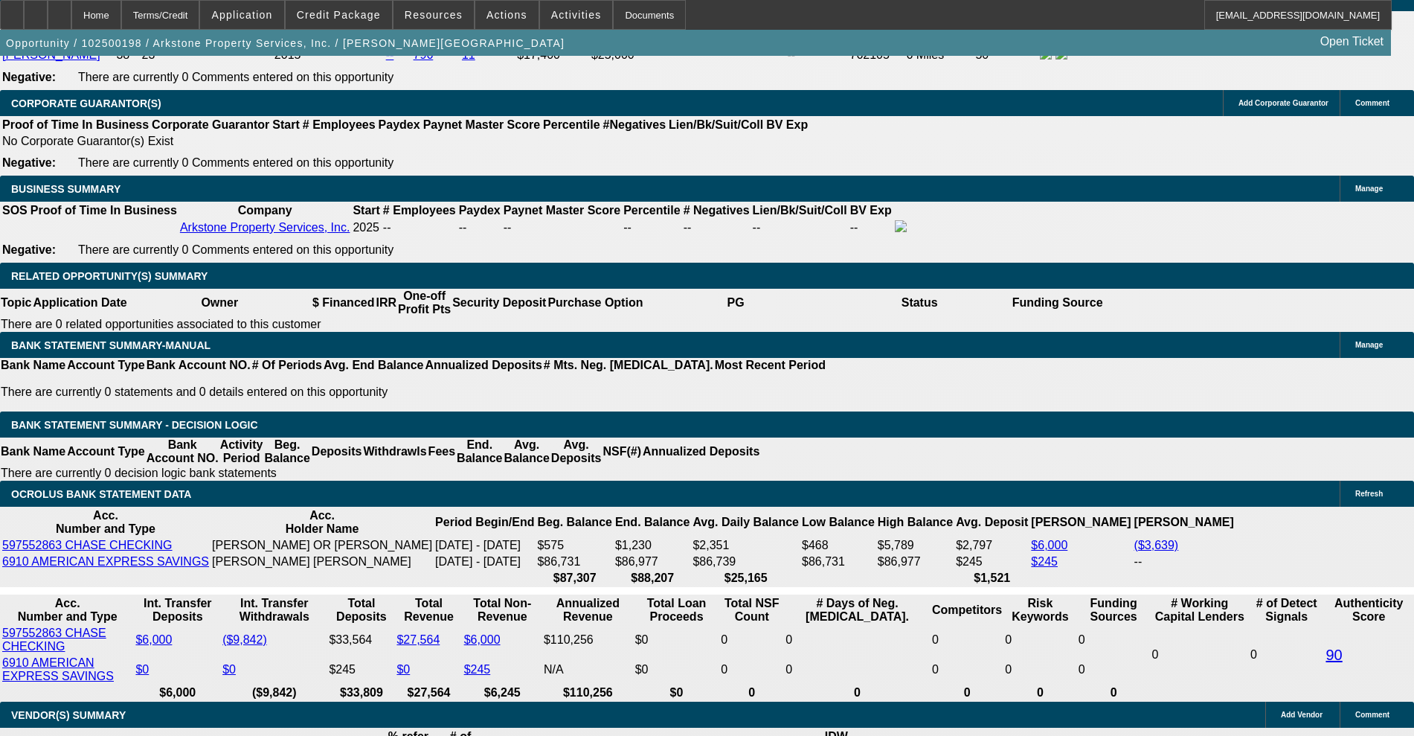
type input "$0.00"
select select "1"
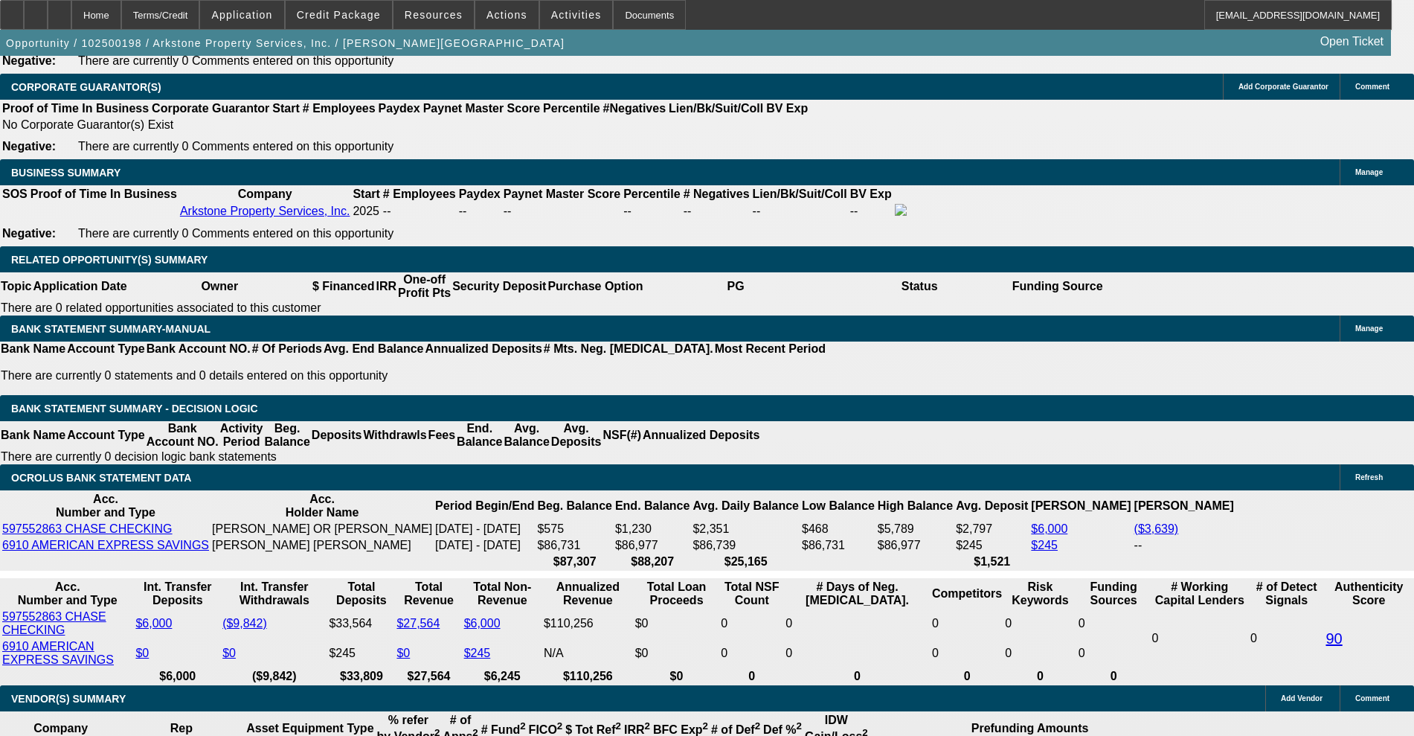
scroll to position [2131, 0]
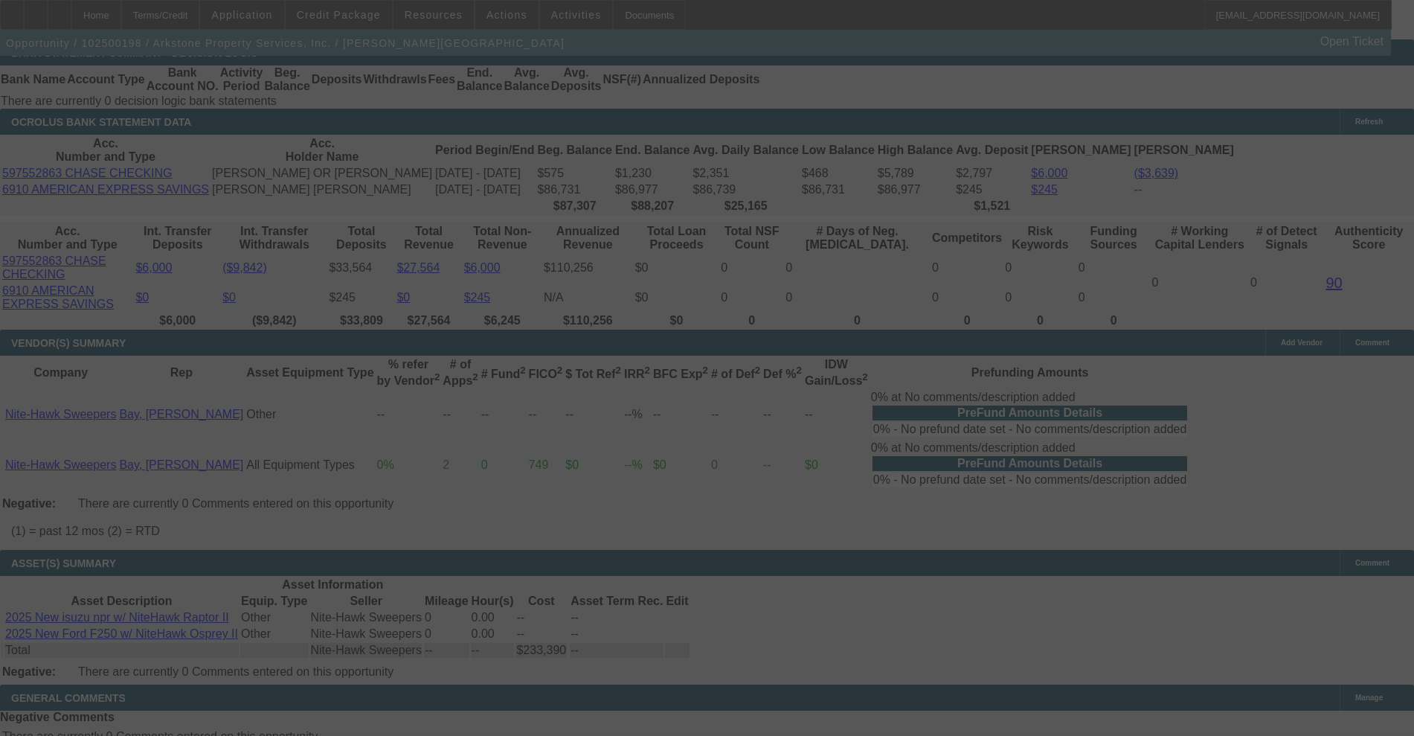
scroll to position [2503, 0]
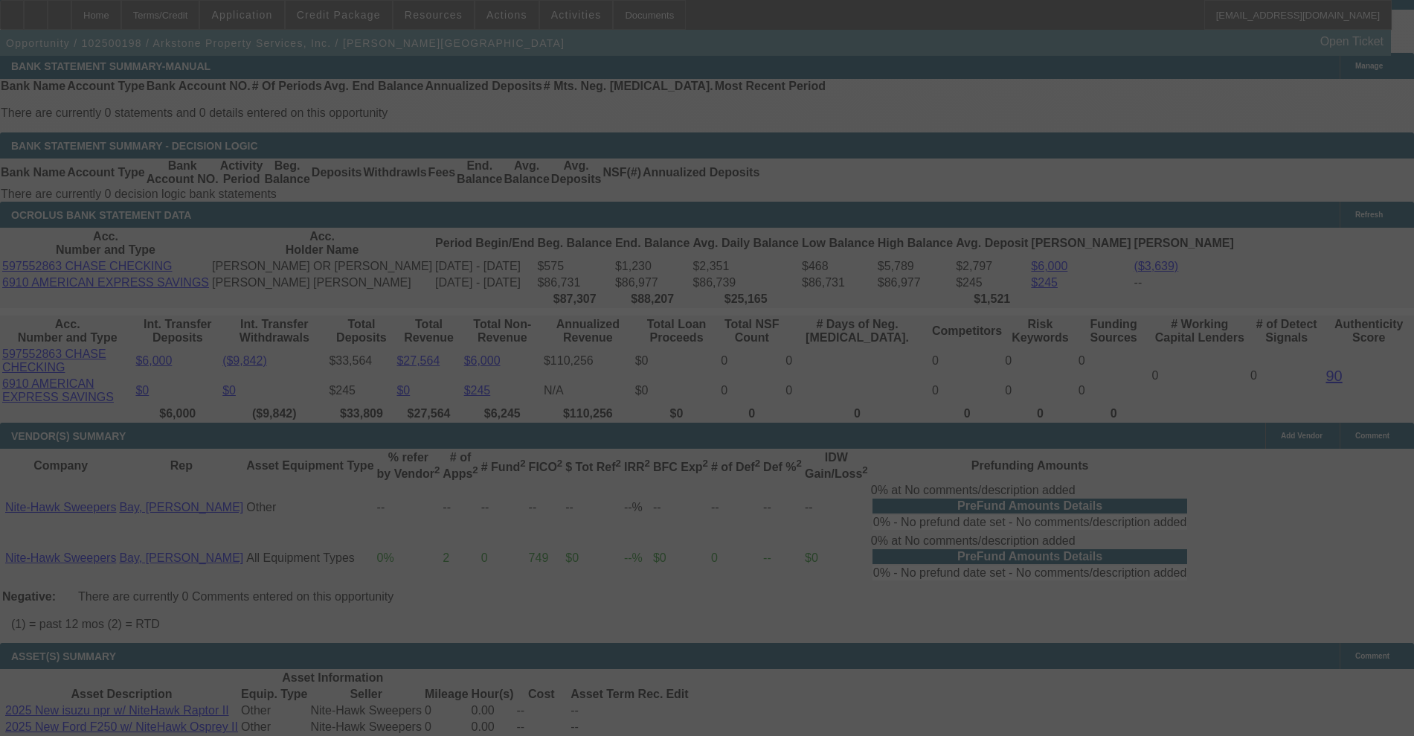
select select "0"
select select "0.1"
select select "4"
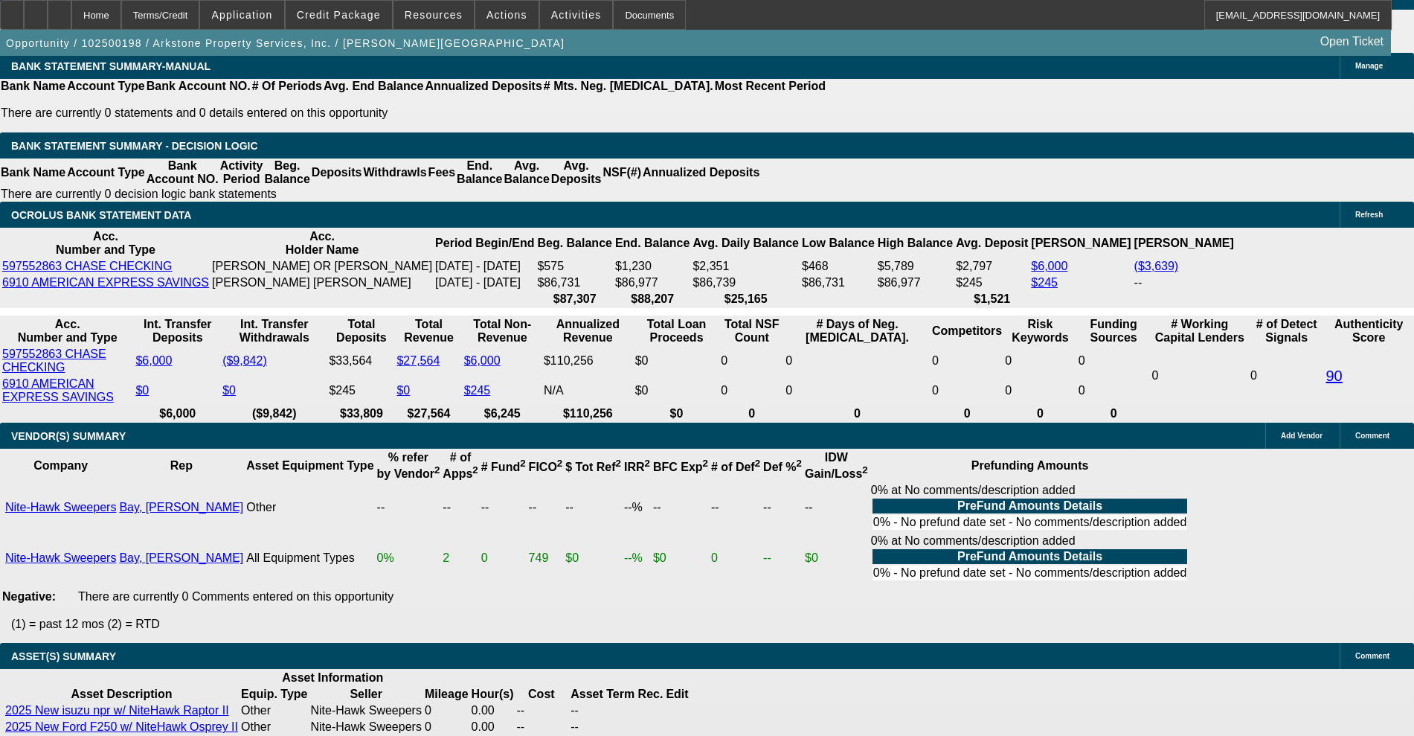
drag, startPoint x: 315, startPoint y: 223, endPoint x: 397, endPoint y: 231, distance: 82.9
type input "1"
type input "UNKNOWN"
type input "15"
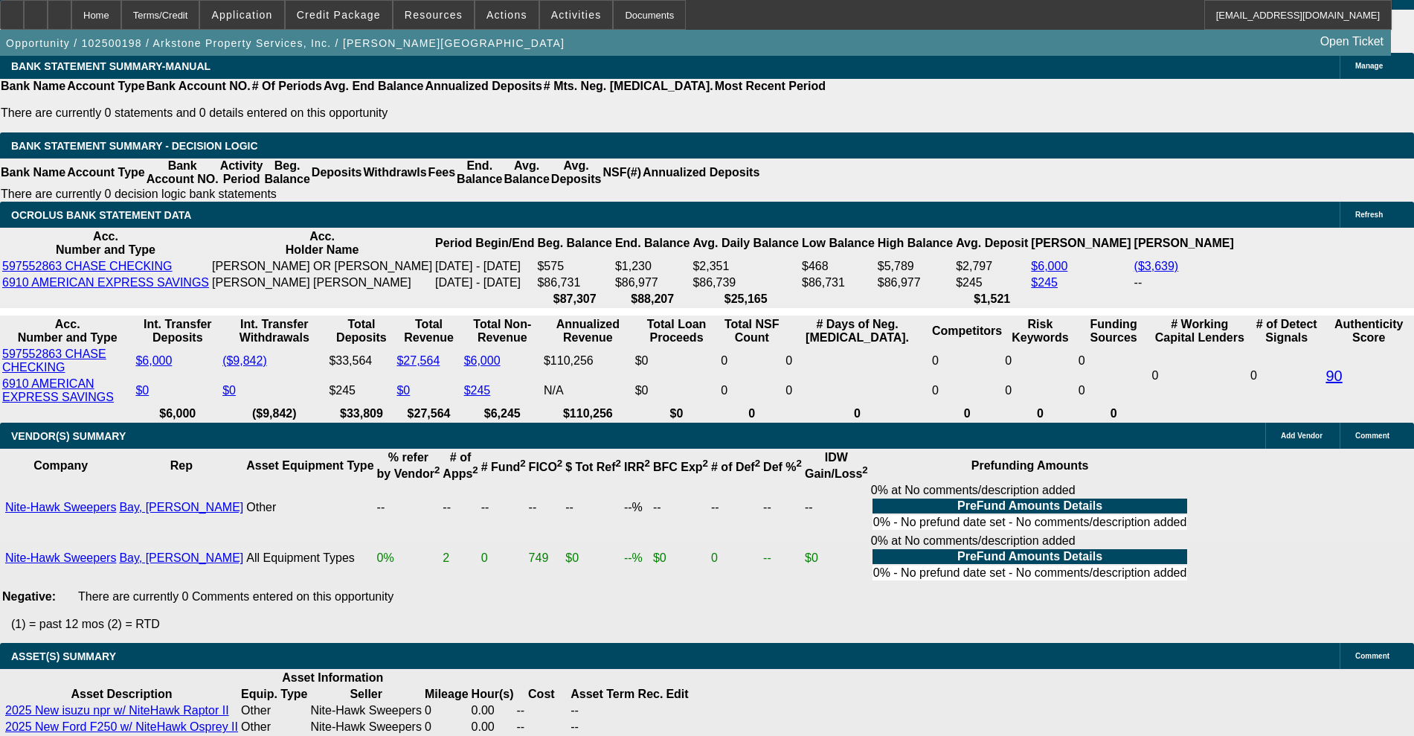
type input "$4,282.19"
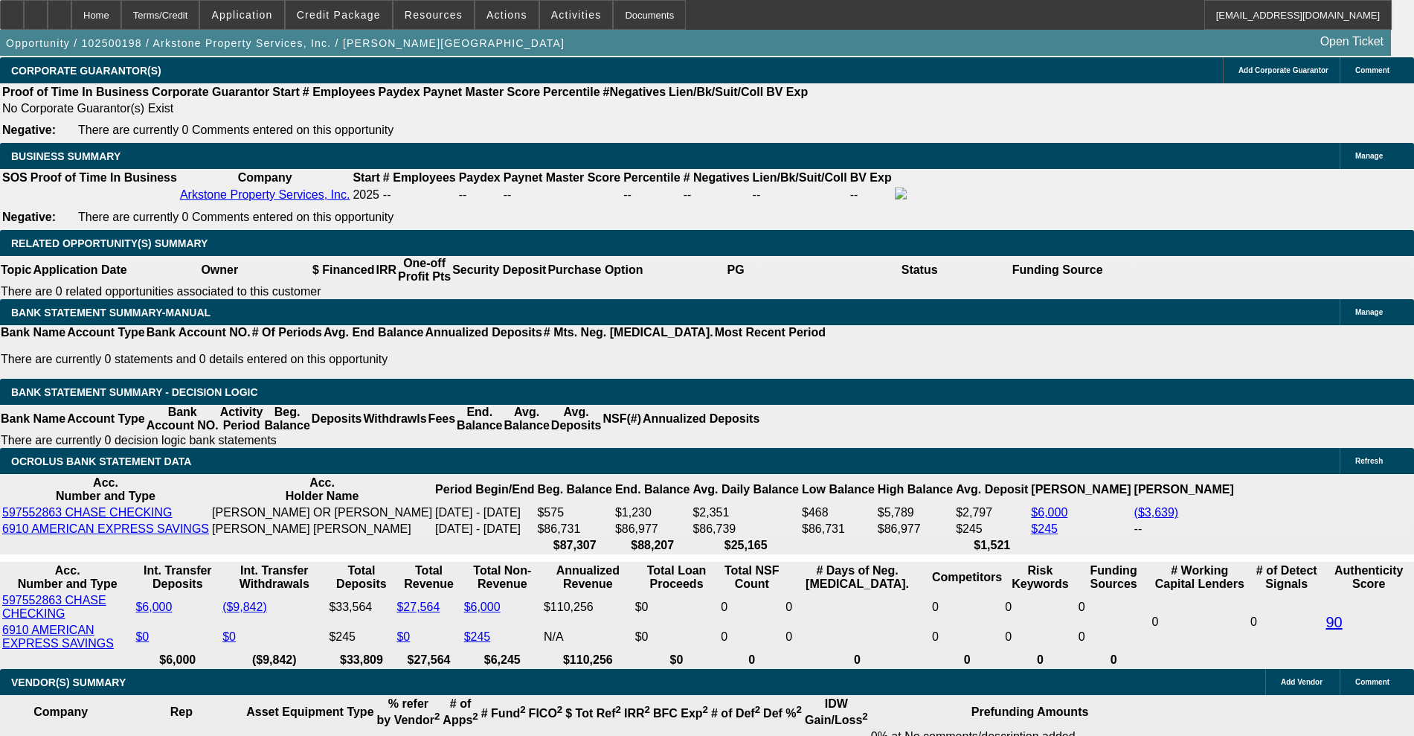
scroll to position [2224, 0]
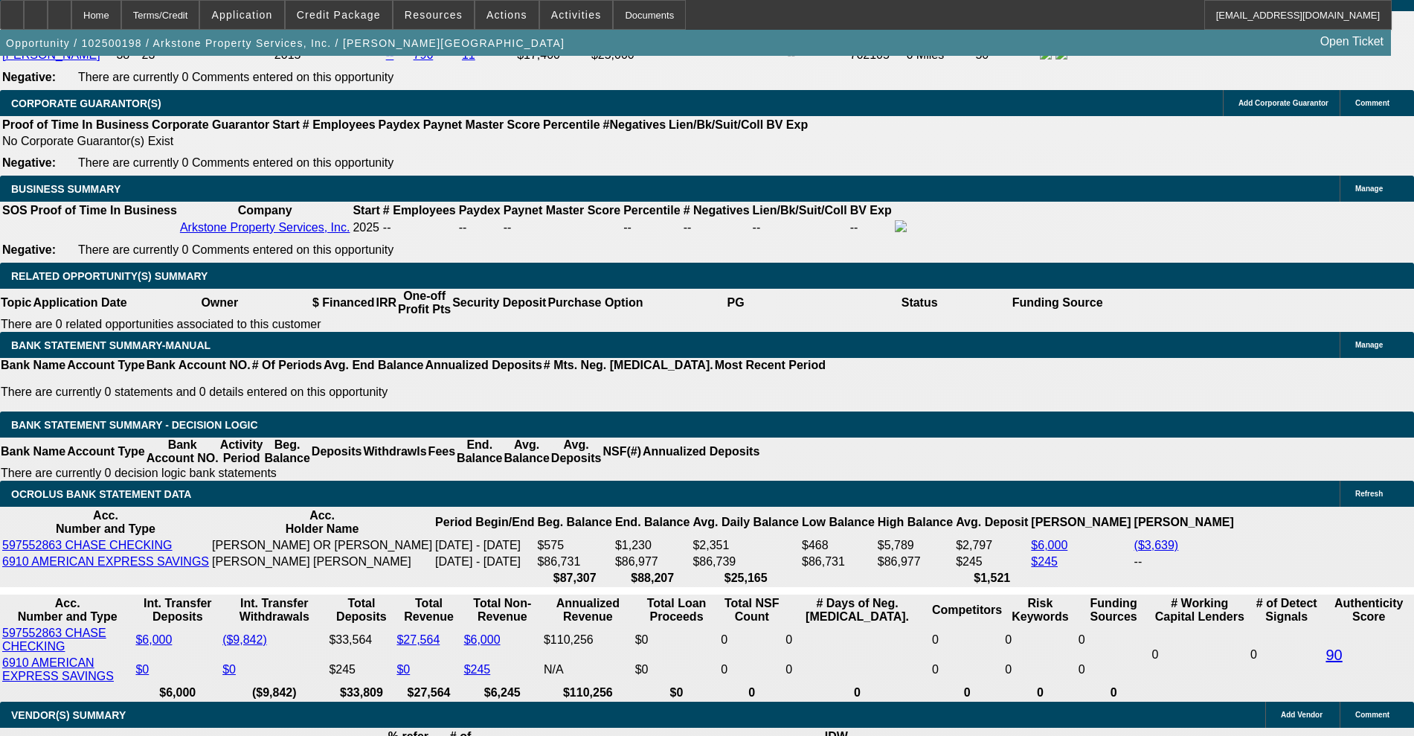
type input "15"
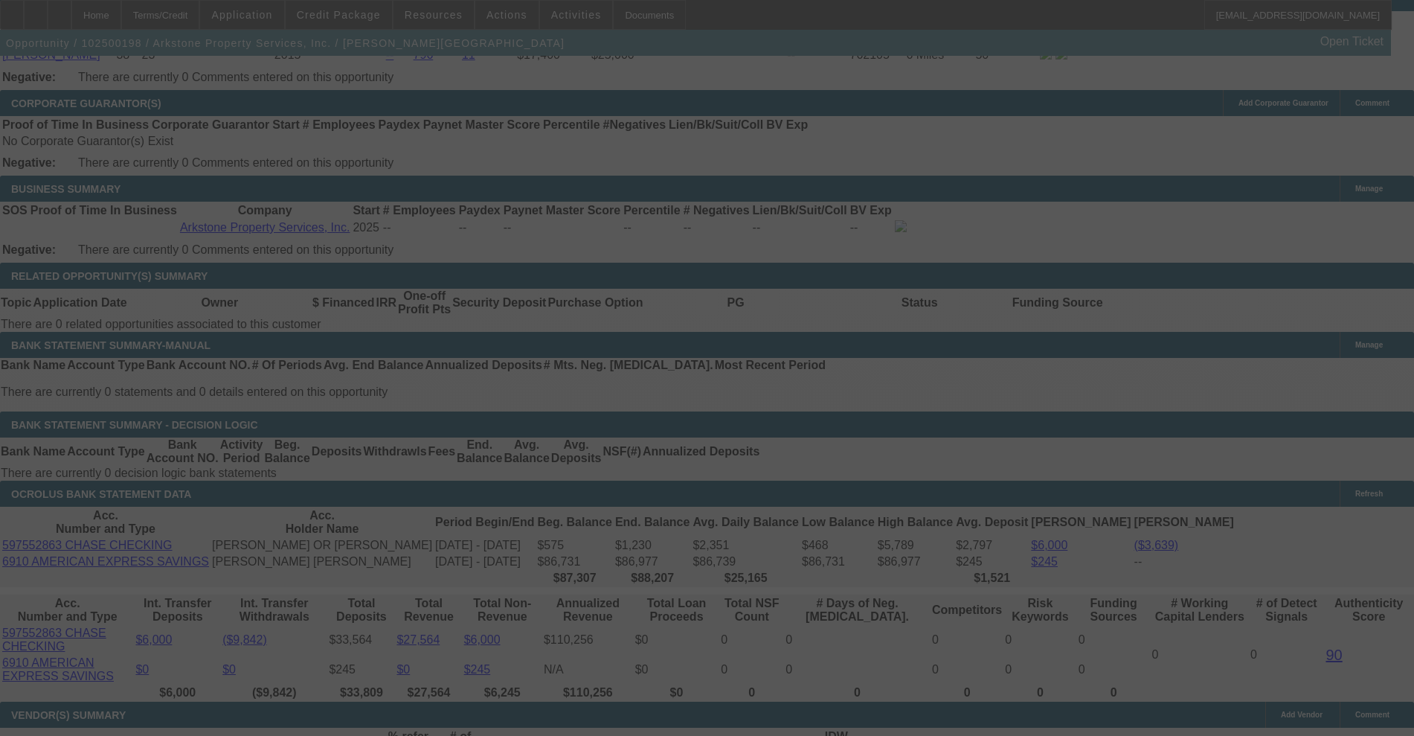
scroll to position [2317, 0]
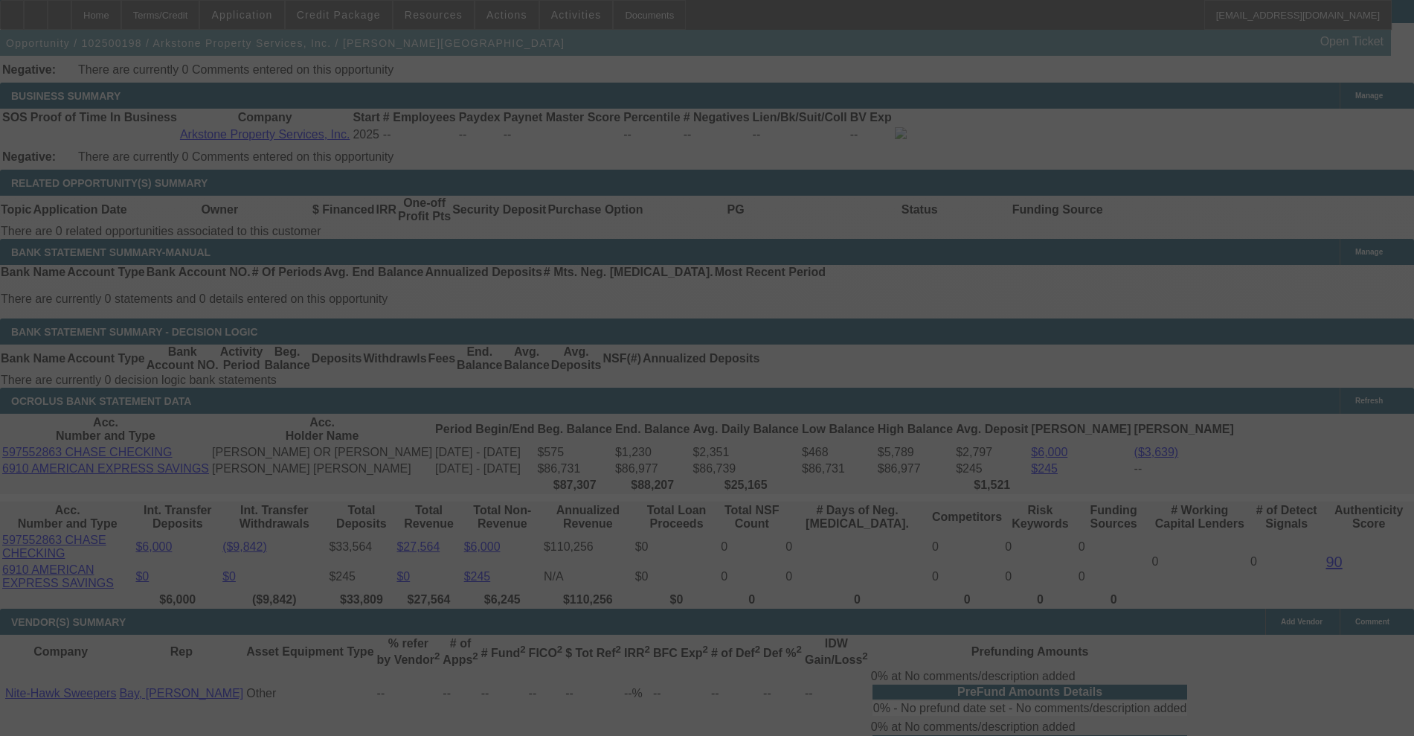
select select "0"
select select "0.1"
select select "4"
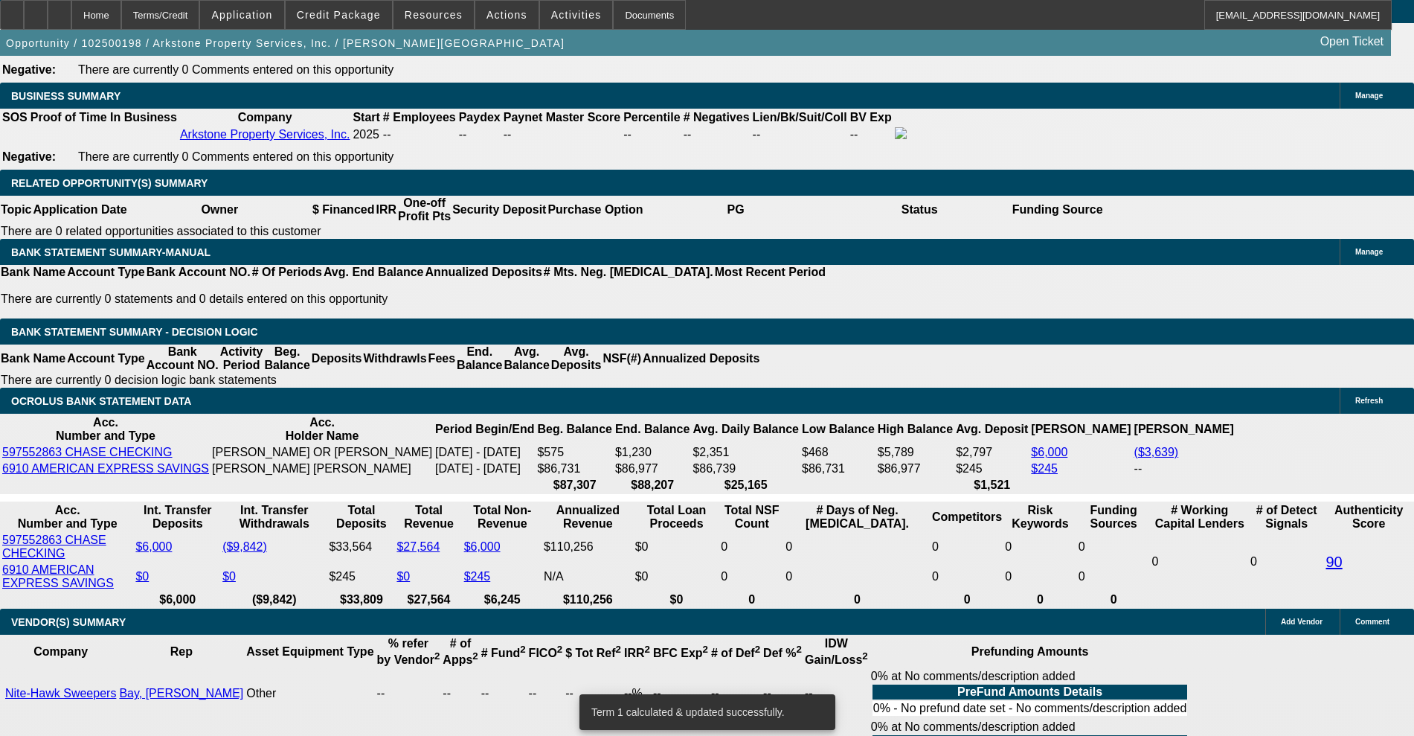
drag, startPoint x: 315, startPoint y: 404, endPoint x: 440, endPoint y: 405, distance: 125.7
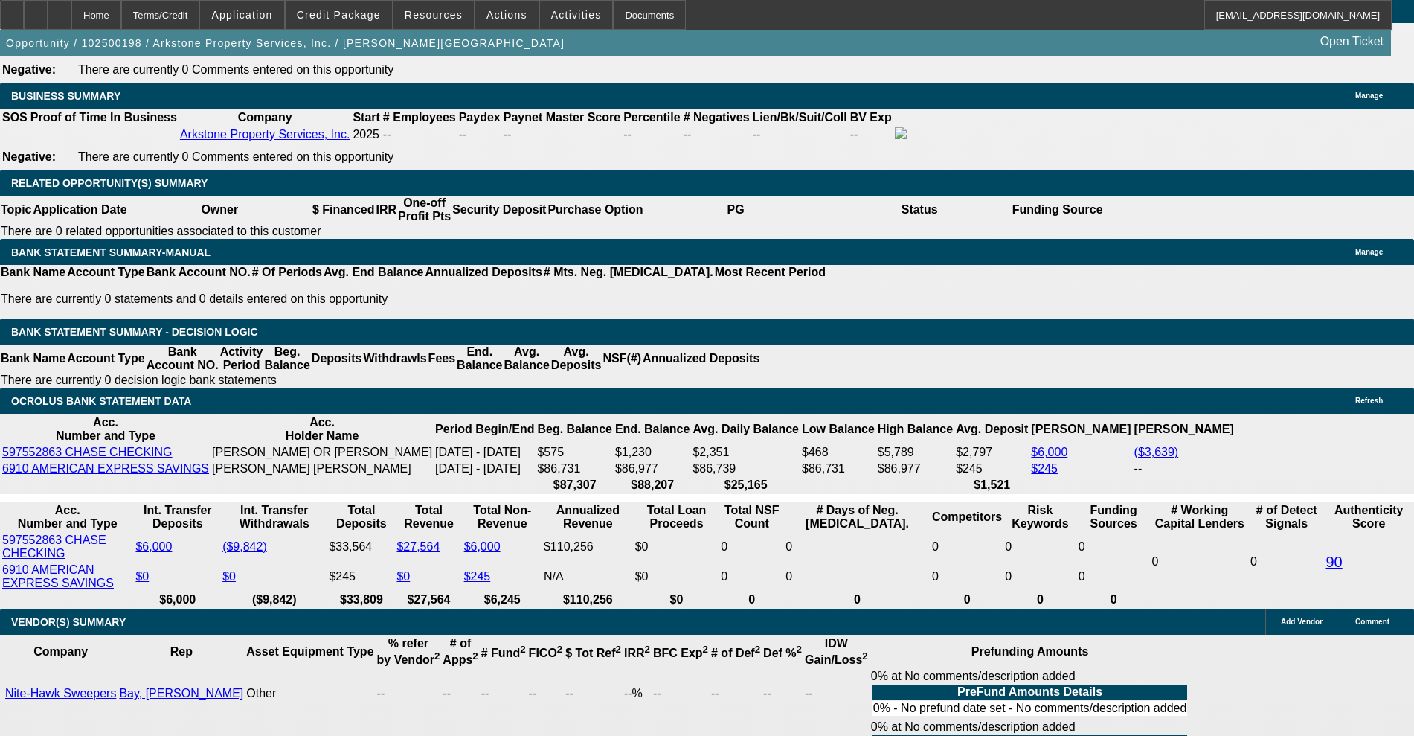
type input "UNKNOWN"
type input "1"
type input "$3,076.87"
type input "12."
type input "$4,004.00"
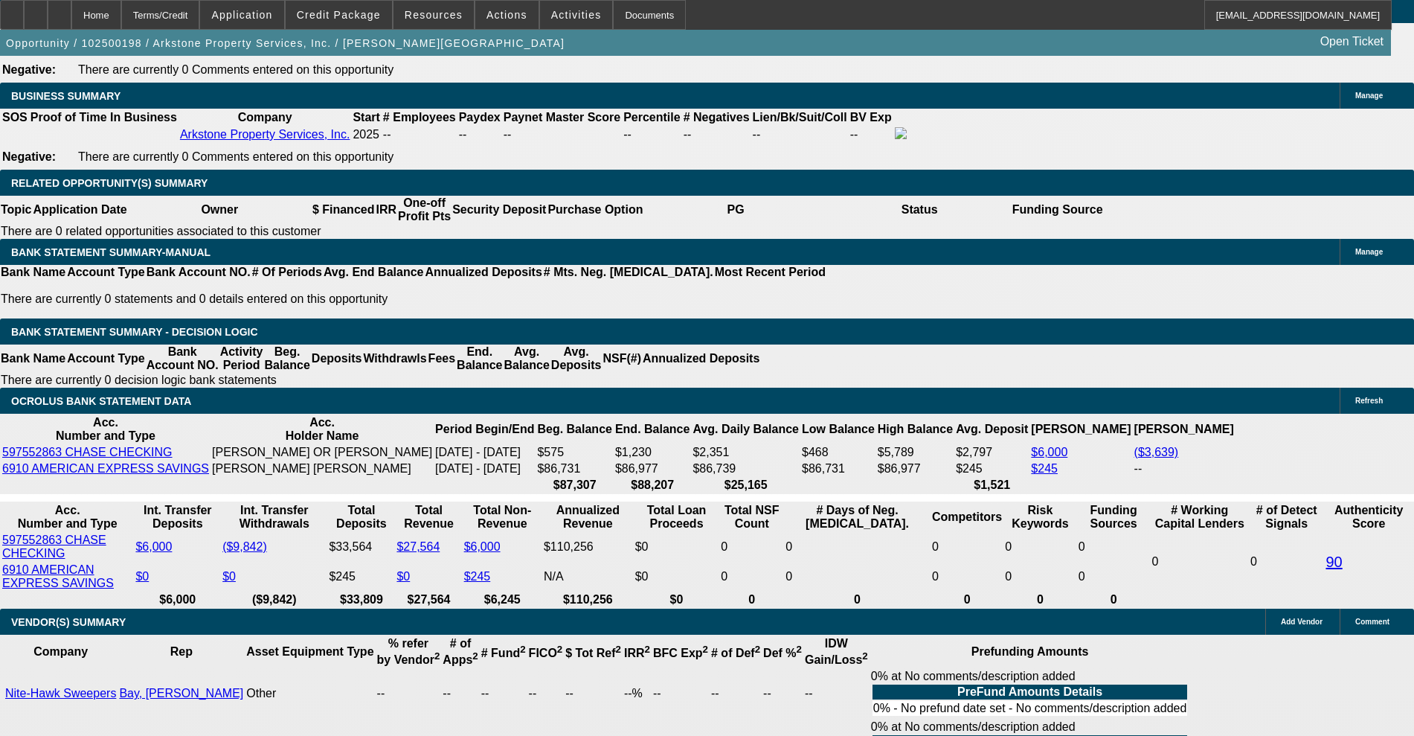
type input "12.5"
type input "$4,049.63"
type input "12.5"
drag, startPoint x: 211, startPoint y: 405, endPoint x: 296, endPoint y: 406, distance: 85.6
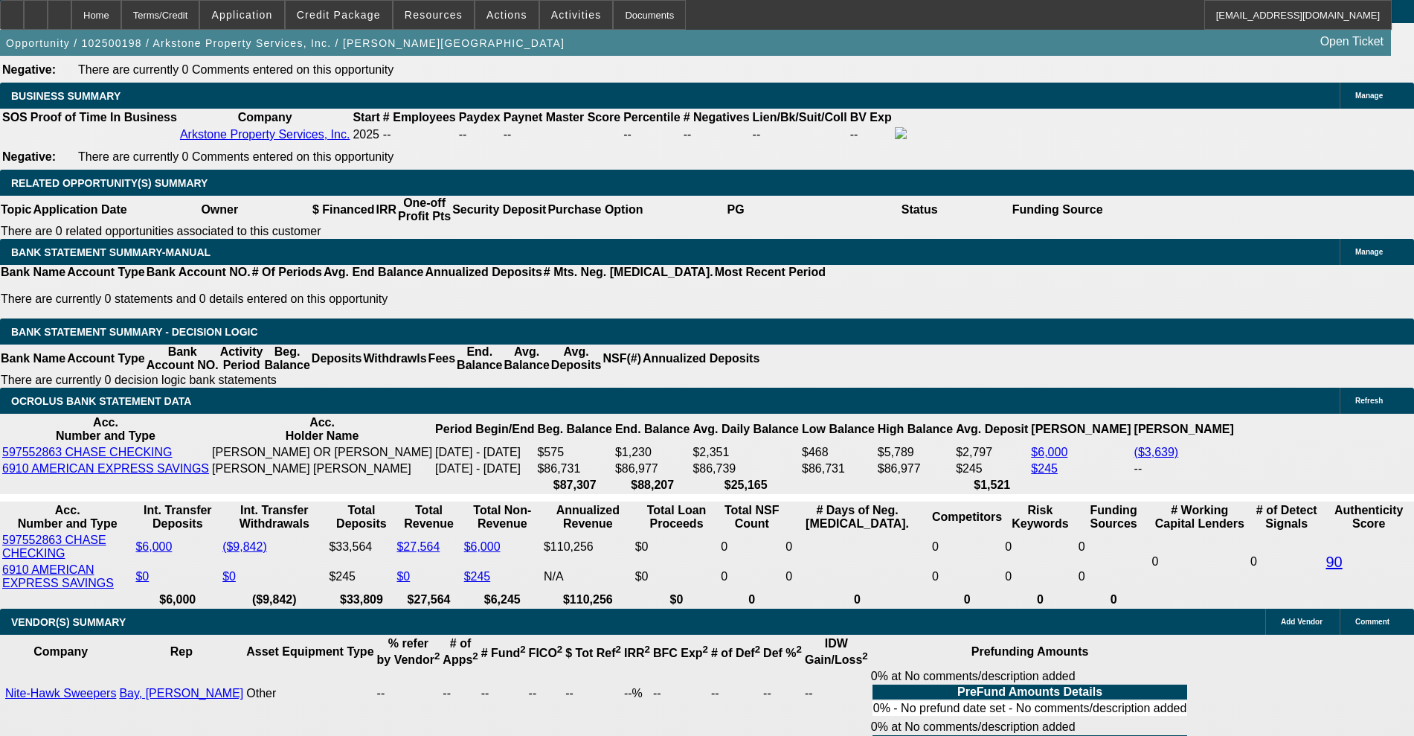
type input "40"
type input "4050"
type input "12.5"
type input "$4,050.00"
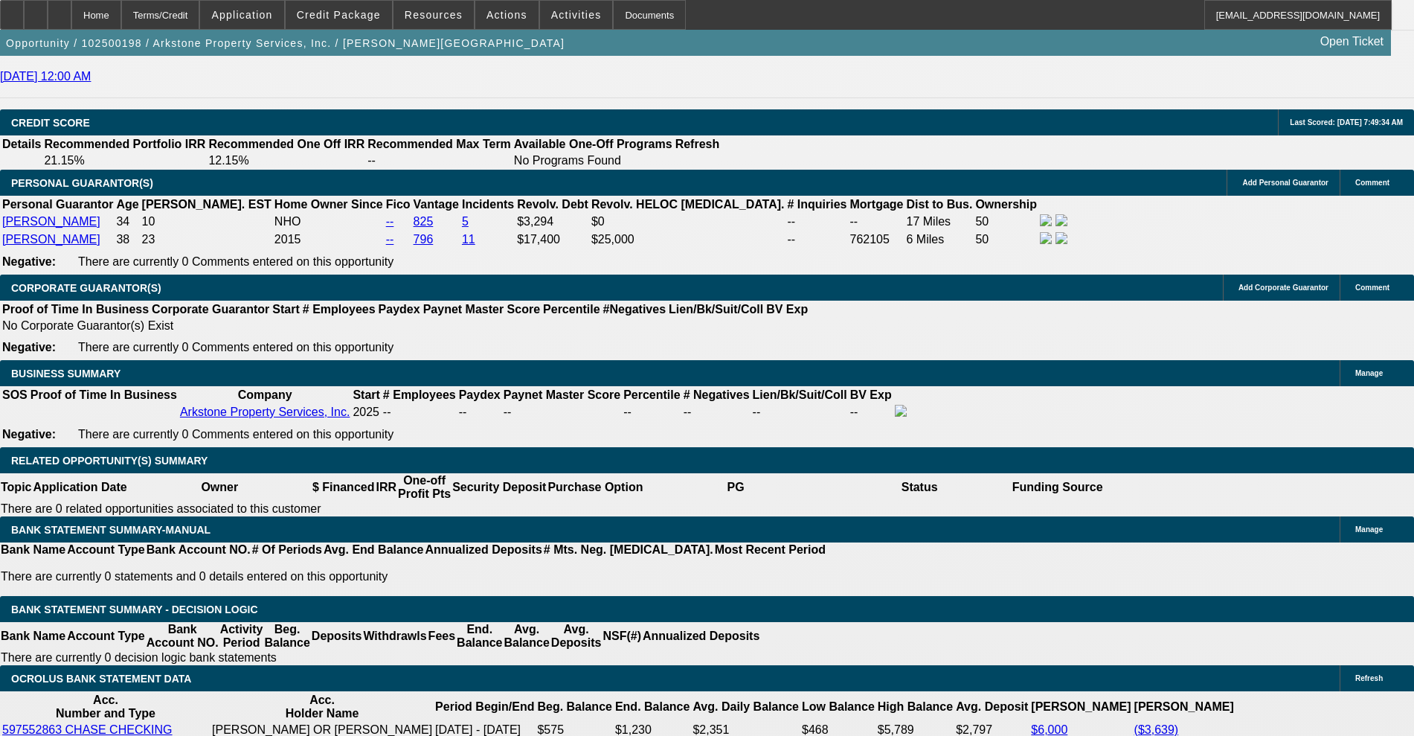
scroll to position [2038, 0]
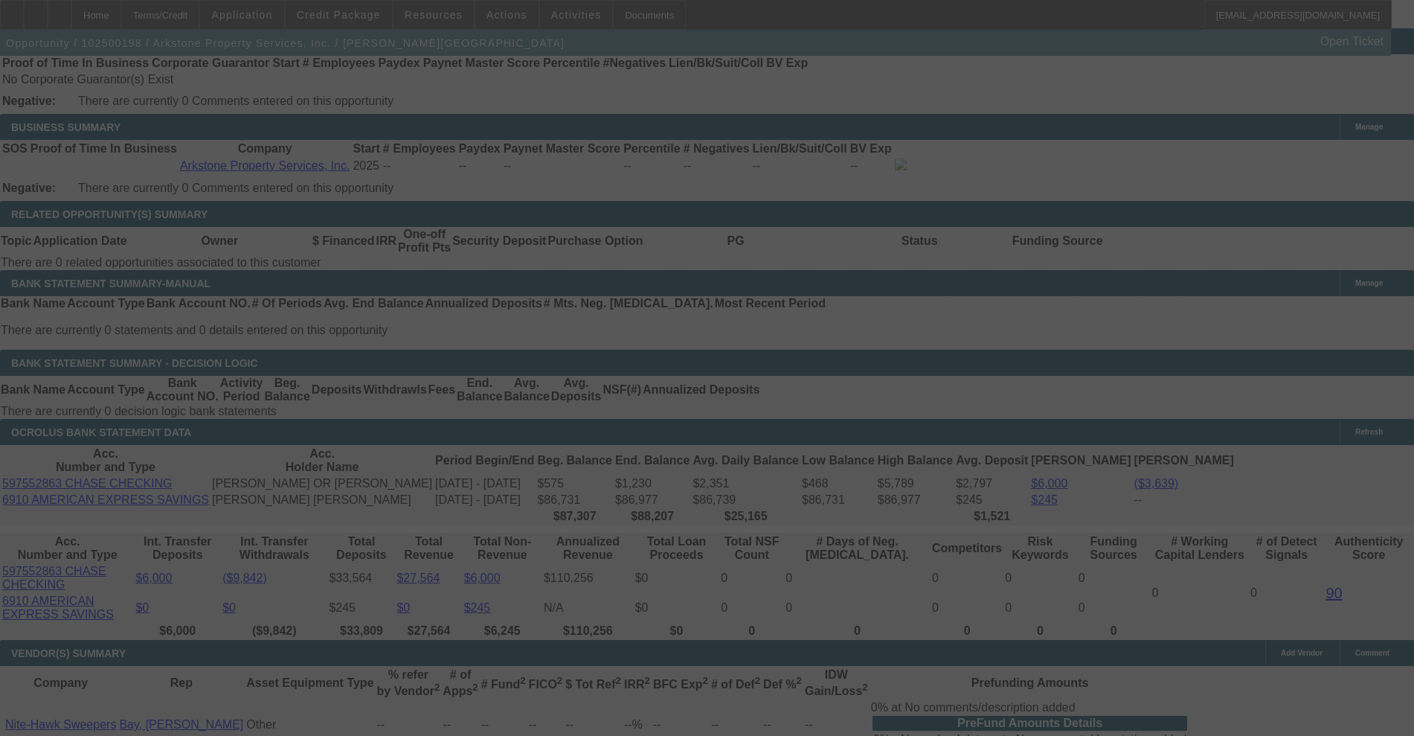
scroll to position [2317, 0]
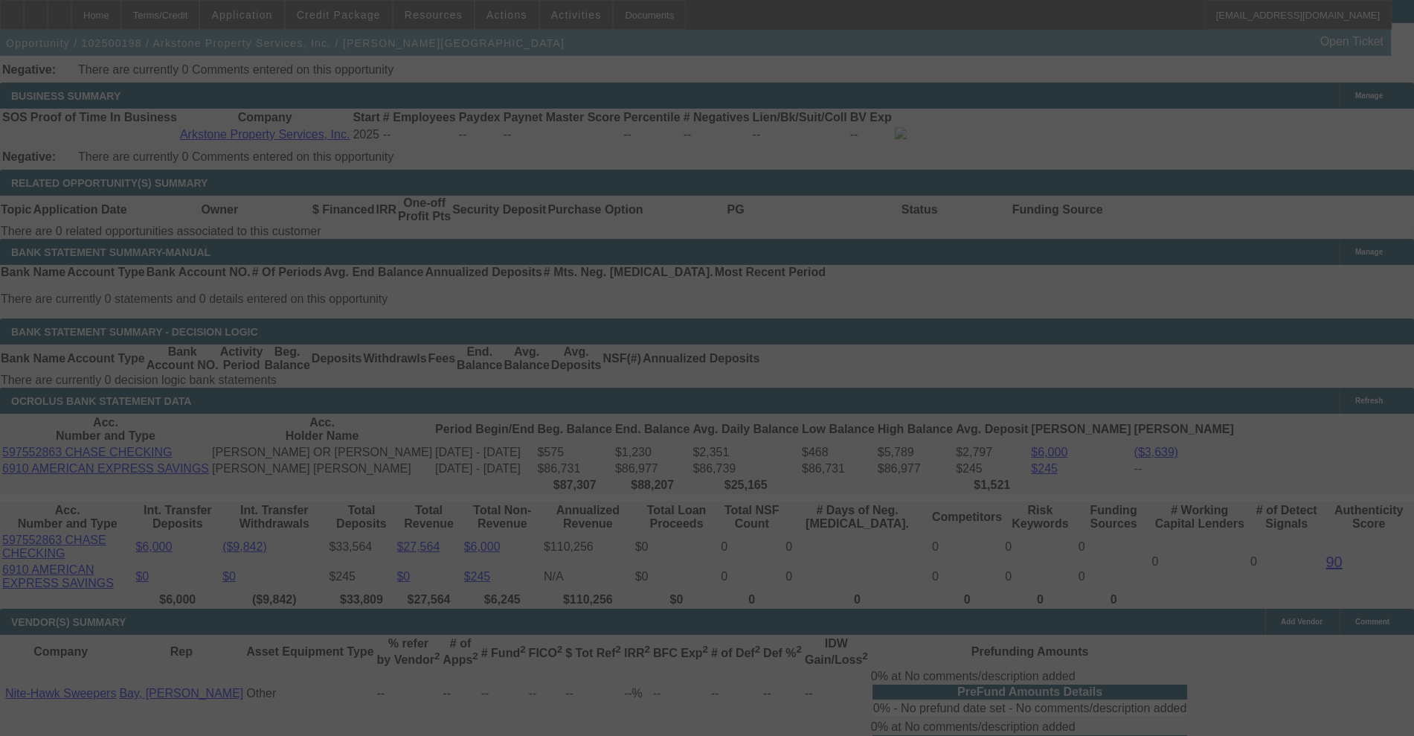
select select "0"
select select "0.1"
select select "4"
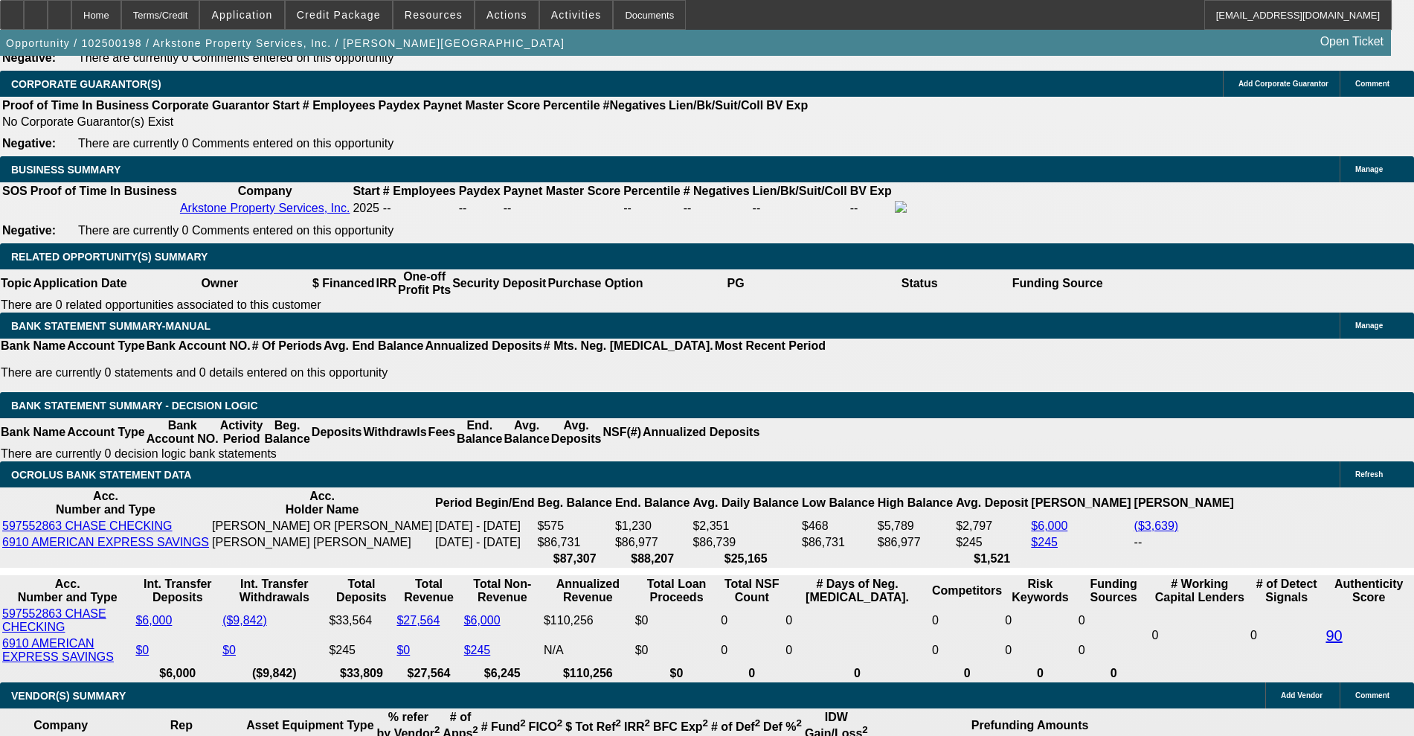
scroll to position [2131, 0]
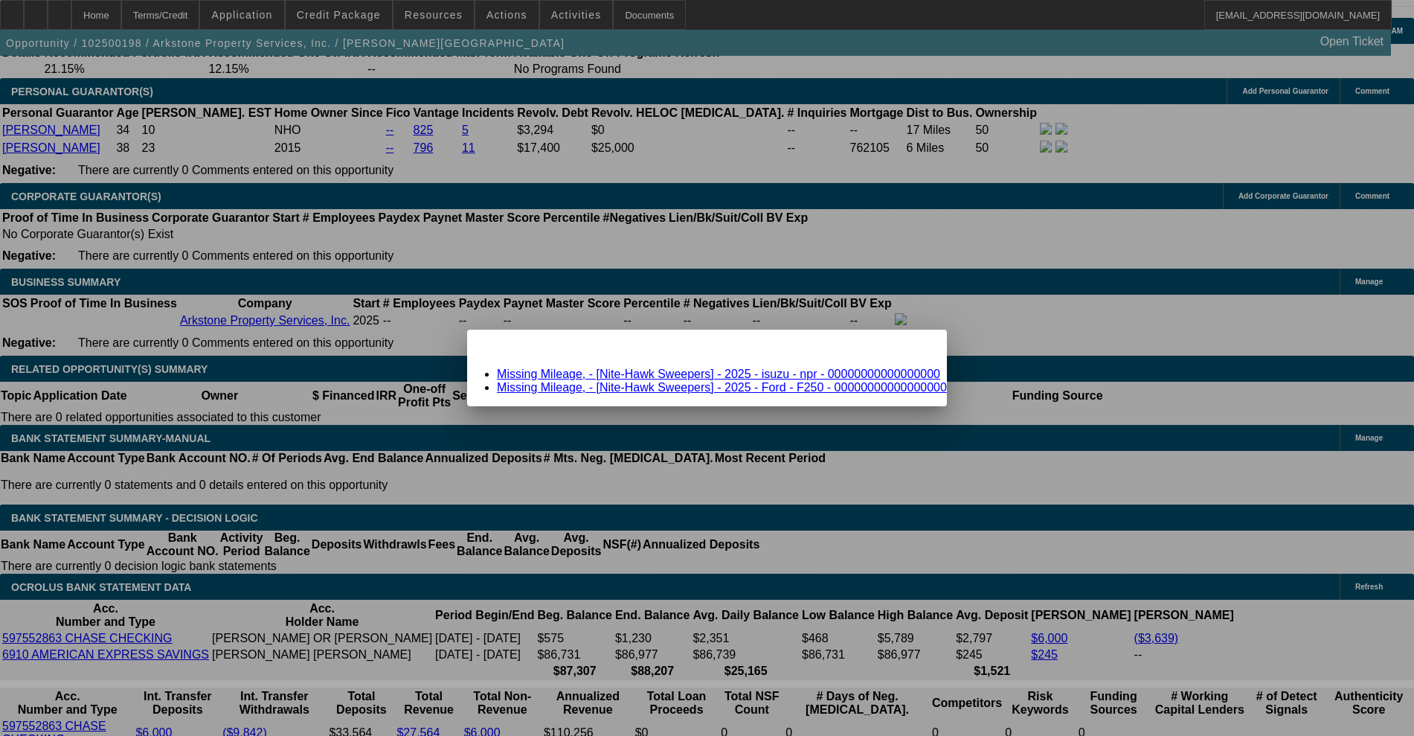
scroll to position [0, 0]
click at [664, 370] on link "Missing Mileage, - [Nite-Hawk Sweepers] - 2025 - isuzu - npr - 00000000000000000" at bounding box center [718, 374] width 443 height 13
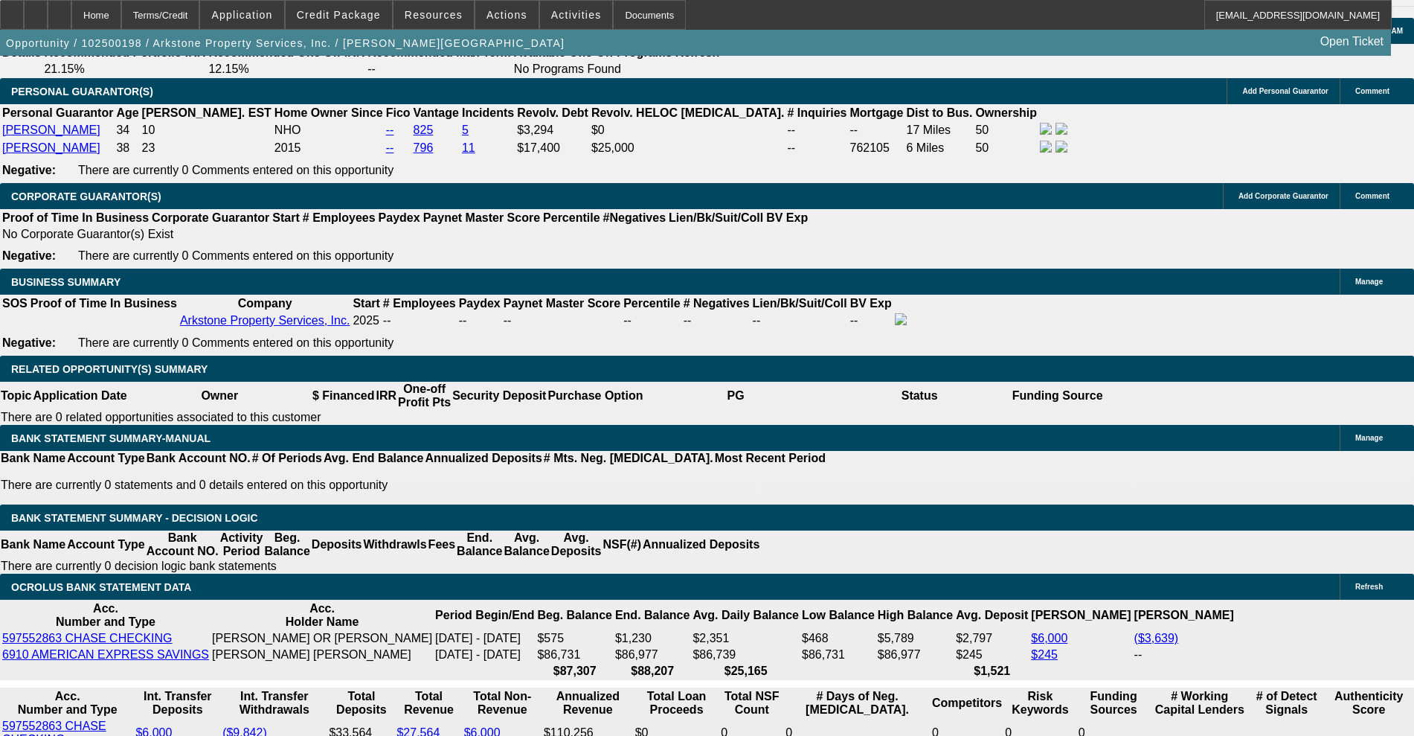
scroll to position [2131, 0]
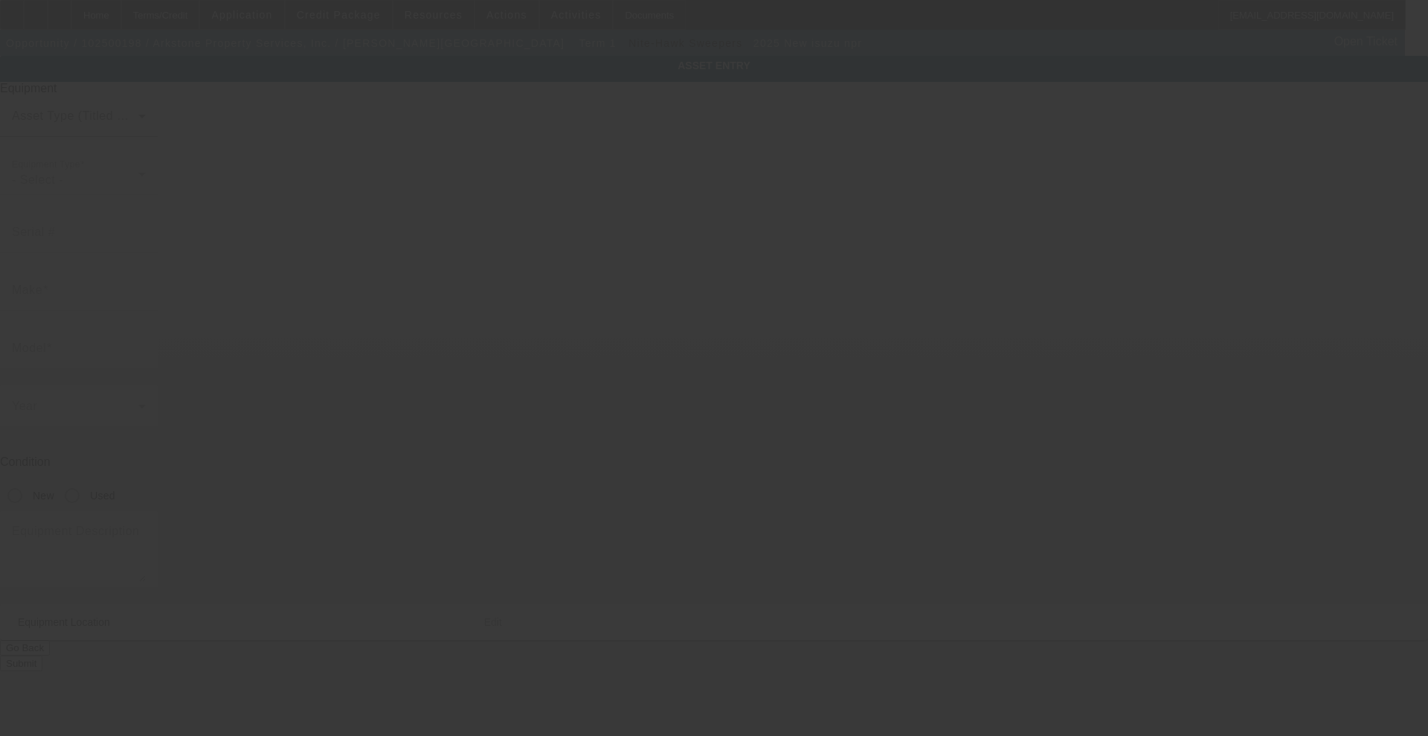
type input "00000000000000000"
type input "Isuzu"
type input "NPR"
radio input "true"
type input "[STREET_ADDRESS]"
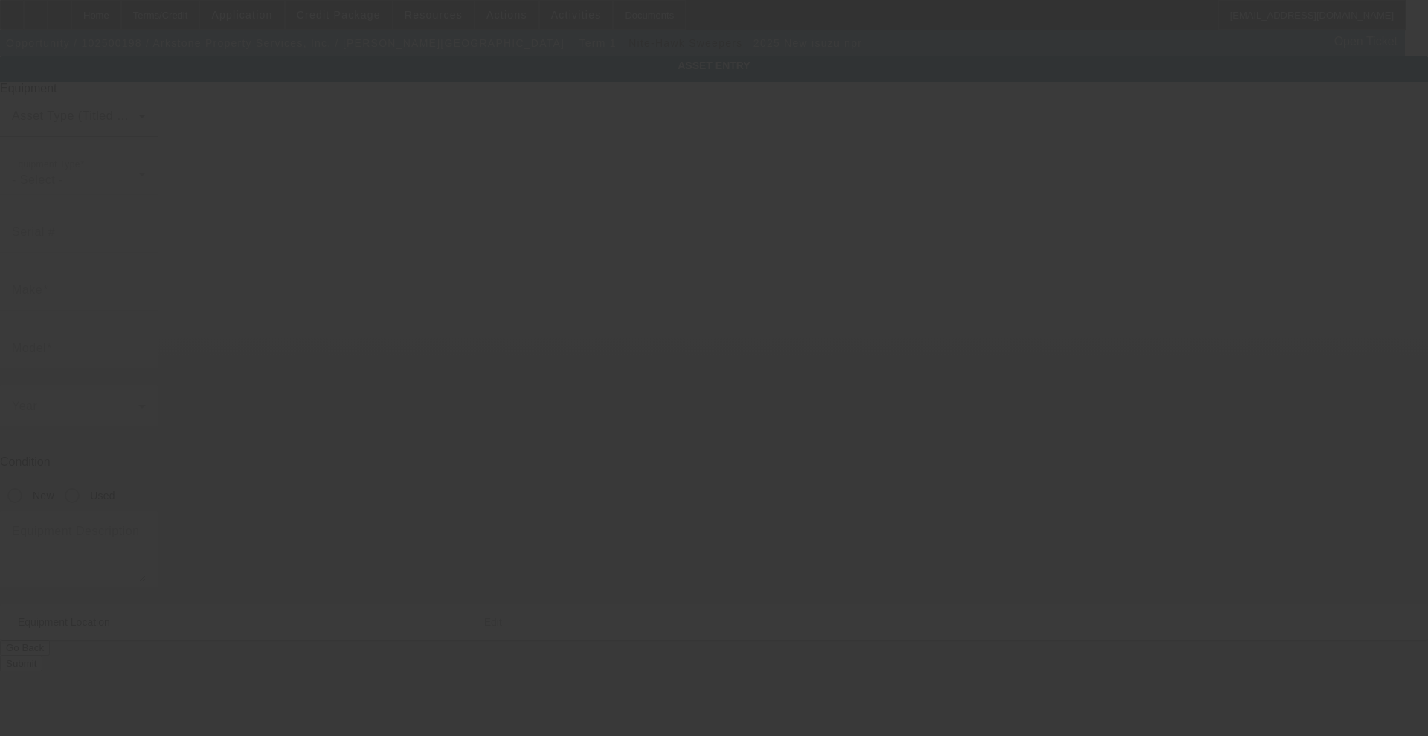
type input "Unit 4325"
type input "Orange"
type input "92863"
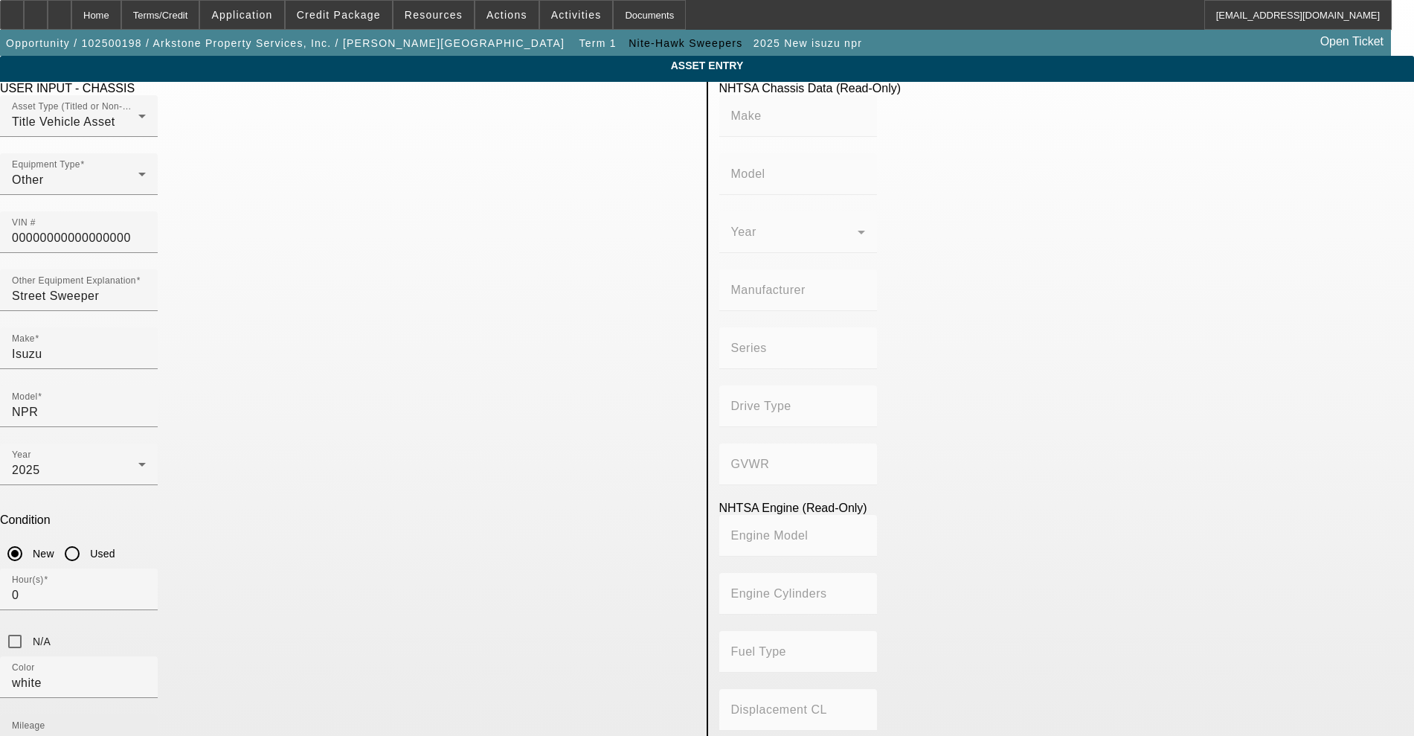
click at [146, 732] on input "0" at bounding box center [79, 741] width 134 height 18
type input "-4"
click at [146, 732] on input "-4" at bounding box center [79, 741] width 134 height 18
type input "0"
type input "1"
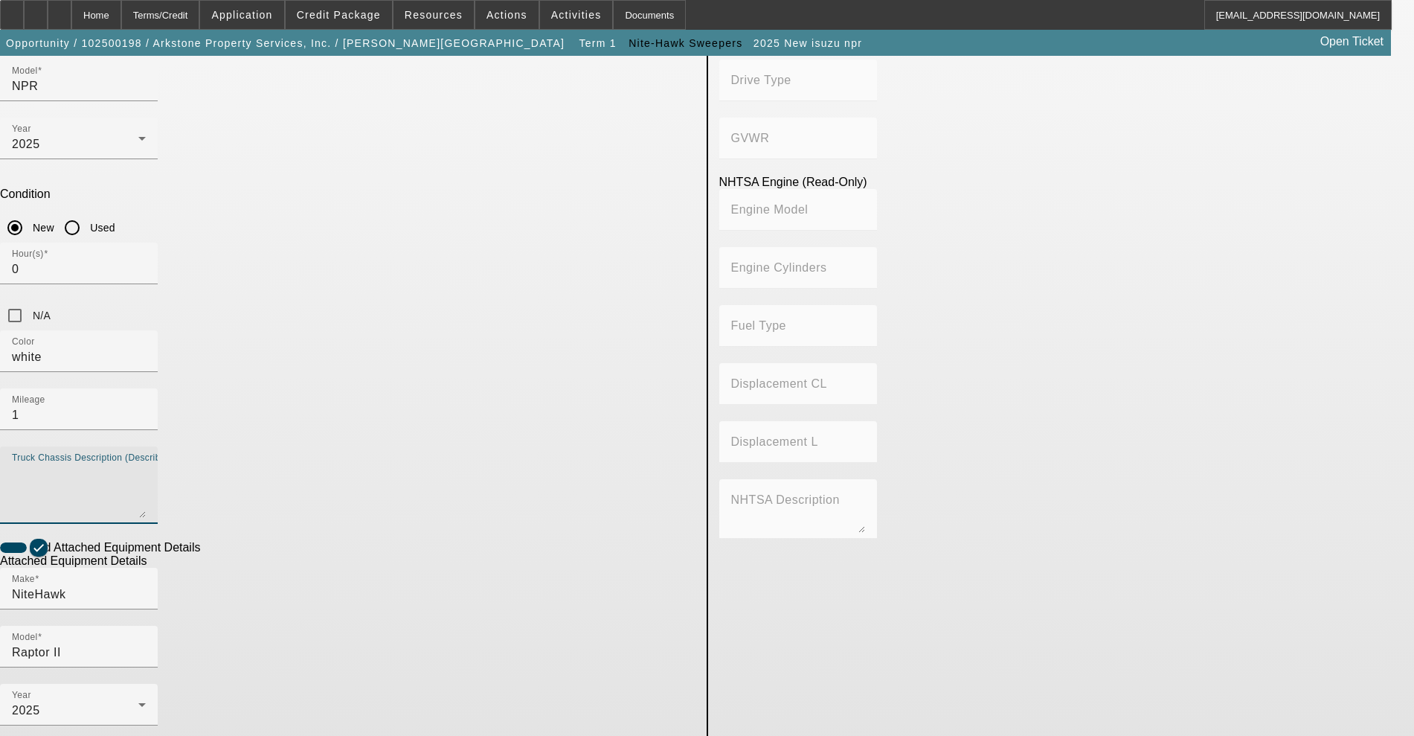
scroll to position [340, 0]
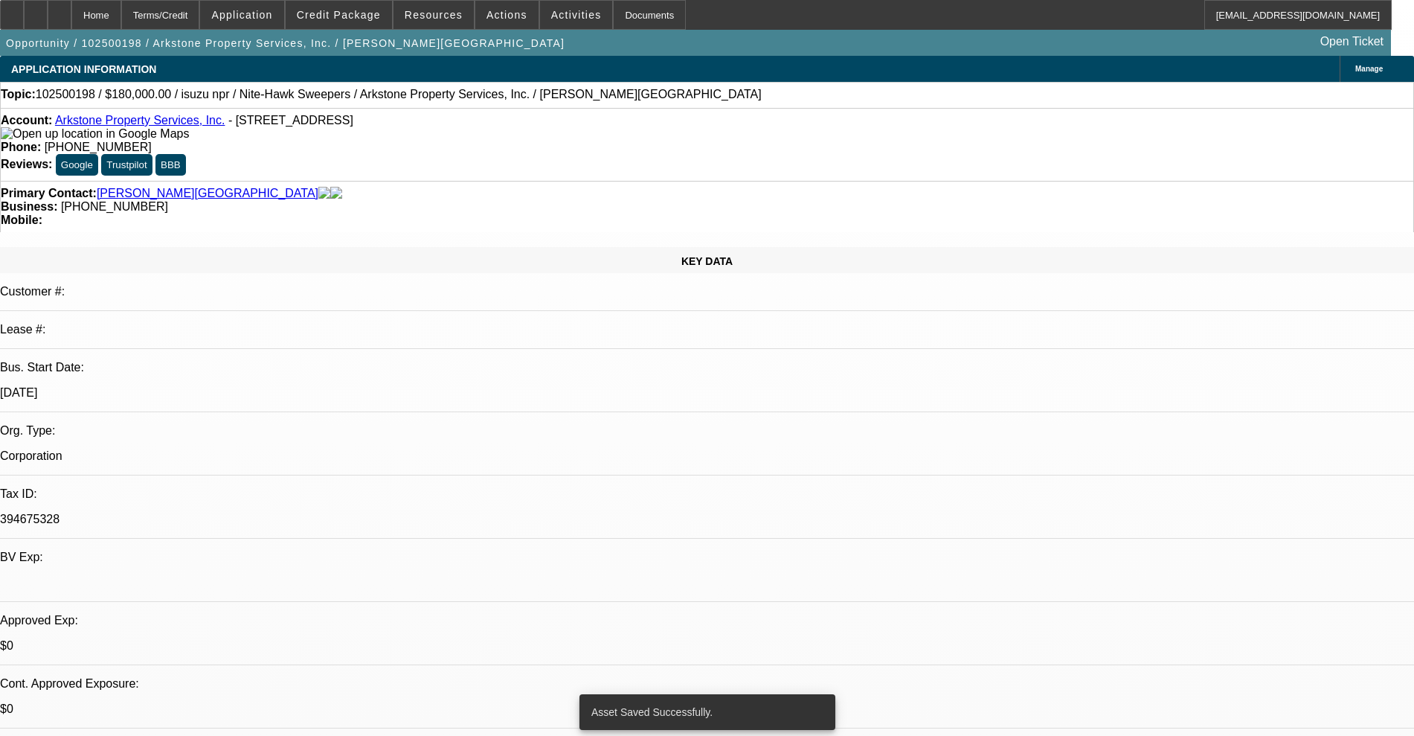
select select "0"
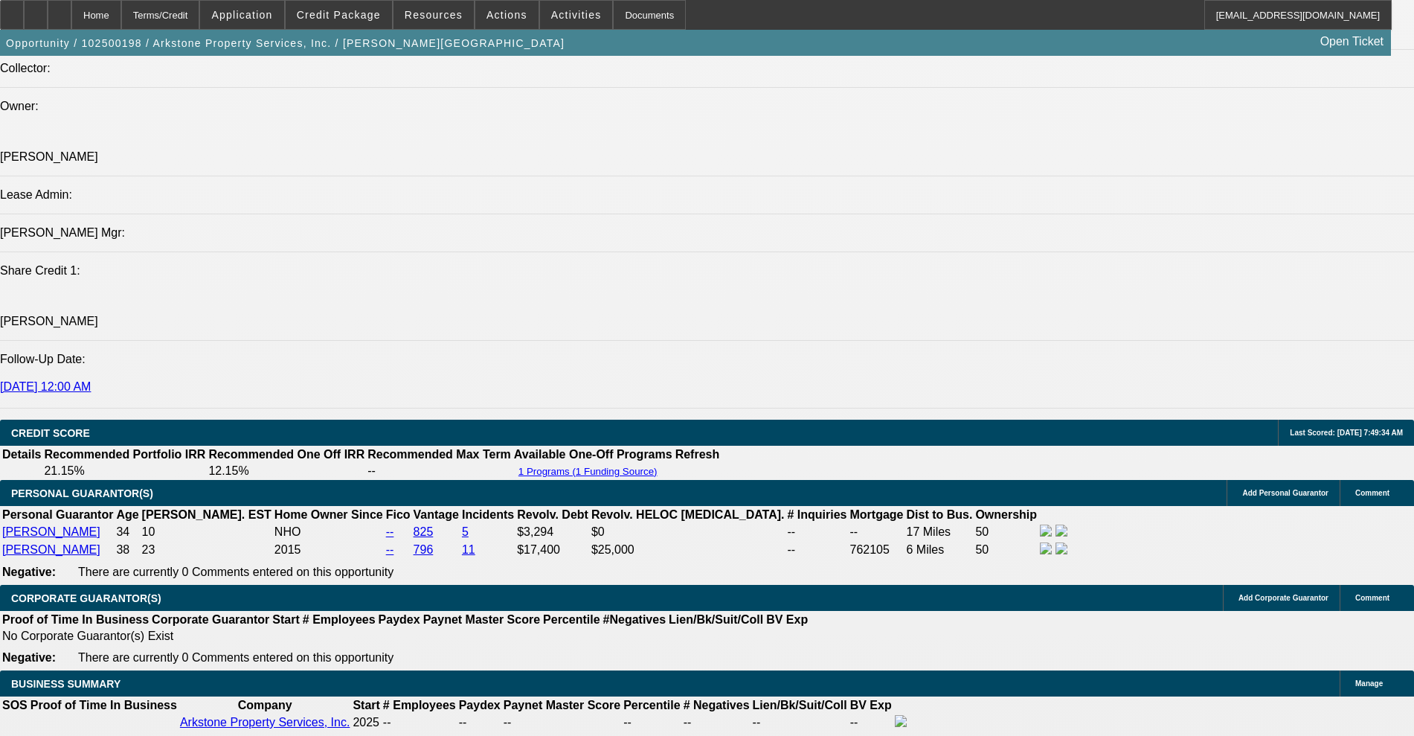
scroll to position [1860, 0]
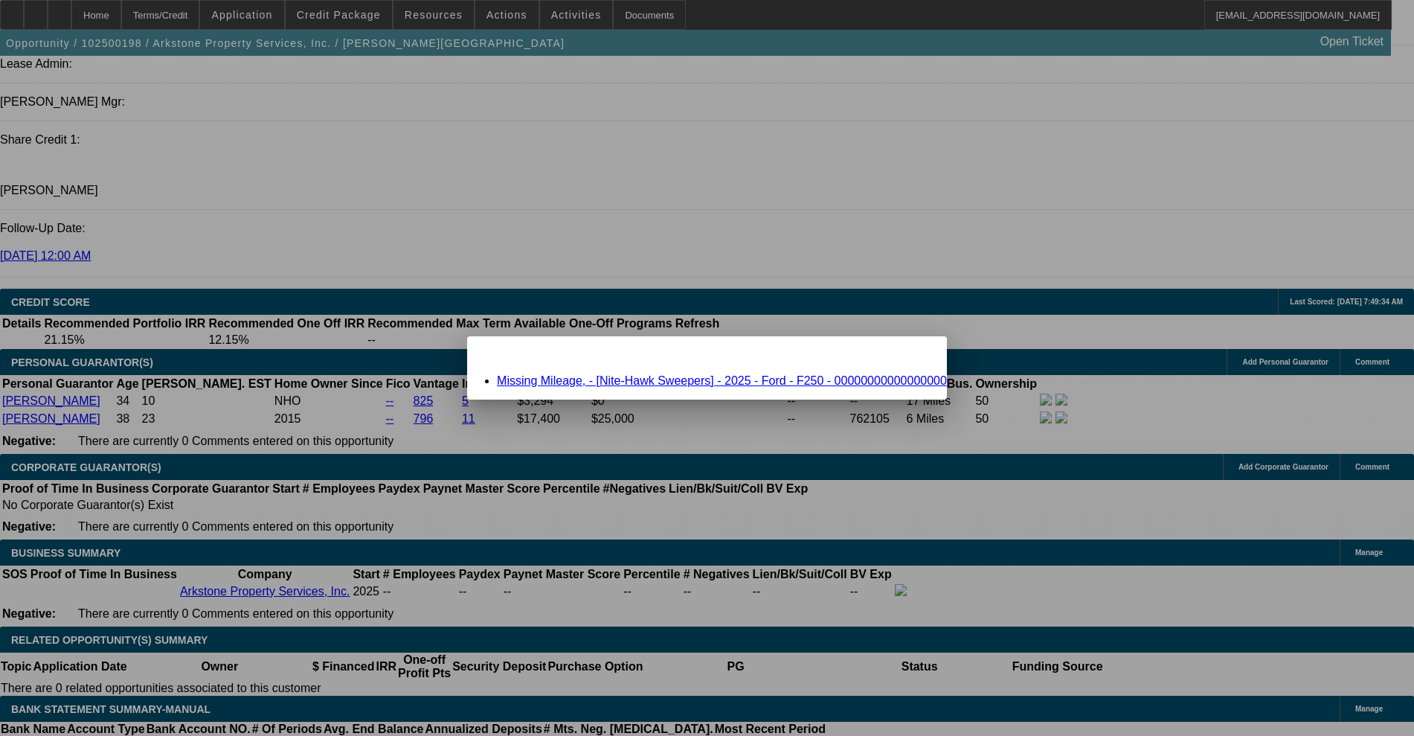
click at [626, 385] on link "Missing Mileage, - [Nite-Hawk Sweepers] - 2025 - Ford - F250 - 00000000000000000" at bounding box center [722, 380] width 450 height 13
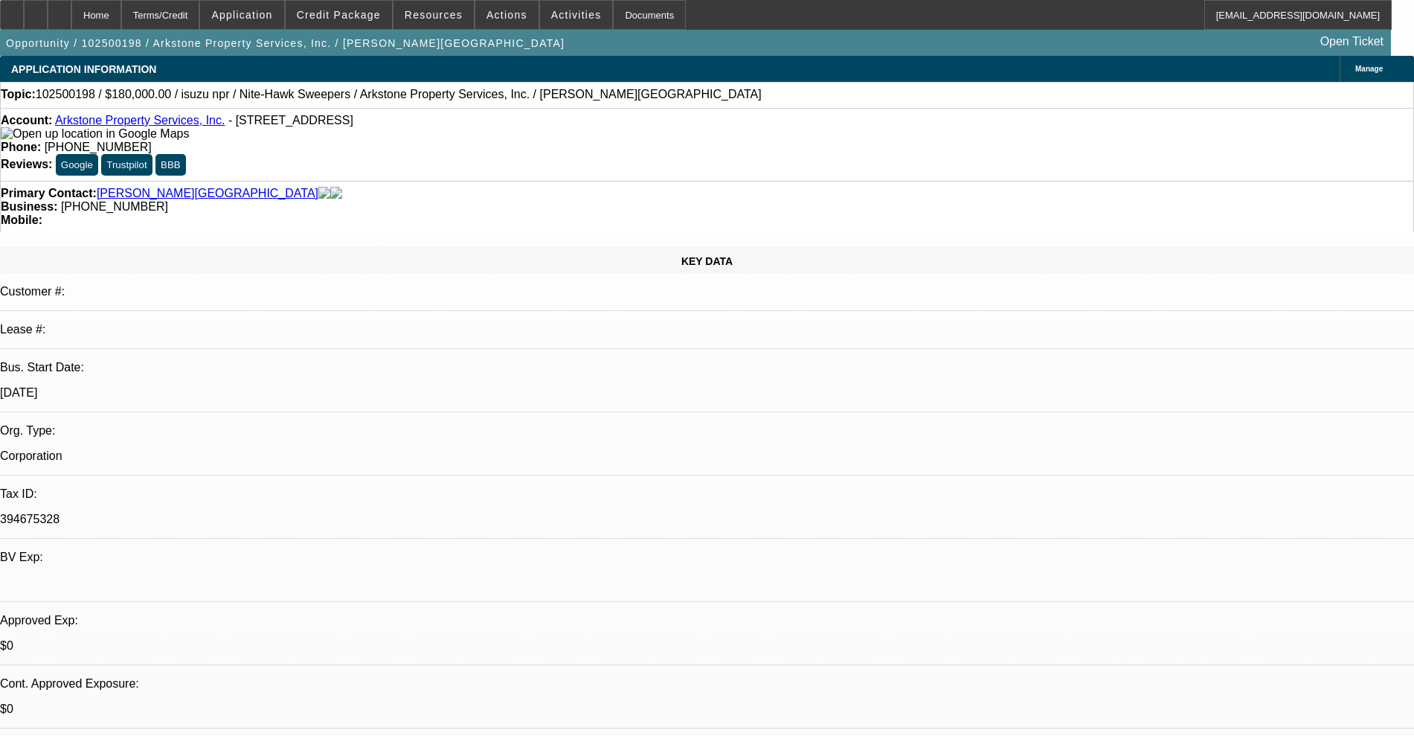
scroll to position [1860, 0]
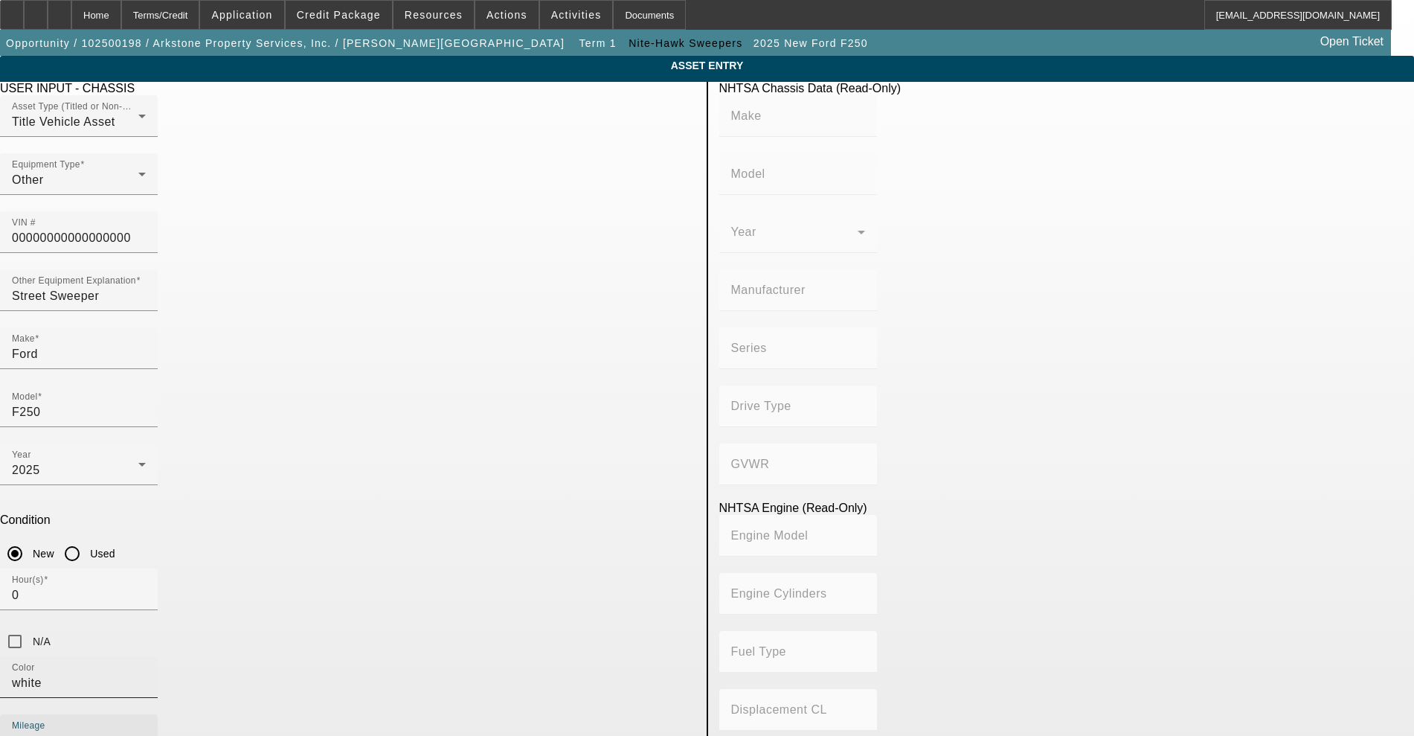
drag, startPoint x: 555, startPoint y: 507, endPoint x: 418, endPoint y: 491, distance: 137.9
click at [418, 656] on div "Color white [GEOGRAPHIC_DATA] 0" at bounding box center [348, 714] width 696 height 116
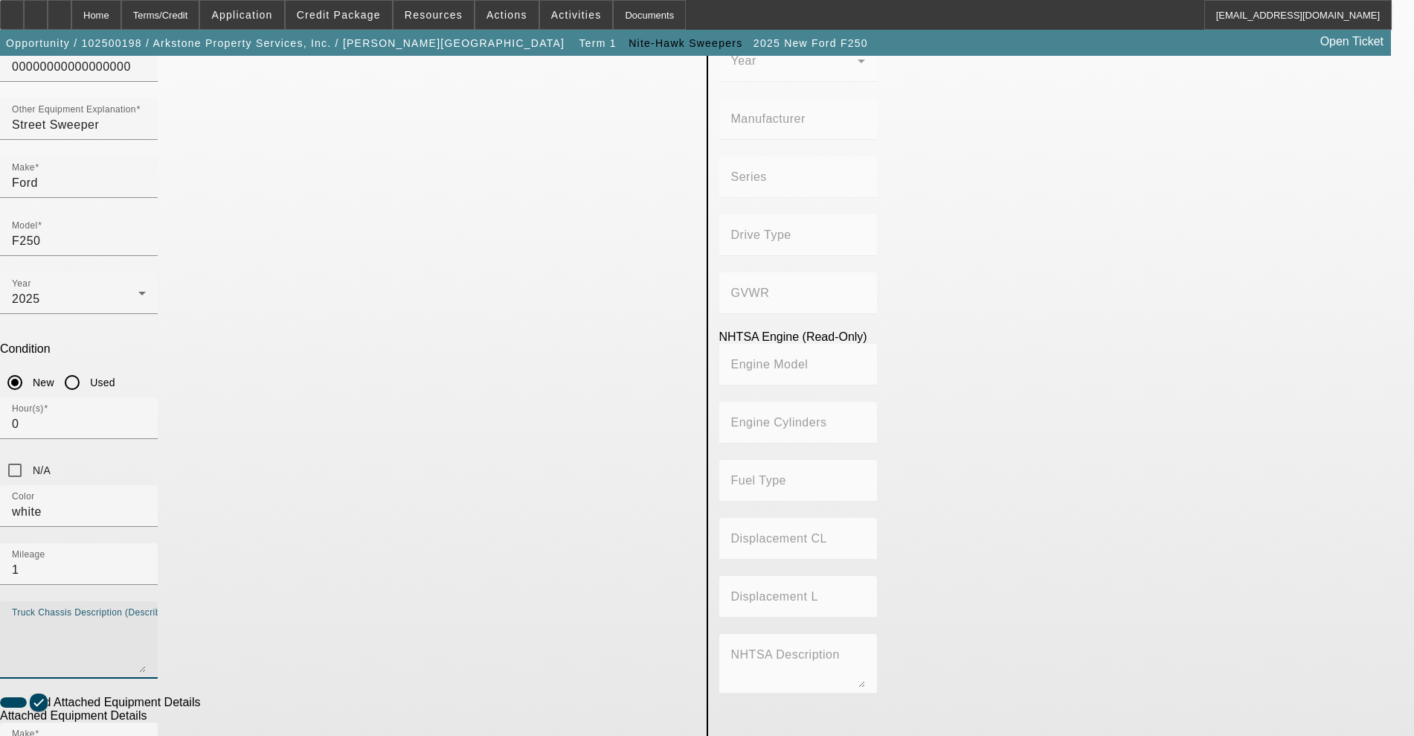
scroll to position [340, 0]
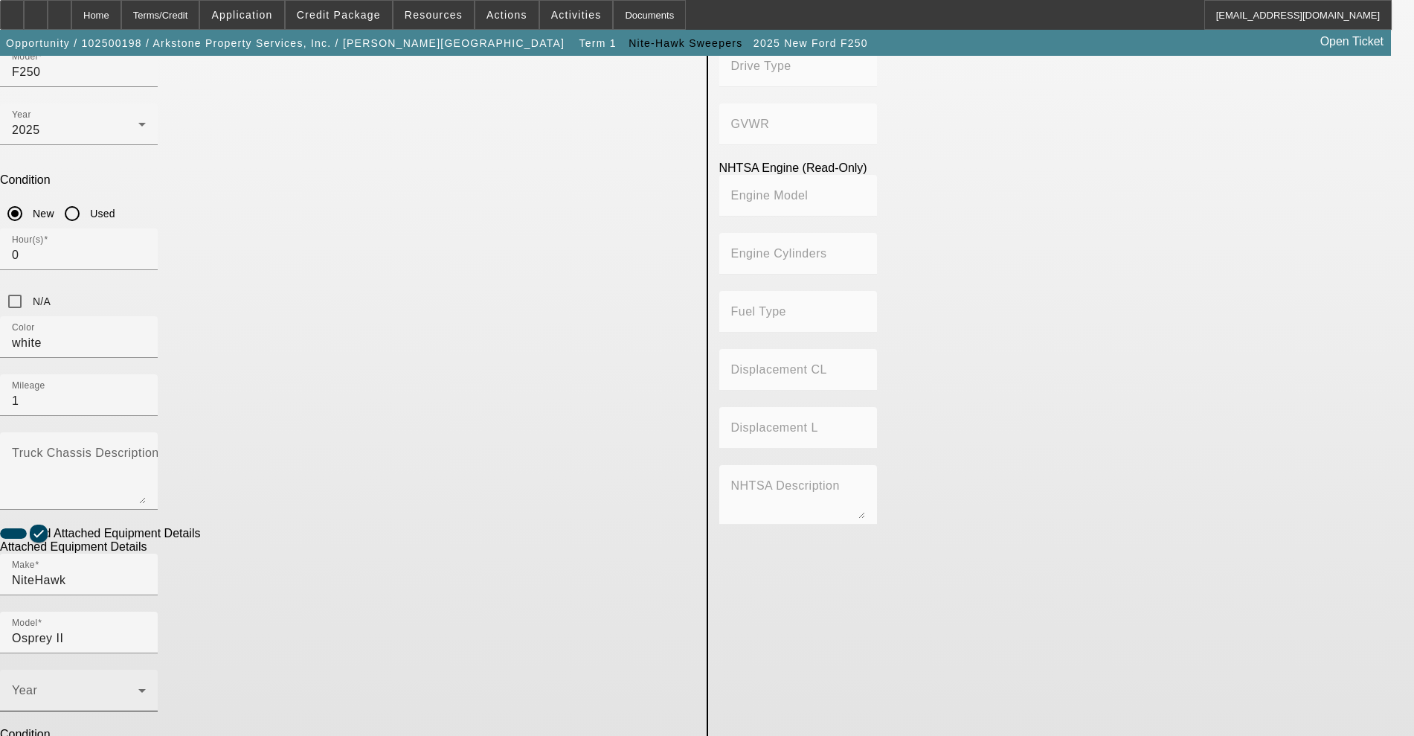
click at [146, 670] on div "Year" at bounding box center [79, 691] width 134 height 42
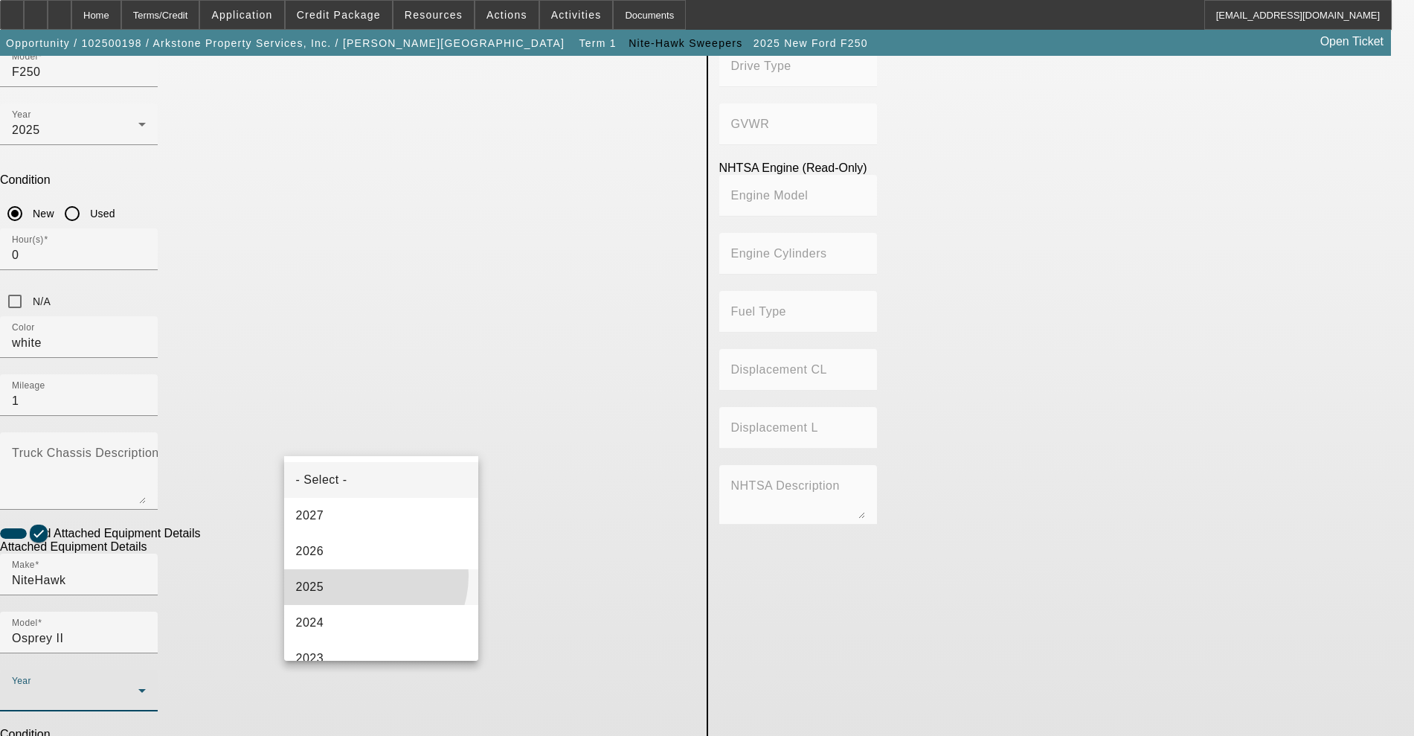
click at [359, 575] on mat-option "2025" at bounding box center [381, 587] width 195 height 36
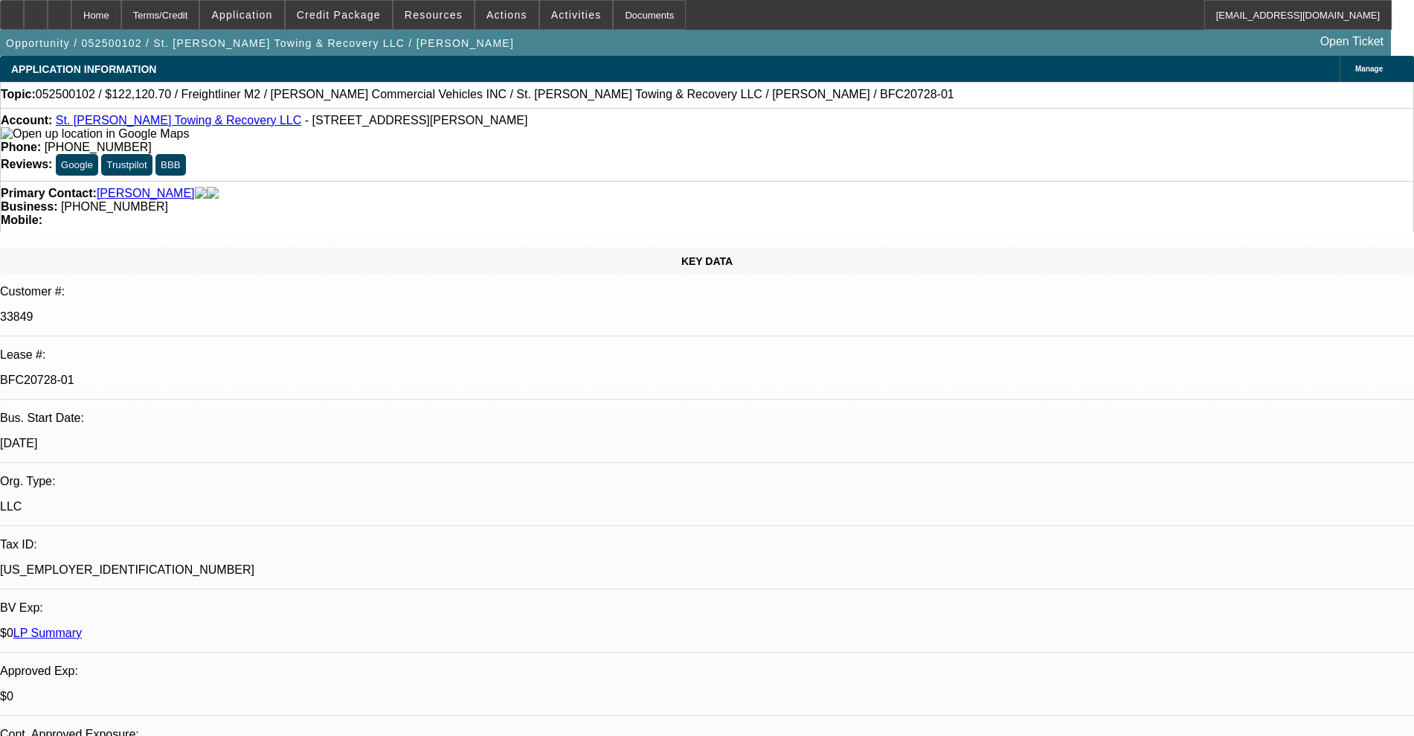
select select "0.15"
select select "0"
select select "2"
select select "0"
select select "6"
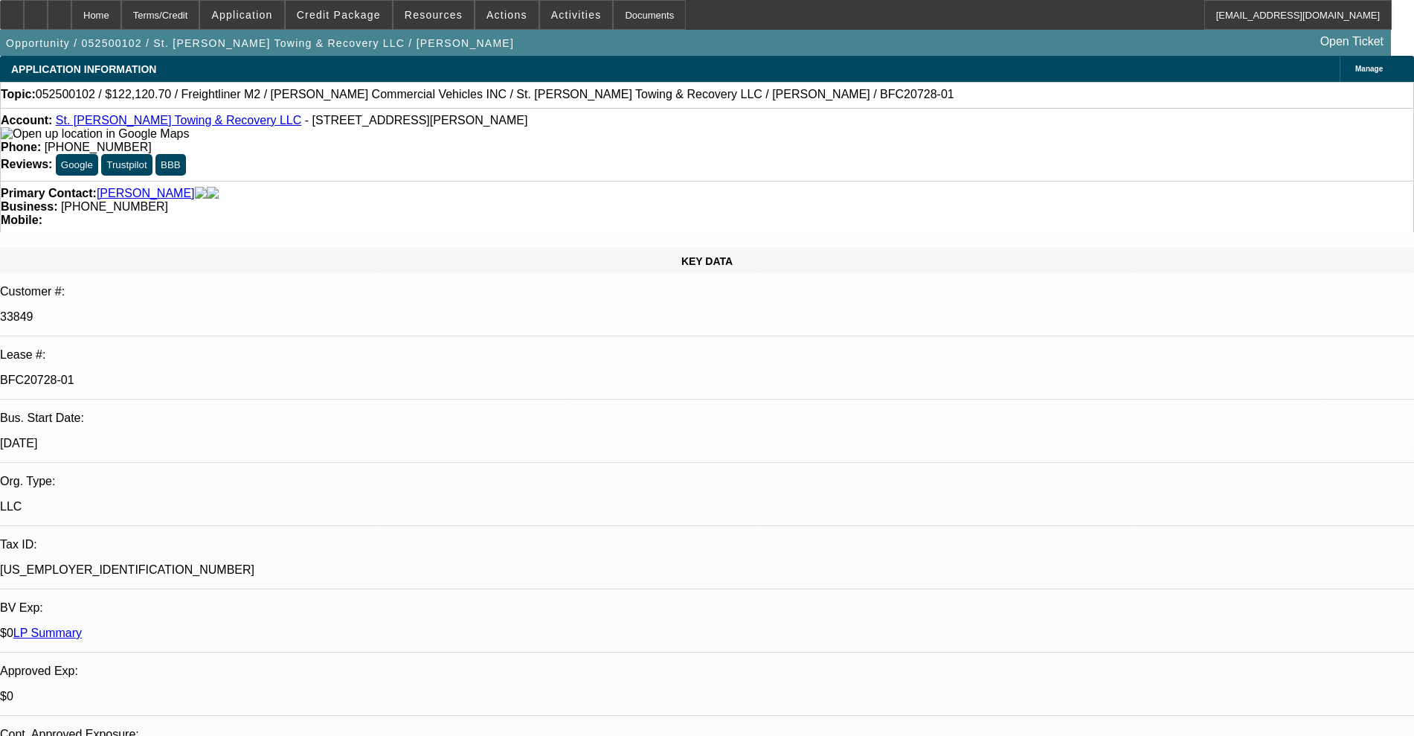
select select "0.15"
select select "0"
select select "2"
select select "0"
select select "6"
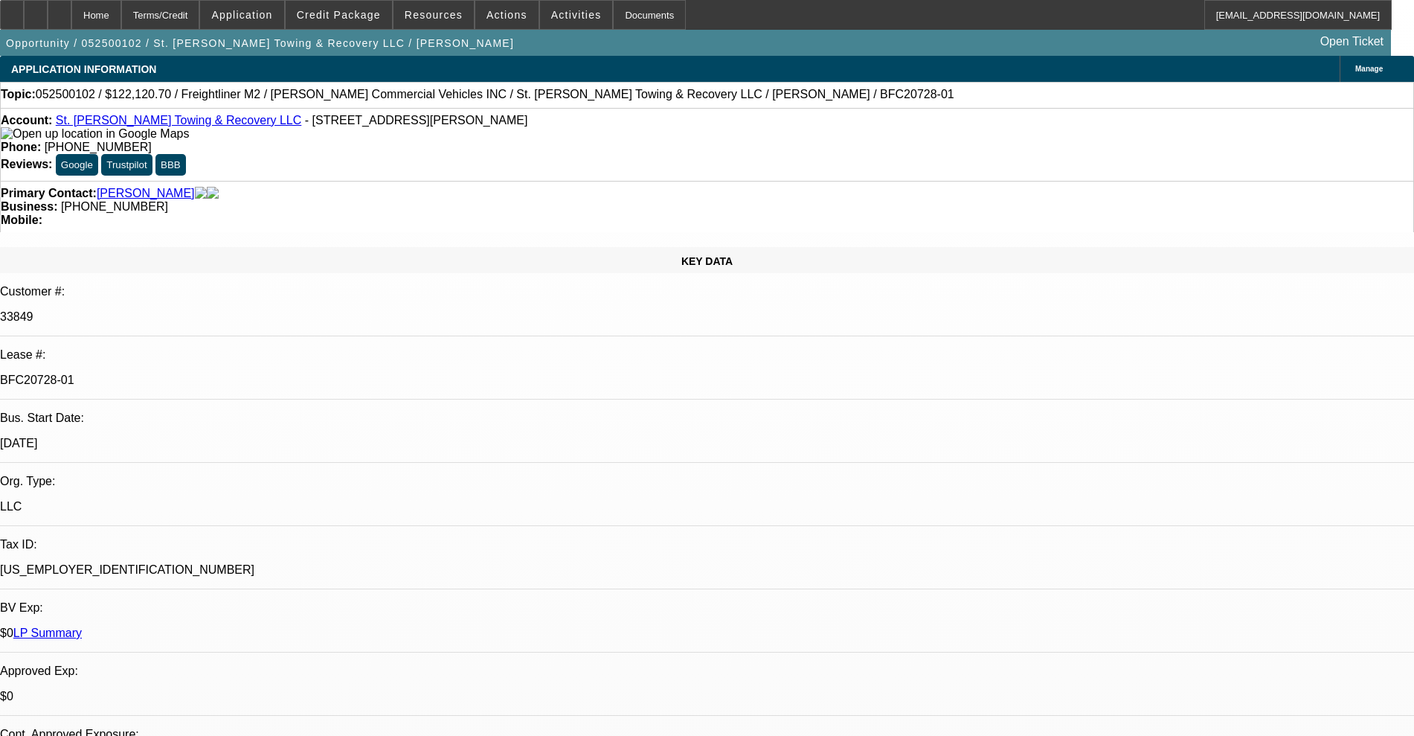
select select "0.15"
select select "0"
select select "2"
select select "0"
select select "6"
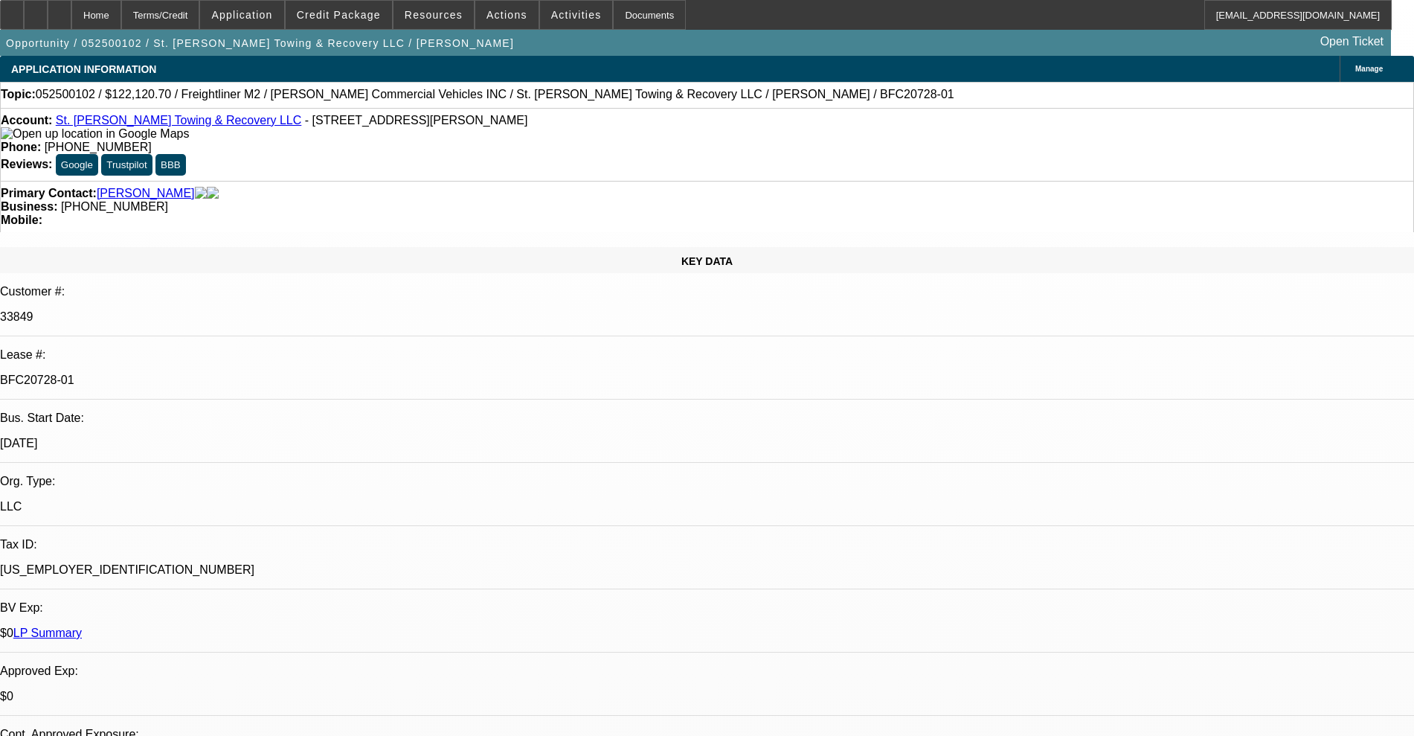
select select "0.15"
select select "0"
select select "2"
select select "0"
select select "6"
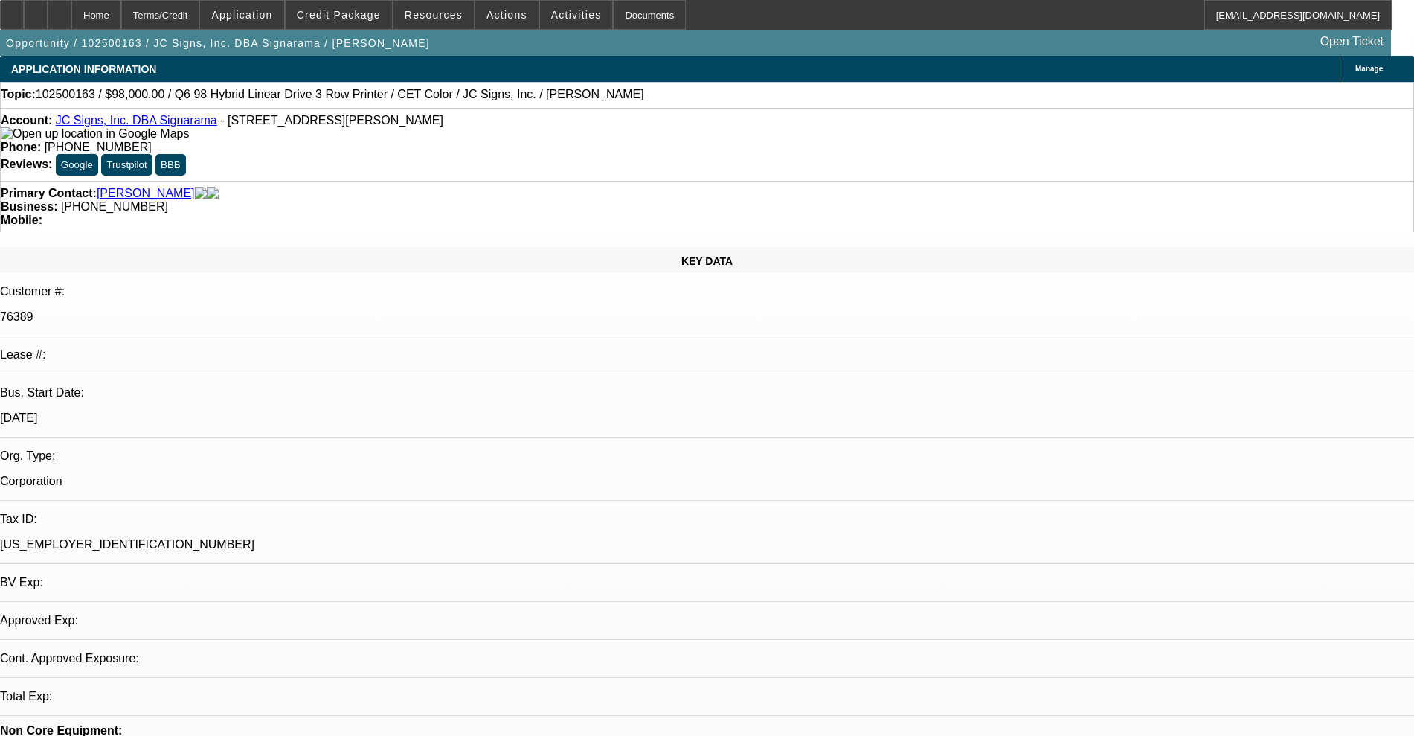
select select "0"
select select "2"
select select "0"
select select "6"
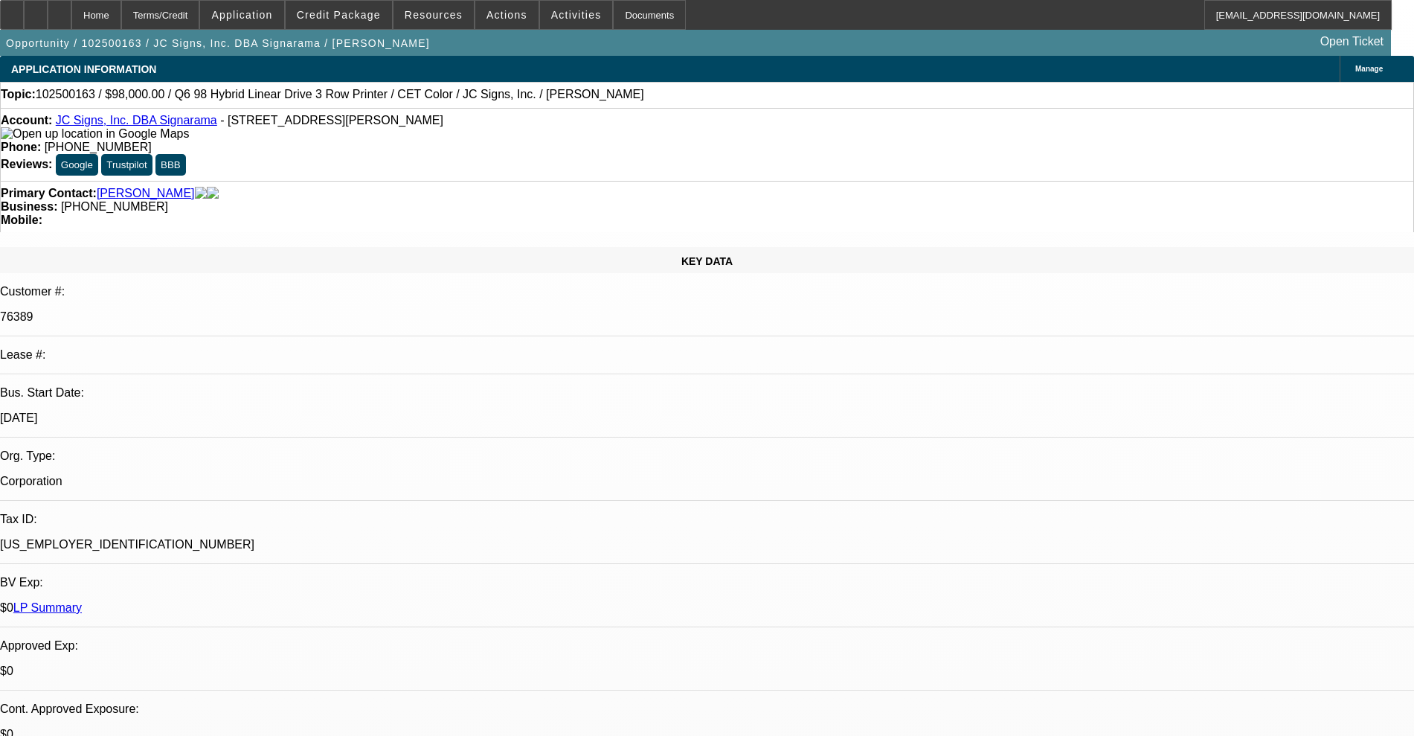
click at [141, 126] on link "JC Signs, Inc. DBA Signarama" at bounding box center [136, 120] width 161 height 13
